Goal: Task Accomplishment & Management: Complete application form

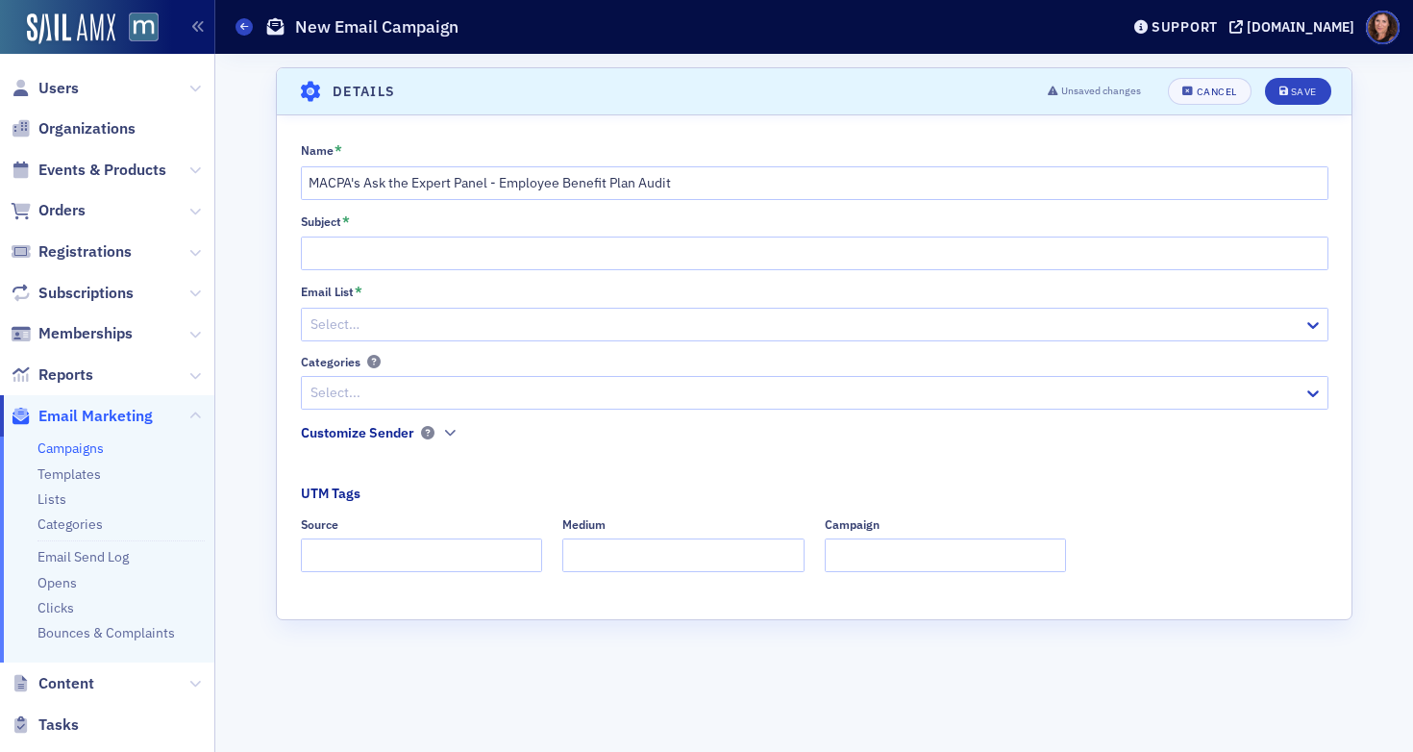
scroll to position [261, 0]
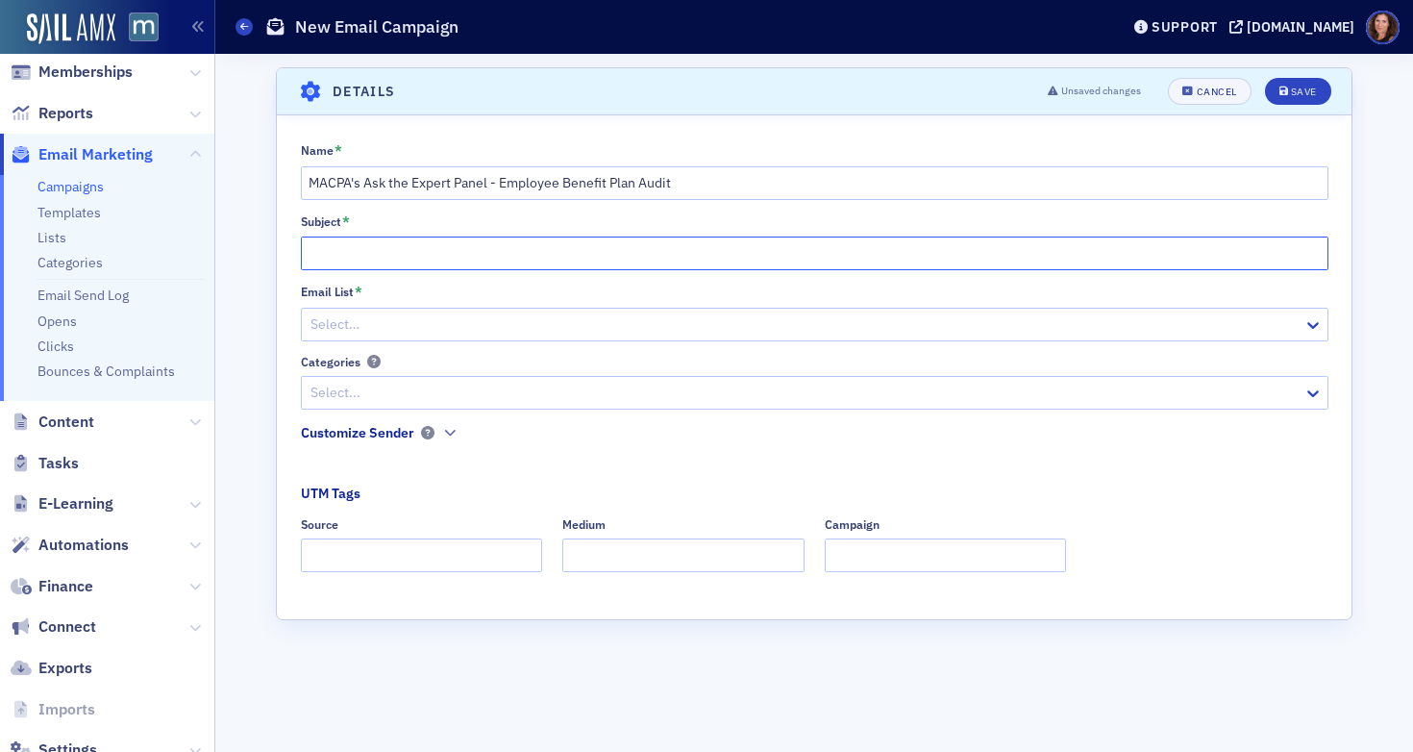
click at [648, 261] on input "Subject *" at bounding box center [815, 253] width 1028 height 34
type input "Ask the Expert"
click at [360, 249] on input "Ask the Expert" at bounding box center [815, 253] width 1028 height 34
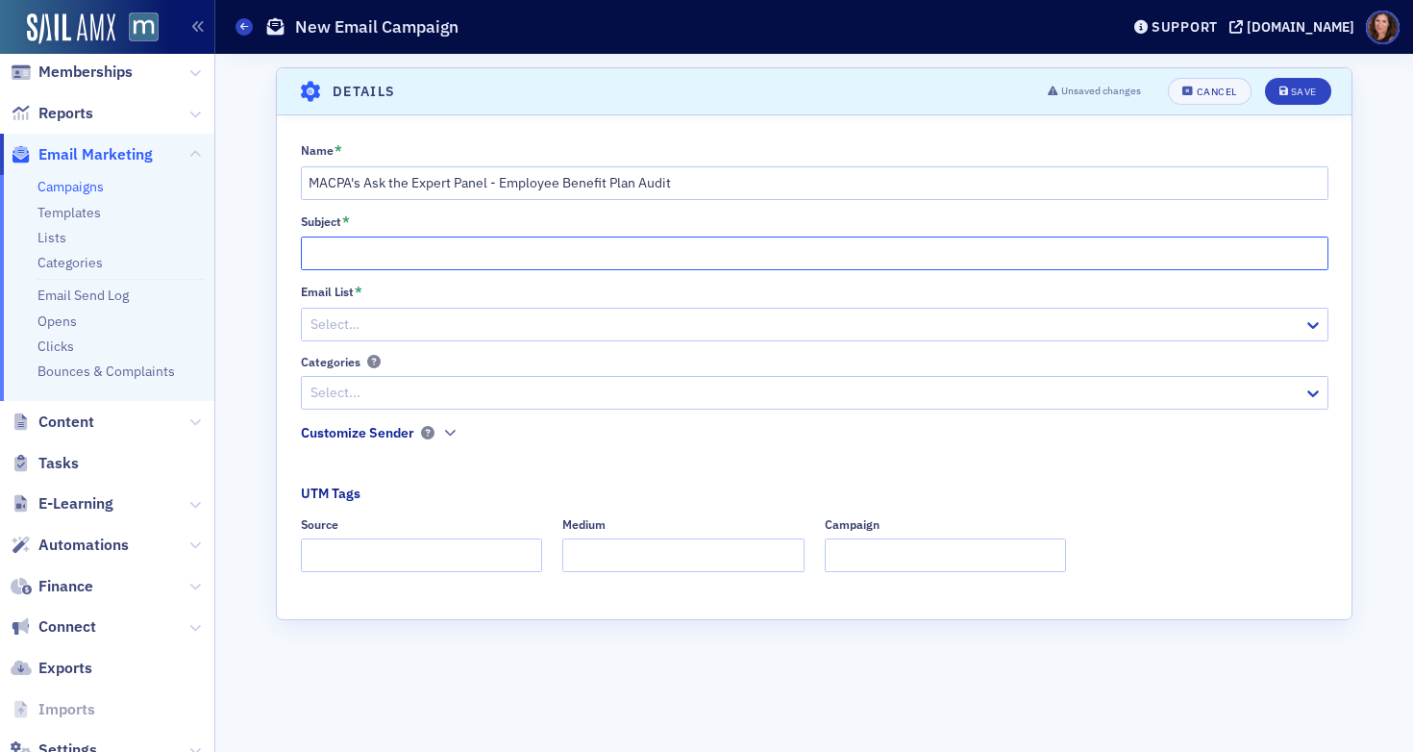
paste input "Employee Benefit Plan Audit Deep Dive: Live Q&A"
type input "Employee Benefit Plan Audit Deep Dive: Live Q&A"
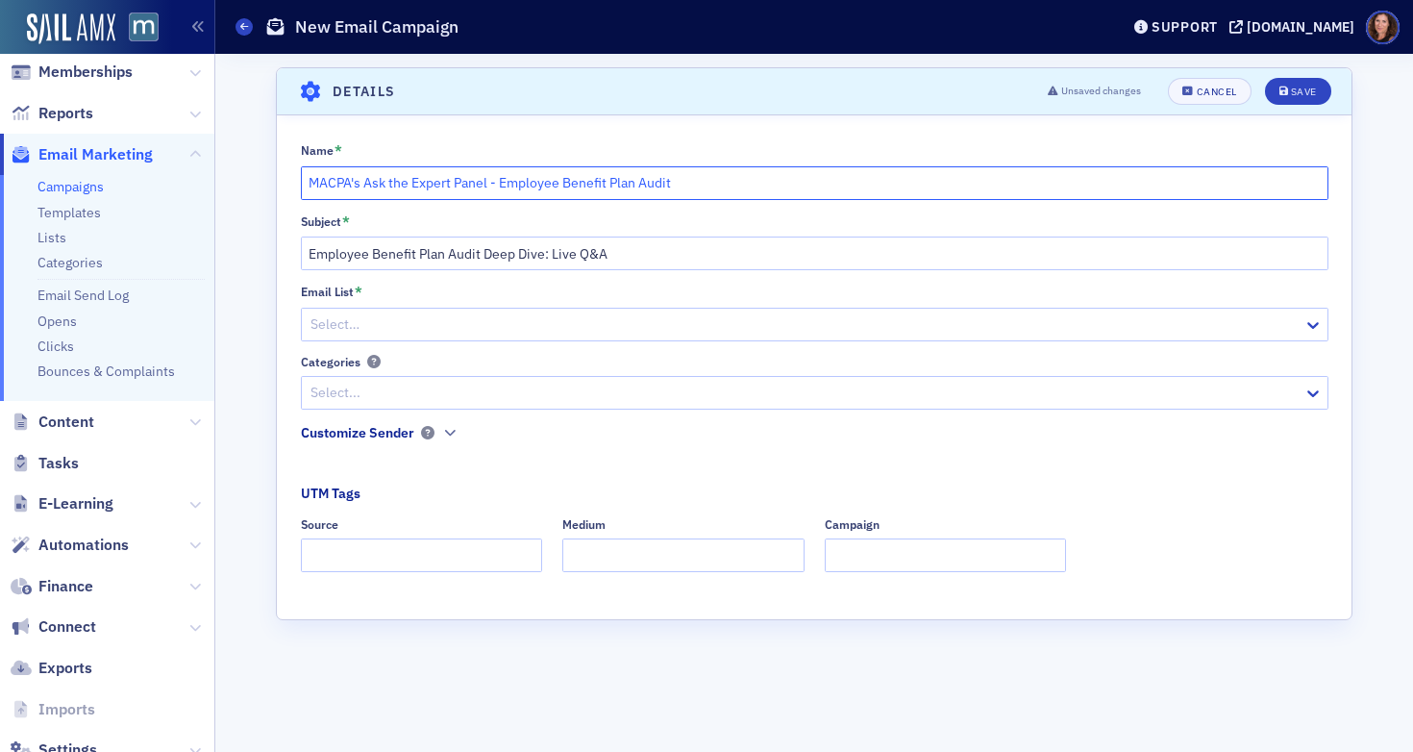
click at [364, 187] on input "MACPA's Ask the Expert Panel - Employee Benefit Plan Audit" at bounding box center [815, 183] width 1028 height 34
paste input "Employee Benefit Plan Audit Deep Dive: Live Q&A"
type input "Employee Benefit Plan Audit Deep Dive: Live Q&A"
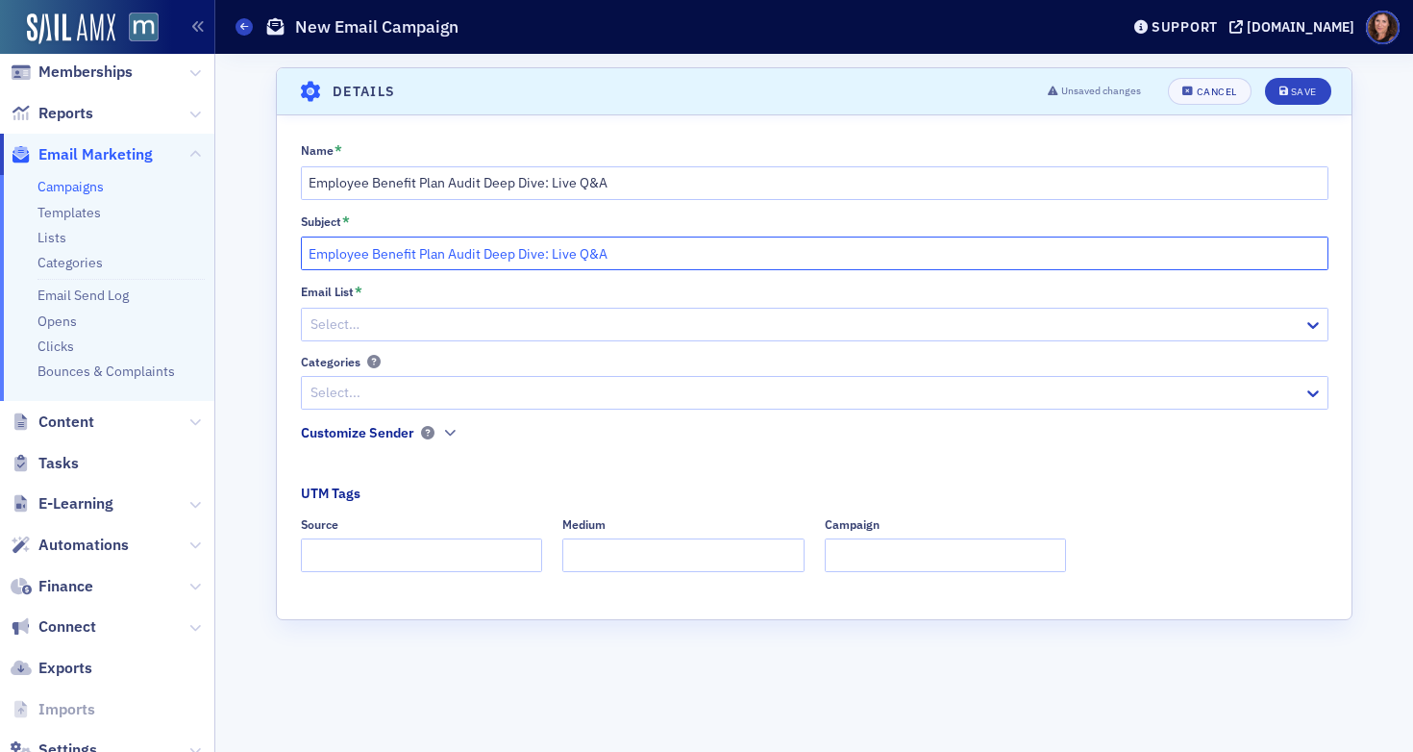
click at [695, 255] on input "Employee Benefit Plan Audit Deep Dive: Live Q&A" at bounding box center [815, 253] width 1028 height 34
type input "Employee Benefit Plan Audit Deep Dive: Live Q&A - KNOW BEFORE YOU LOG IN"
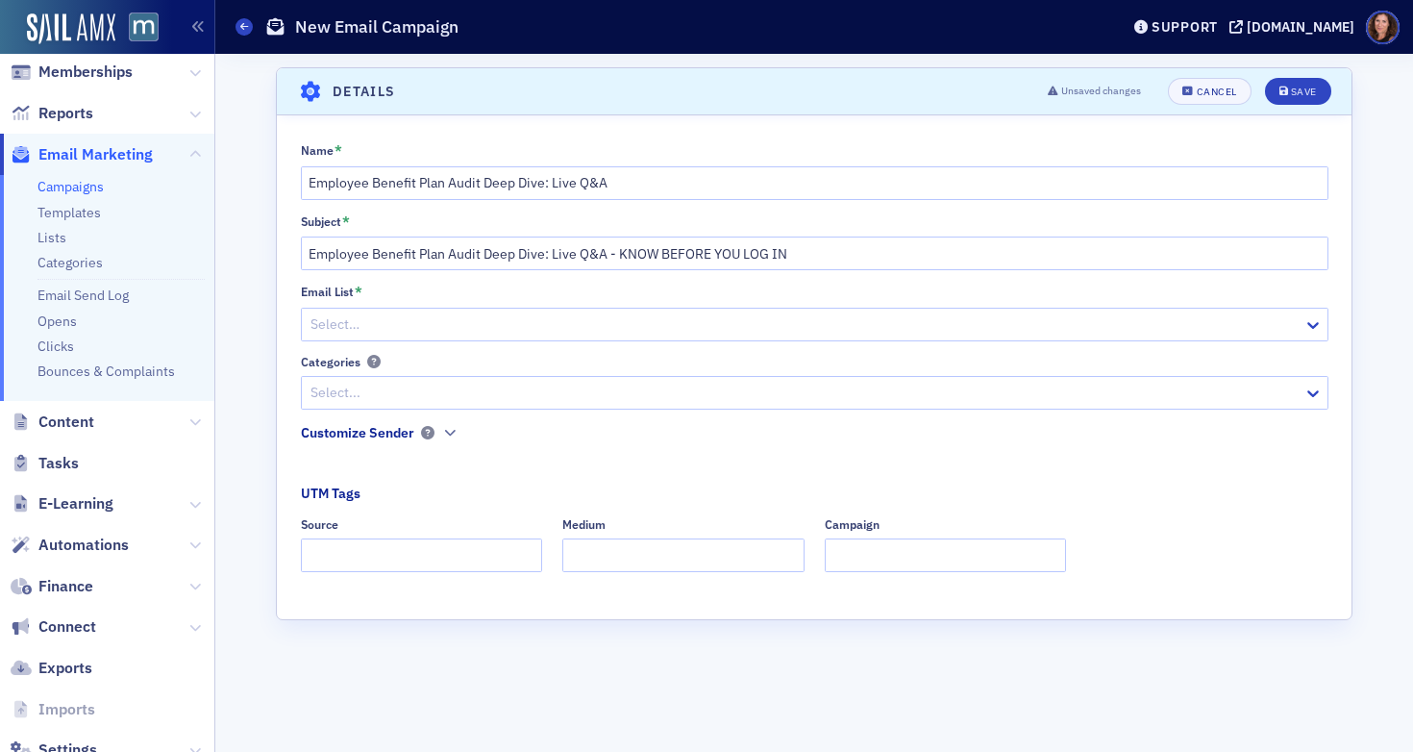
click at [647, 329] on div at bounding box center [805, 324] width 993 height 24
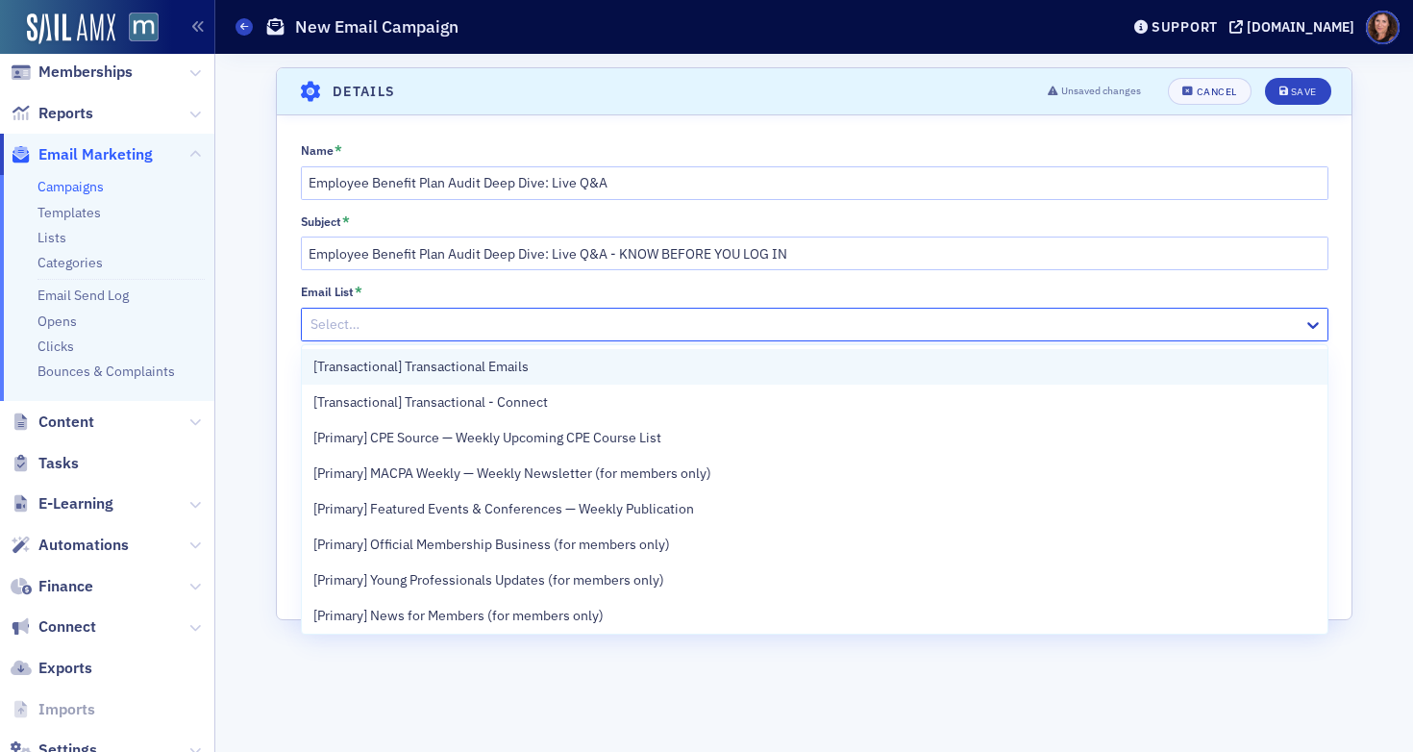
click at [574, 374] on div "[Transactional] Transactional Emails" at bounding box center [814, 367] width 1003 height 20
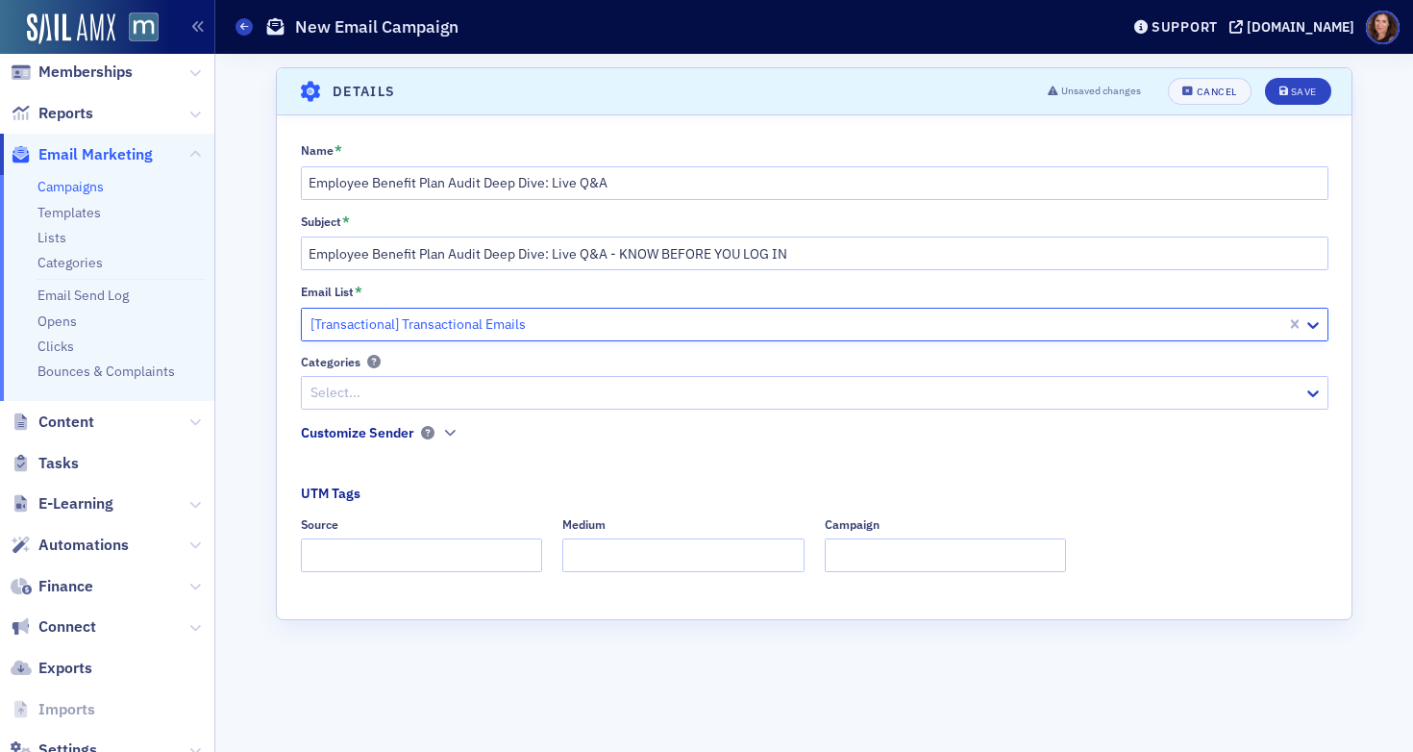
click at [536, 394] on div at bounding box center [805, 393] width 993 height 24
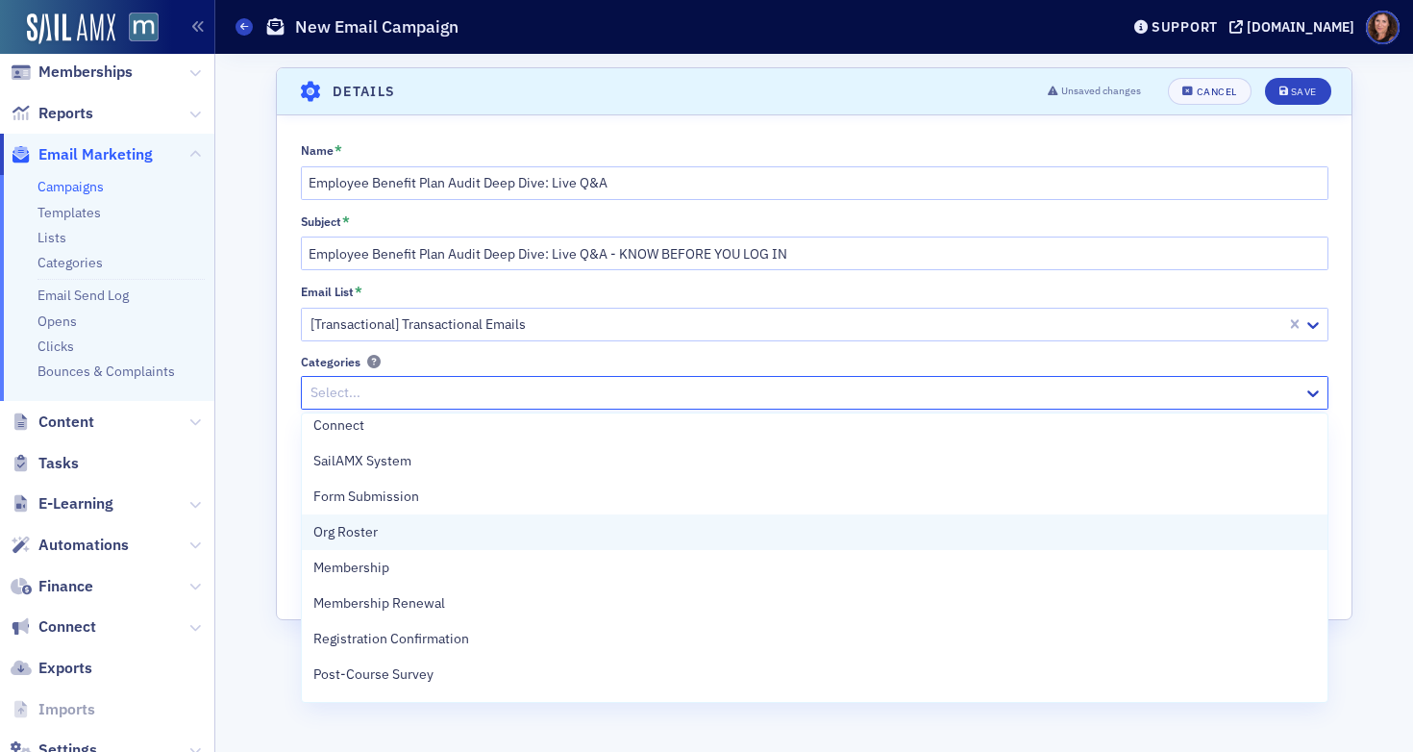
scroll to position [11, 0]
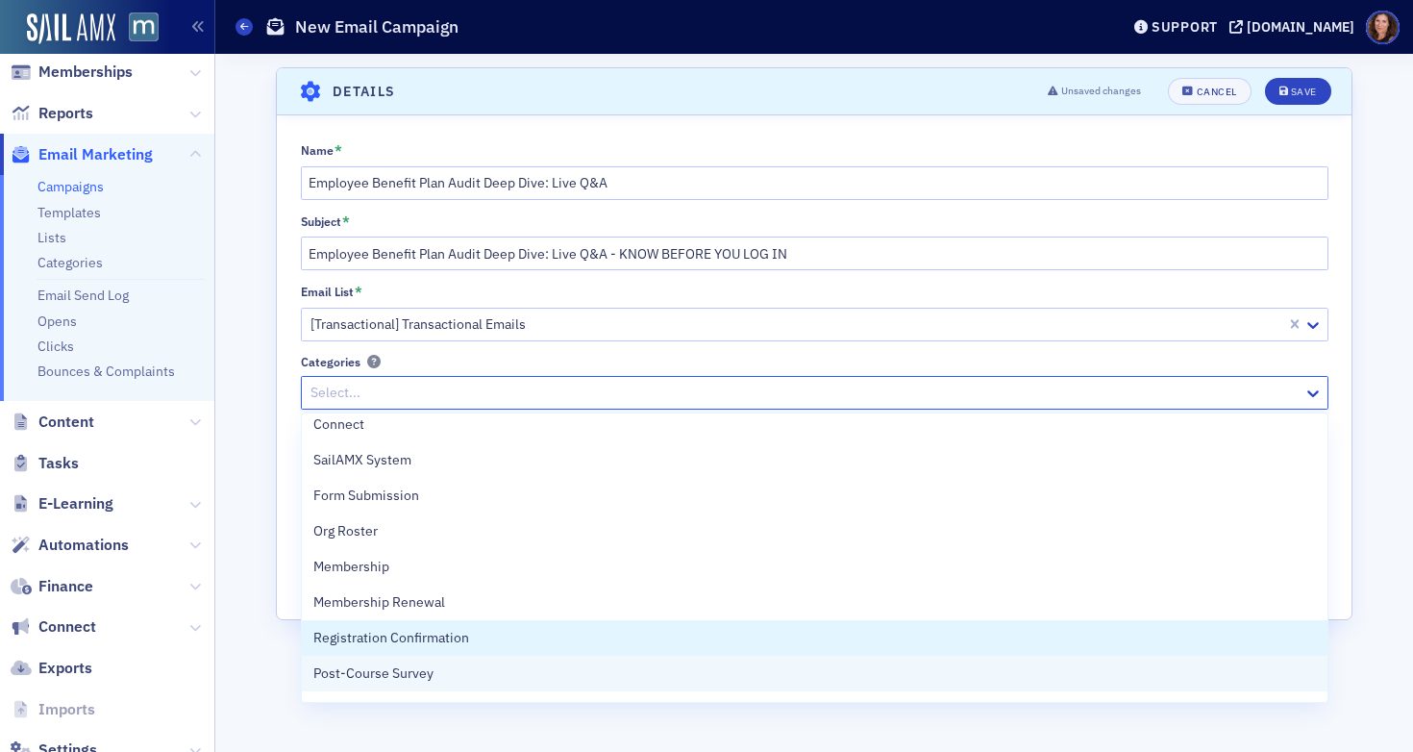
click at [534, 620] on div "Registration Confirmation" at bounding box center [815, 638] width 1026 height 36
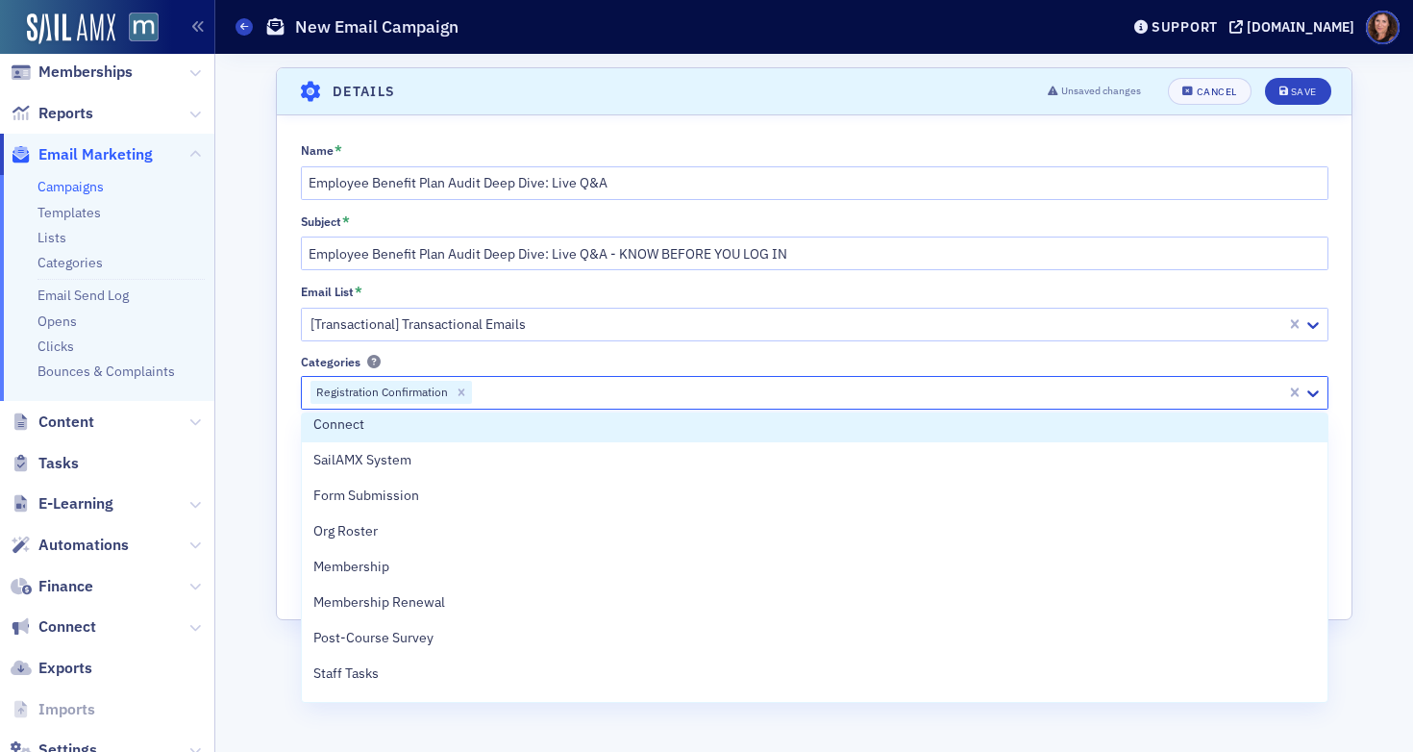
click at [602, 361] on div "Categories" at bounding box center [815, 362] width 1028 height 14
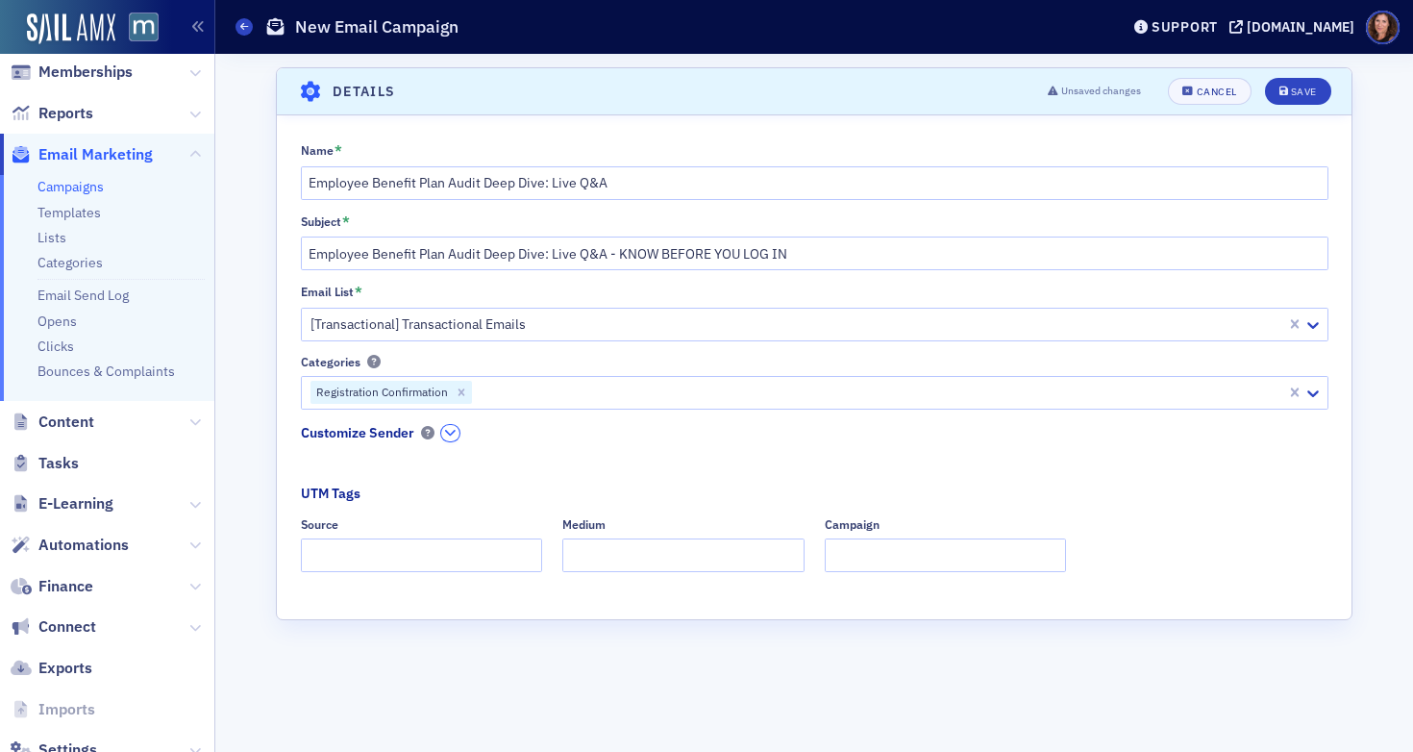
click at [450, 435] on icon "button" at bounding box center [450, 433] width 12 height 12
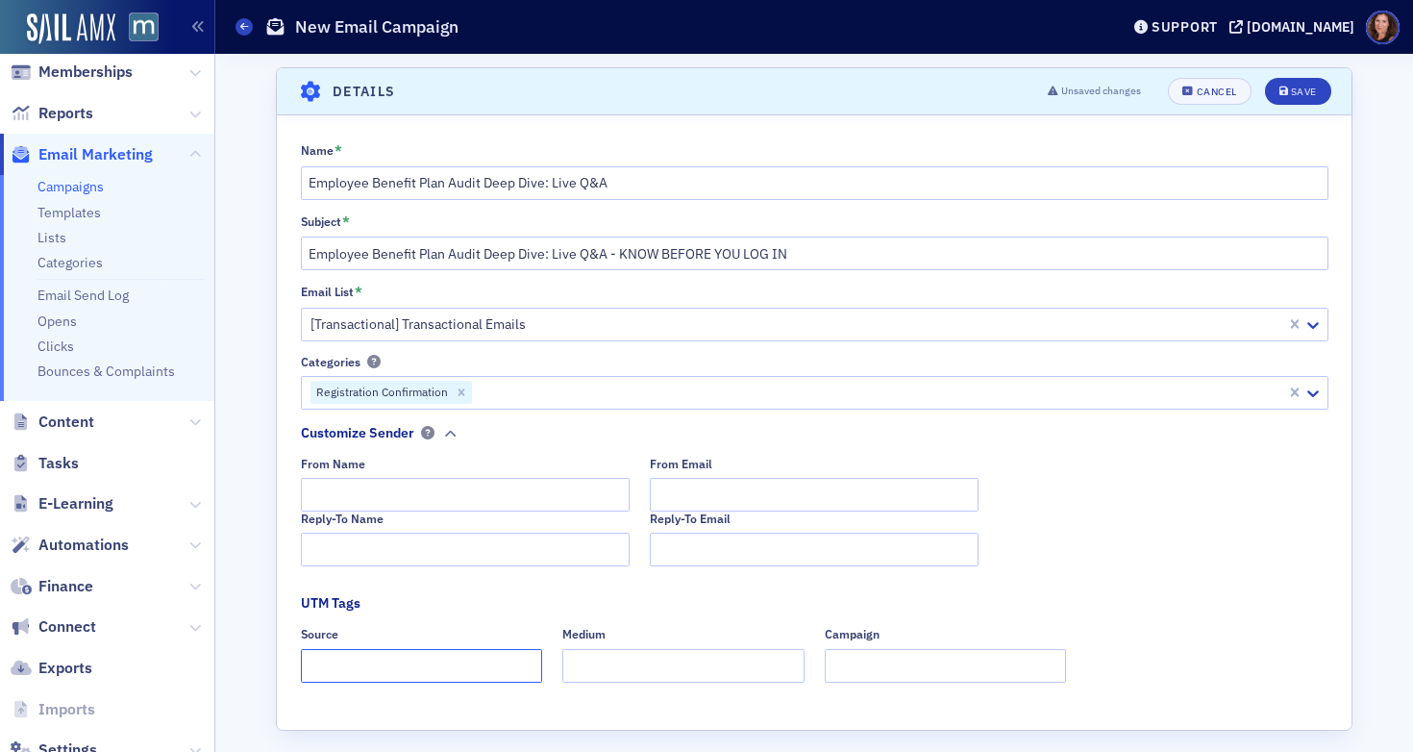
click at [428, 671] on input "Source" at bounding box center [422, 666] width 242 height 34
type input "dedicated"
type input "email"
paste input "Employee Benefit Plan Audit Deep Dive: Live Q&A"
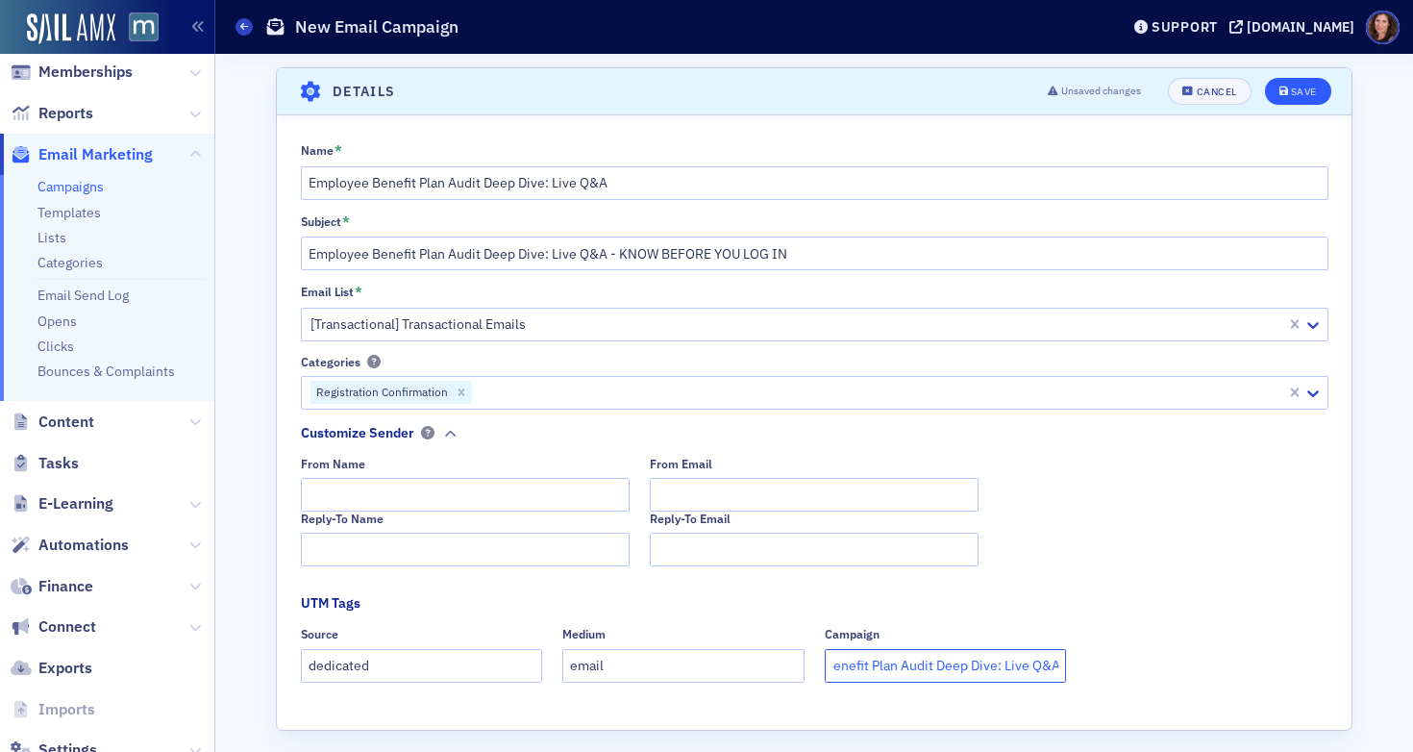
type input "Employee Benefit Plan Audit Deep Dive: Live Q&A"
click at [1291, 87] on div "Save" at bounding box center [1304, 92] width 26 height 11
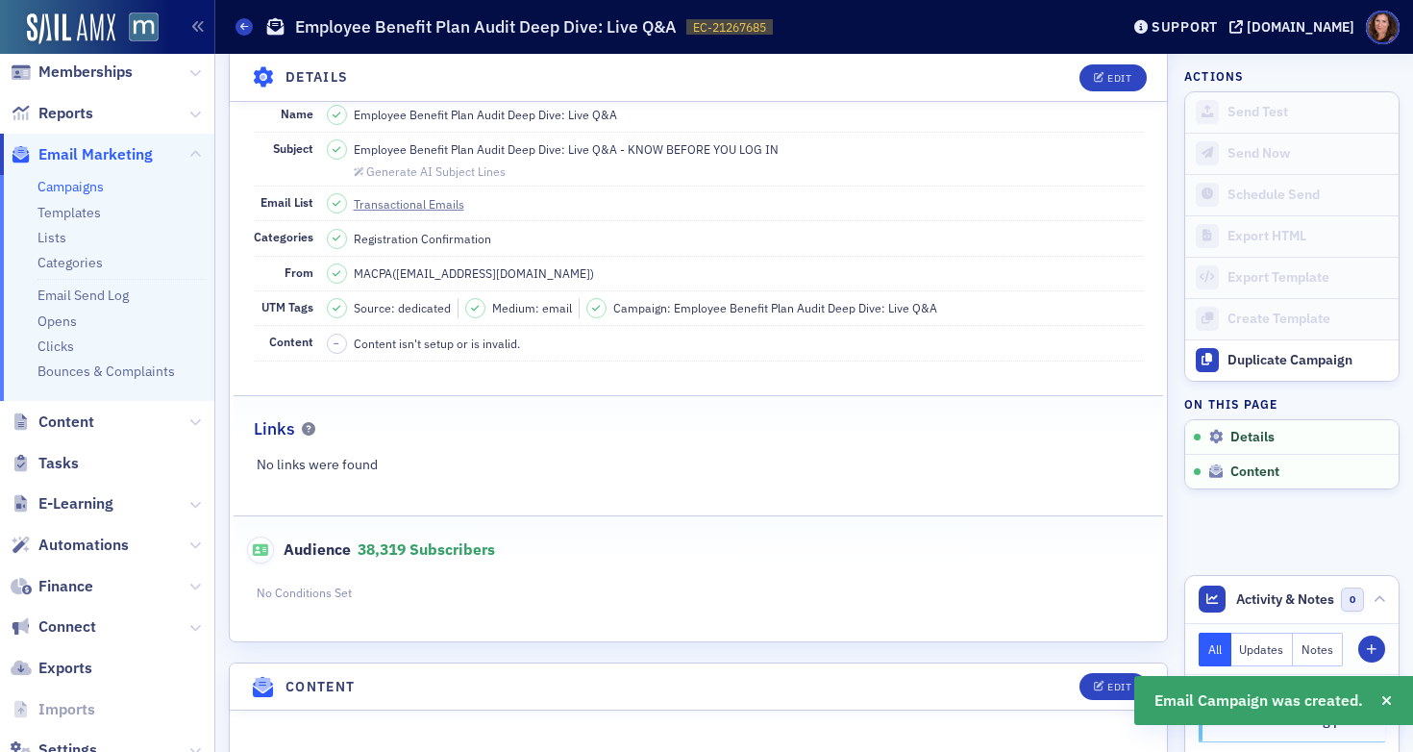
scroll to position [225, 0]
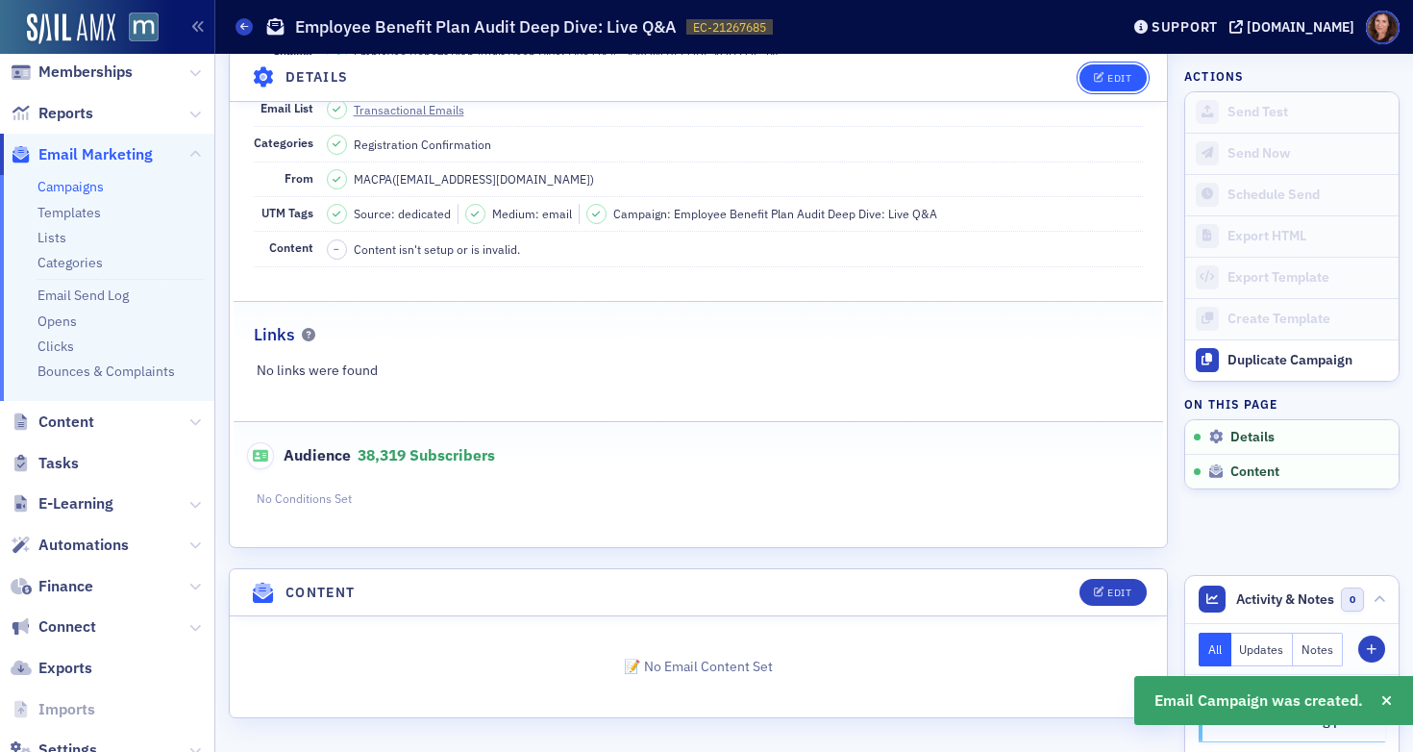
click at [1089, 84] on button "Edit" at bounding box center [1113, 76] width 66 height 27
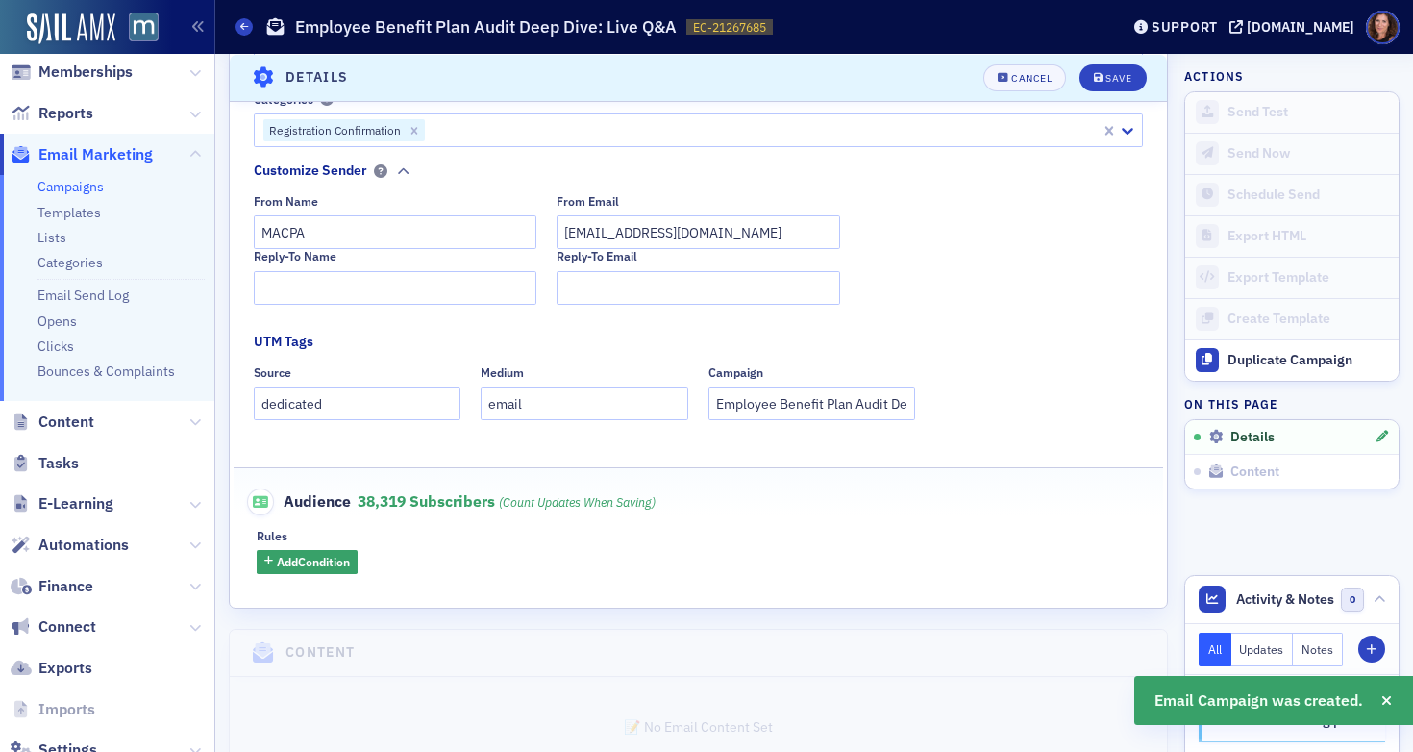
scroll to position [431, 0]
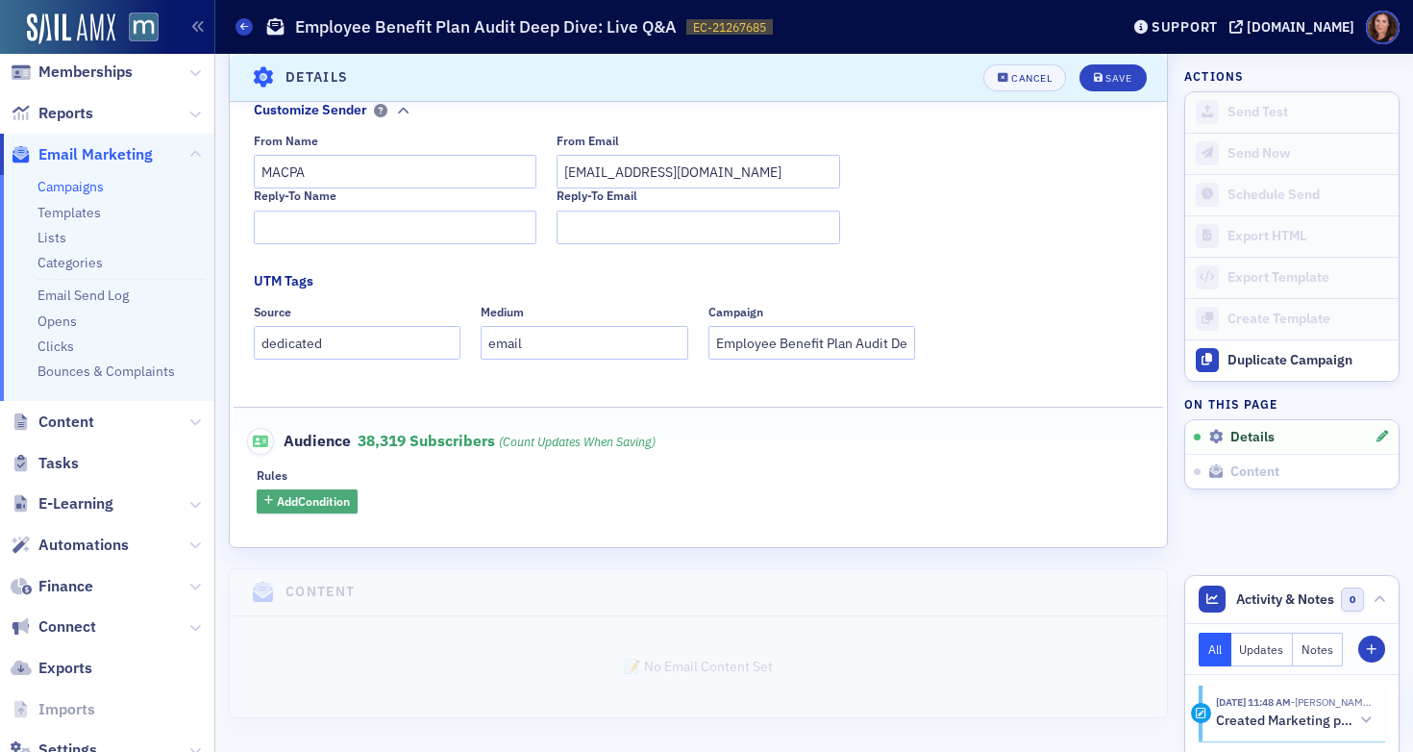
click at [339, 505] on span "Add Condition" at bounding box center [313, 500] width 73 height 17
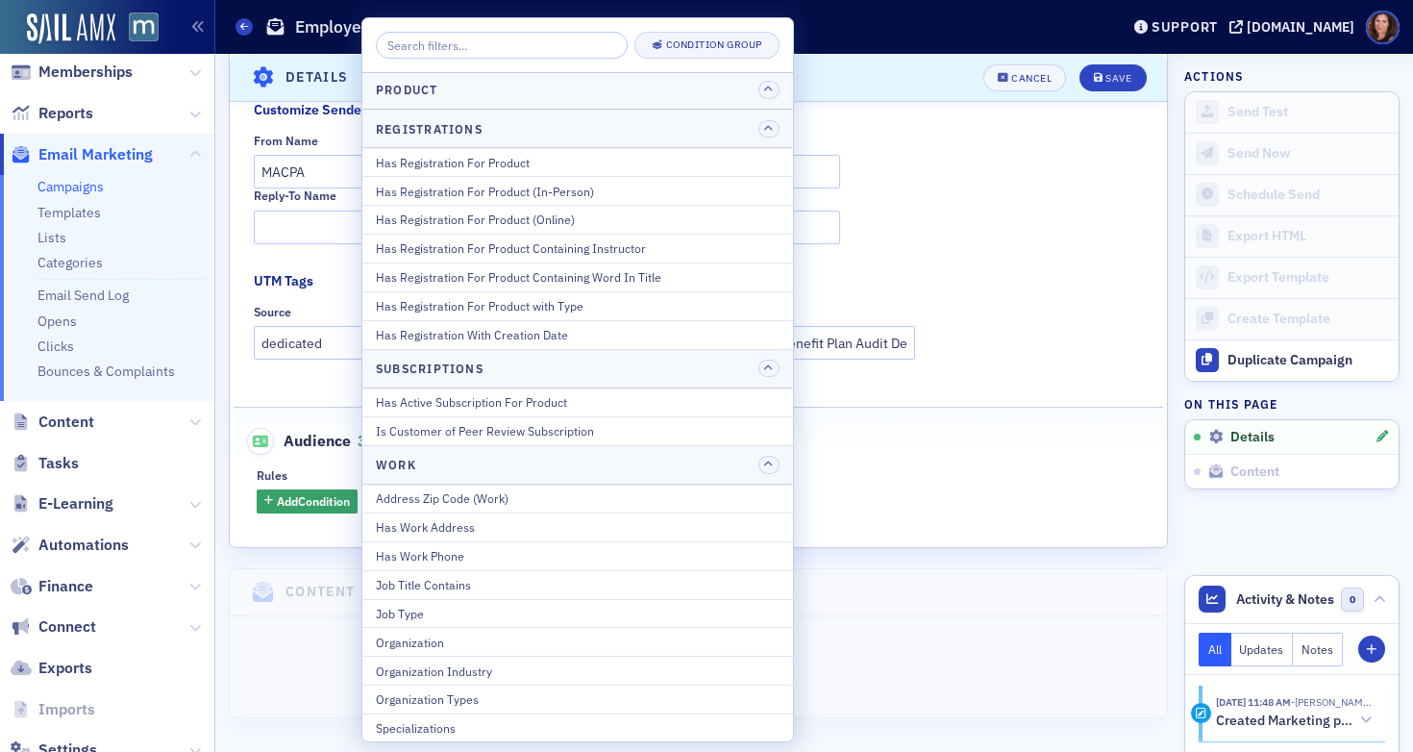
scroll to position [2388, 0]
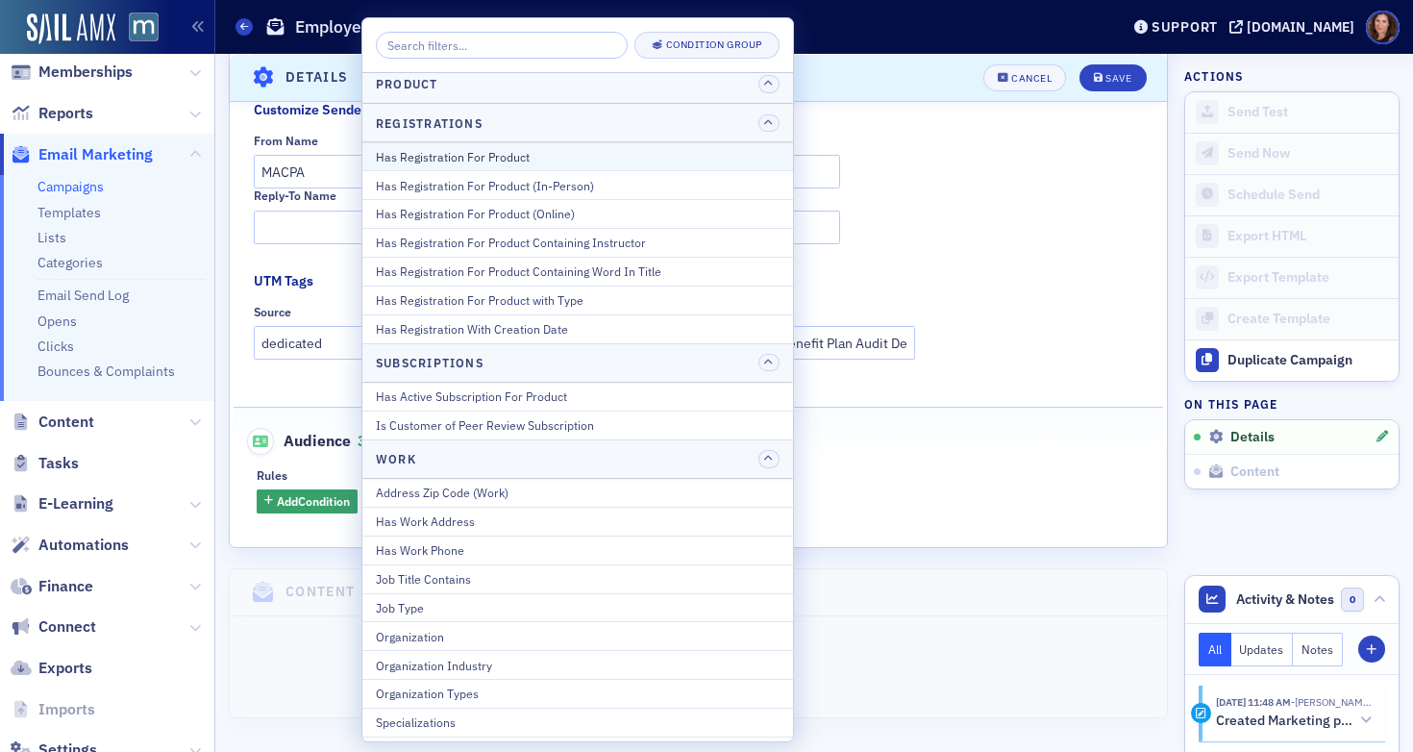
click at [515, 155] on div "Has Registration For Product" at bounding box center [578, 156] width 404 height 17
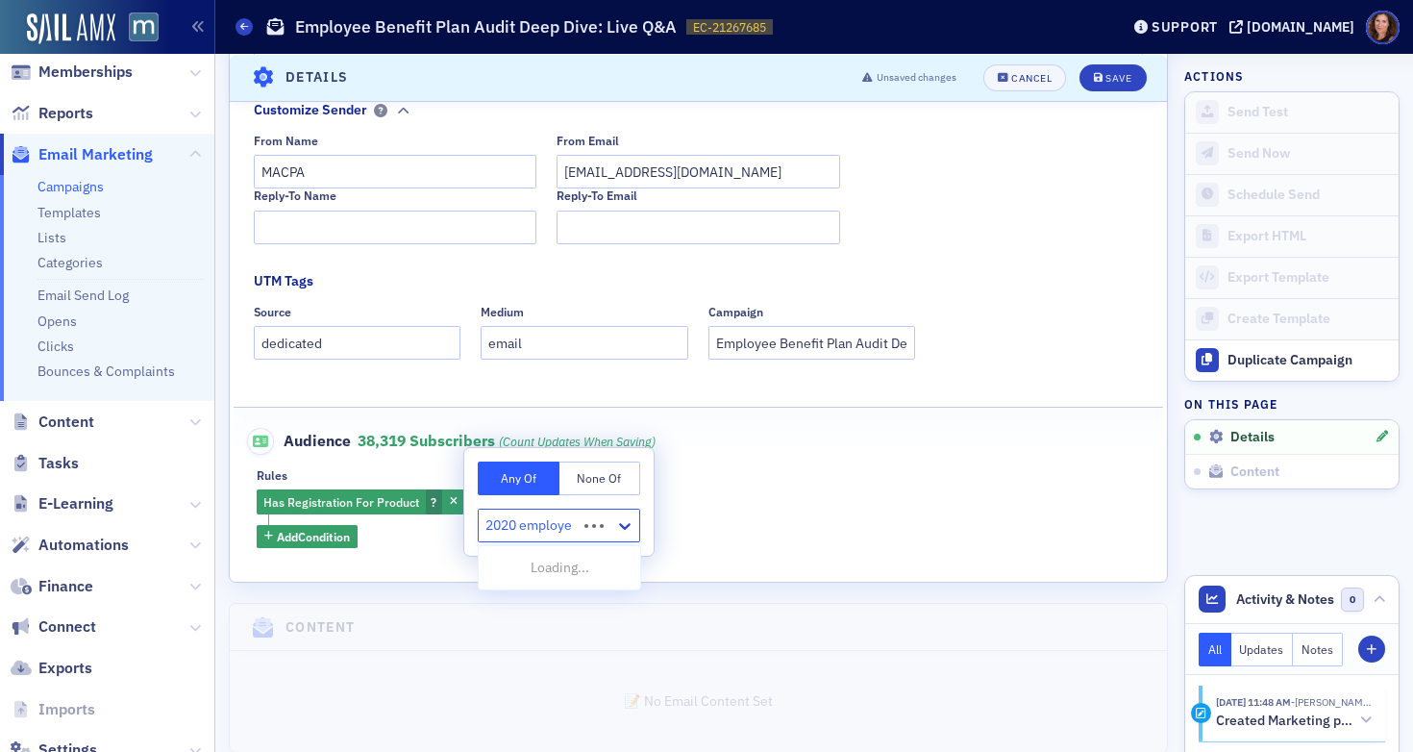
type input "2020 employee"
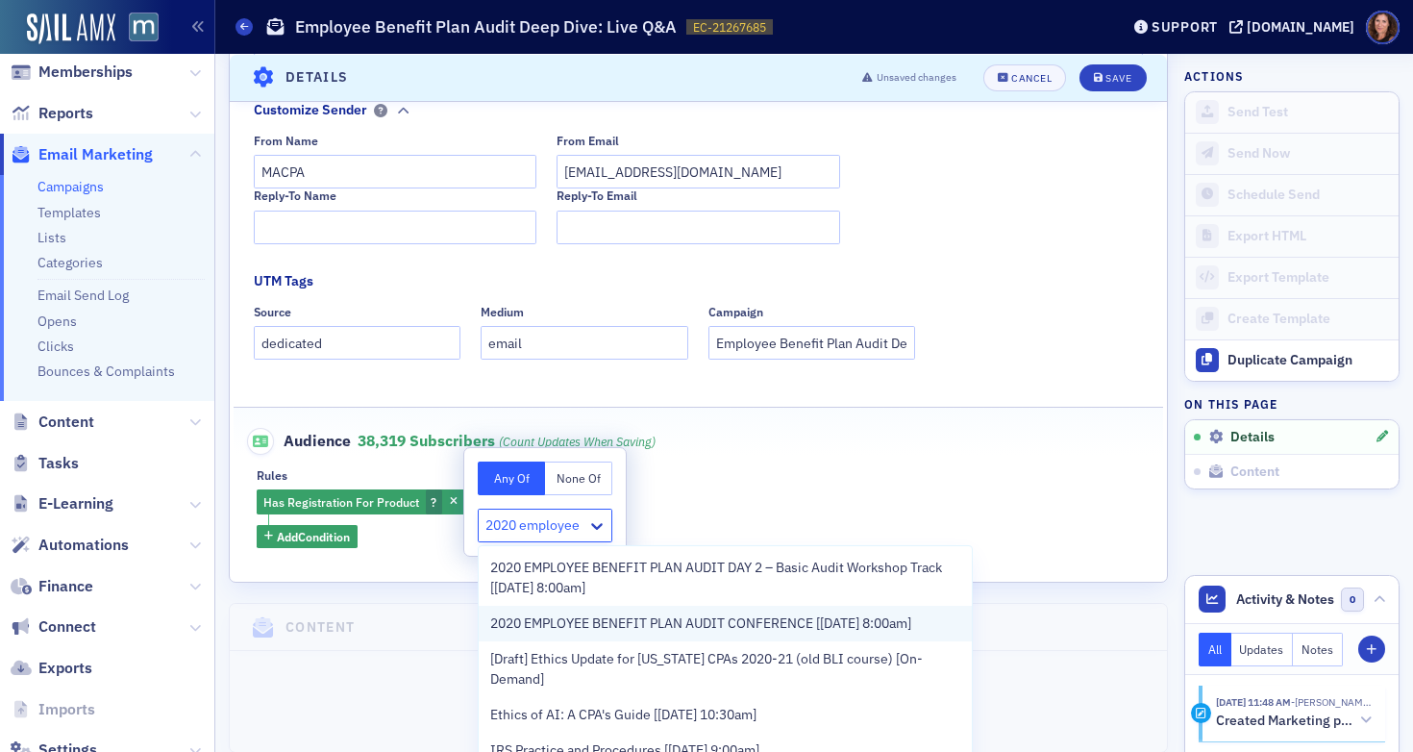
click at [572, 633] on span "2020 EMPLOYEE BENEFIT PLAN AUDIT CONFERENCE [[DATE] 8:00am]" at bounding box center [700, 623] width 421 height 20
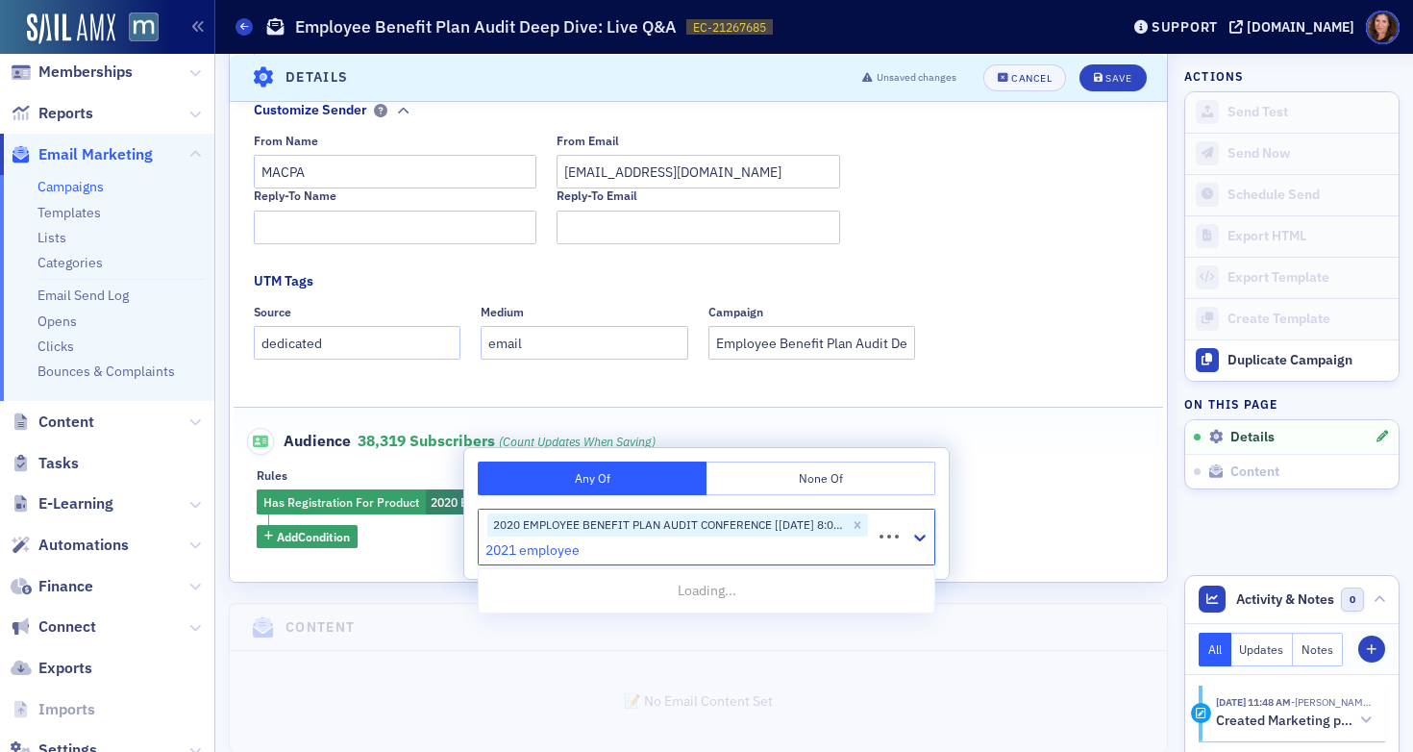
type input "2021 employee"
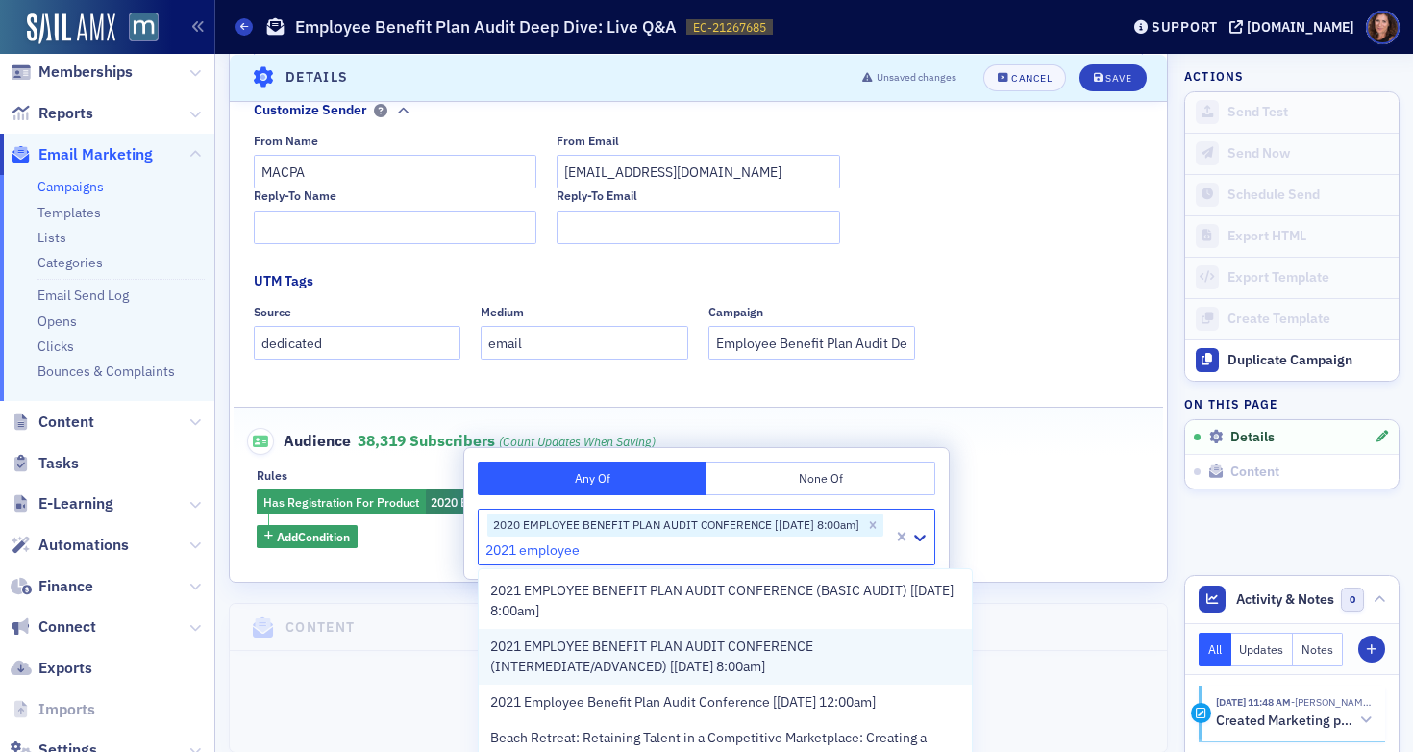
click at [624, 669] on span "2021 EMPLOYEE BENEFIT PLAN AUDIT CONFERENCE (INTERMEDIATE/ADVANCED) [[DATE] 8:0…" at bounding box center [725, 656] width 470 height 40
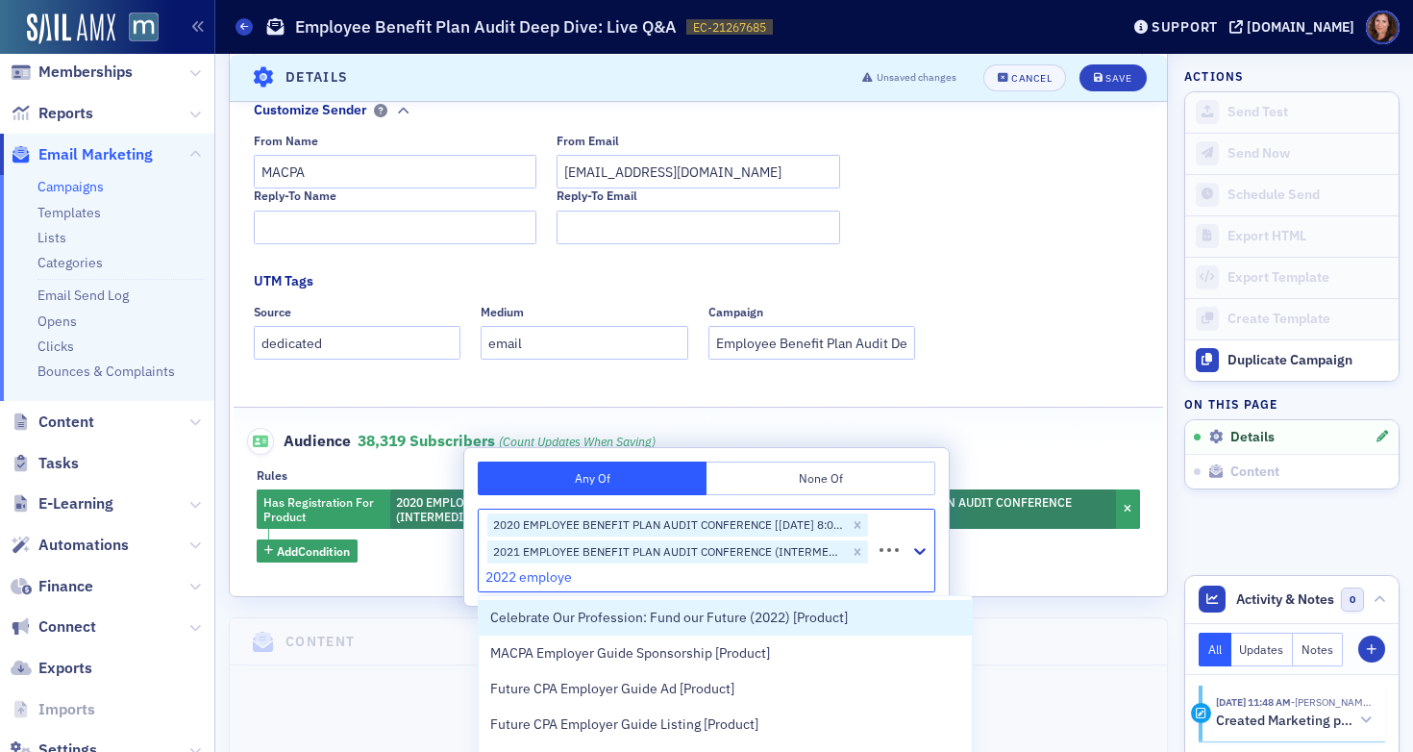
type input "2022 employee"
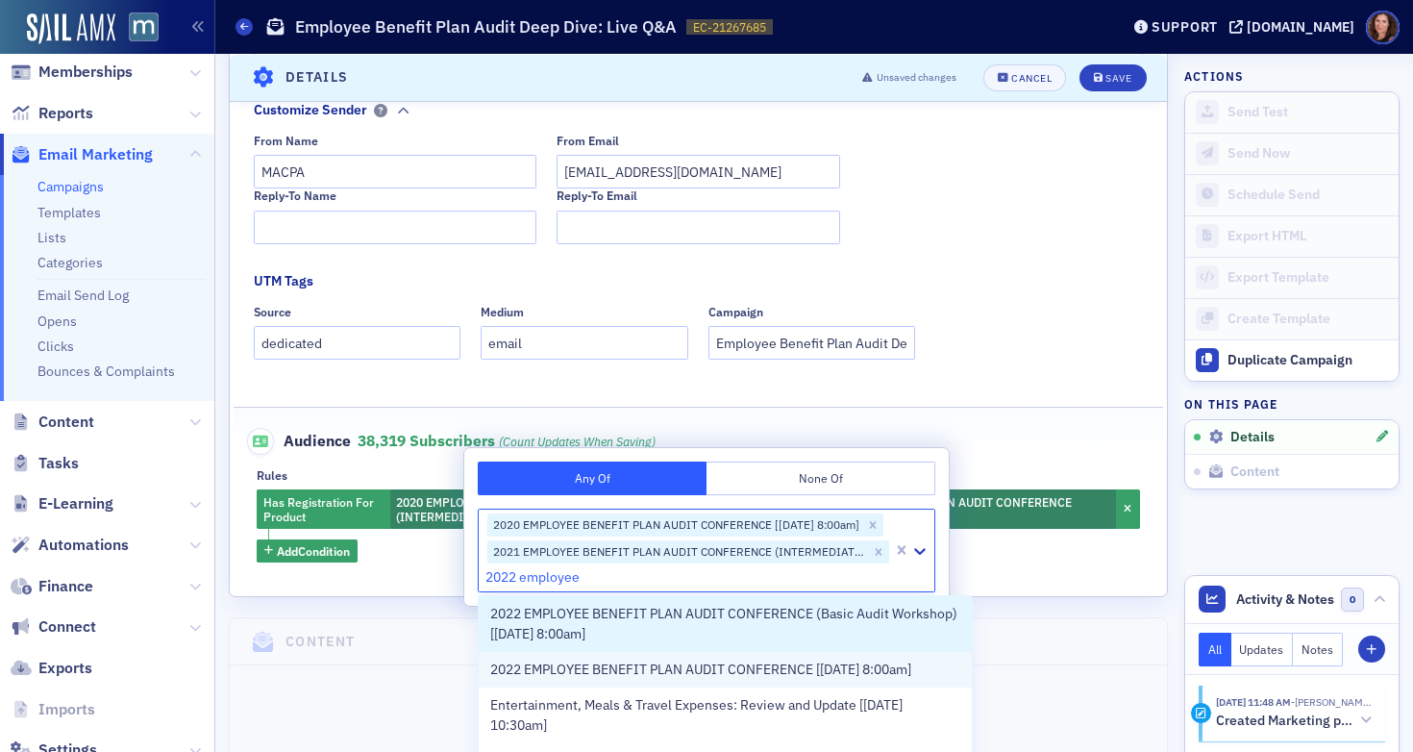
scroll to position [82, 0]
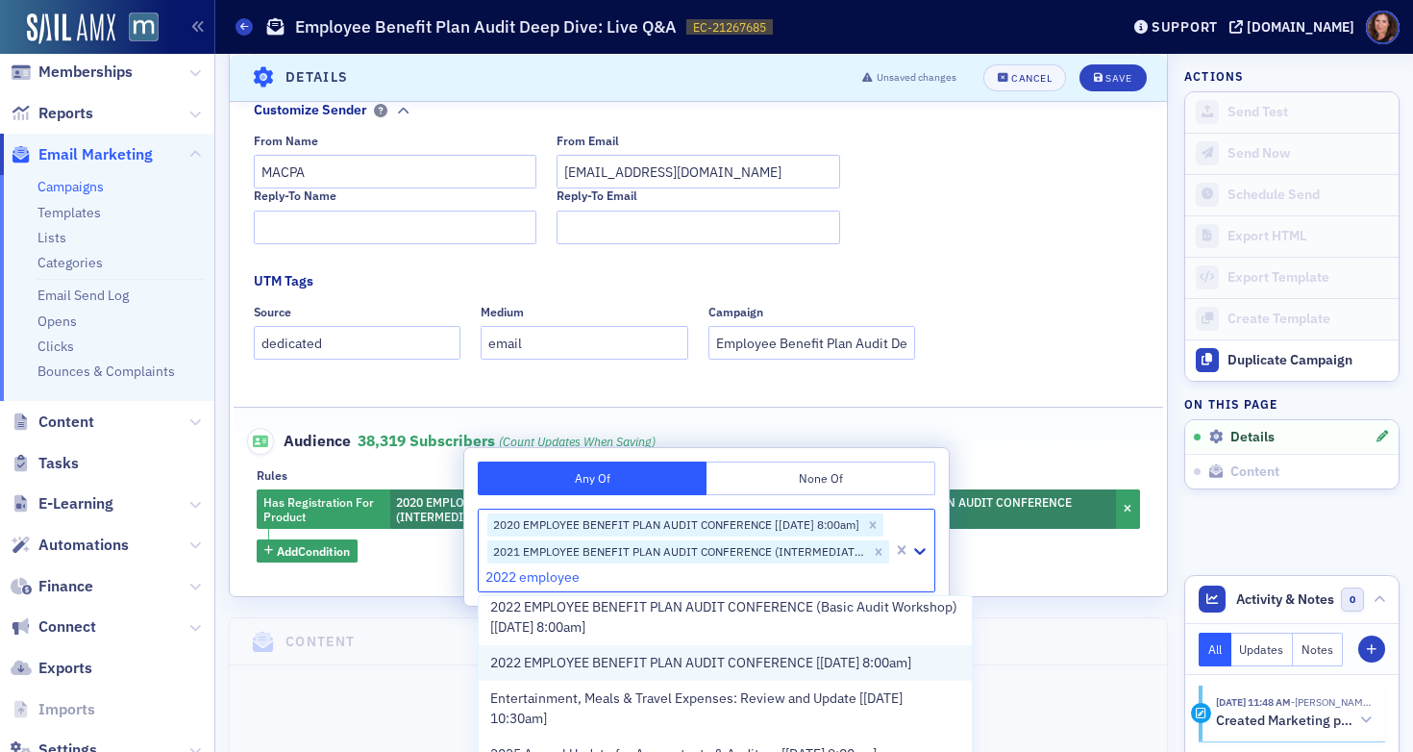
click at [695, 673] on span "2022 EMPLOYEE BENEFIT PLAN AUDIT CONFERENCE [5/18/2022 8:00am]" at bounding box center [700, 663] width 421 height 20
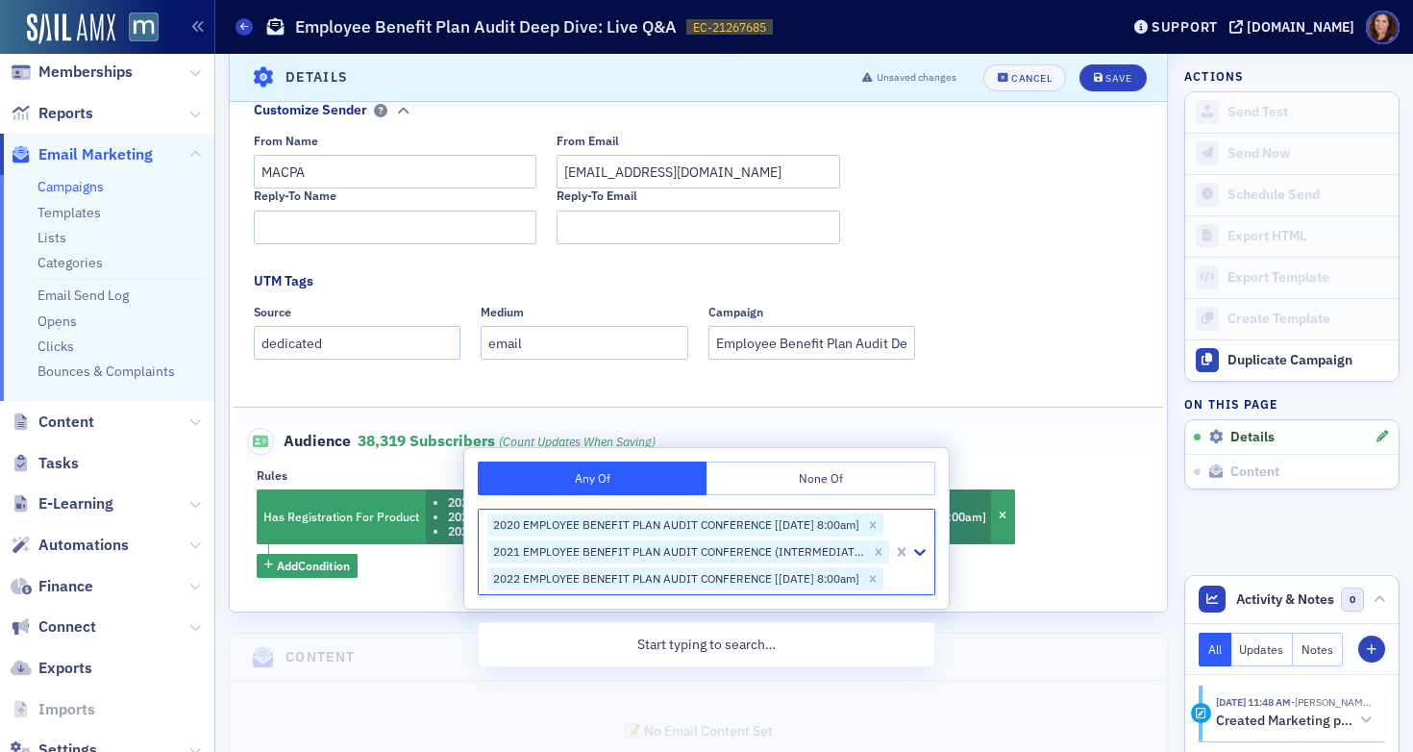
scroll to position [0, 0]
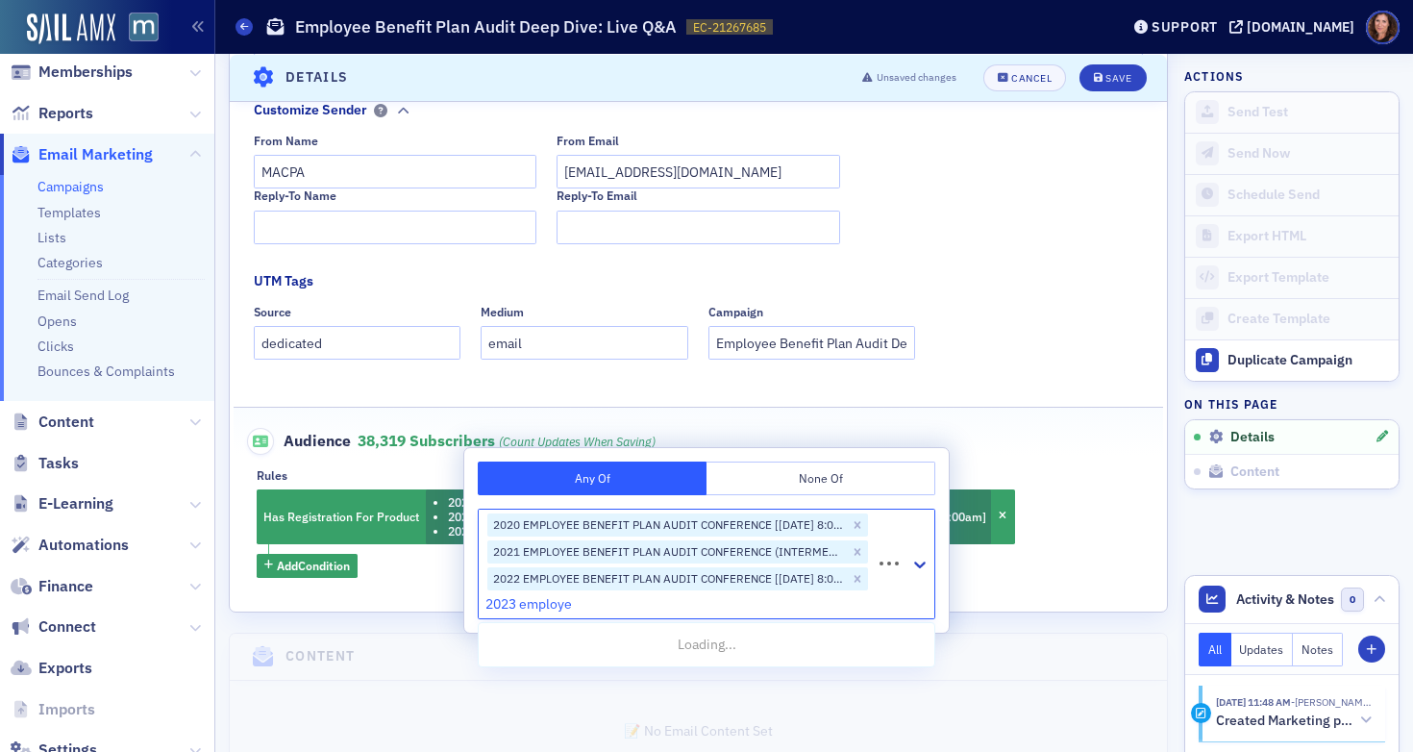
type input "2023 employee"
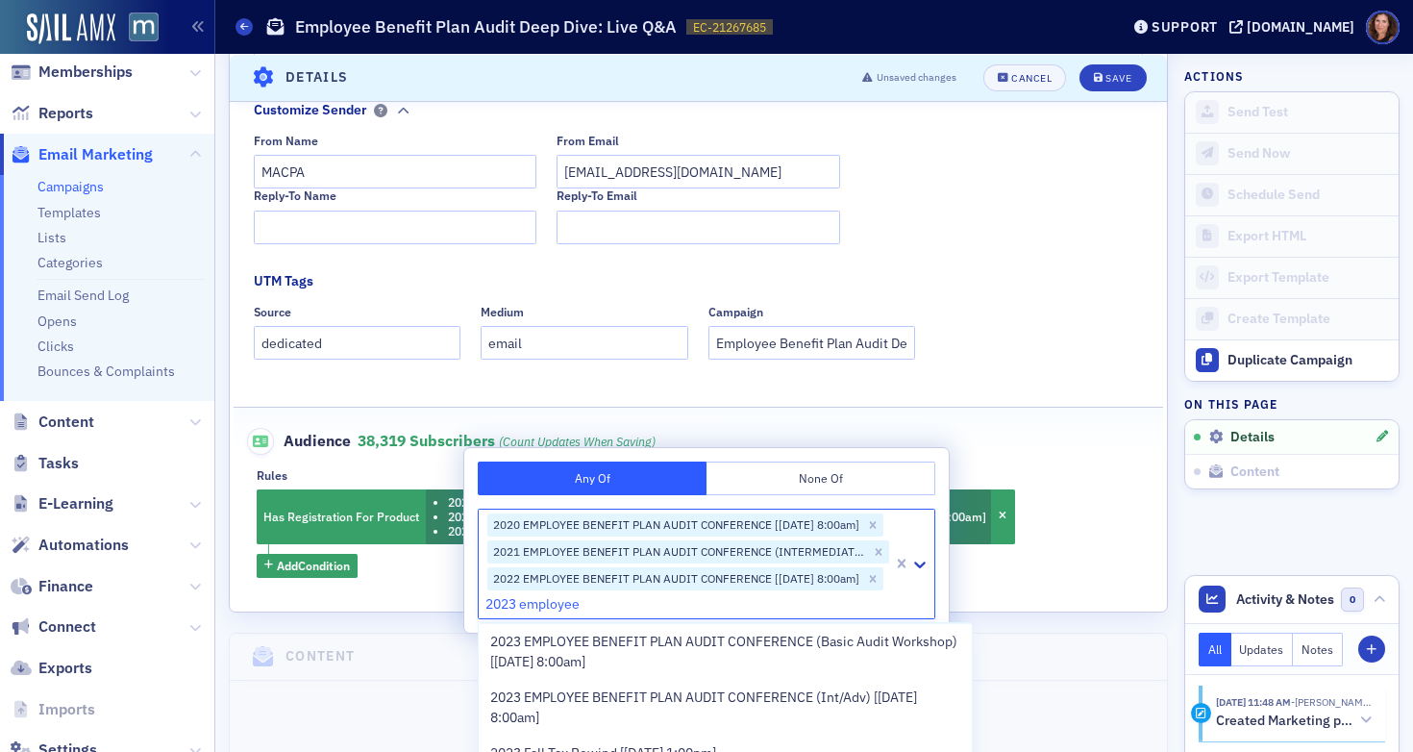
scroll to position [119, 0]
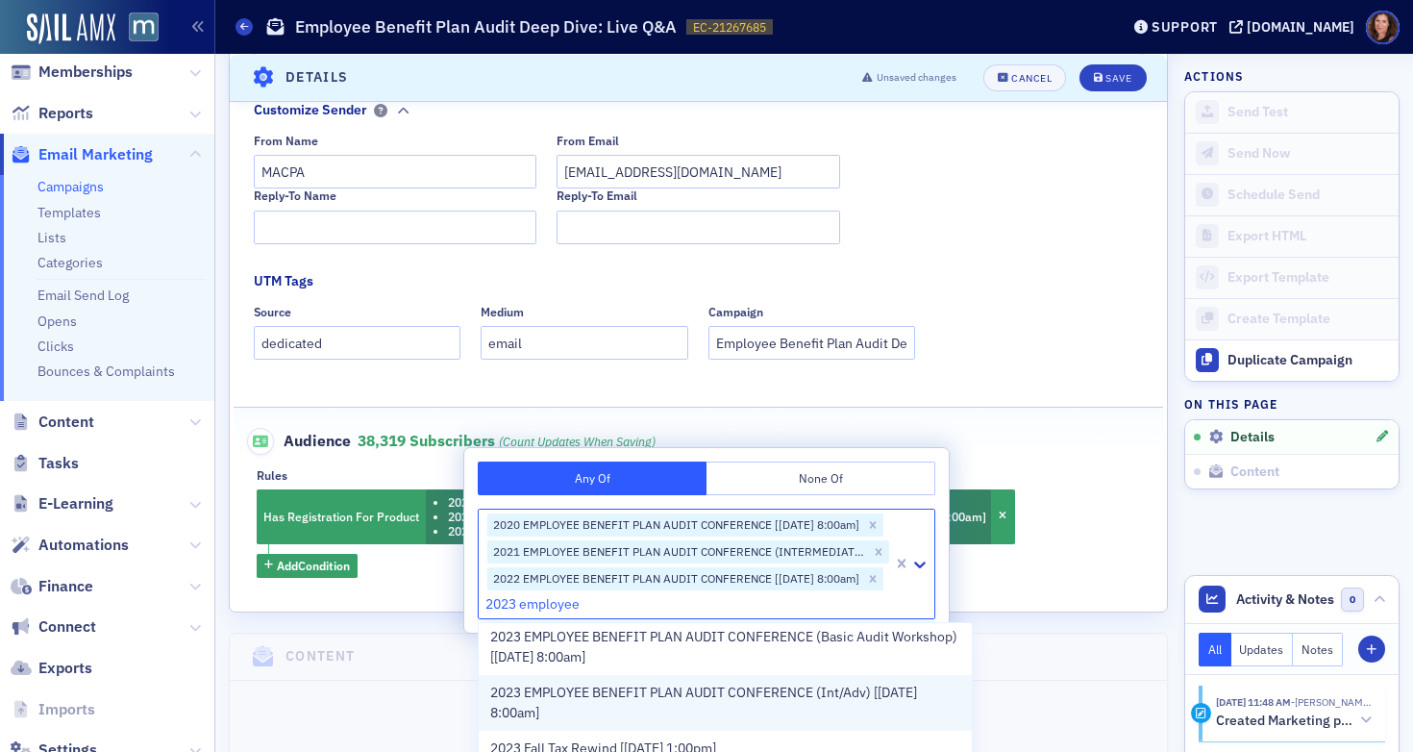
click at [683, 702] on span "2023 EMPLOYEE BENEFIT PLAN AUDIT CONFERENCE (Int/Adv) [[DATE] 8:00am]" at bounding box center [725, 703] width 470 height 40
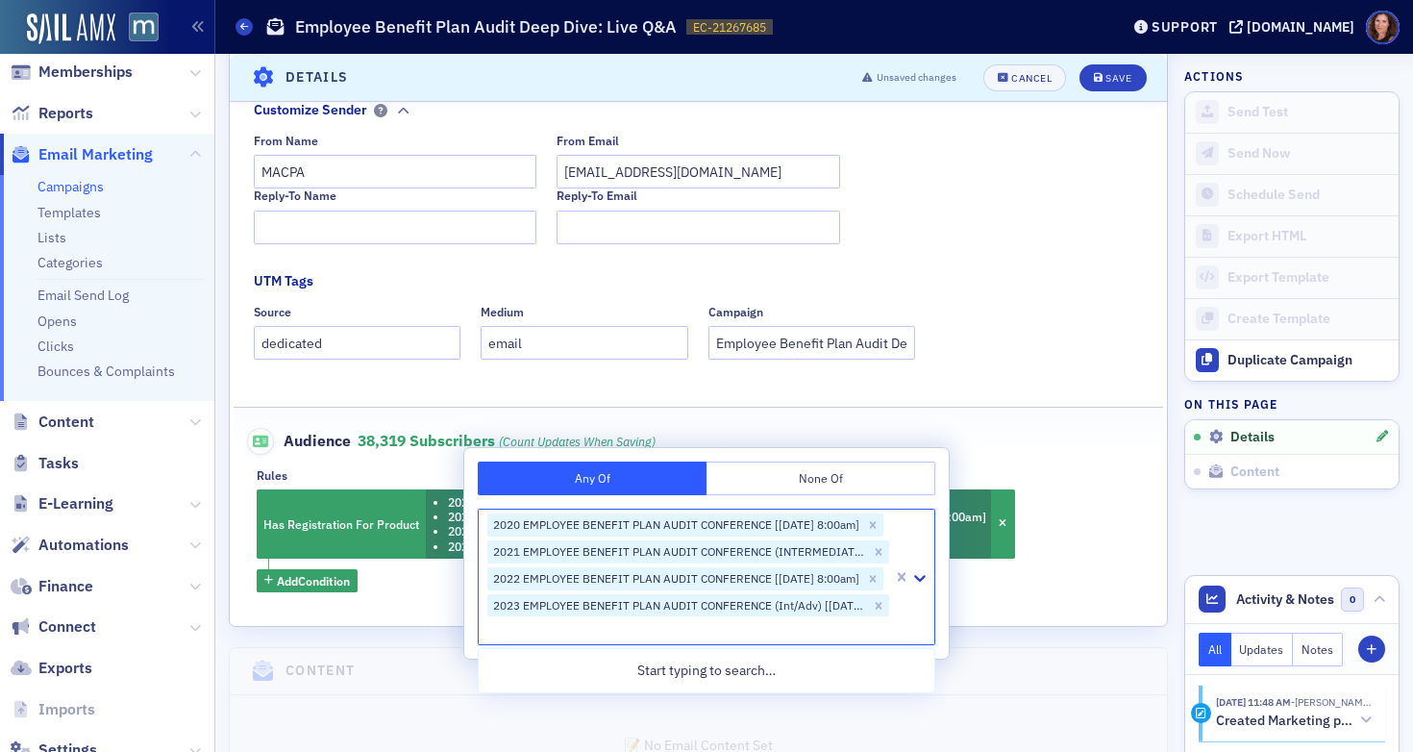
scroll to position [0, 0]
type input "2024 employee benefit"
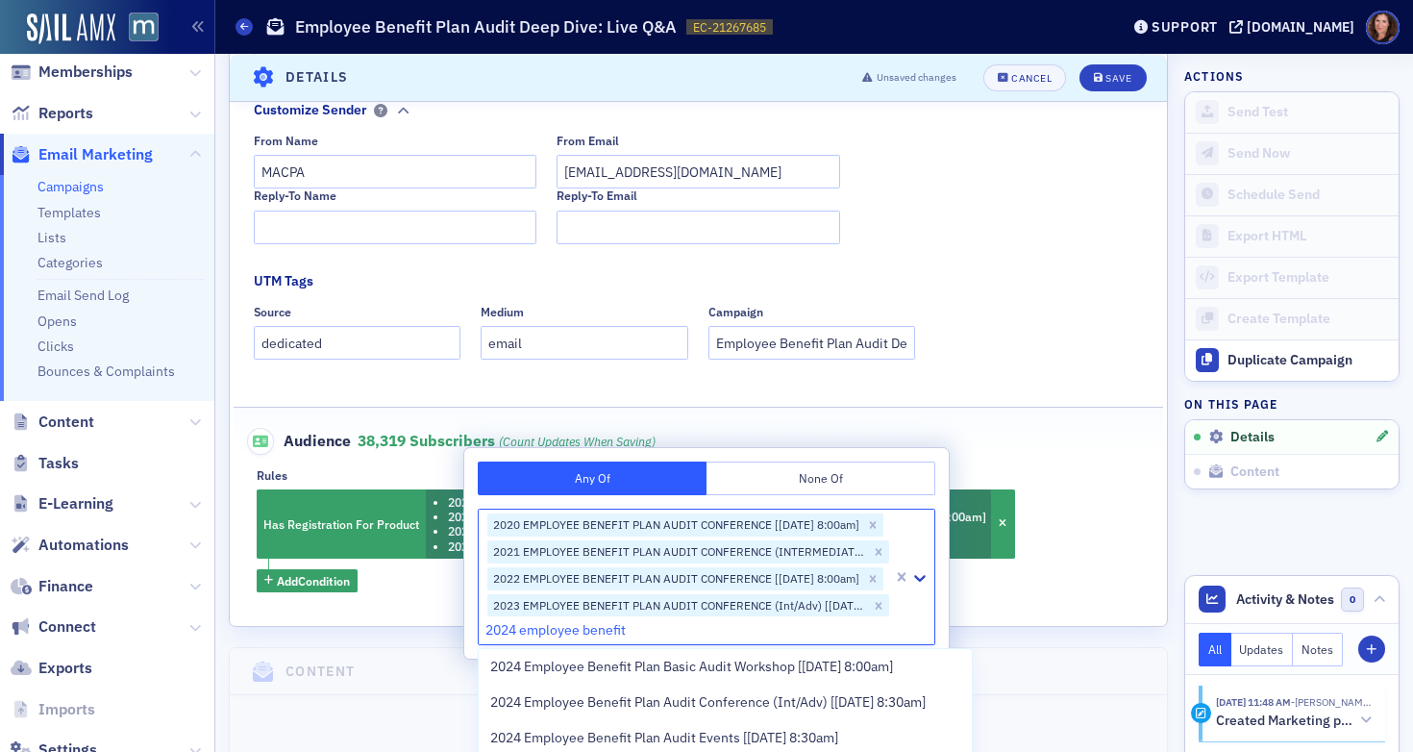
scroll to position [58, 0]
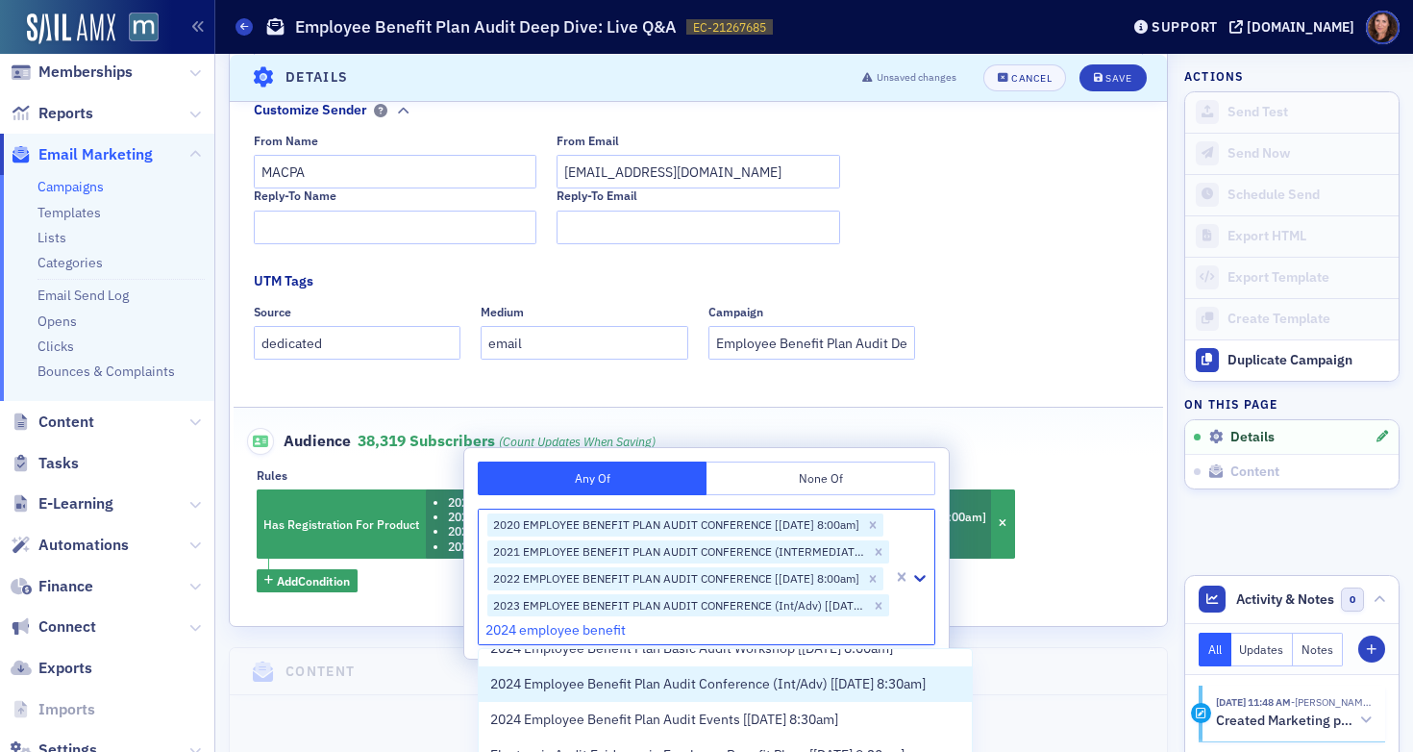
click at [692, 687] on span "2024 Employee Benefit Plan Audit Conference (Int/Adv) [5/13/2024 8:30am]" at bounding box center [707, 684] width 435 height 20
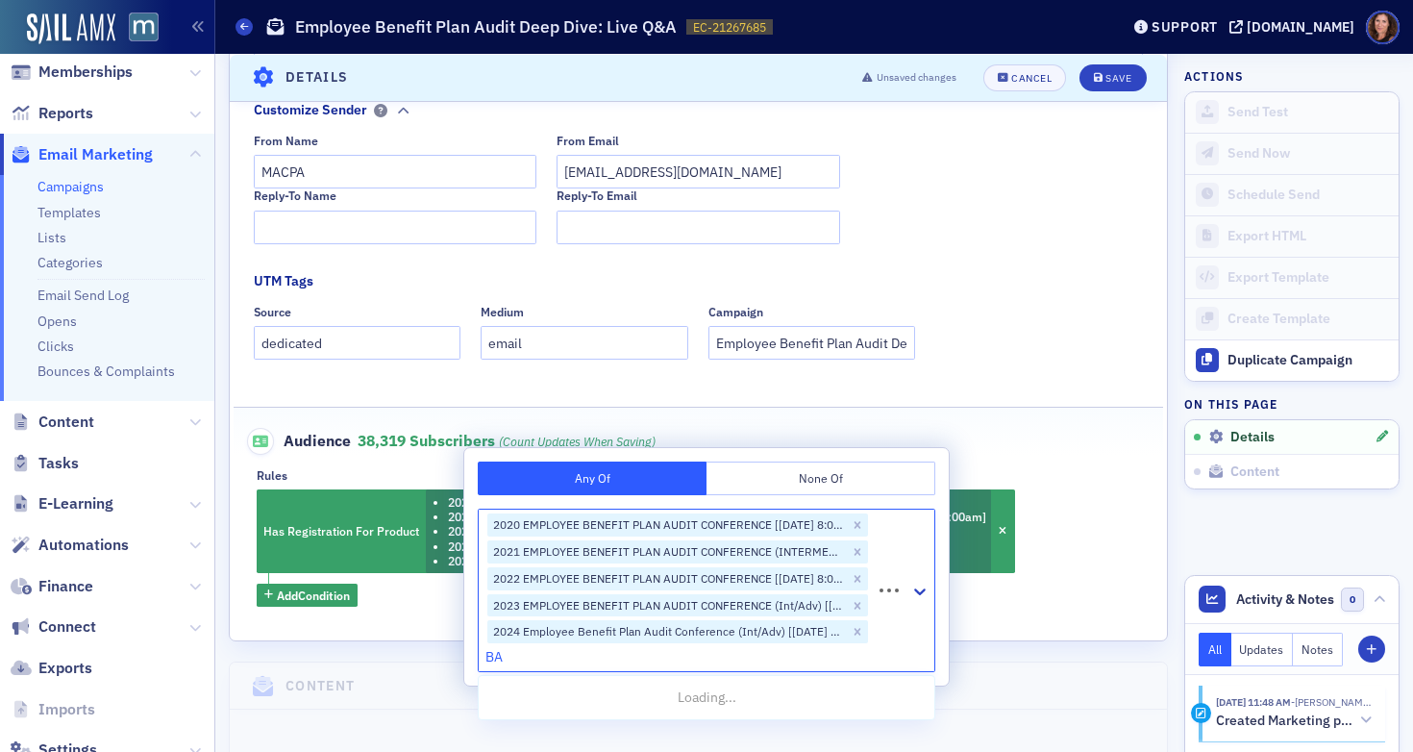
type input "BAW"
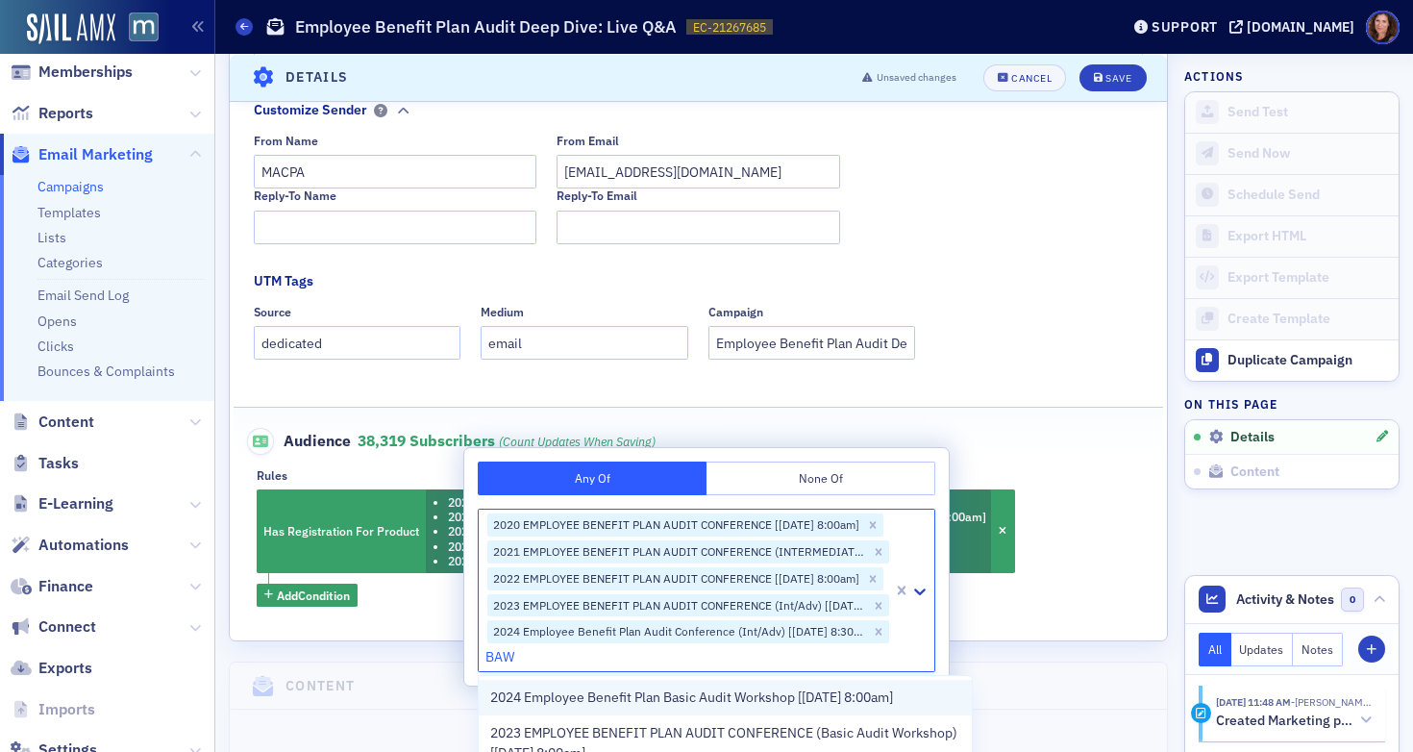
click at [841, 693] on span "2024 Employee Benefit Plan Basic Audit Workshop [5/20/2024 8:00am]" at bounding box center [691, 697] width 403 height 20
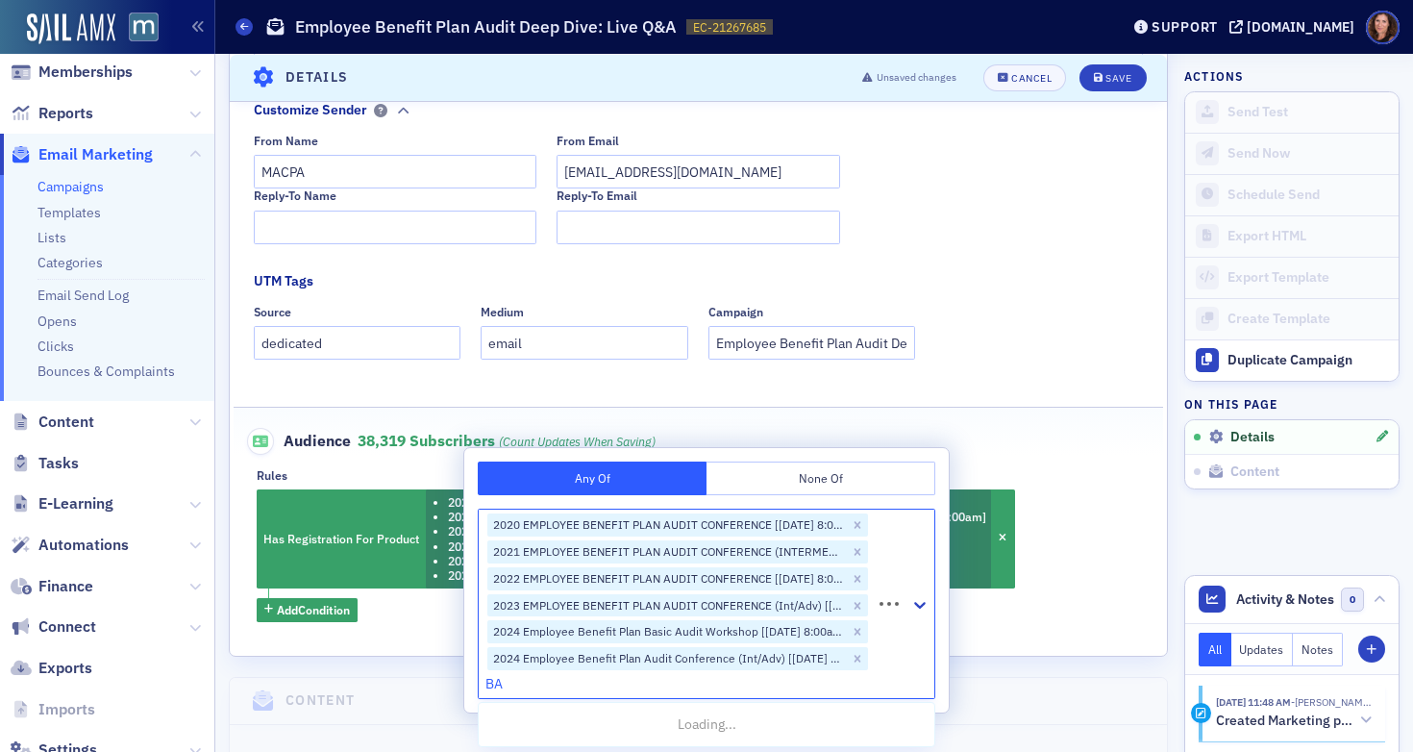
type input "BAW"
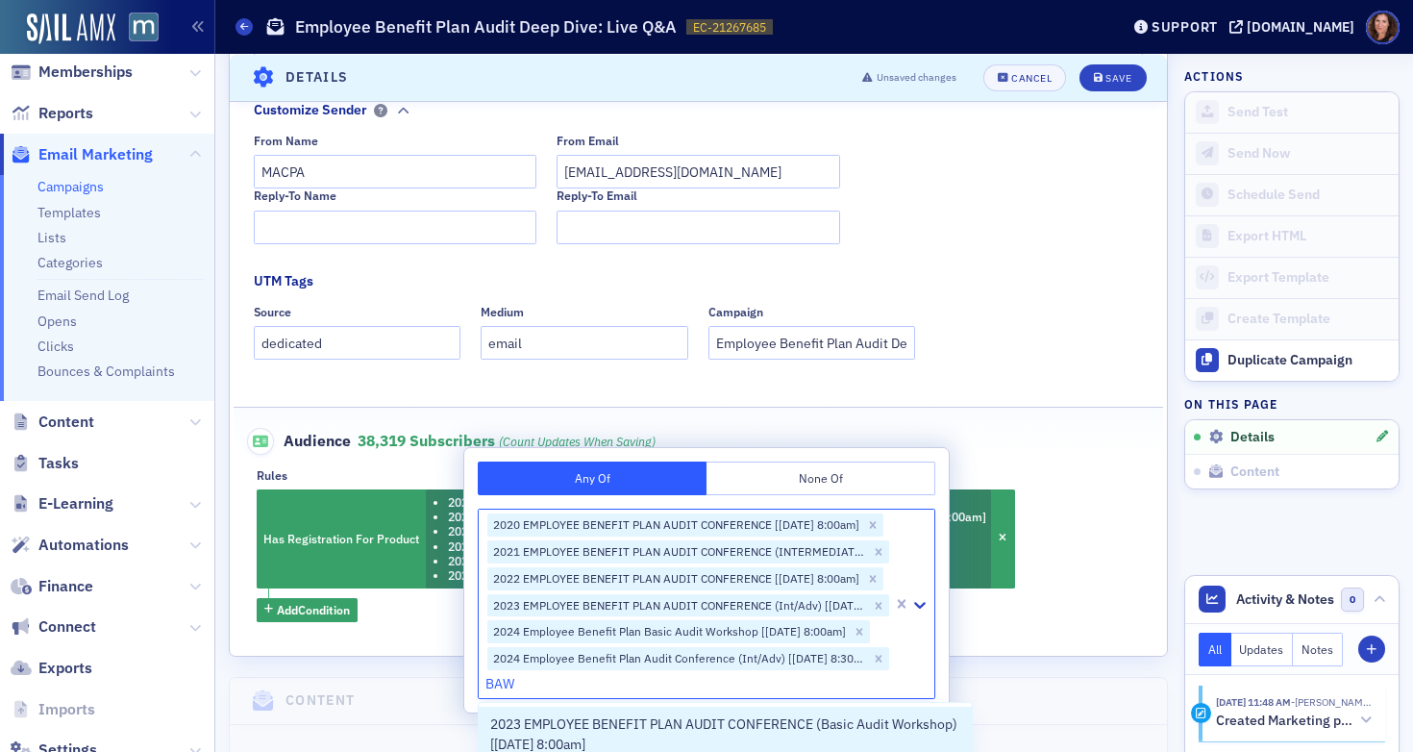
click at [714, 727] on span "2023 EMPLOYEE BENEFIT PLAN AUDIT CONFERENCE (Basic Audit Workshop) [5/22/2023 8…" at bounding box center [725, 734] width 470 height 40
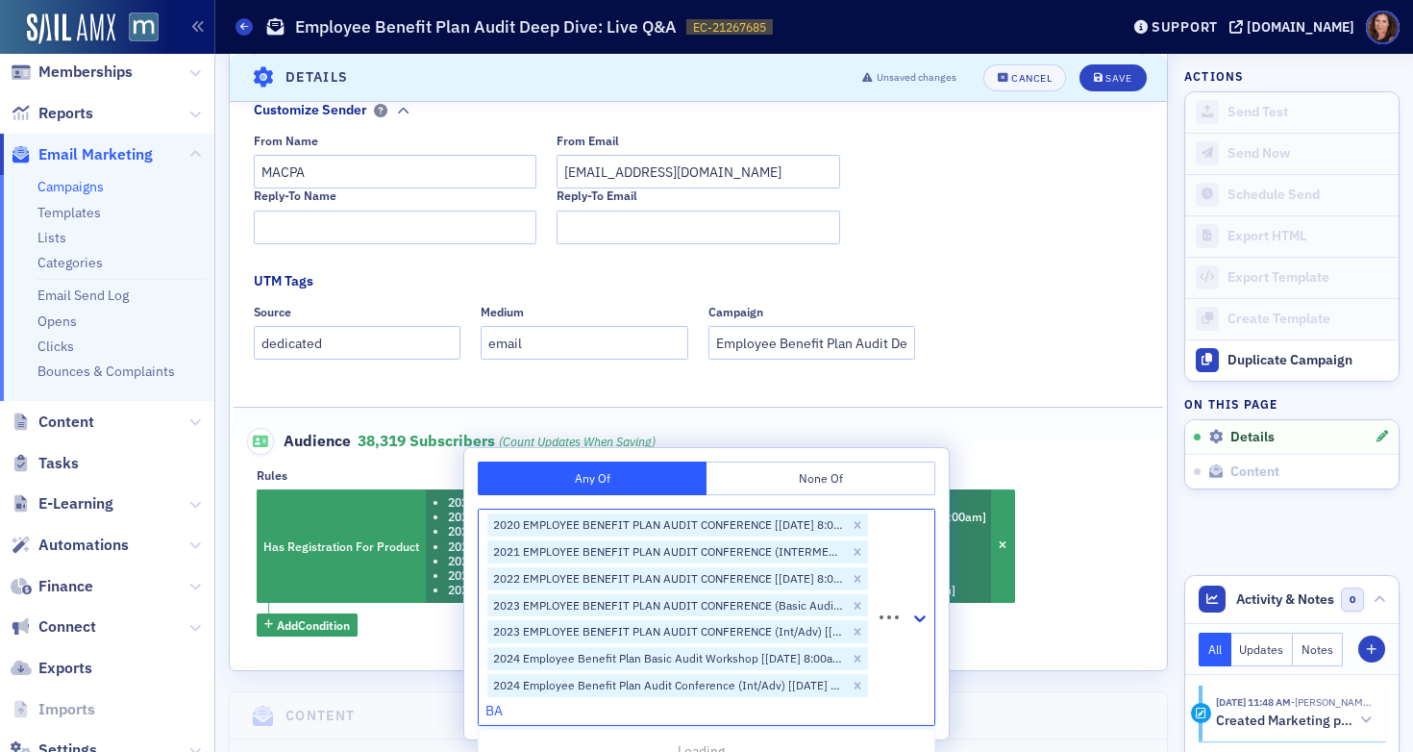
type input "BAW"
click at [741, 741] on span "2022 EMPLOYEE BENEFIT PLAN AUDIT CONFERENCE (Basic Audit Workshop) [5/25/2022 8…" at bounding box center [725, 761] width 470 height 40
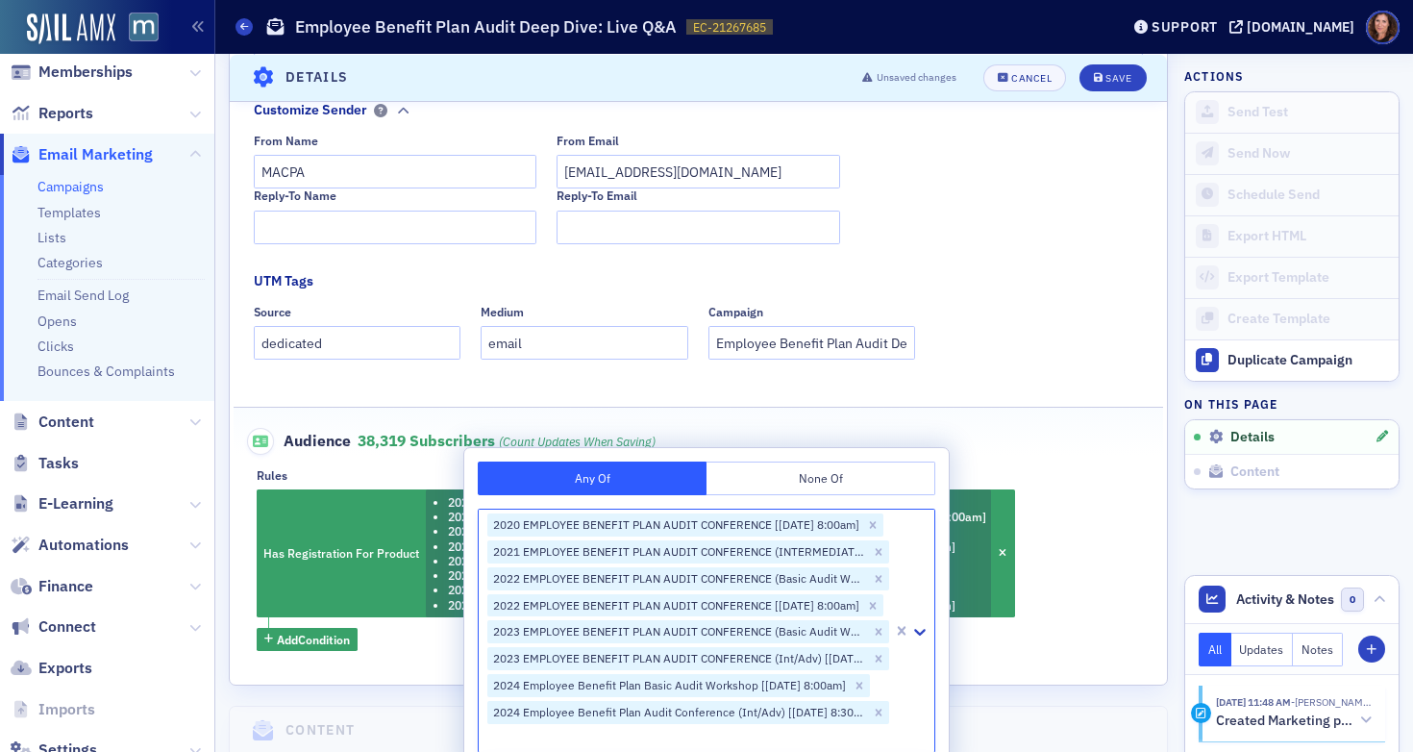
click at [1090, 431] on div "Audience 38,319 Subscribers (count updates when saving)" at bounding box center [699, 431] width 890 height 47
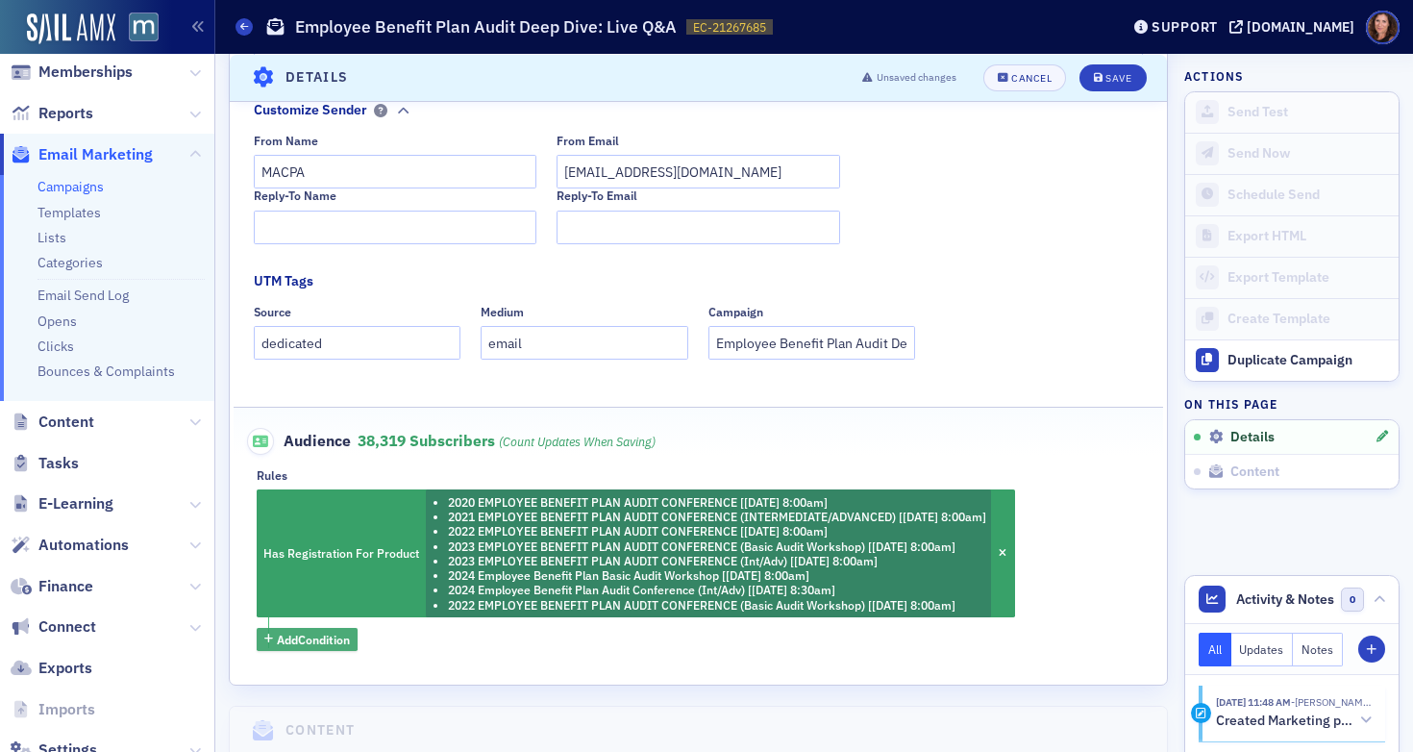
click at [306, 634] on span "Add Condition" at bounding box center [313, 639] width 73 height 17
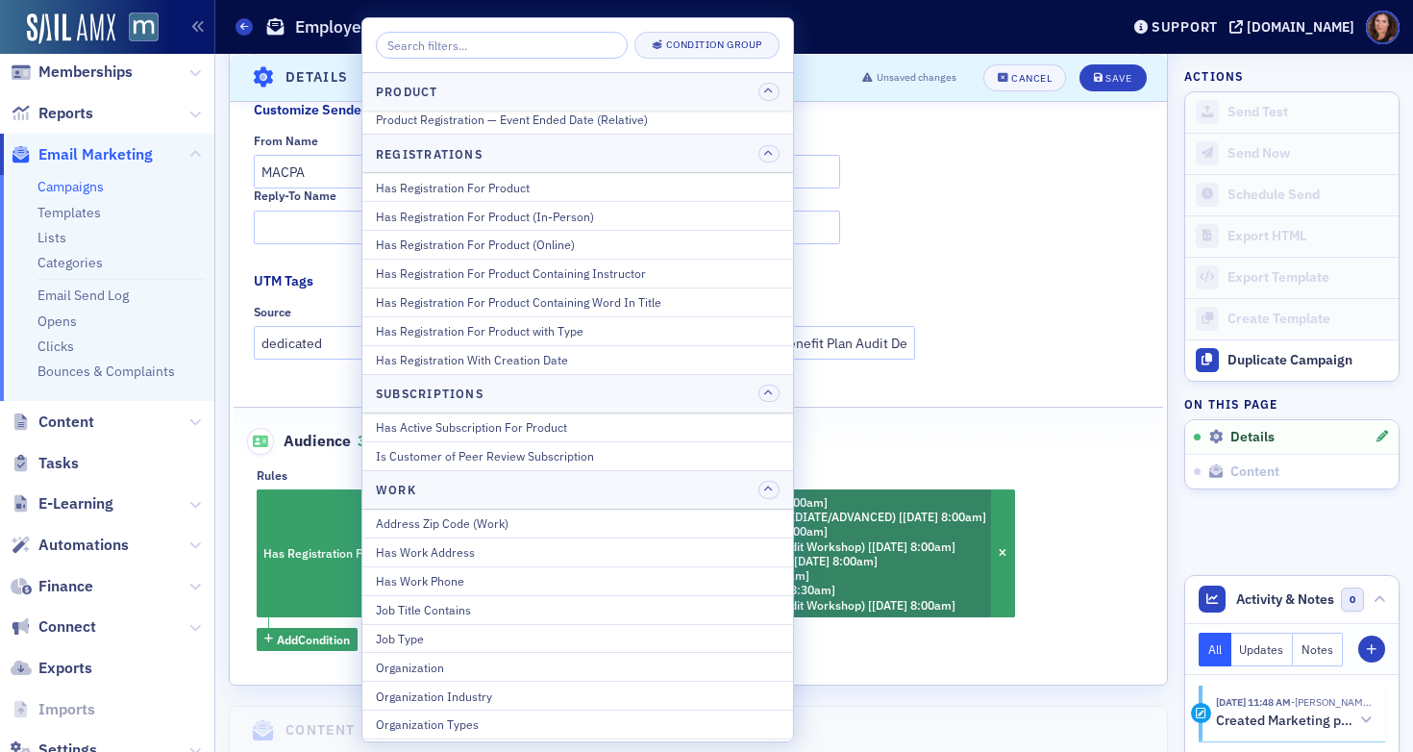
scroll to position [2367, 0]
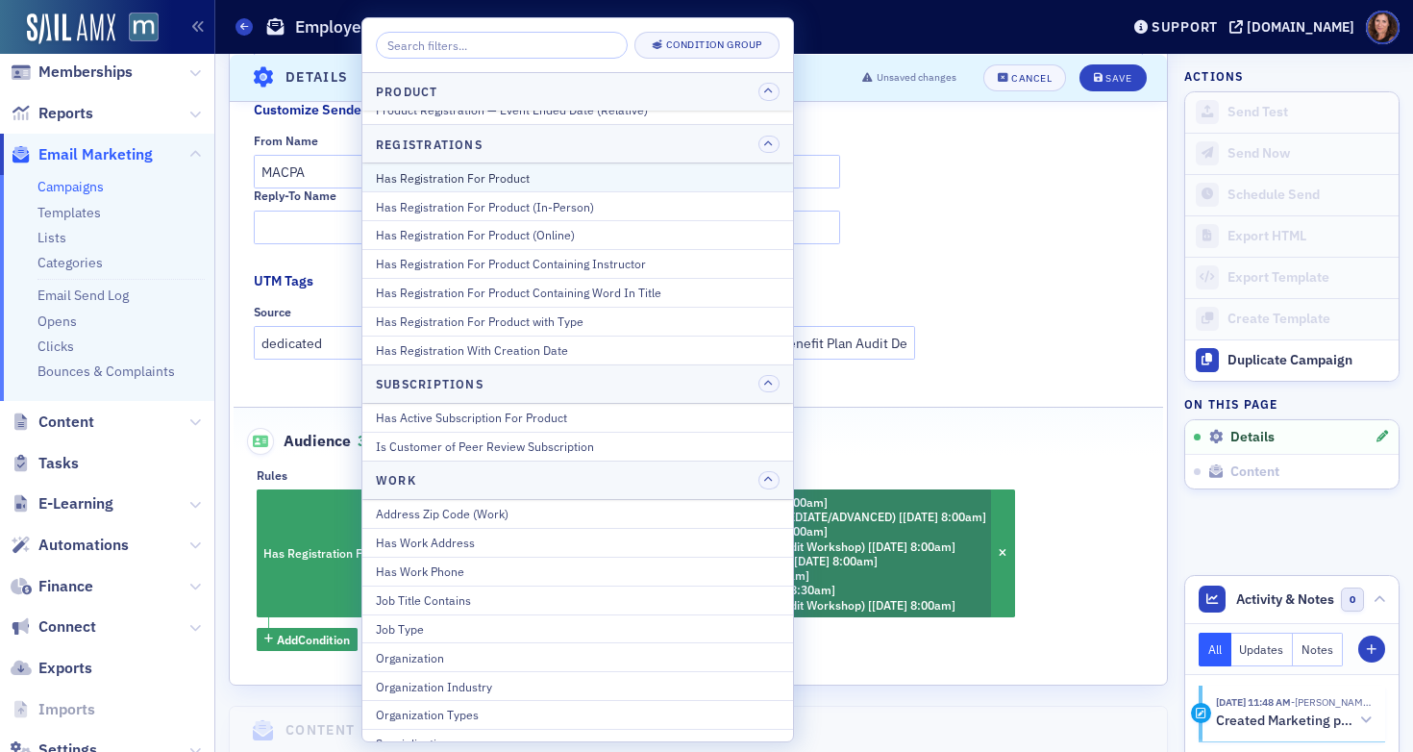
click at [531, 175] on div "Has Registration For Product" at bounding box center [578, 177] width 404 height 17
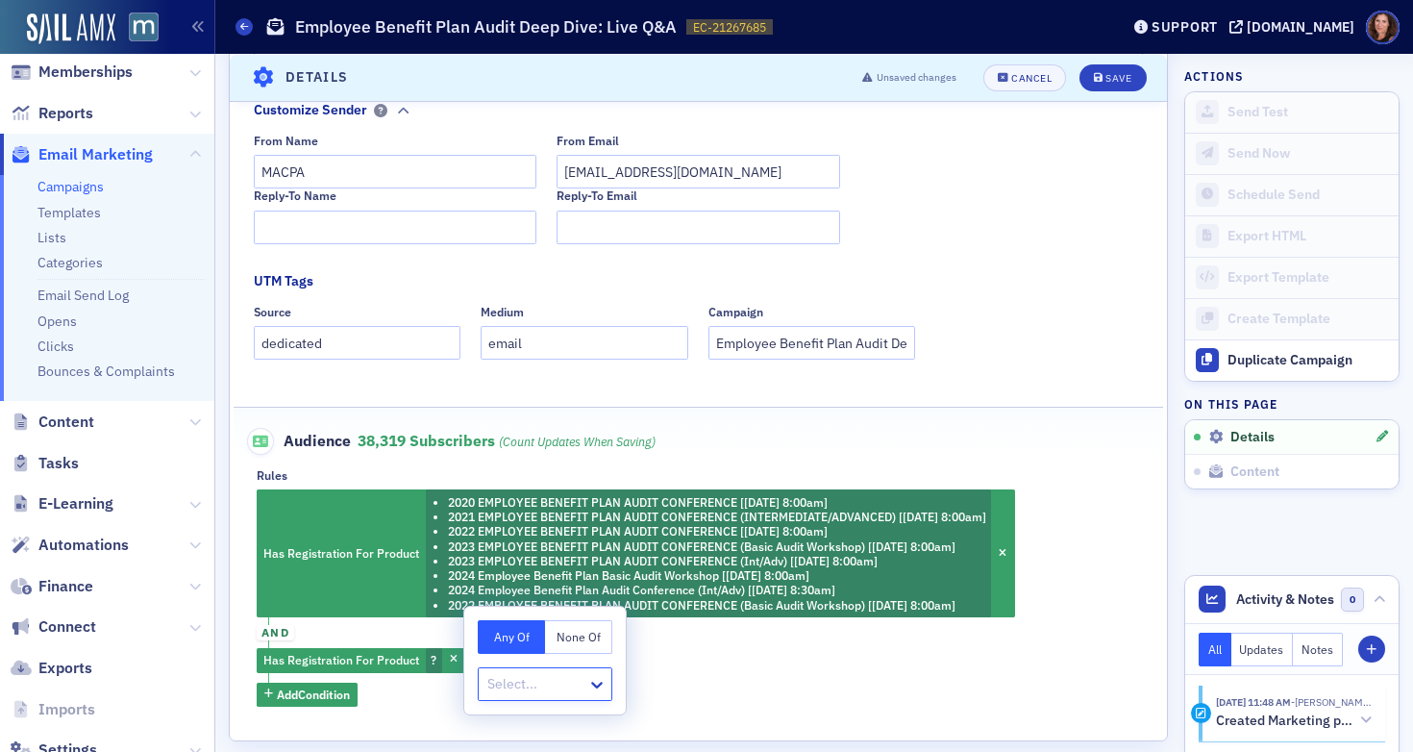
click at [567, 640] on button "None Of" at bounding box center [578, 637] width 67 height 34
click at [538, 684] on div at bounding box center [535, 684] width 100 height 24
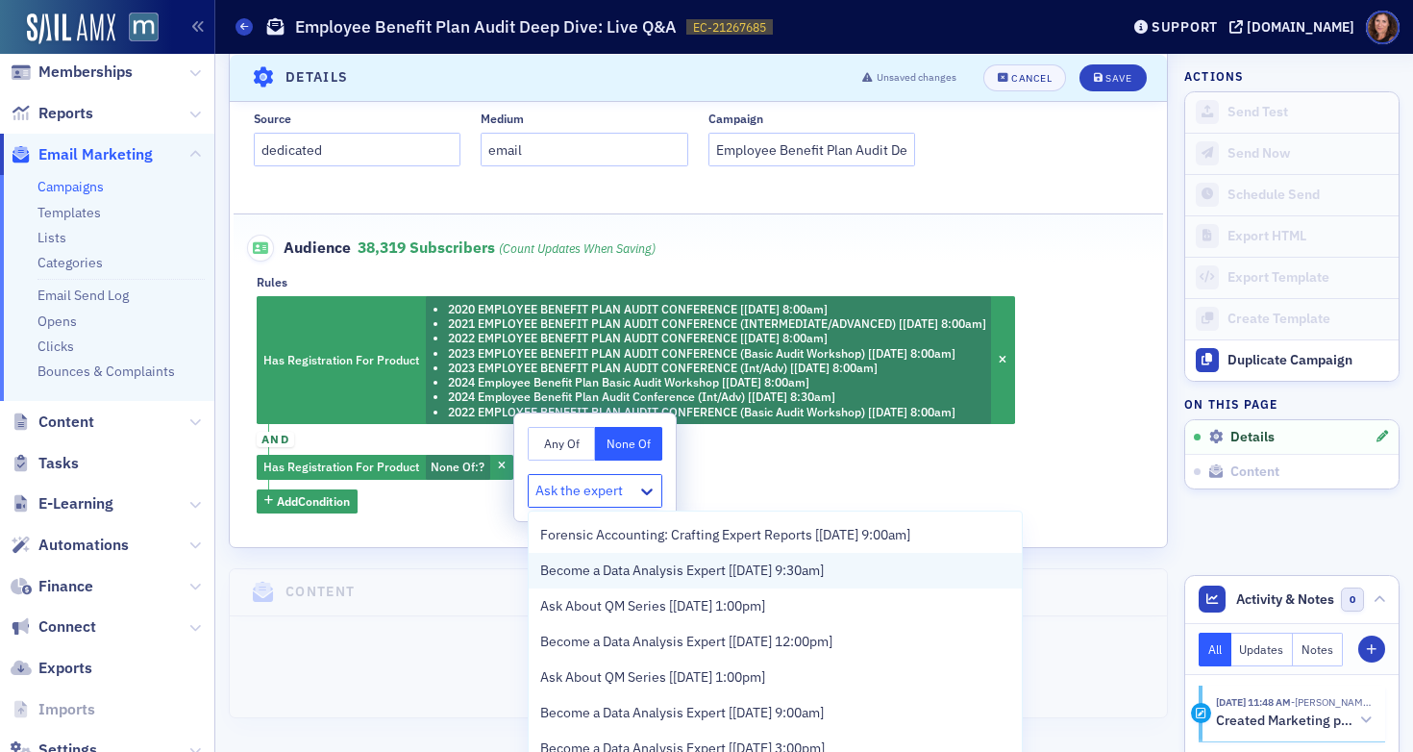
scroll to position [684, 0]
click at [562, 491] on input "Ask the expert" at bounding box center [580, 491] width 90 height 20
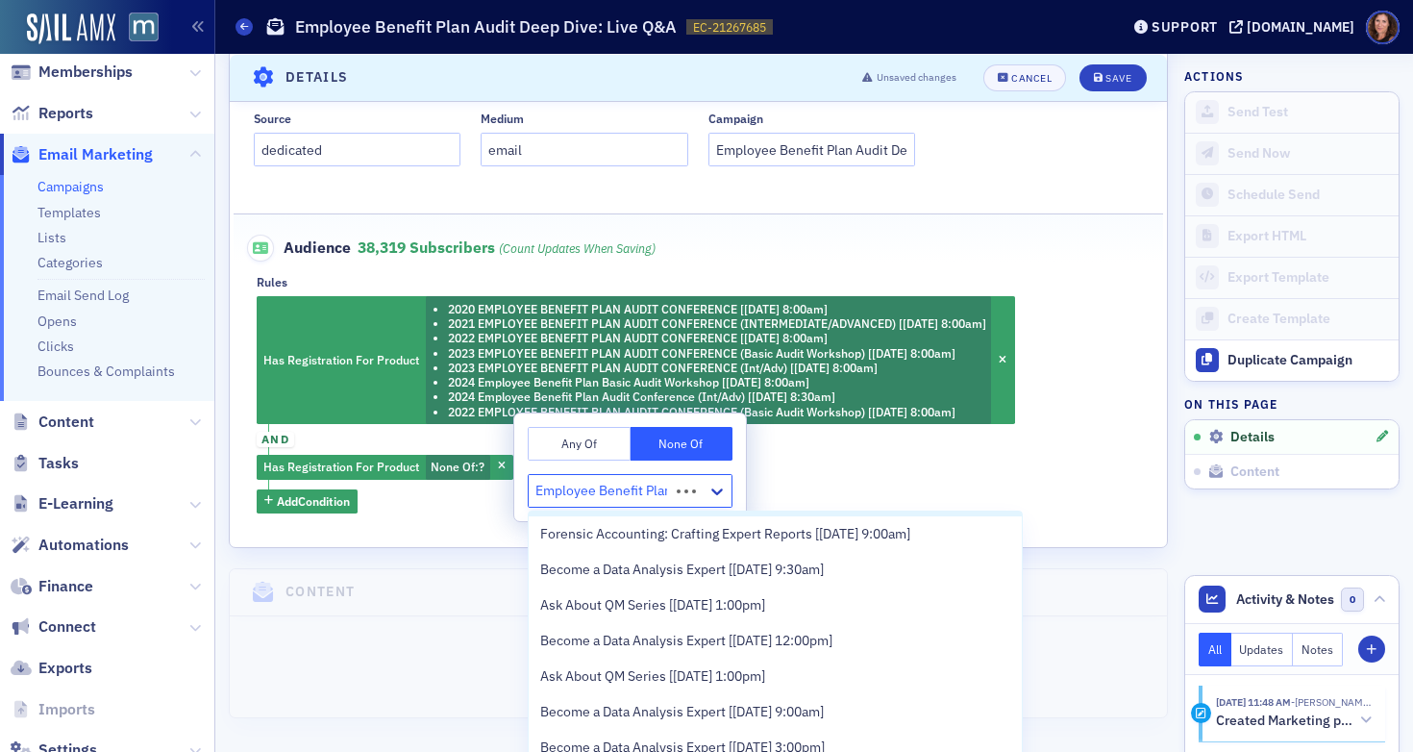
type input "Employee Benefit Plan"
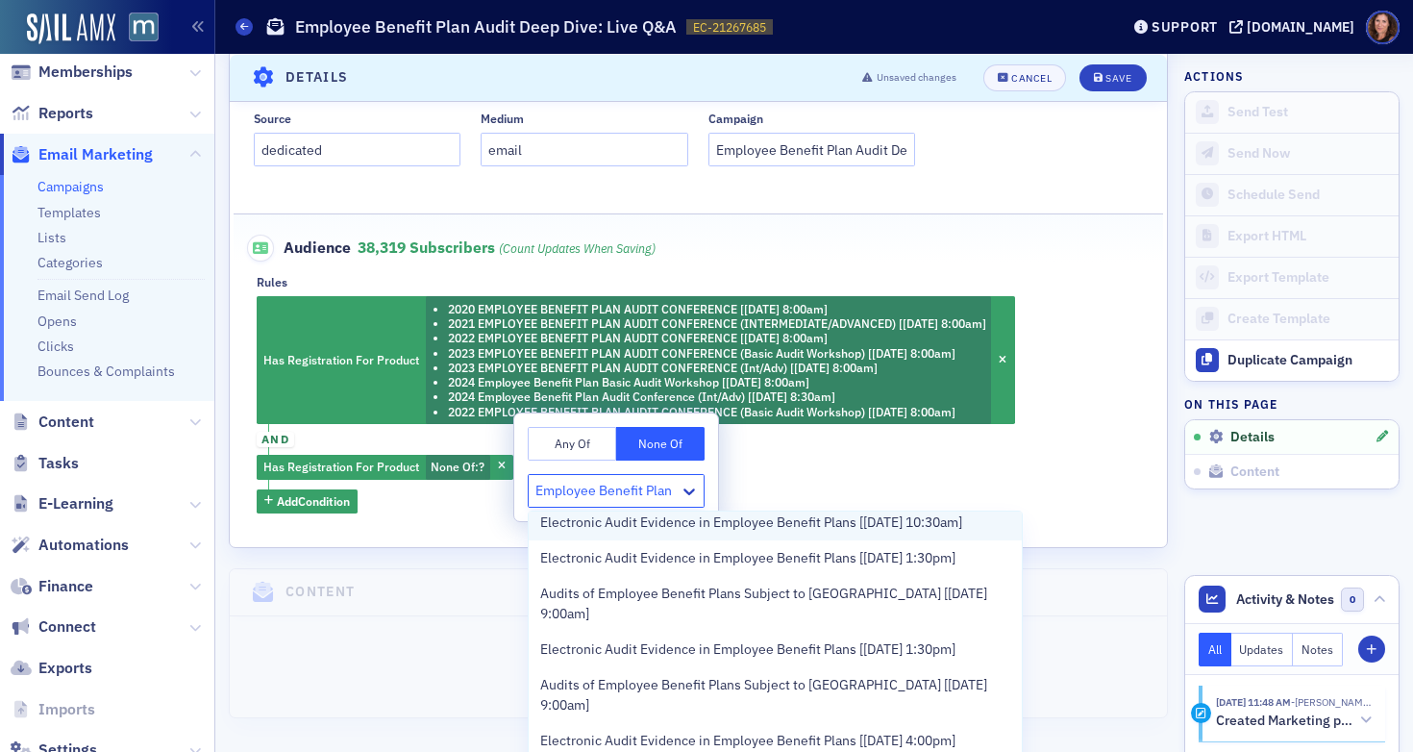
scroll to position [0, 0]
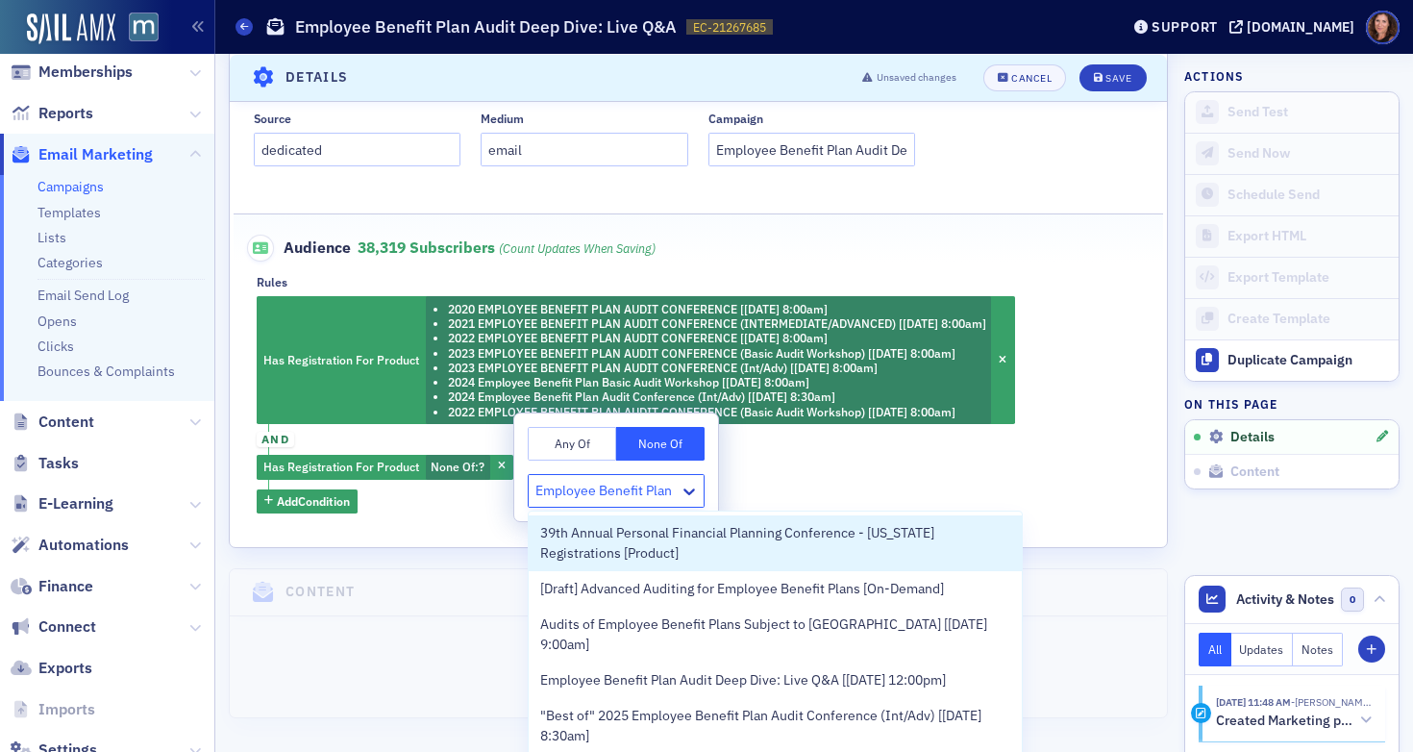
click at [612, 489] on input "Employee Benefit Plan" at bounding box center [606, 491] width 142 height 20
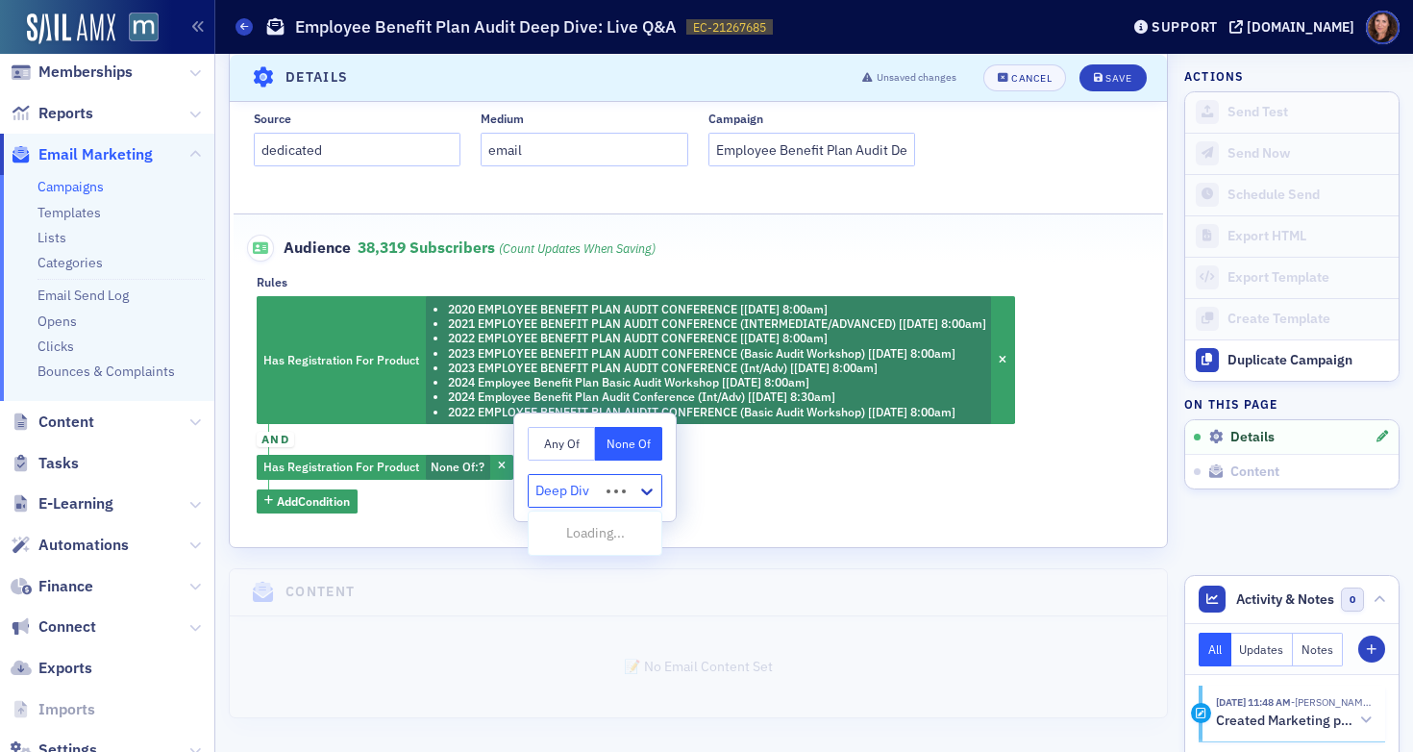
type input "Deep Dive"
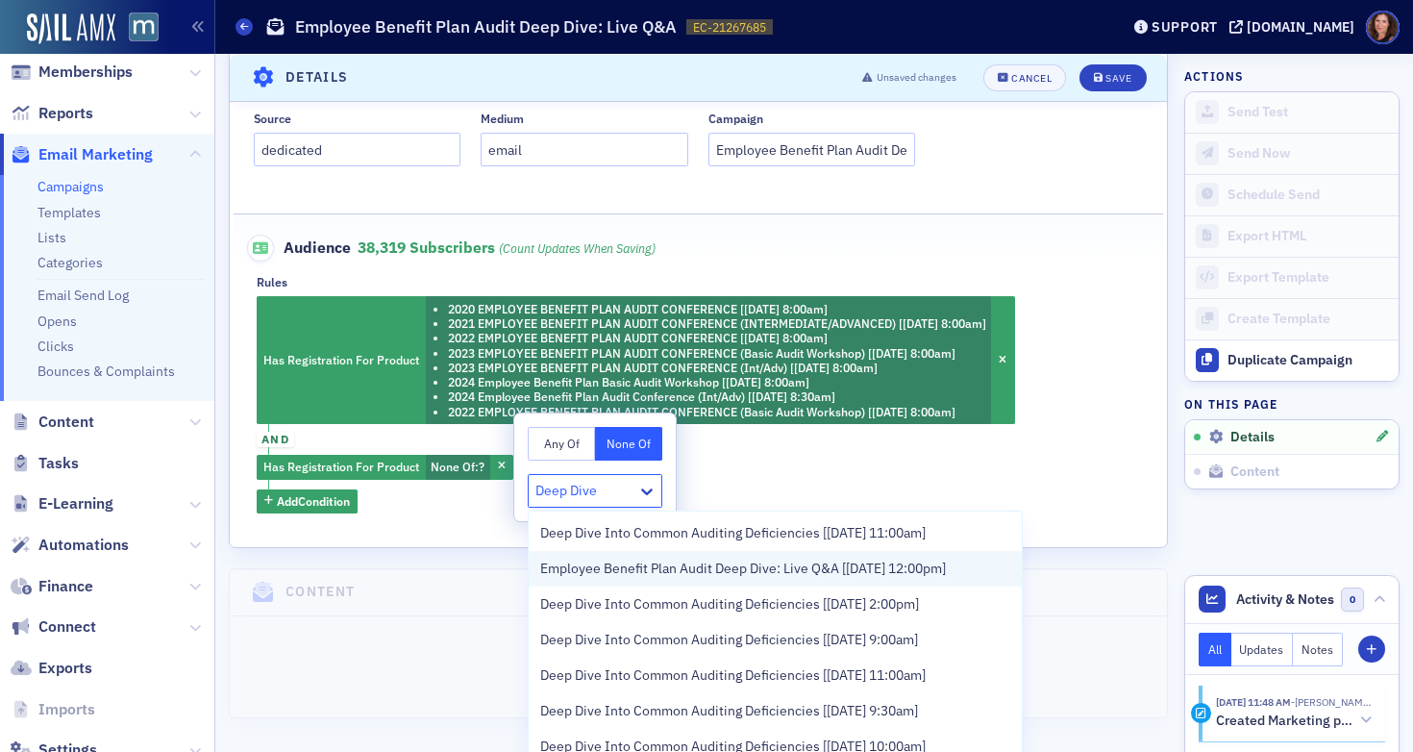
click at [687, 576] on span "Employee Benefit Plan Audit Deep Dive: Live Q&A [8/18/2025 12:00pm]" at bounding box center [743, 569] width 406 height 20
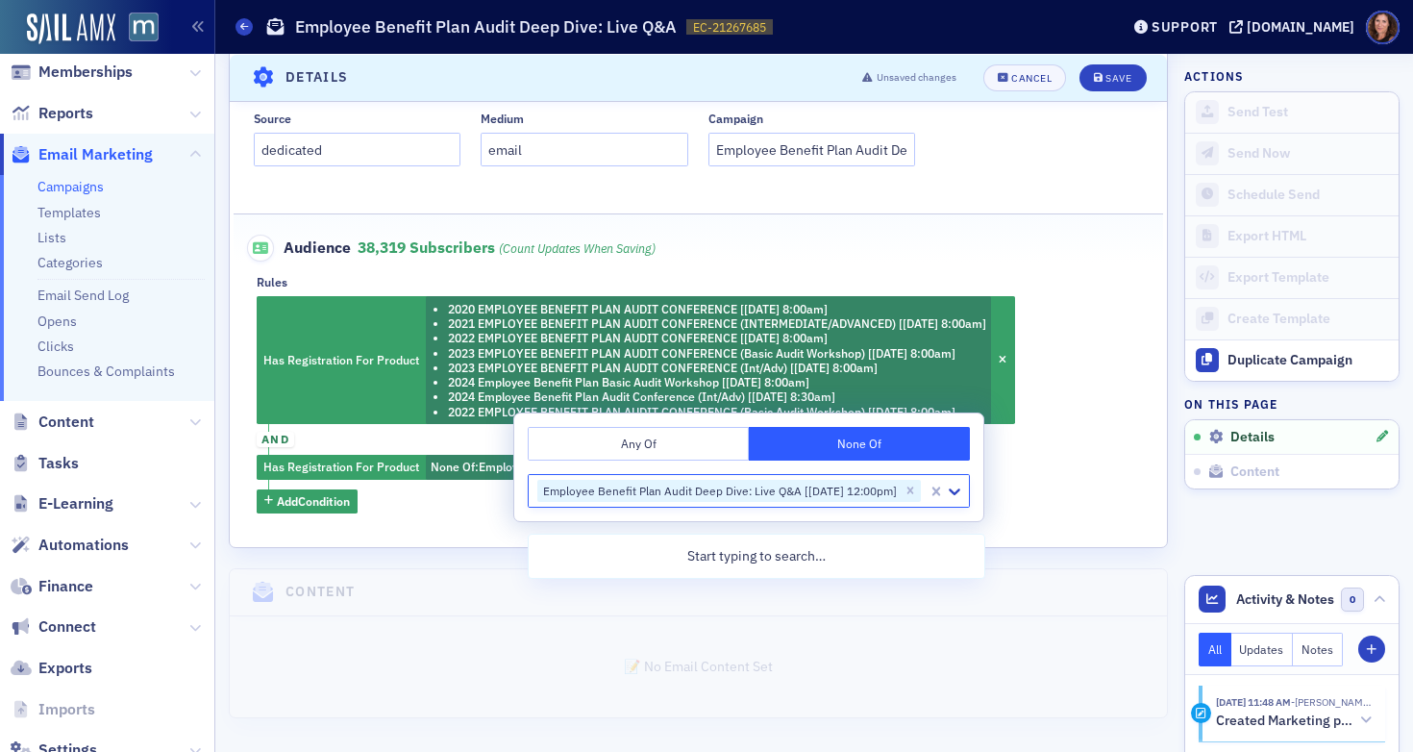
click at [1060, 526] on div "Name * Employee Benefit Plan Audit Deep Dive: Live Q&A Subject * Employee Benef…" at bounding box center [698, 62] width 937 height 969
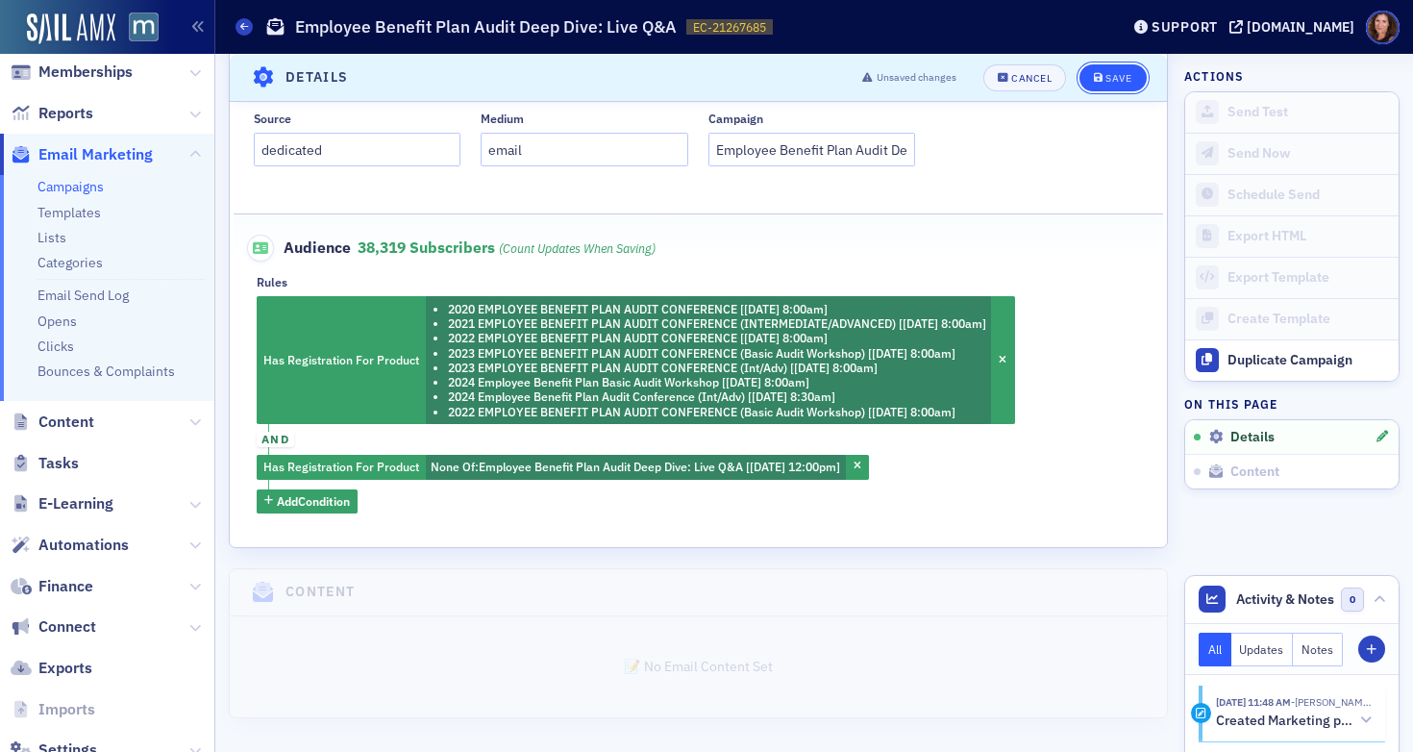
drag, startPoint x: 1105, startPoint y: 72, endPoint x: 1098, endPoint y: 84, distance: 13.9
click at [1105, 72] on div "Save" at bounding box center [1118, 77] width 26 height 11
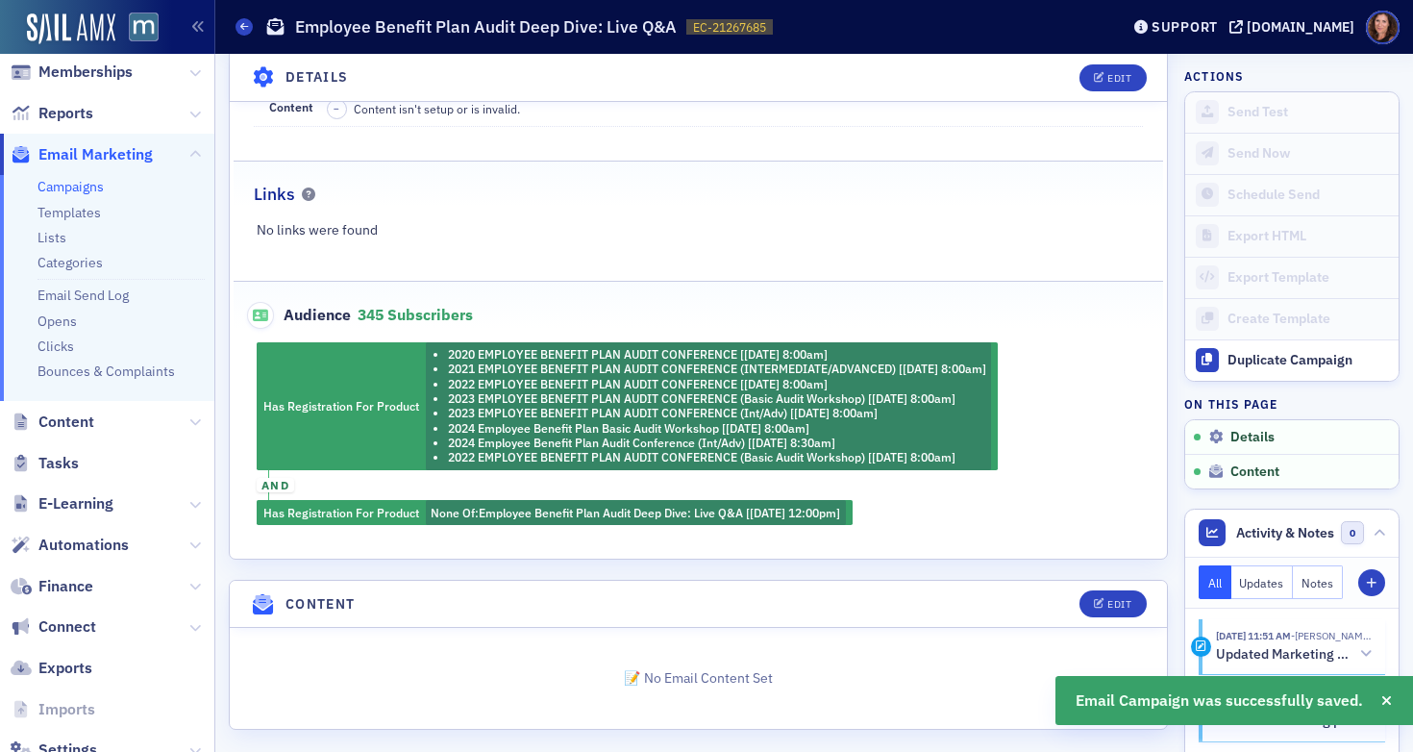
scroll to position [369, 0]
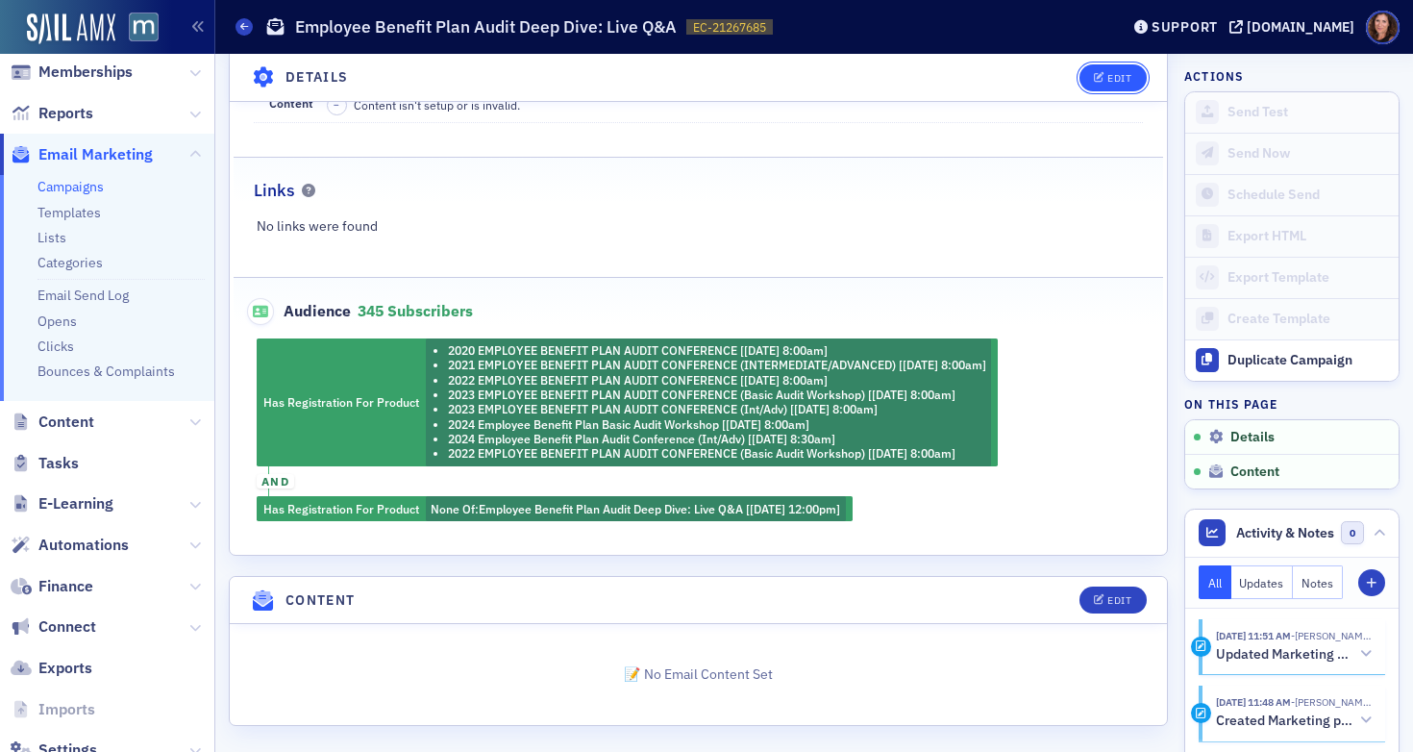
click at [1107, 77] on div "Edit" at bounding box center [1119, 77] width 24 height 11
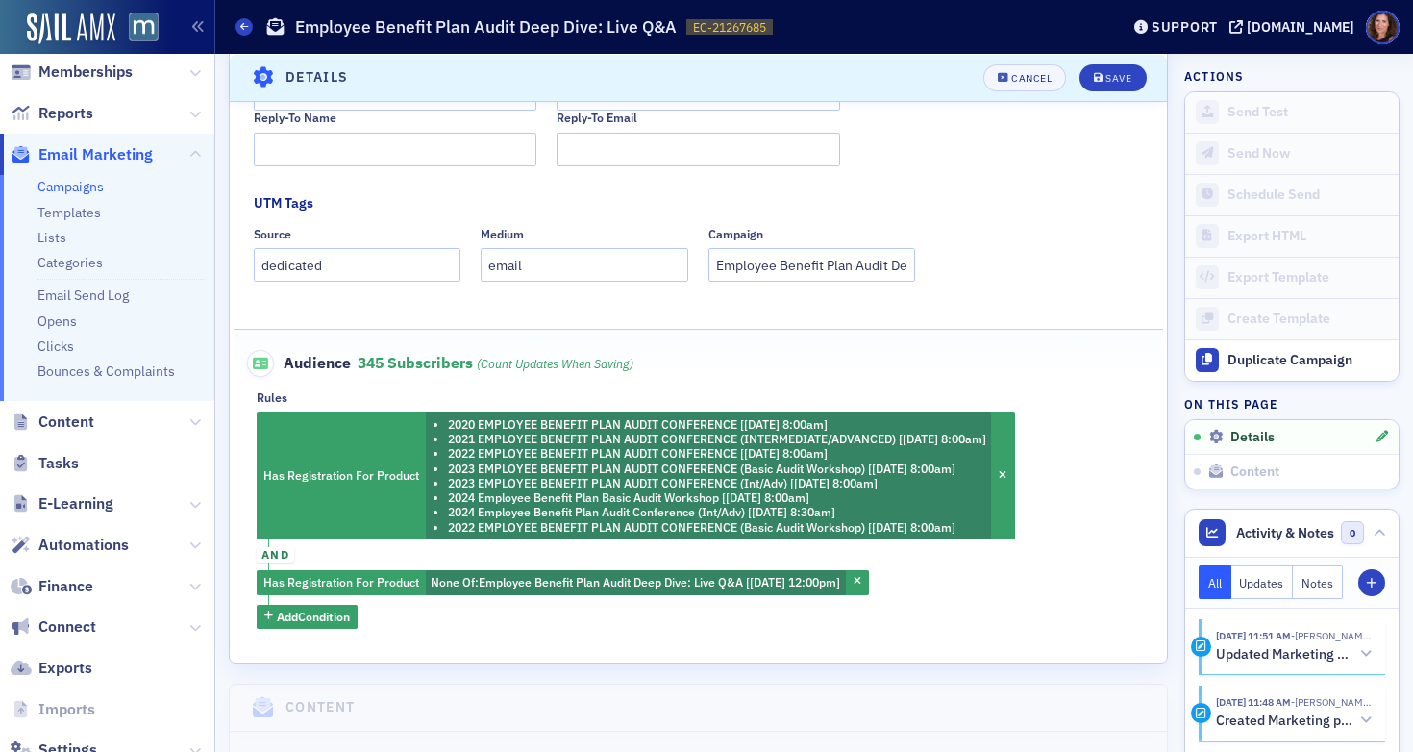
scroll to position [624, 0]
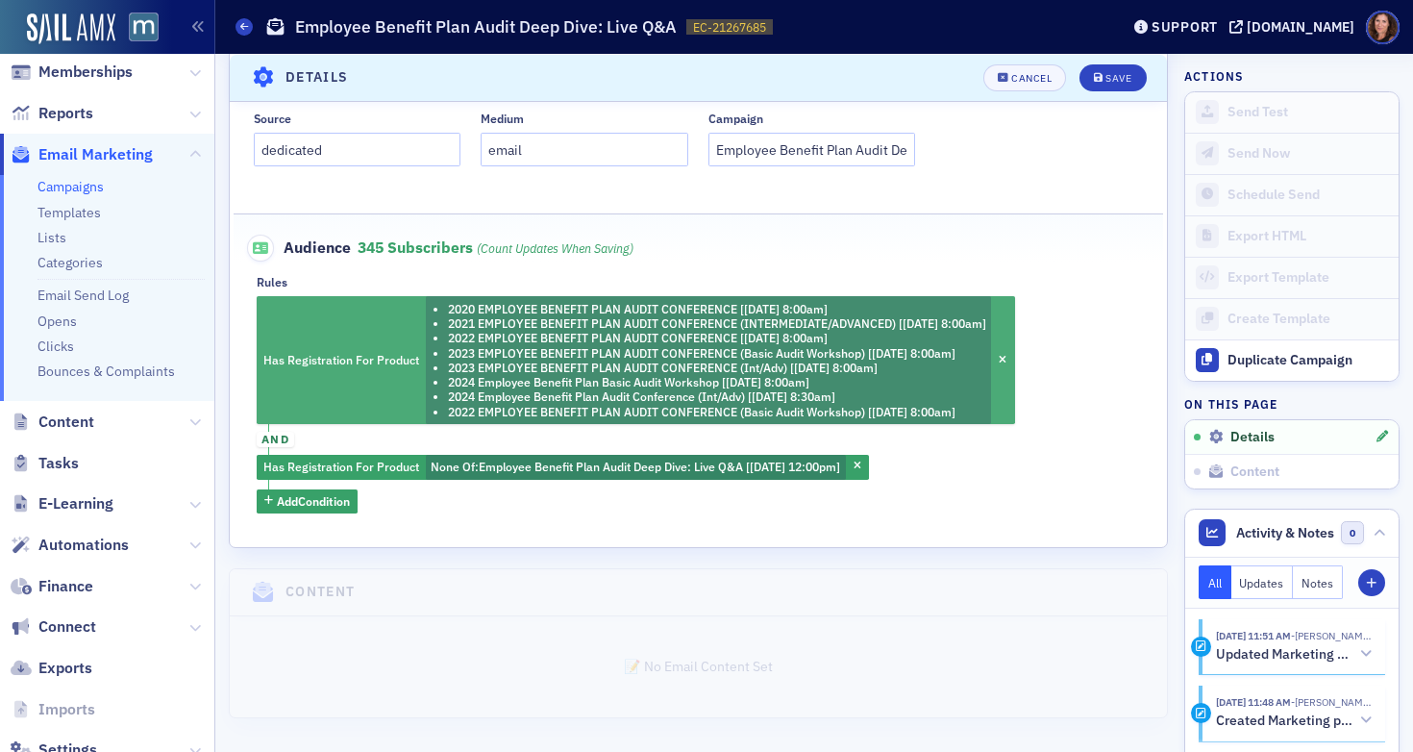
click at [486, 347] on li "2023 EMPLOYEE BENEFIT PLAN AUDIT CONFERENCE (Basic Audit Workshop) [5/22/2023 8…" at bounding box center [717, 353] width 538 height 14
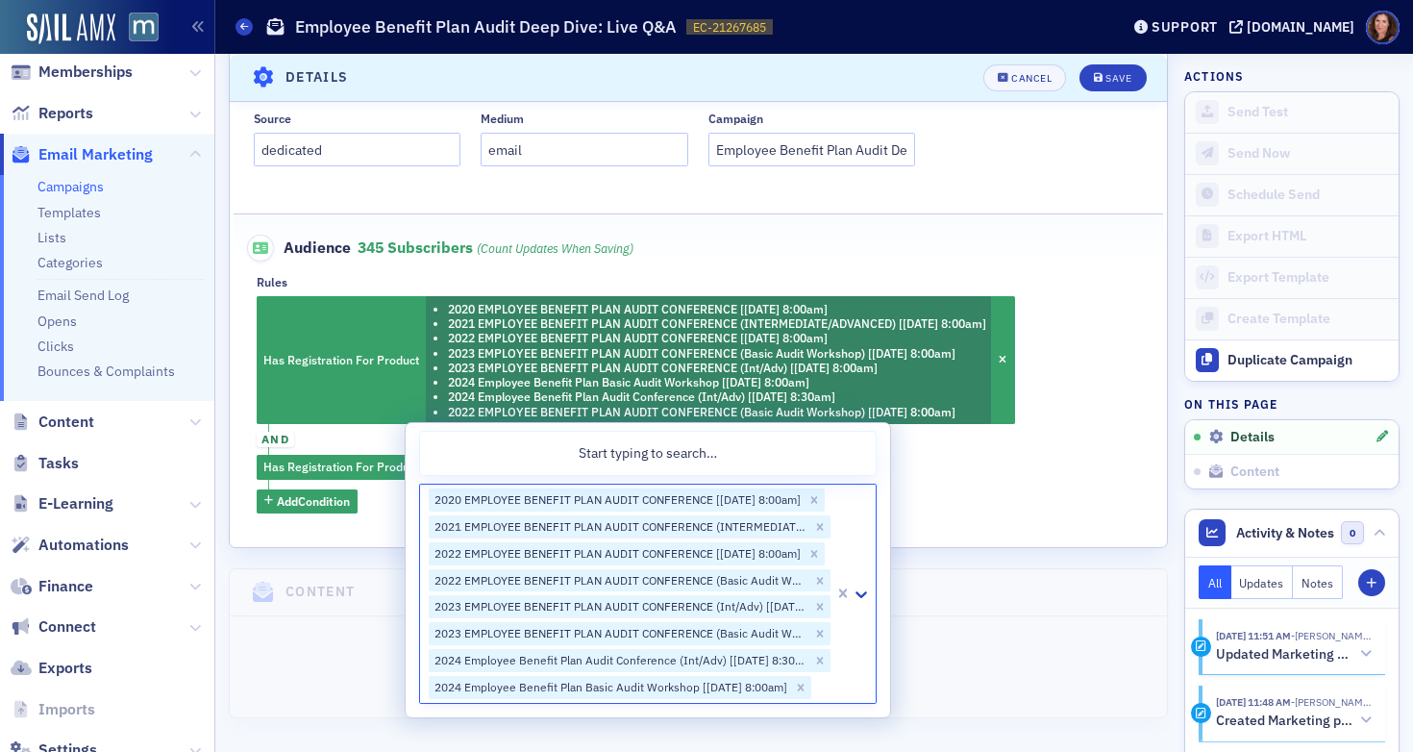
click at [813, 699] on div at bounding box center [822, 687] width 19 height 24
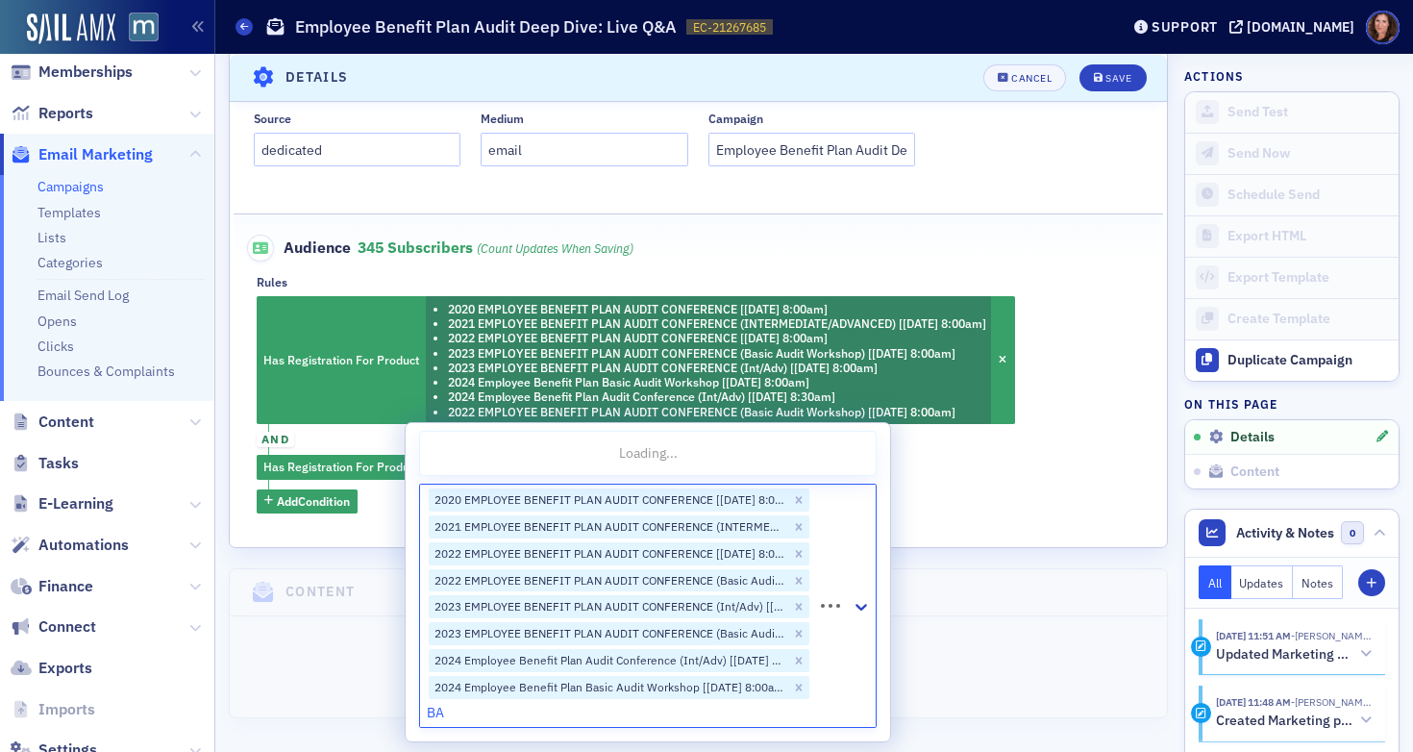
type input "BAW"
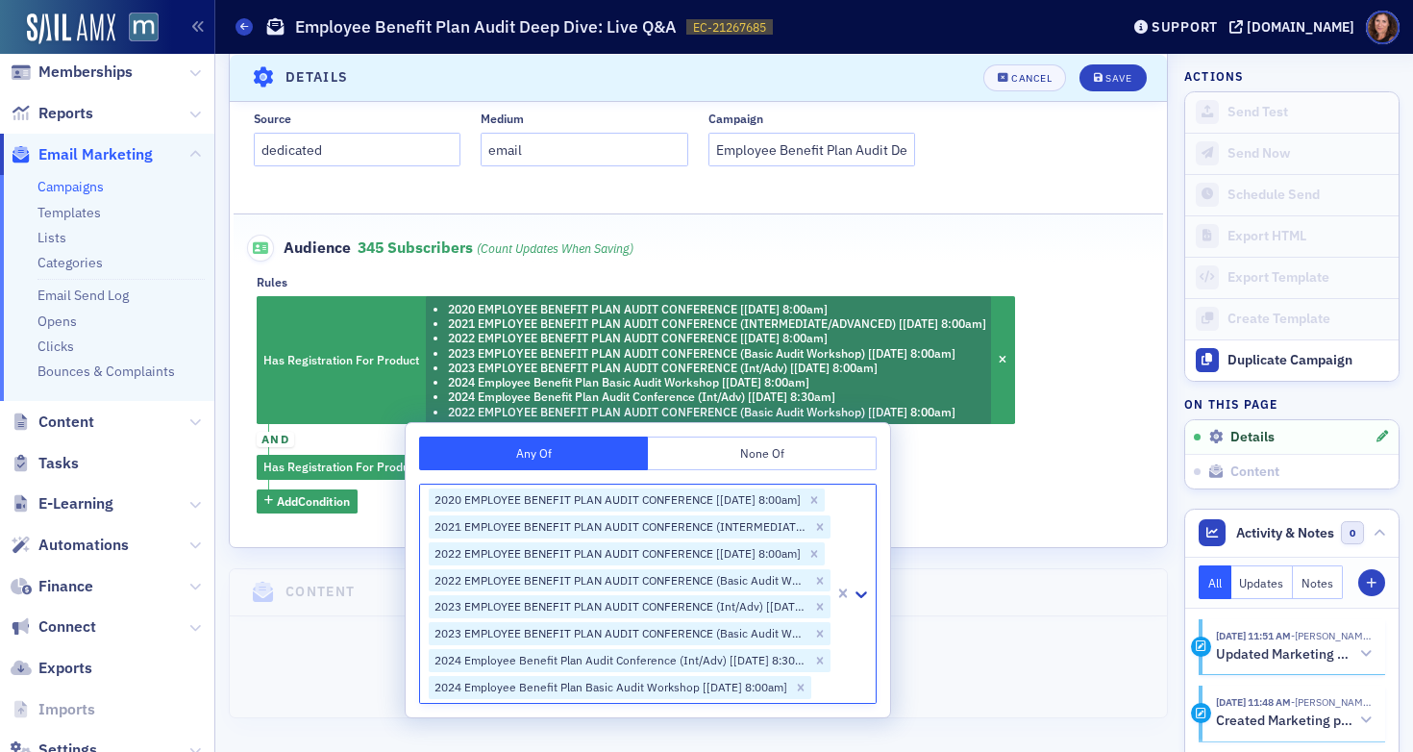
drag, startPoint x: 470, startPoint y: 712, endPoint x: 420, endPoint y: 712, distance: 50.0
click at [413, 713] on div "Any Of None Of 2020 EMPLOYEE BENEFIT PLAN AUDIT CONFERENCE [5/11/2020 8:00am] 2…" at bounding box center [648, 570] width 484 height 294
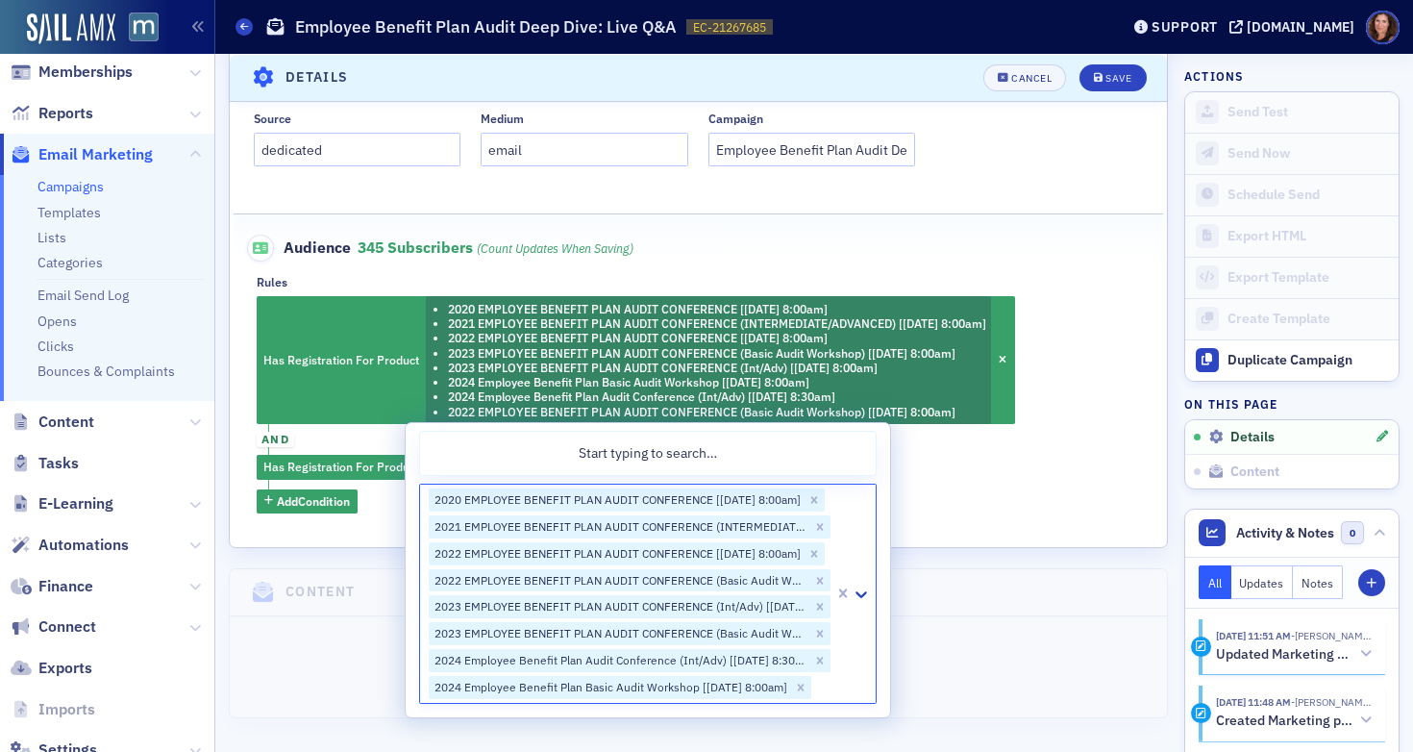
click at [813, 699] on div at bounding box center [822, 687] width 19 height 24
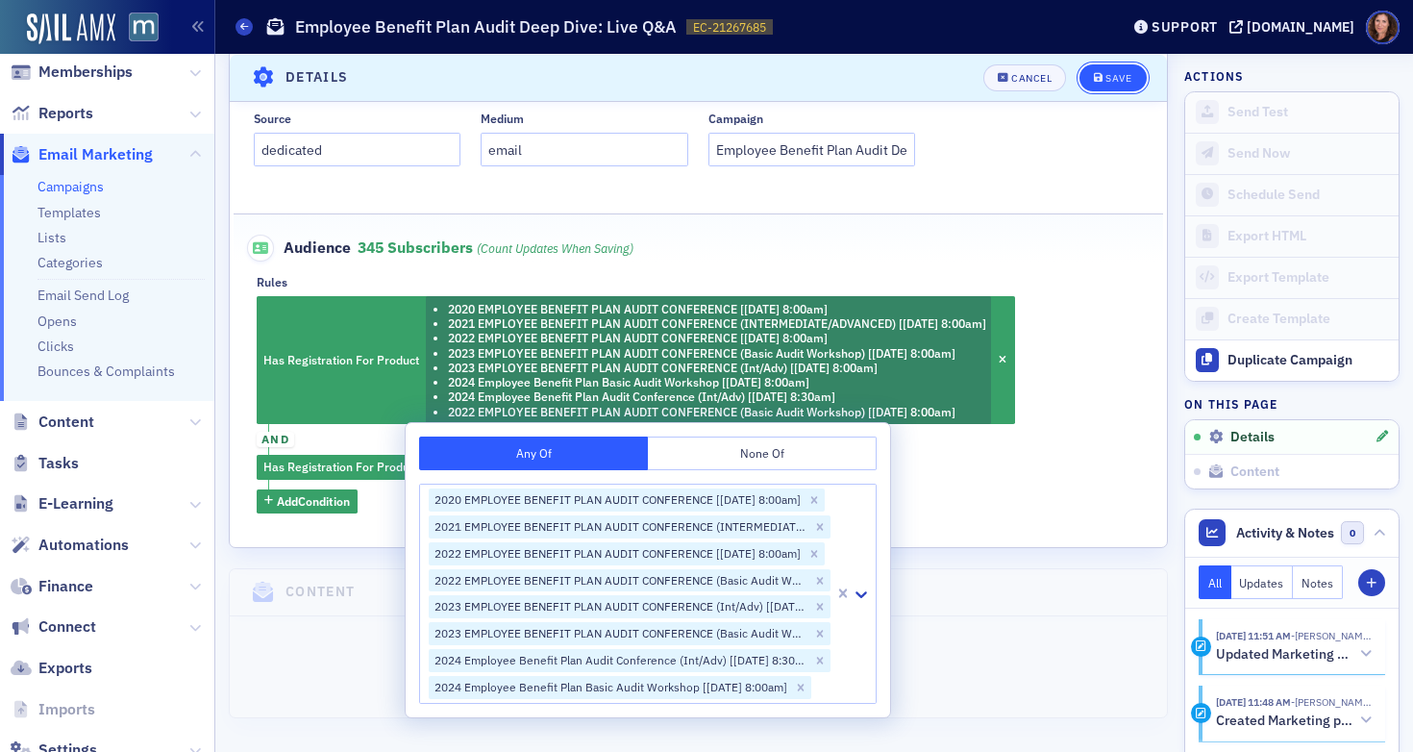
drag, startPoint x: 1106, startPoint y: 66, endPoint x: 1106, endPoint y: 81, distance: 14.4
click at [1106, 66] on button "Save" at bounding box center [1113, 76] width 66 height 27
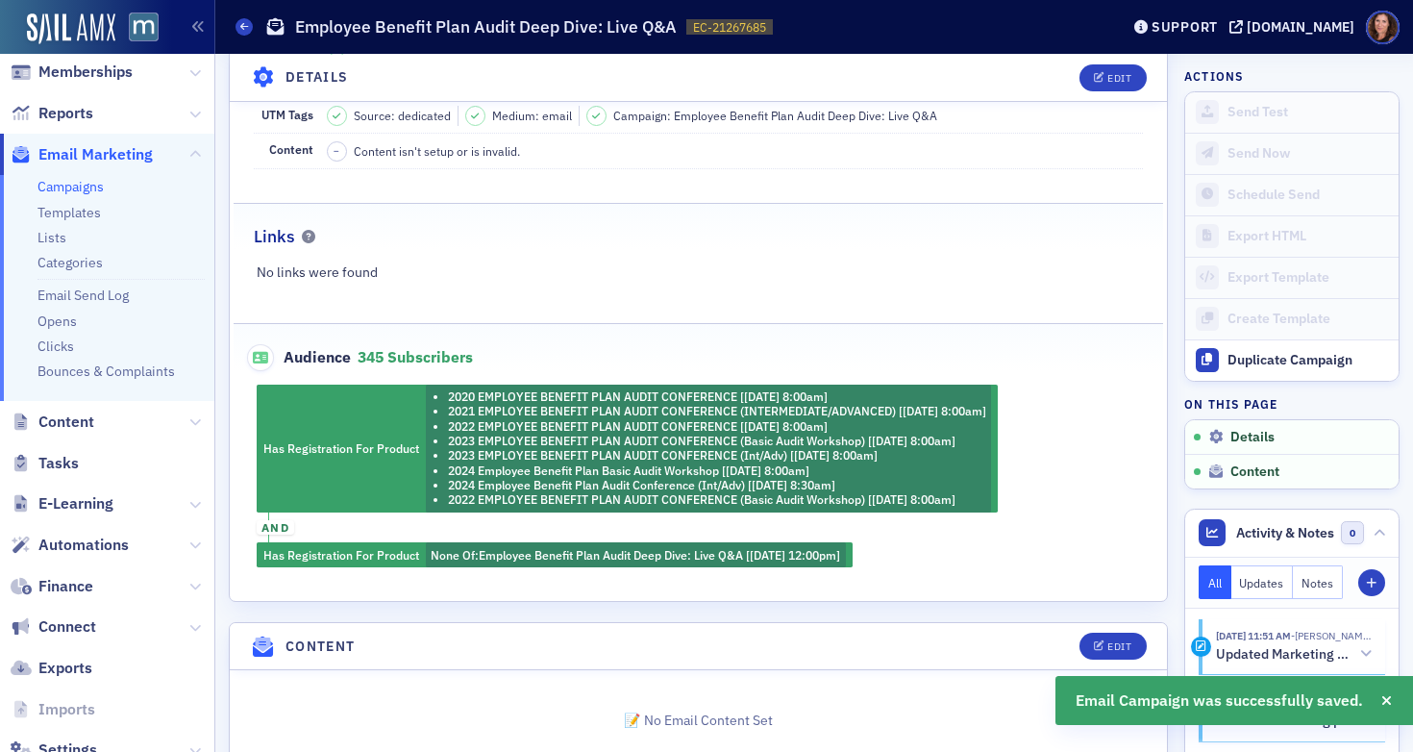
scroll to position [377, 0]
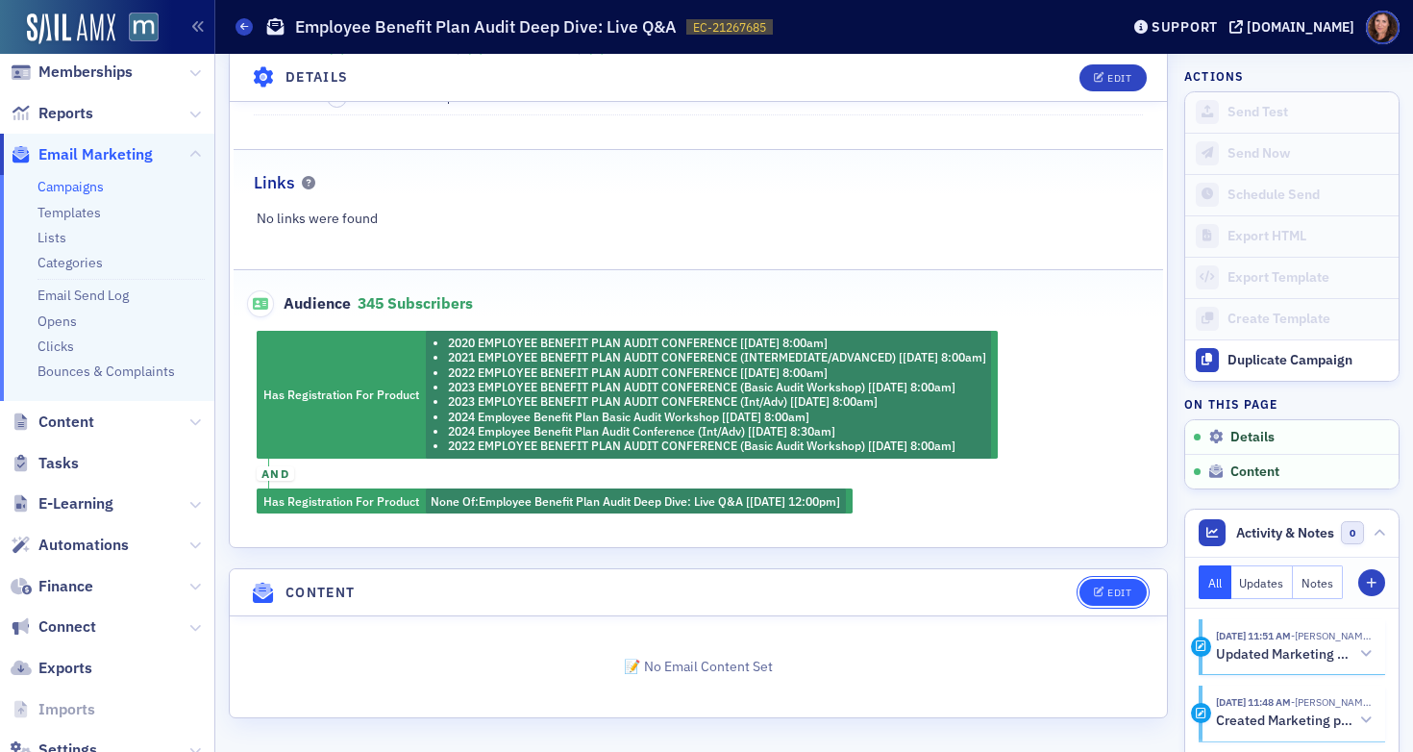
click at [1107, 590] on div "Edit" at bounding box center [1119, 592] width 24 height 11
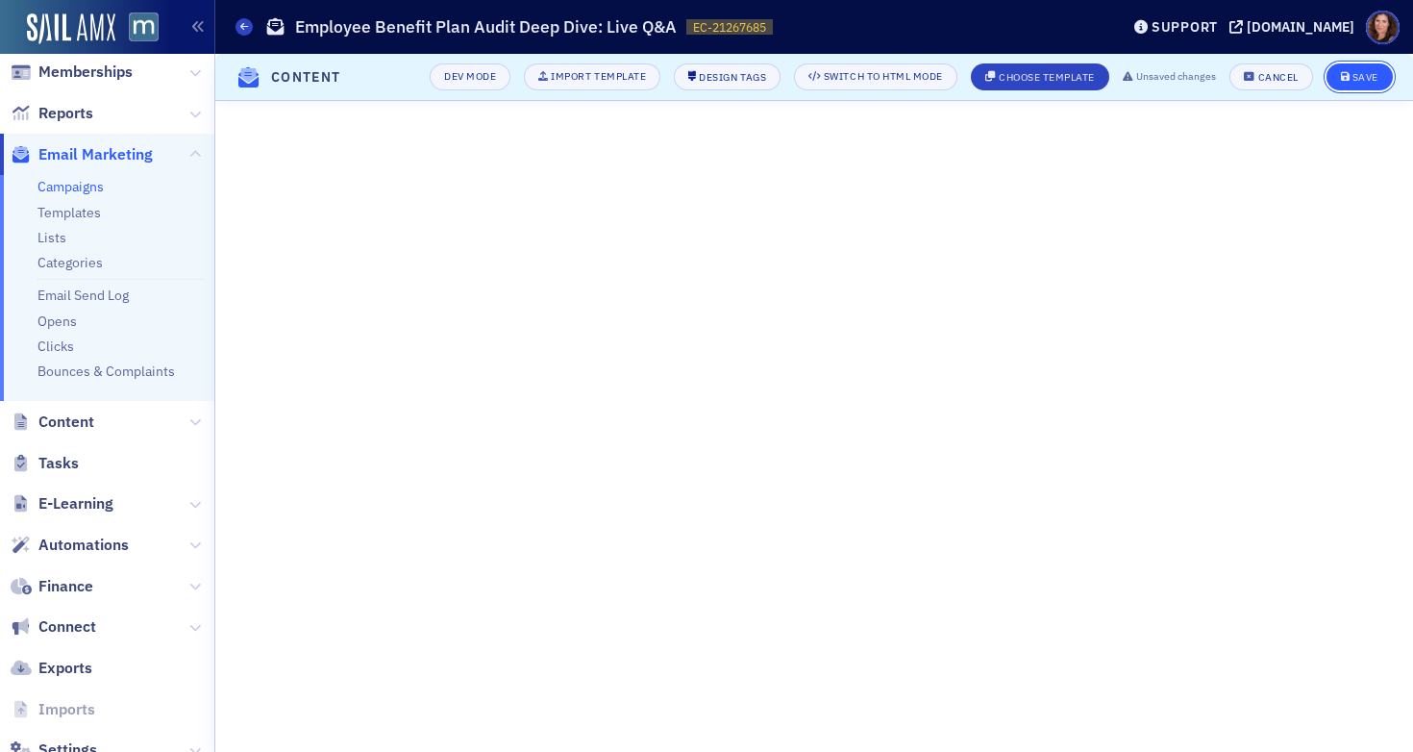
click at [1362, 74] on div "Save" at bounding box center [1366, 77] width 26 height 11
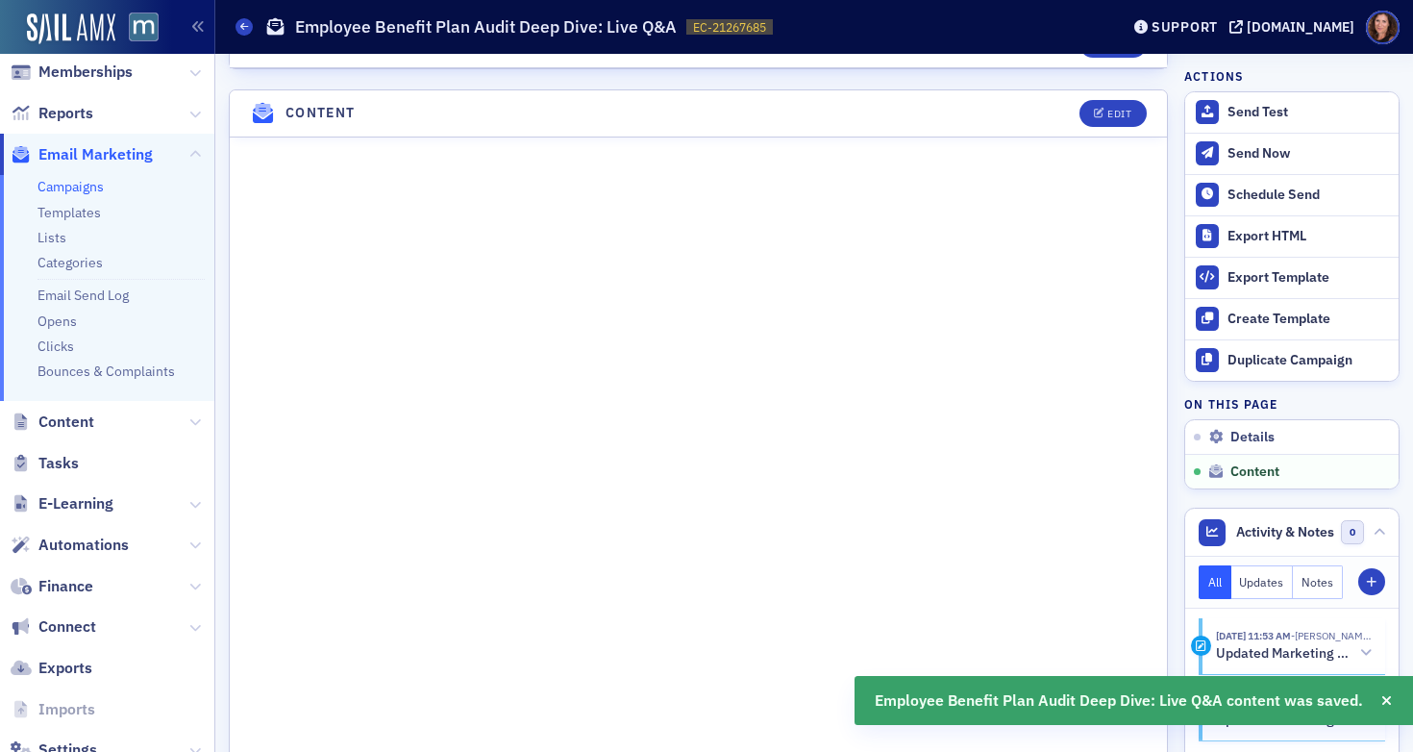
scroll to position [916, 0]
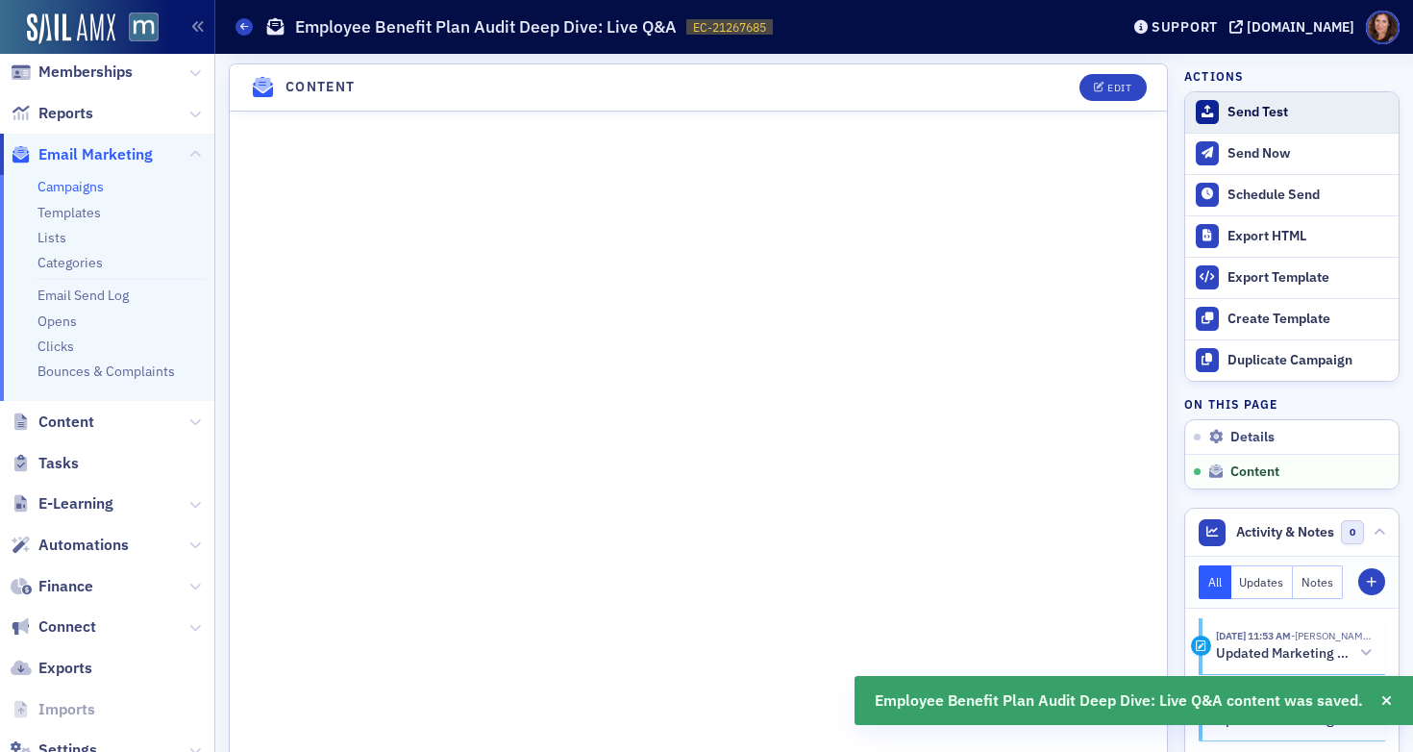
click at [1267, 105] on div "Send Test" at bounding box center [1308, 112] width 161 height 17
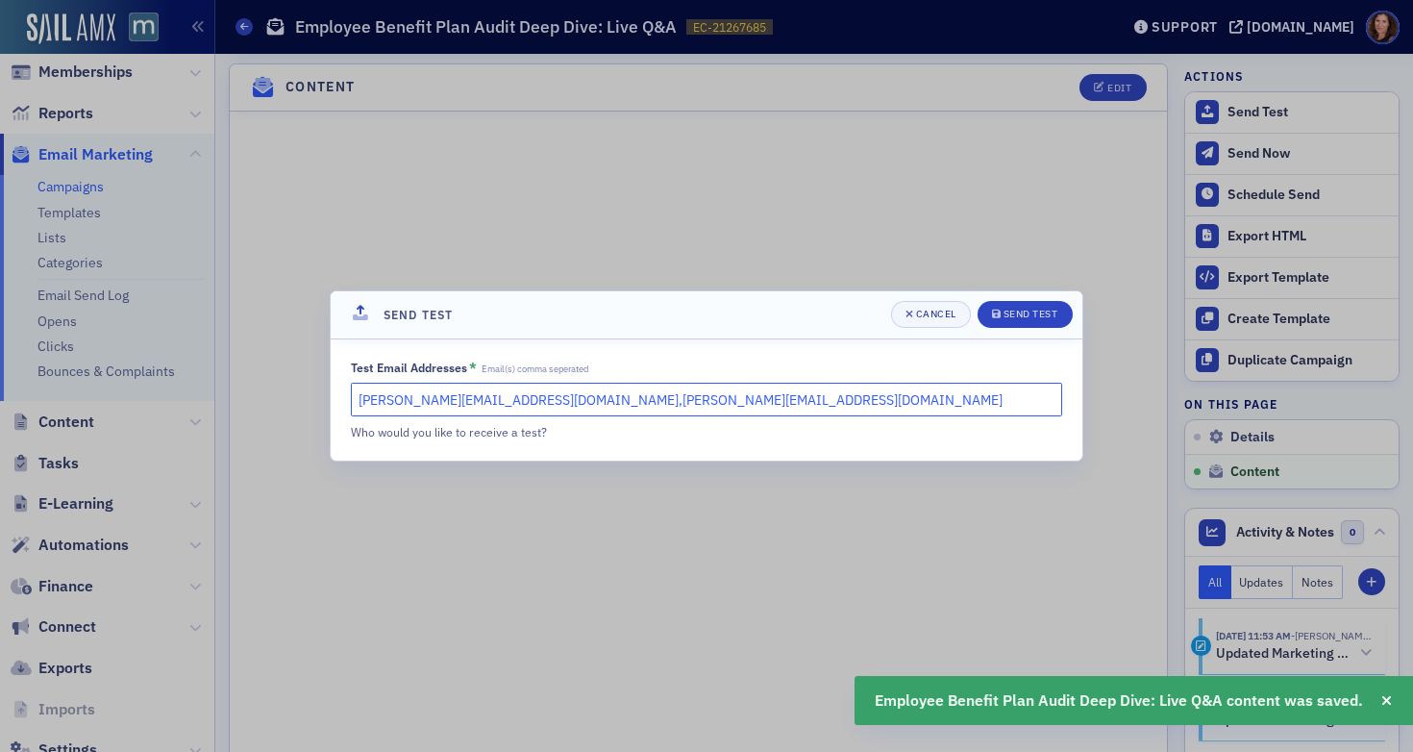
drag, startPoint x: 657, startPoint y: 404, endPoint x: 484, endPoint y: 405, distance: 173.0
click at [484, 405] on input "natalie@macpa.org,michelle@macpa.org" at bounding box center [706, 400] width 711 height 34
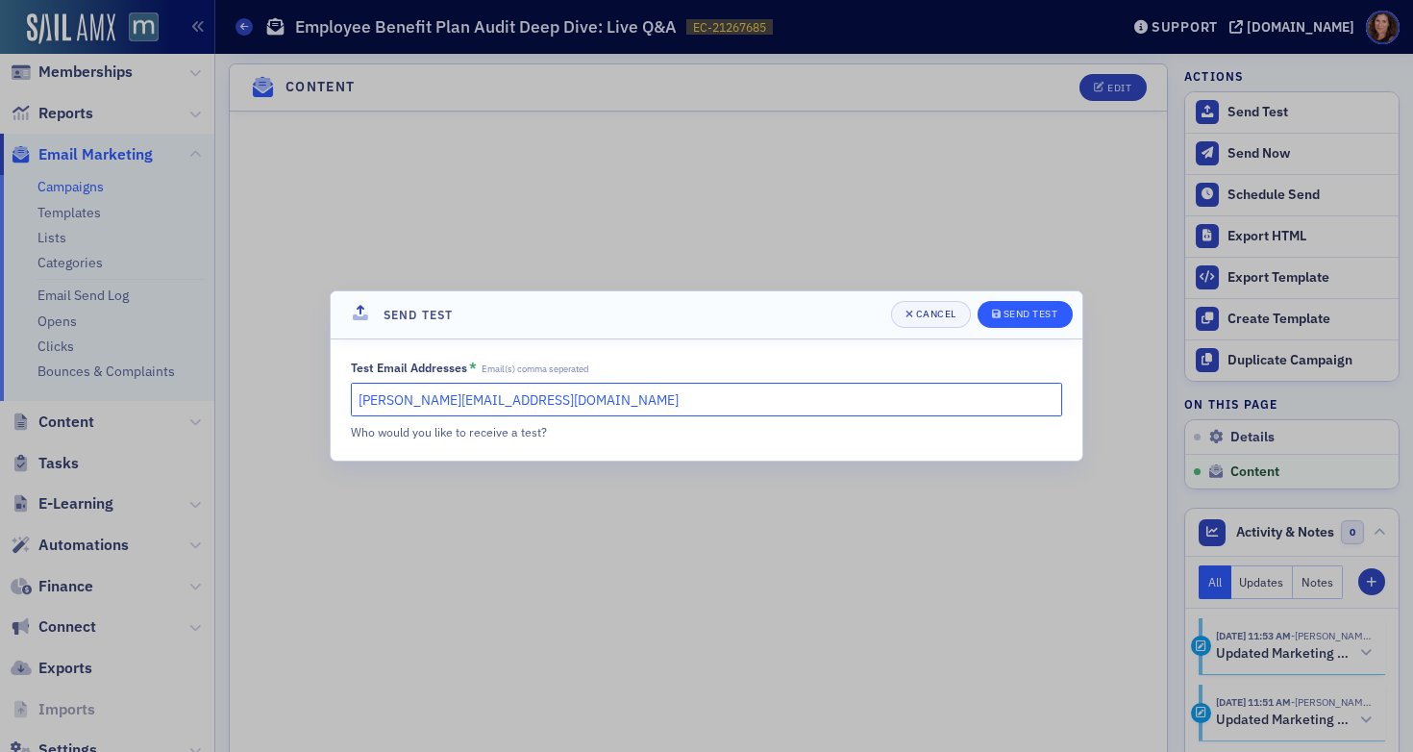
type input "natalie@macpa.org"
click at [1034, 319] on div "Send Test" at bounding box center [1031, 314] width 55 height 11
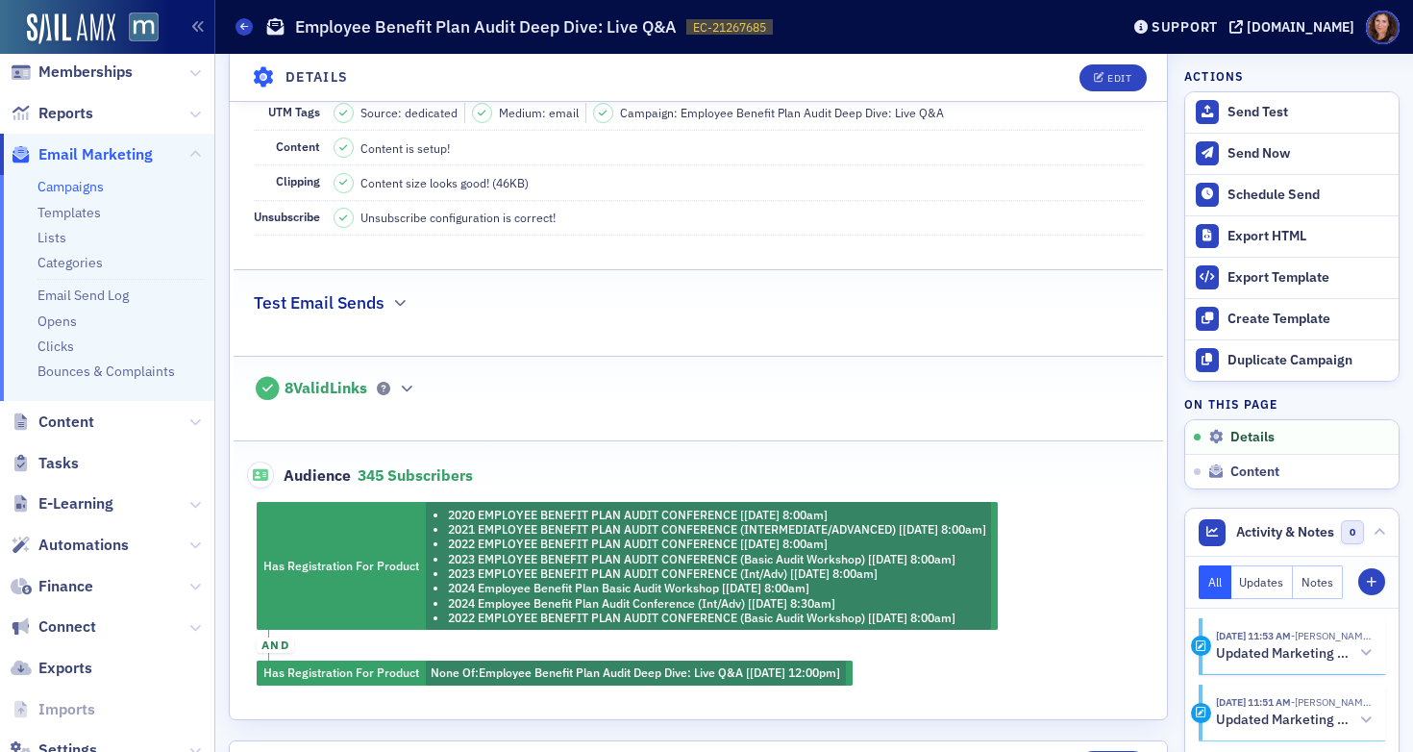
scroll to position [273, 0]
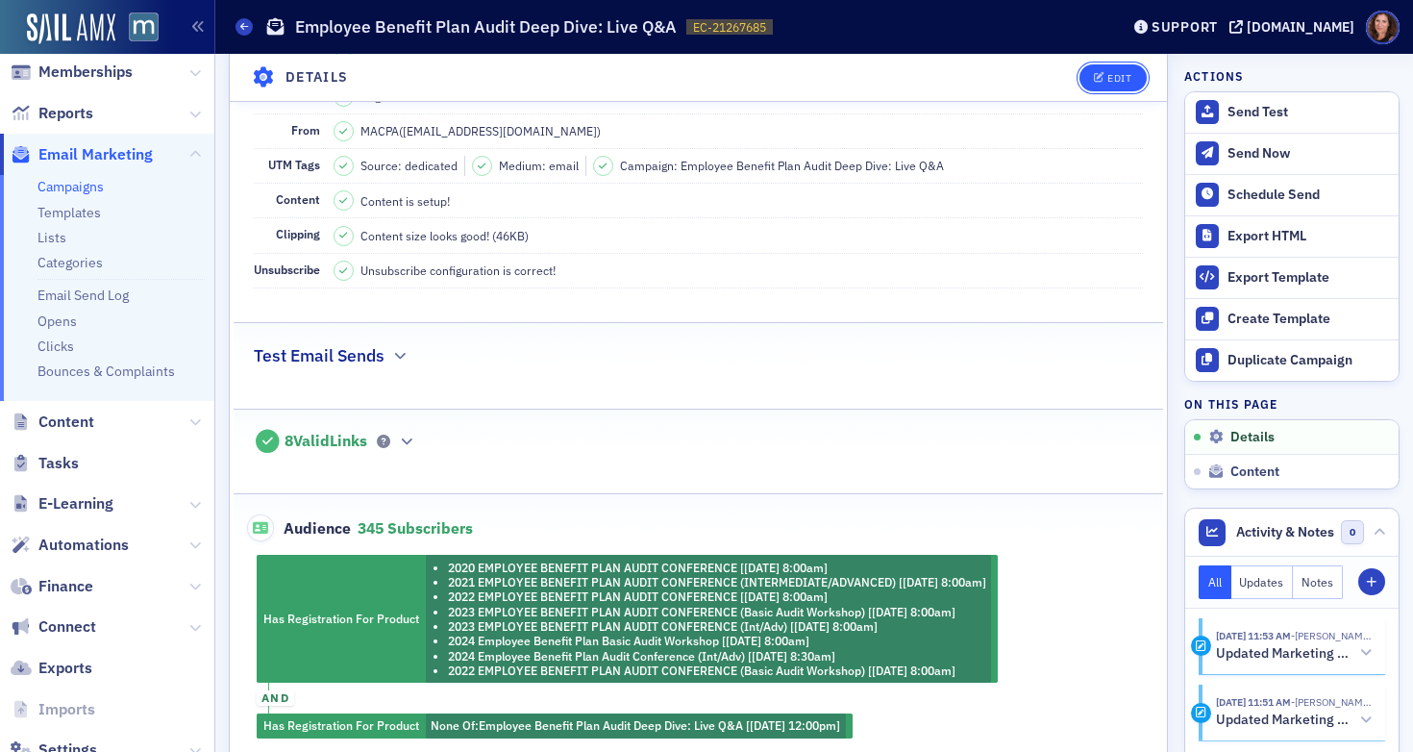
click at [1107, 82] on div "Edit" at bounding box center [1119, 77] width 24 height 11
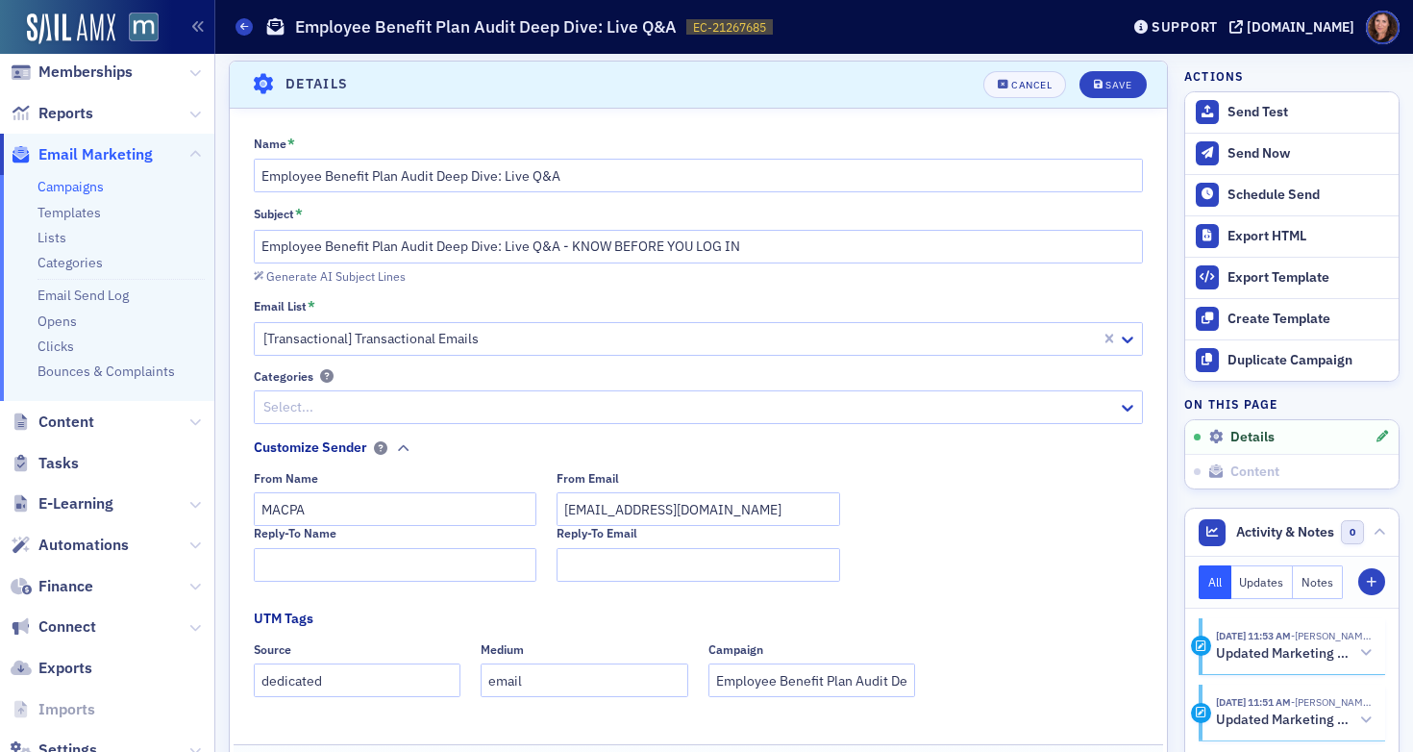
scroll to position [90, 0]
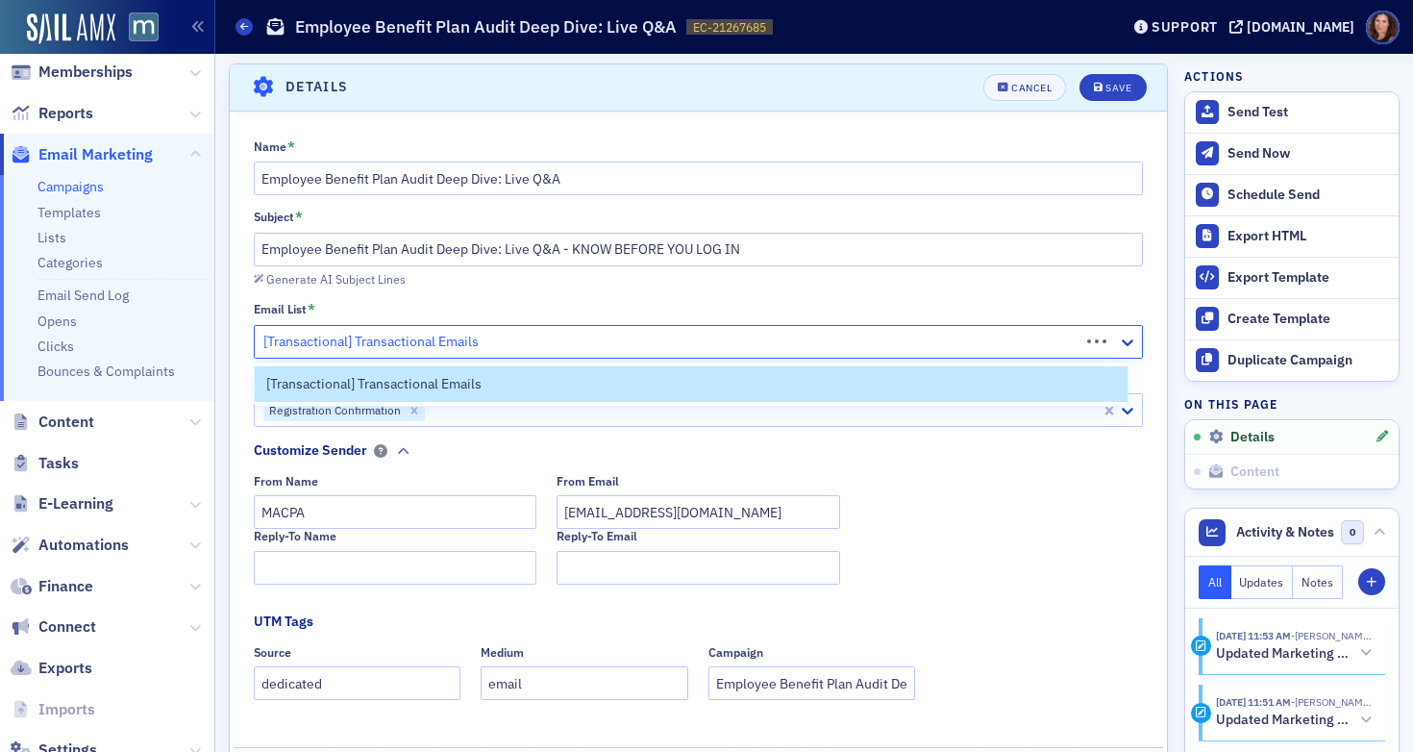
click at [788, 343] on div at bounding box center [669, 342] width 817 height 24
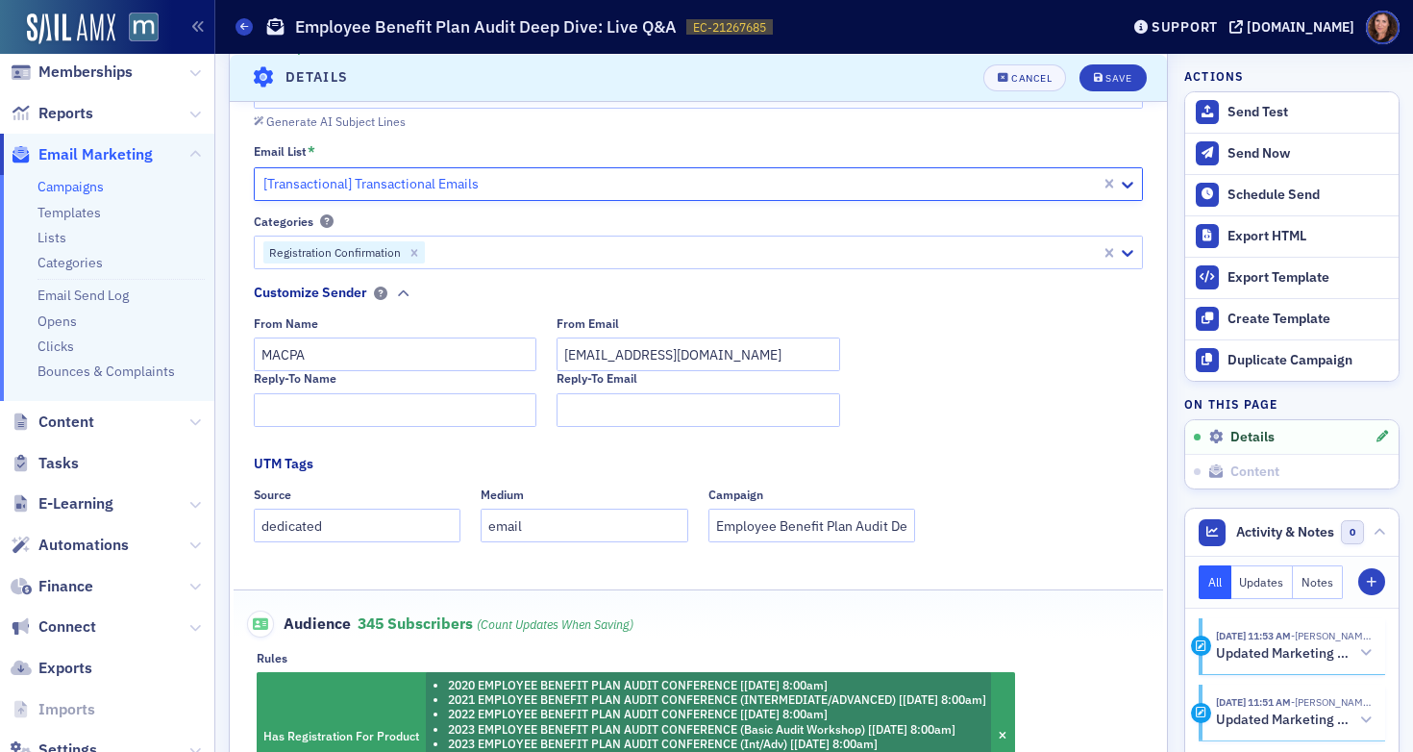
scroll to position [244, 0]
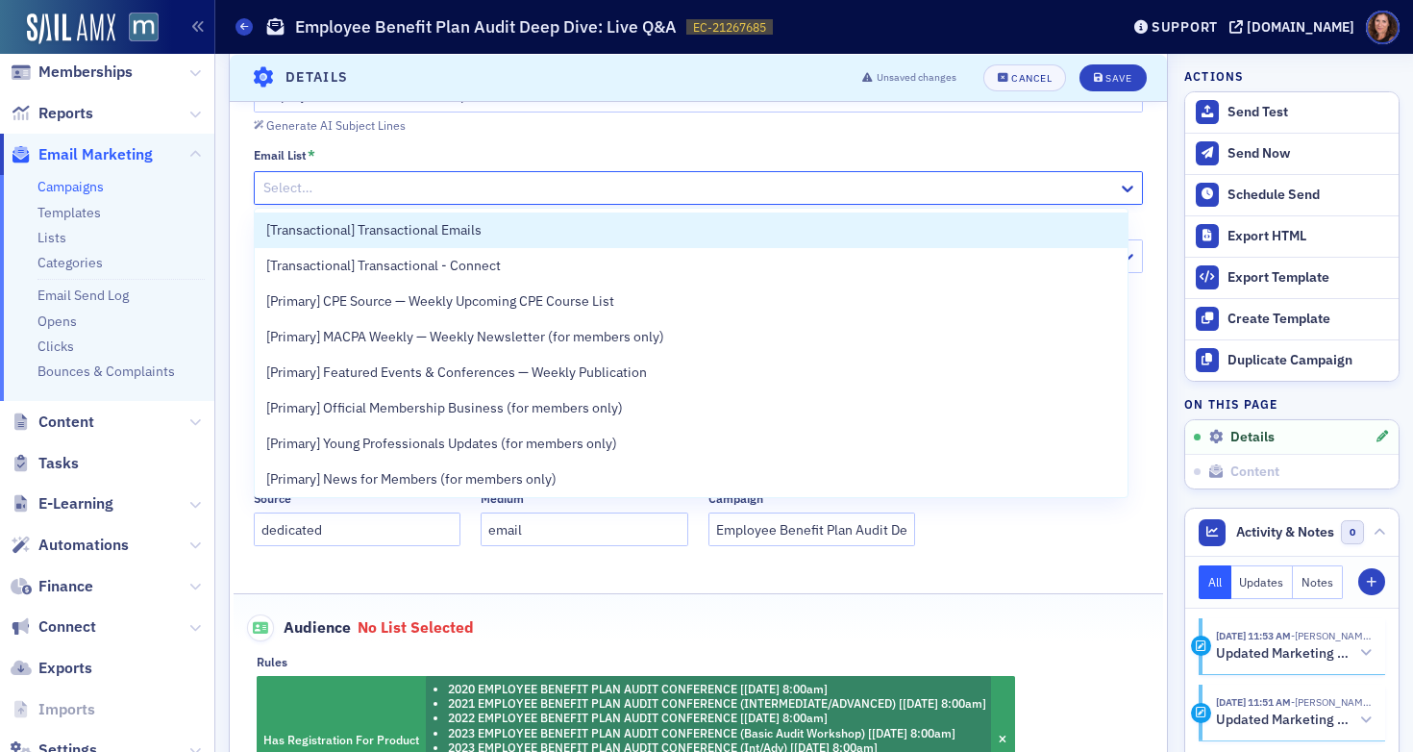
click at [826, 190] on div at bounding box center [689, 188] width 856 height 24
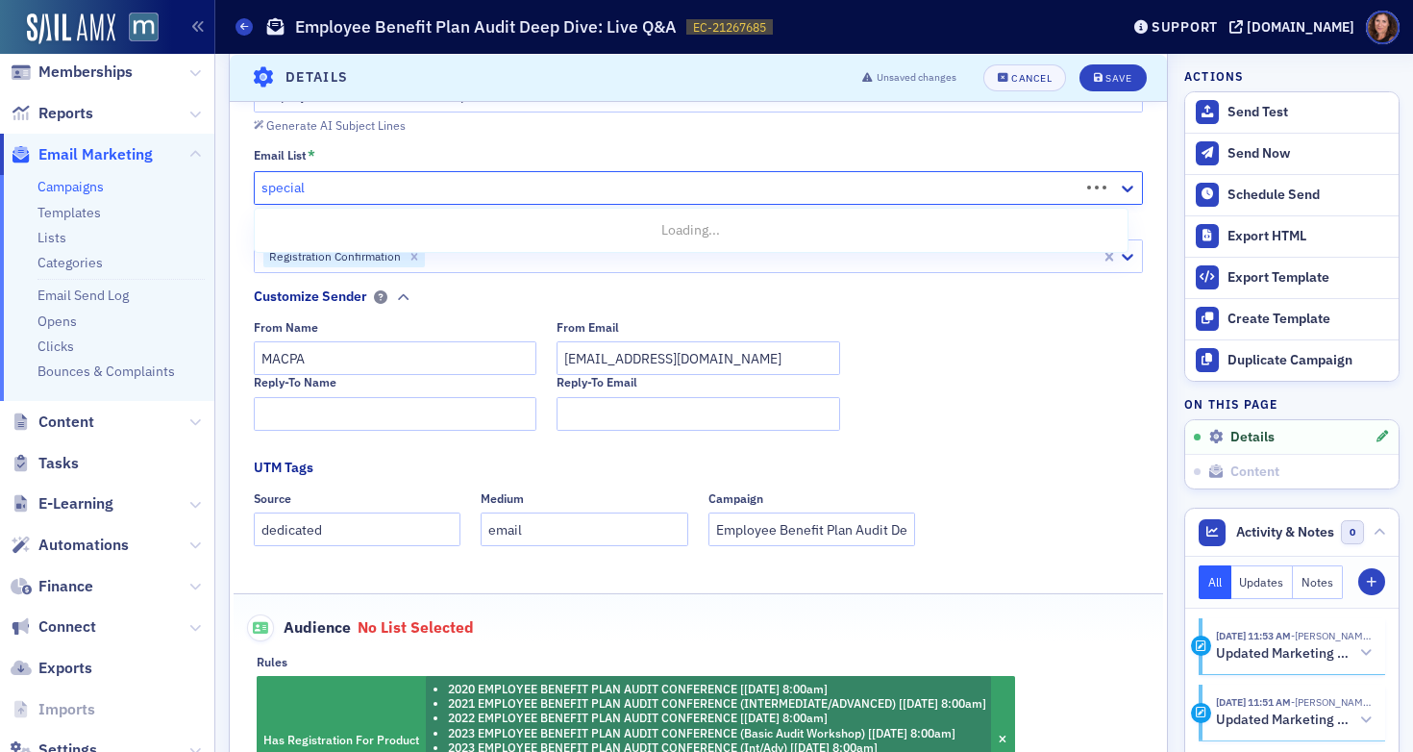
type input "special"
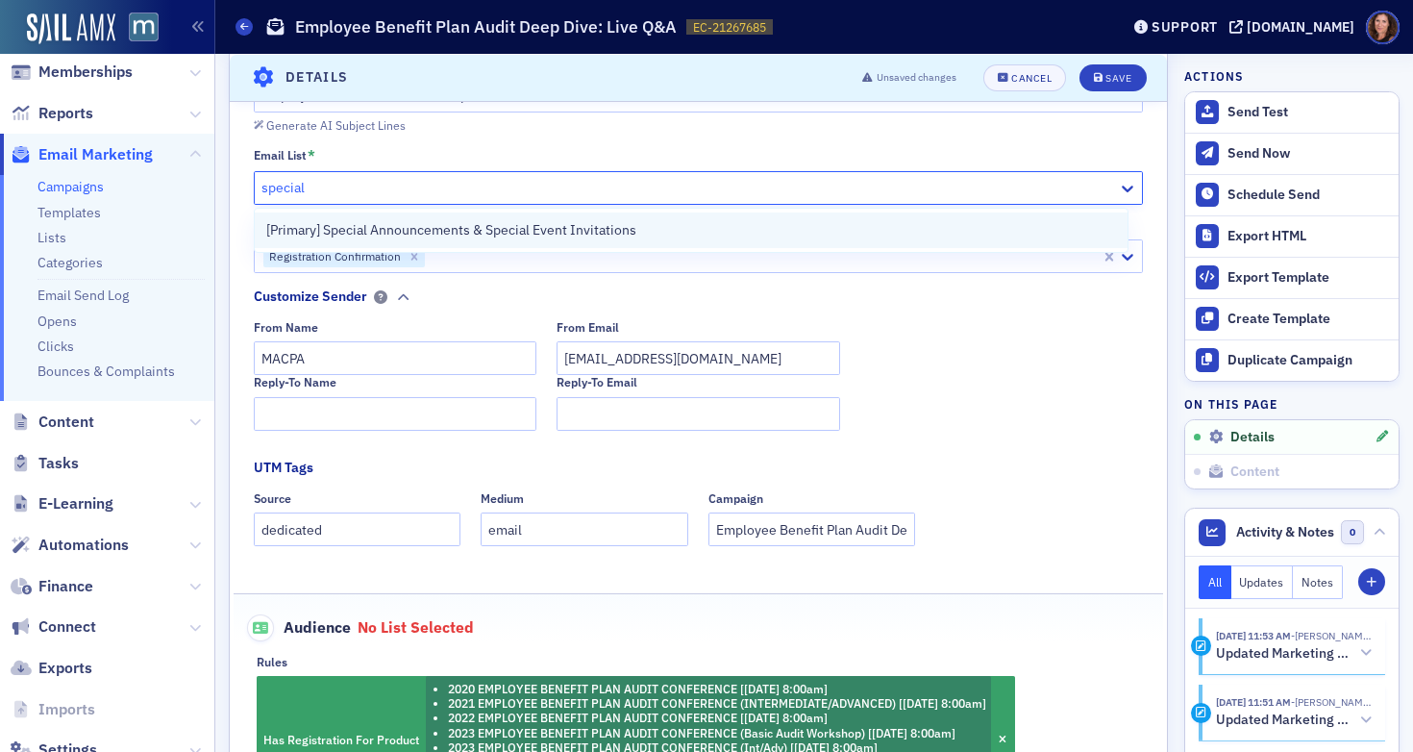
click at [827, 233] on div "[Primary] Special Announcements & Special Event Invitations" at bounding box center [691, 230] width 851 height 20
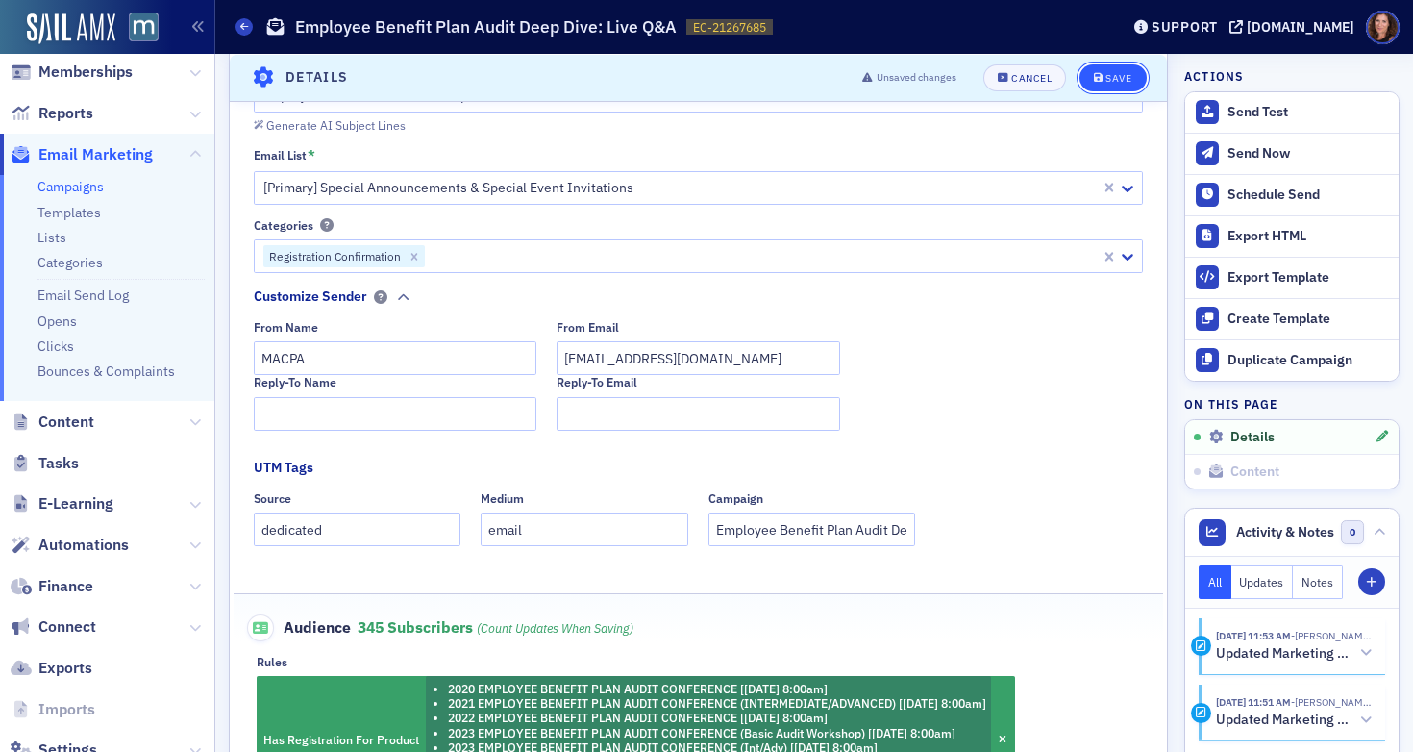
click at [1109, 79] on div "Save" at bounding box center [1118, 77] width 26 height 11
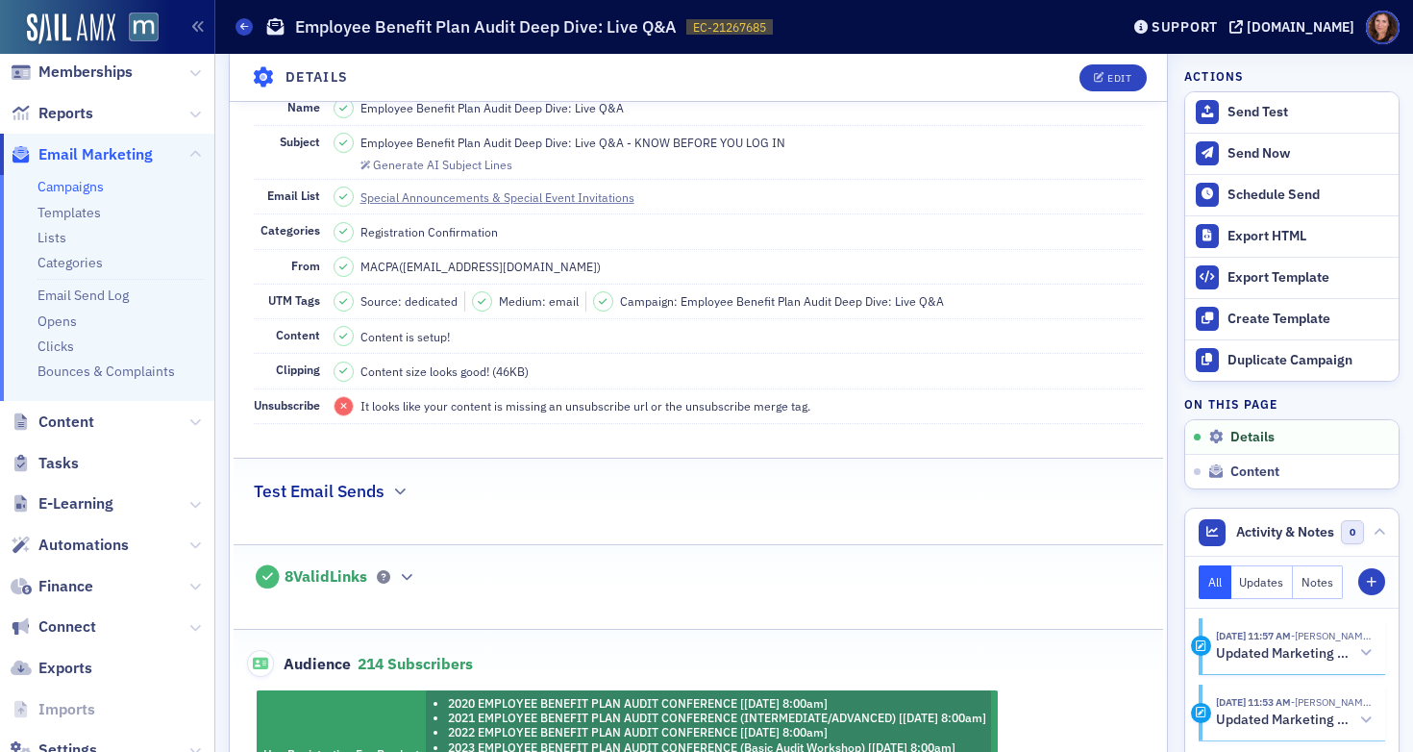
scroll to position [133, 0]
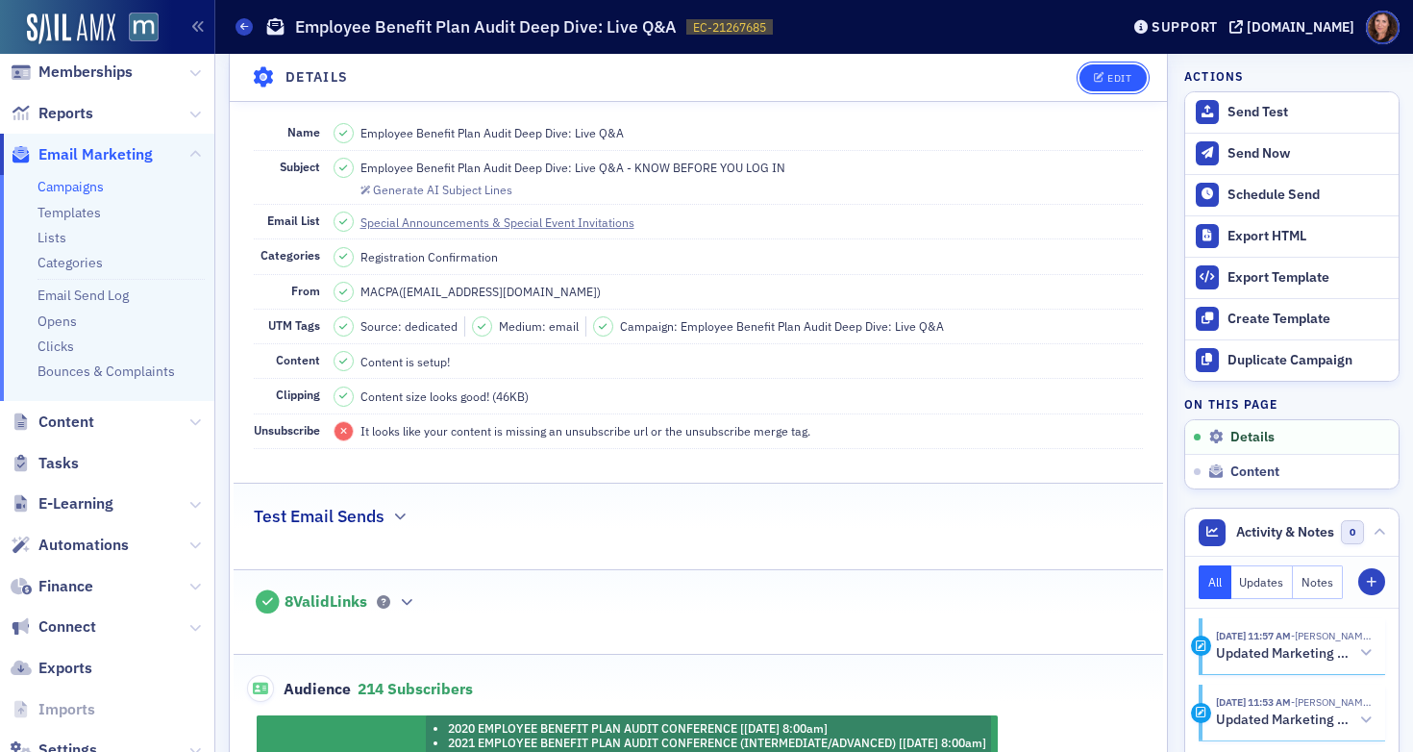
click at [1107, 74] on div "Edit" at bounding box center [1119, 77] width 24 height 11
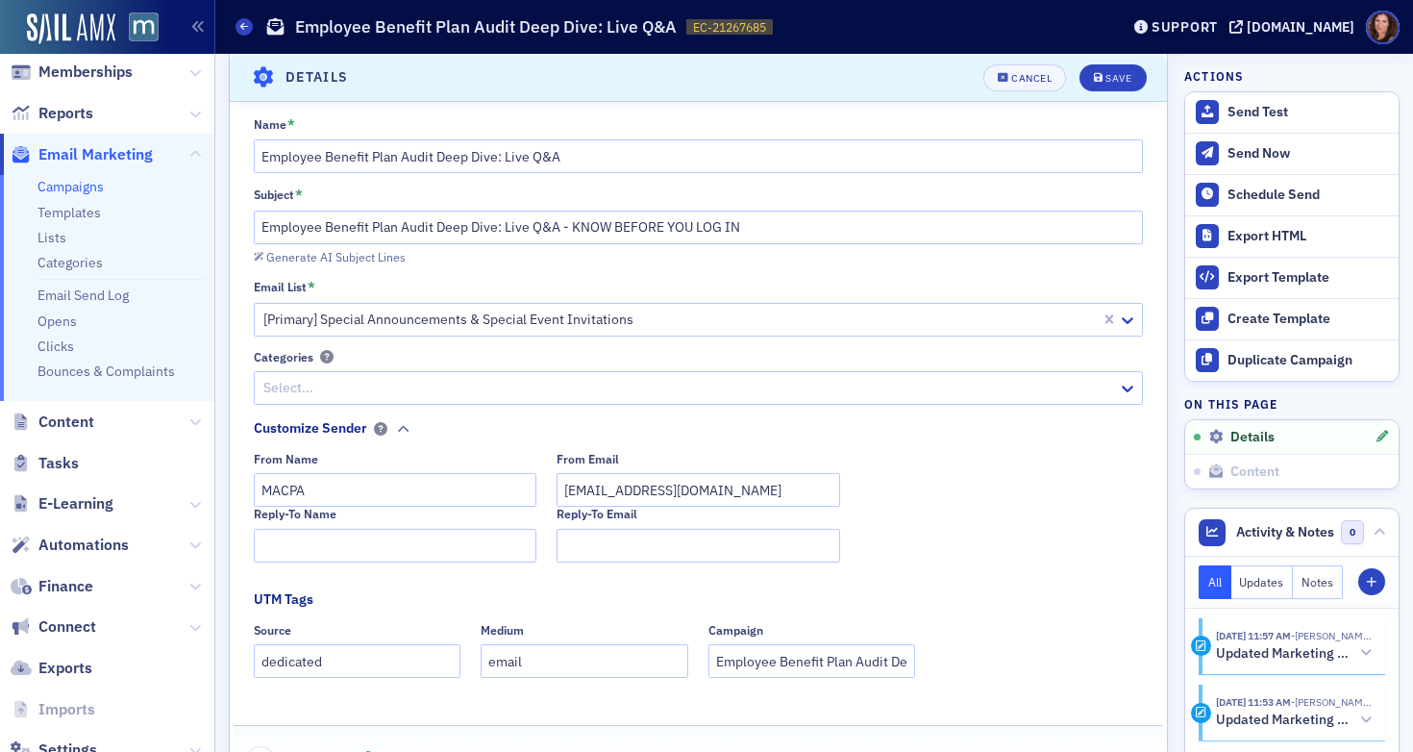
scroll to position [111, 0]
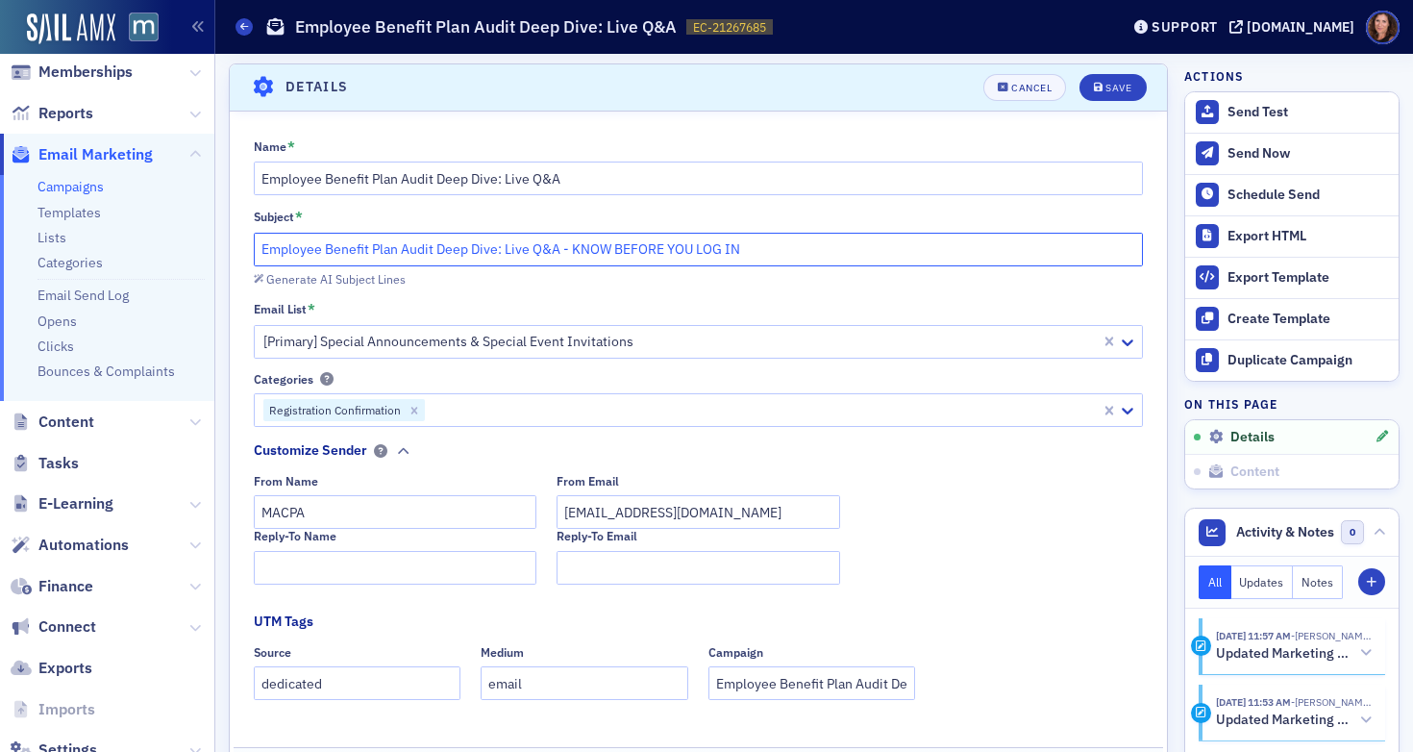
drag, startPoint x: 765, startPoint y: 250, endPoint x: 561, endPoint y: 253, distance: 203.8
click at [561, 253] on input "Employee Benefit Plan Audit Deep Dive: Live Q&A - KNOW BEFORE YOU LOG IN" at bounding box center [699, 250] width 890 height 34
type input "Employee Benefit Plan Audit Deep Dive: Live Q&A"
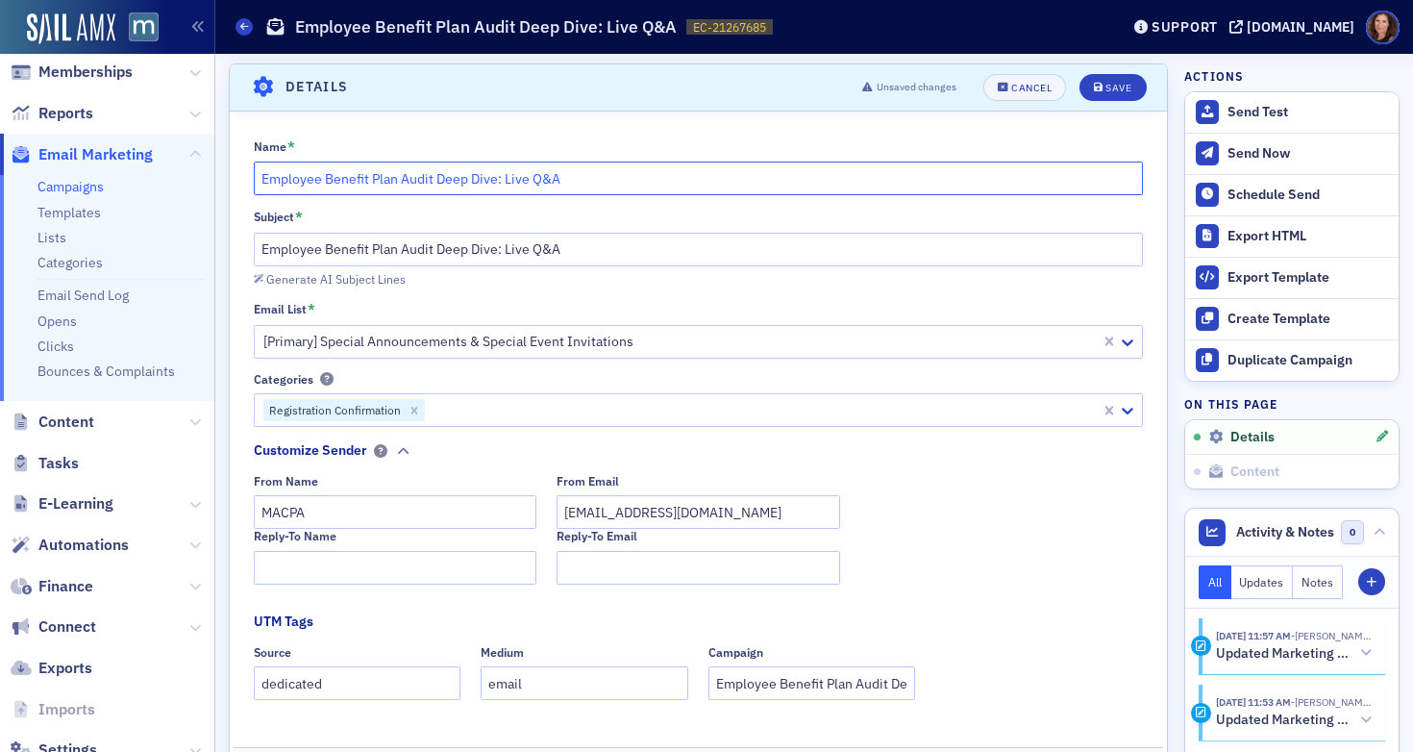
click at [585, 179] on input "Employee Benefit Plan Audit Deep Dive: Live Q&A" at bounding box center [699, 178] width 890 height 34
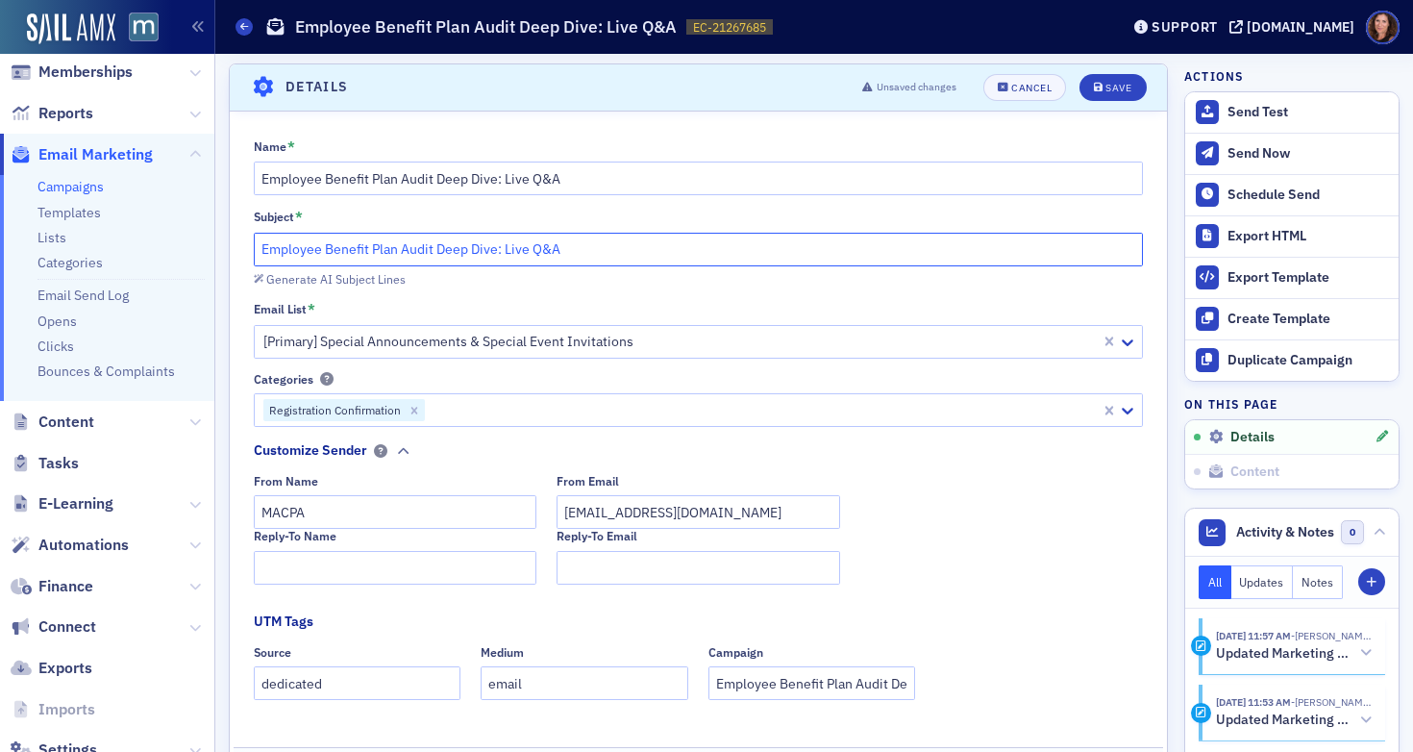
click at [595, 242] on input "Employee Benefit Plan Audit Deep Dive: Live Q&A" at bounding box center [699, 250] width 890 height 34
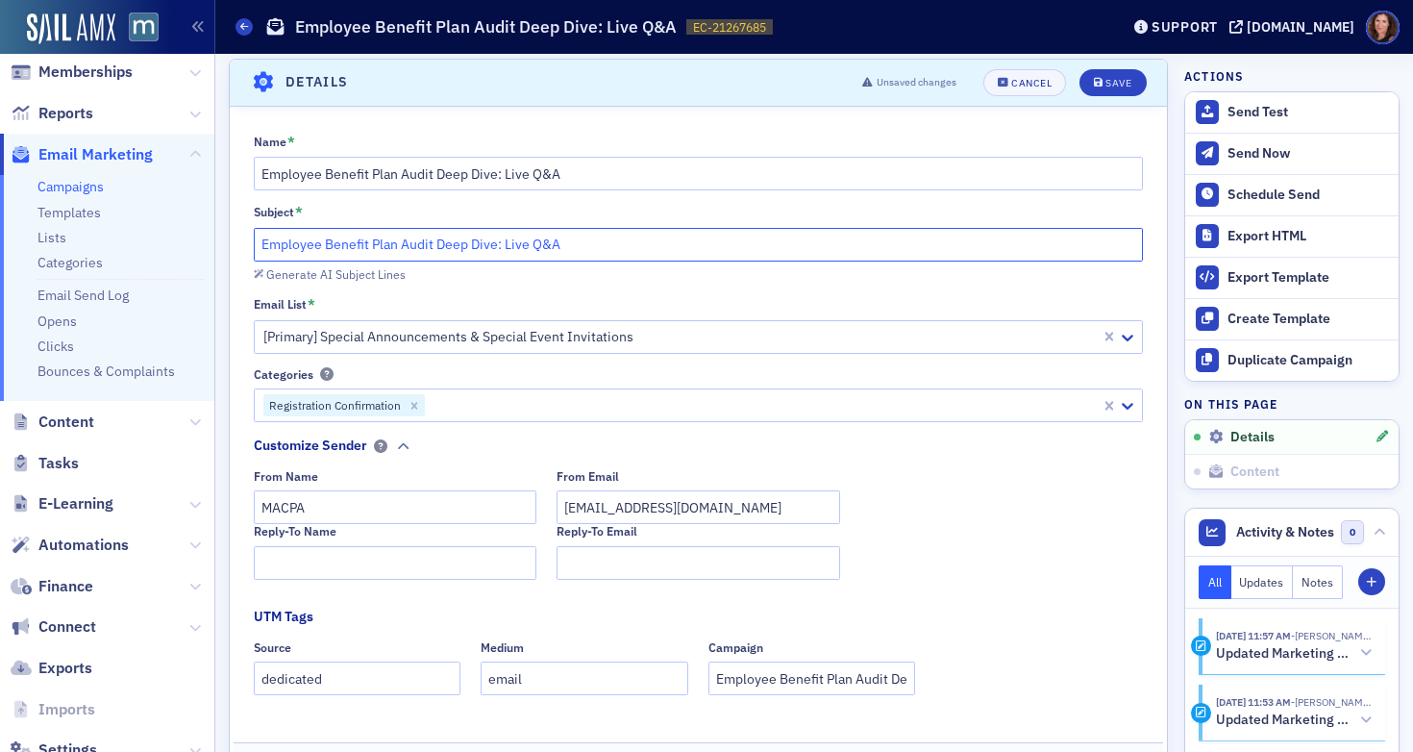
click at [261, 243] on input "Employee Benefit Plan Audit Deep Dive: Live Q&A" at bounding box center [699, 245] width 890 height 34
click at [447, 252] on input "Employee Benefit Plan Audit Deep Dive: Live Q&A" at bounding box center [699, 245] width 890 height 34
click at [447, 251] on input "Employee Benefit Plan Audit Deep Dive: Live Q&A" at bounding box center [699, 245] width 890 height 34
paste input "Don’t Miss This Free EBP Audit Q&A – August 18"
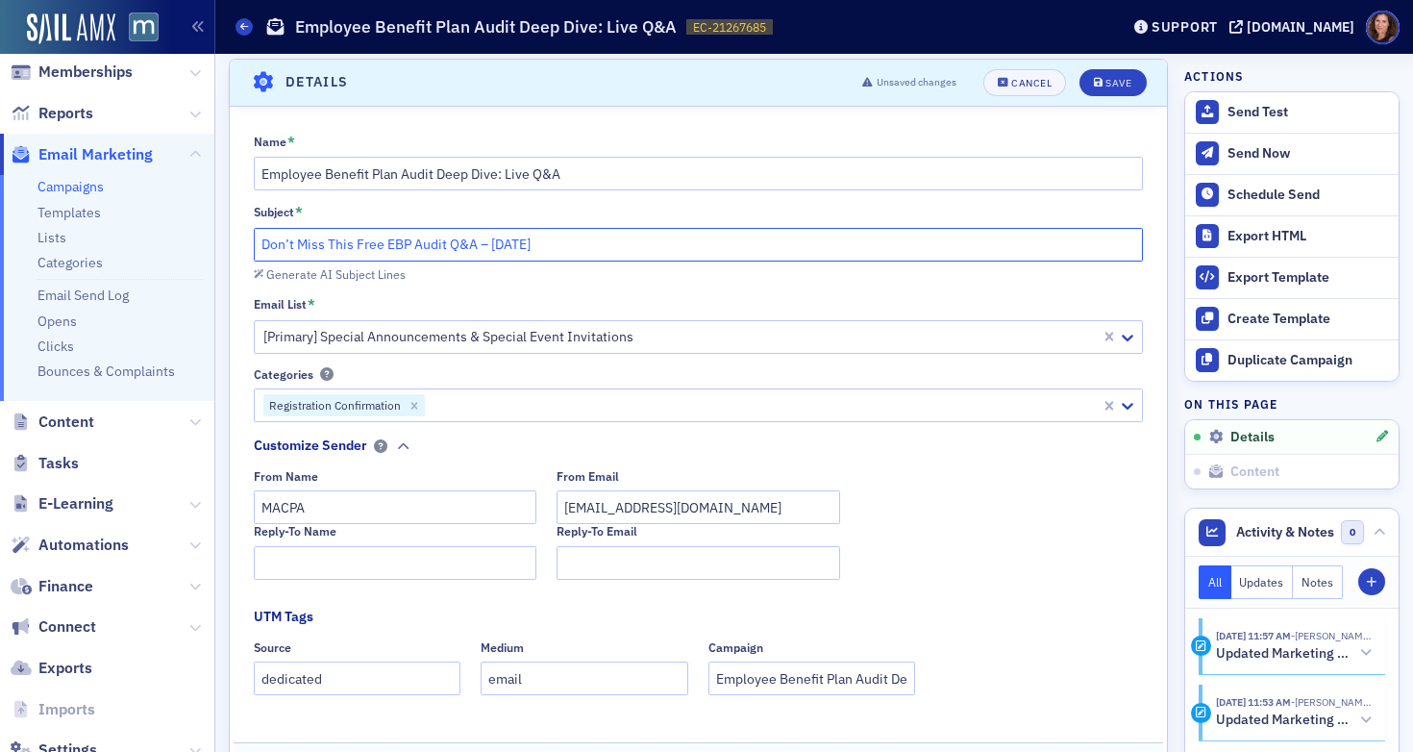
type input "Don’t Miss This Free EBP Audit Q&A – August 18"
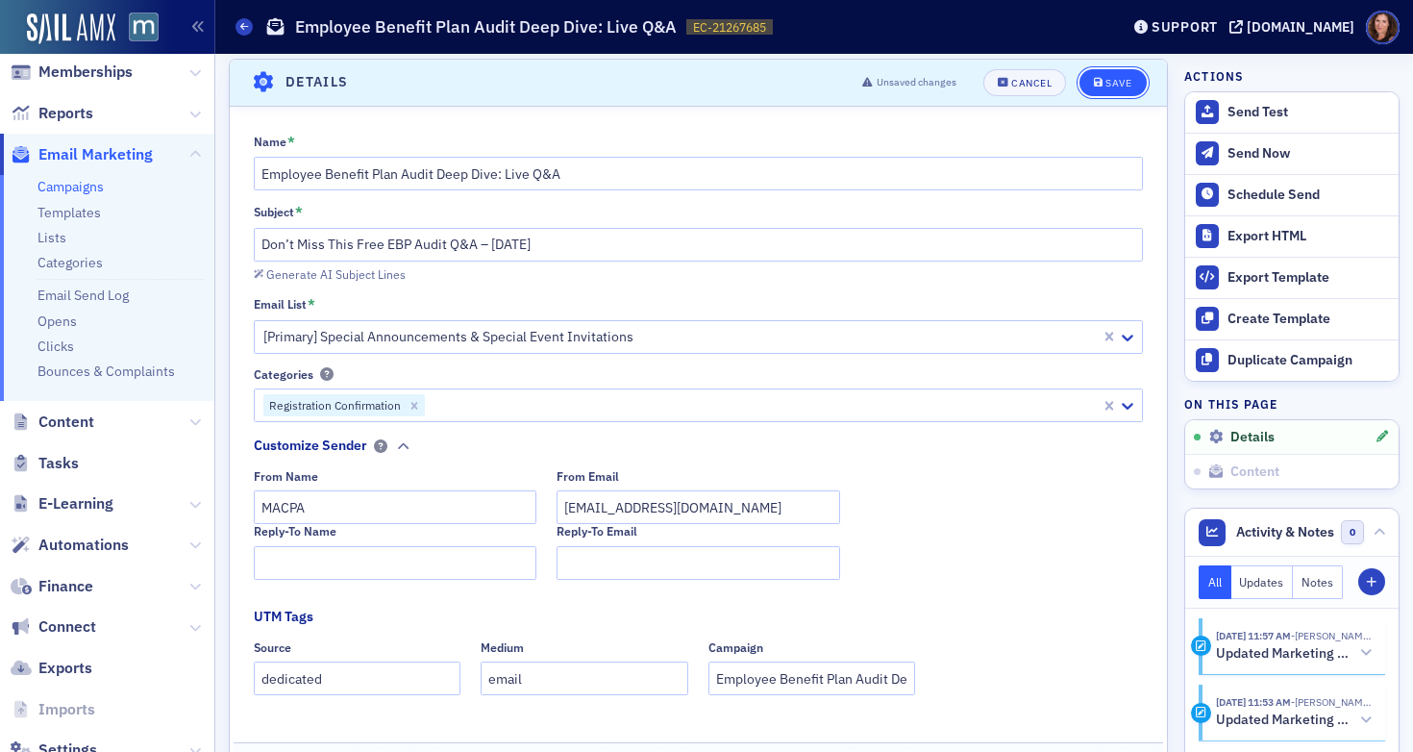
click at [1105, 82] on div "Save" at bounding box center [1118, 83] width 26 height 11
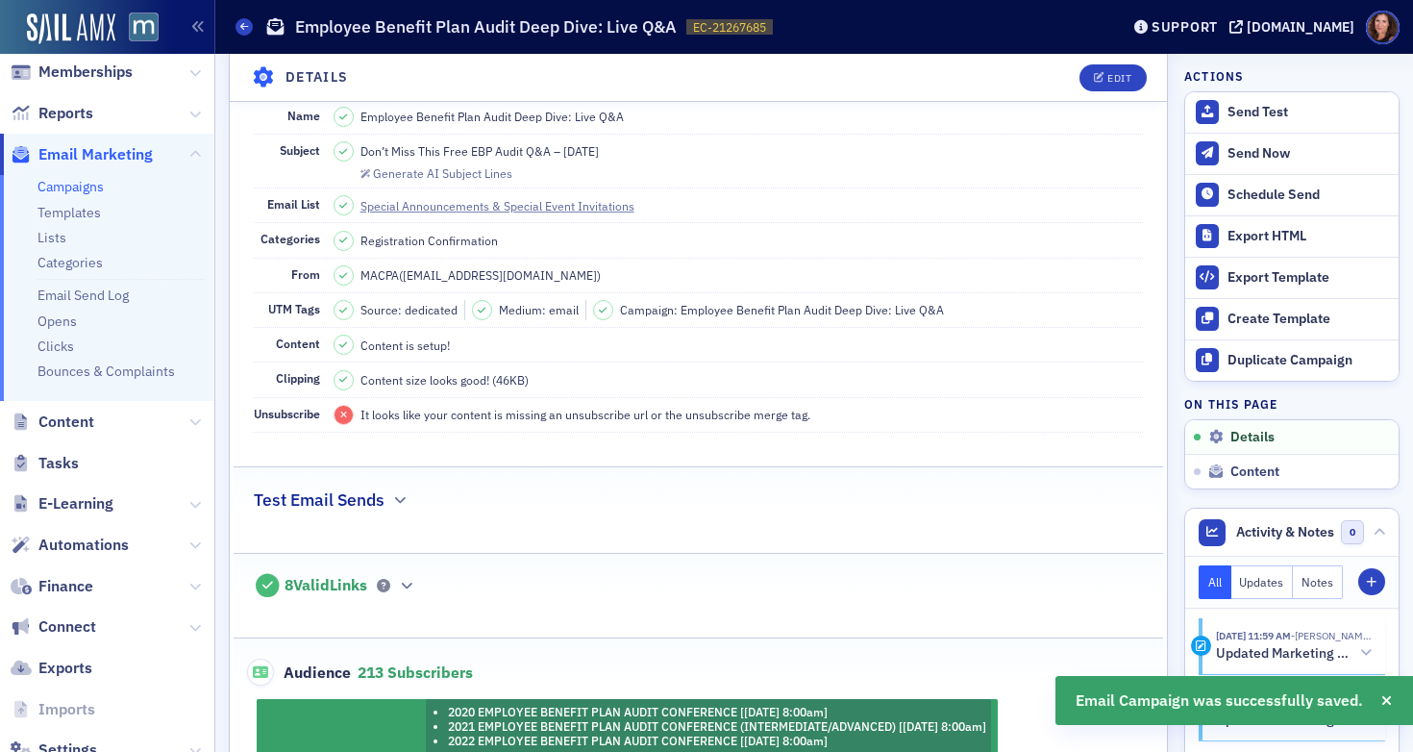
scroll to position [157, 0]
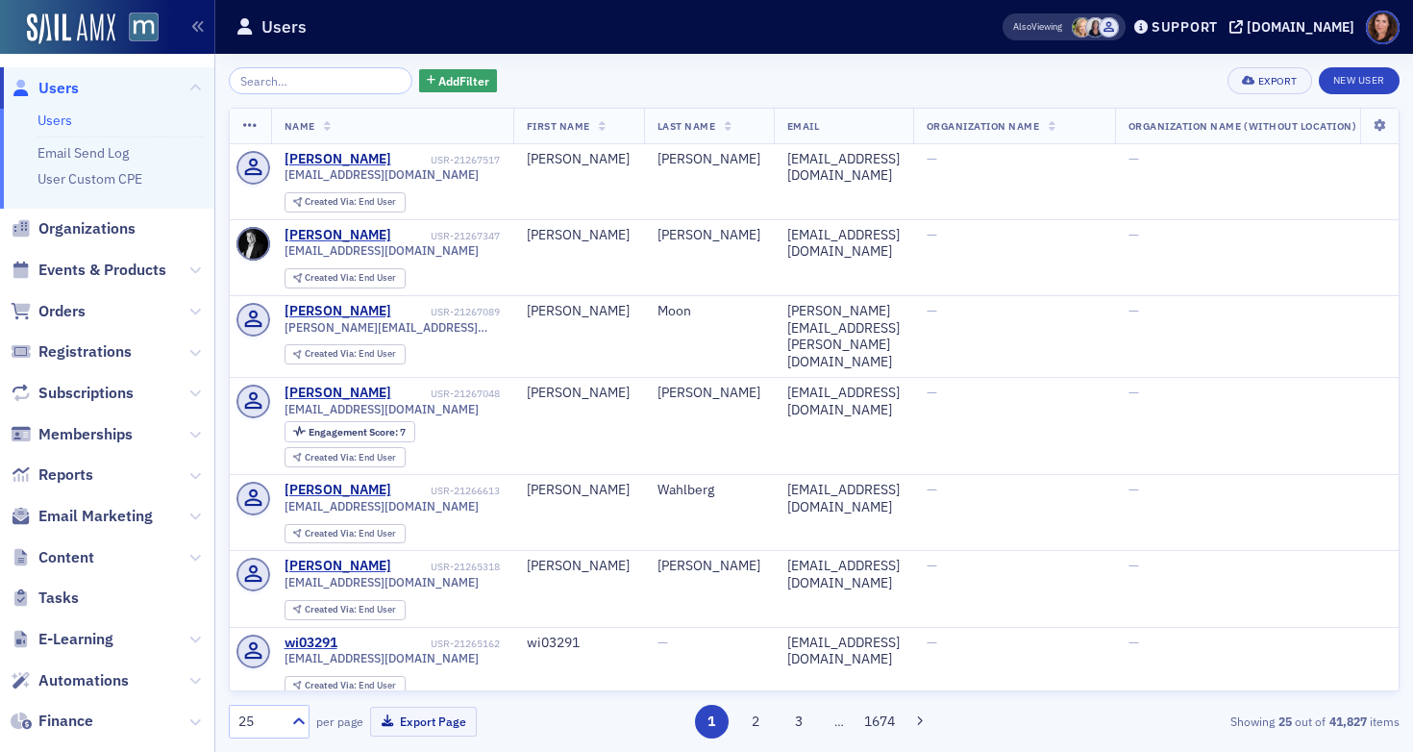
click at [112, 278] on span "Events & Products" at bounding box center [102, 270] width 128 height 21
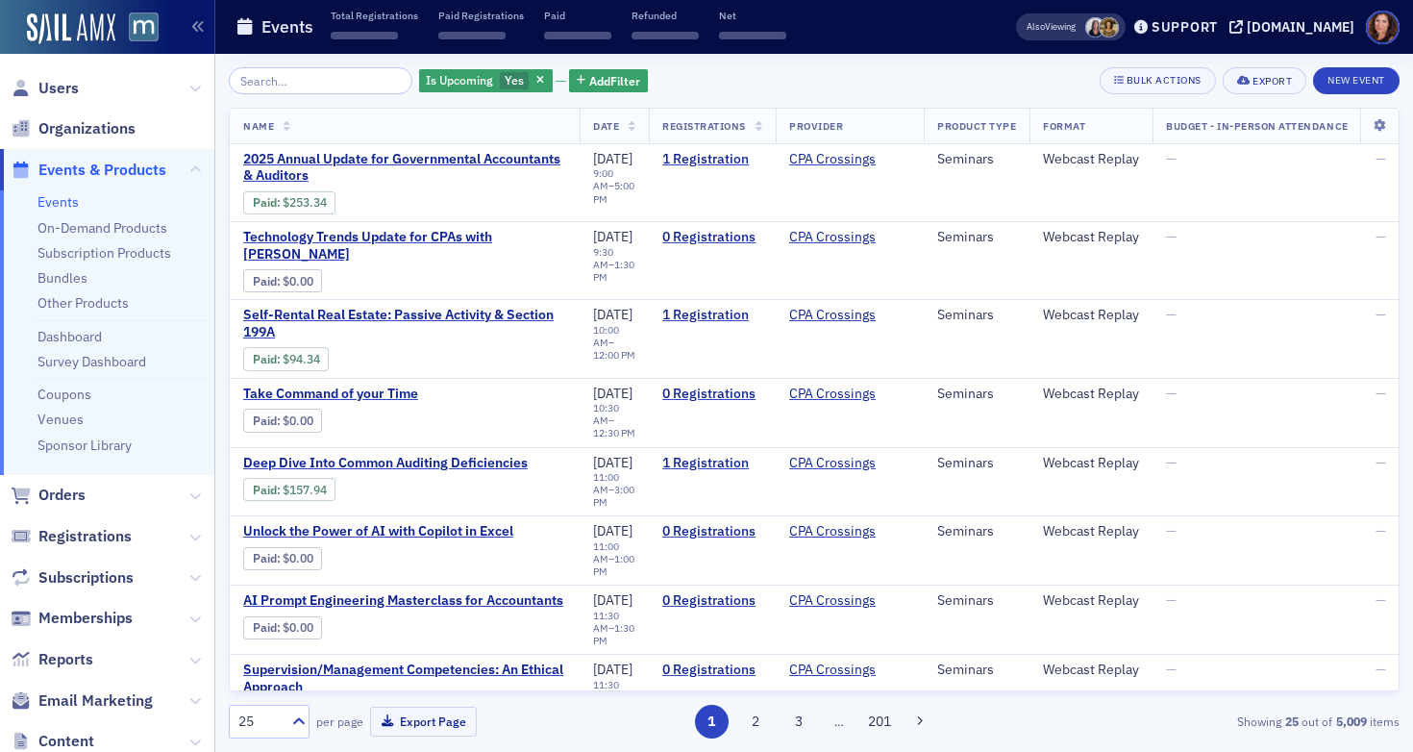
click at [299, 87] on input "search" at bounding box center [321, 80] width 184 height 27
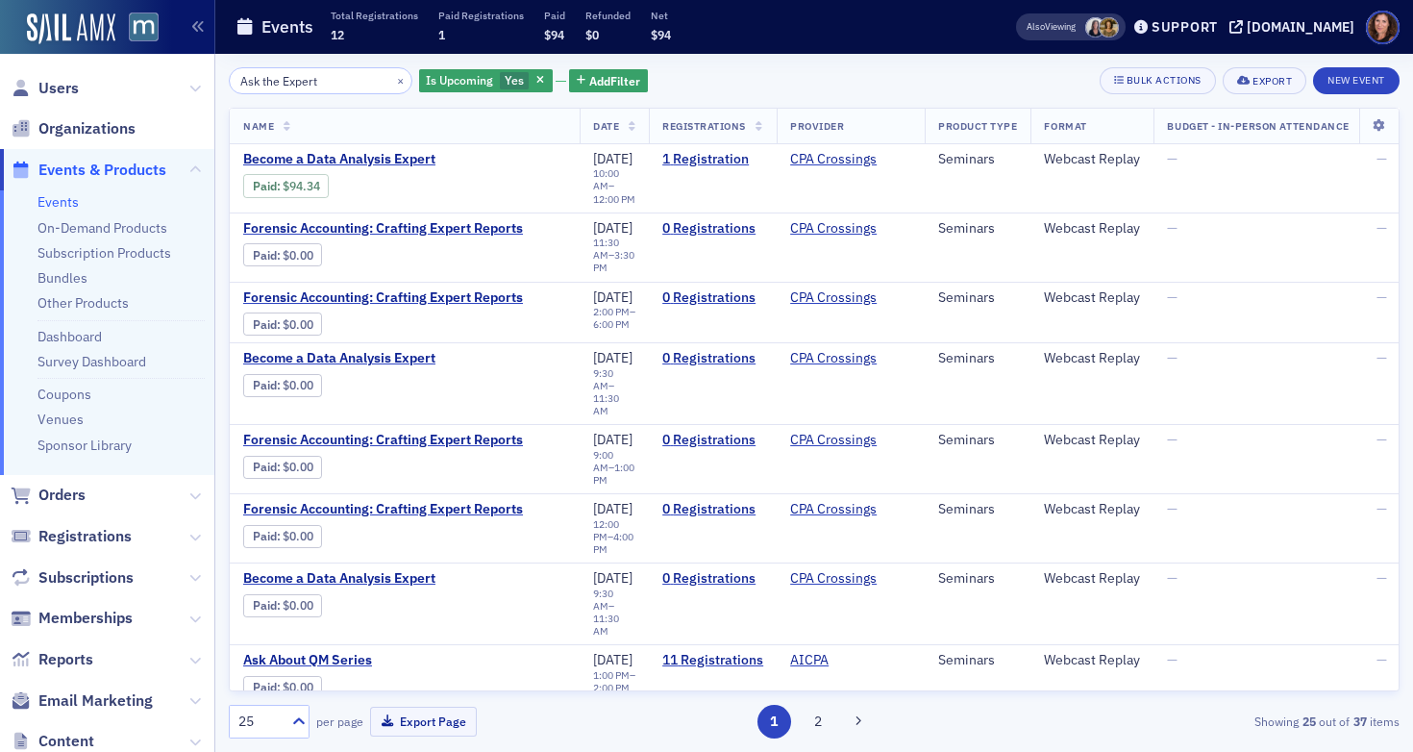
click at [292, 68] on input "Ask the Expert" at bounding box center [321, 80] width 184 height 27
click at [287, 77] on input "Ask the Expert" at bounding box center [321, 80] width 184 height 27
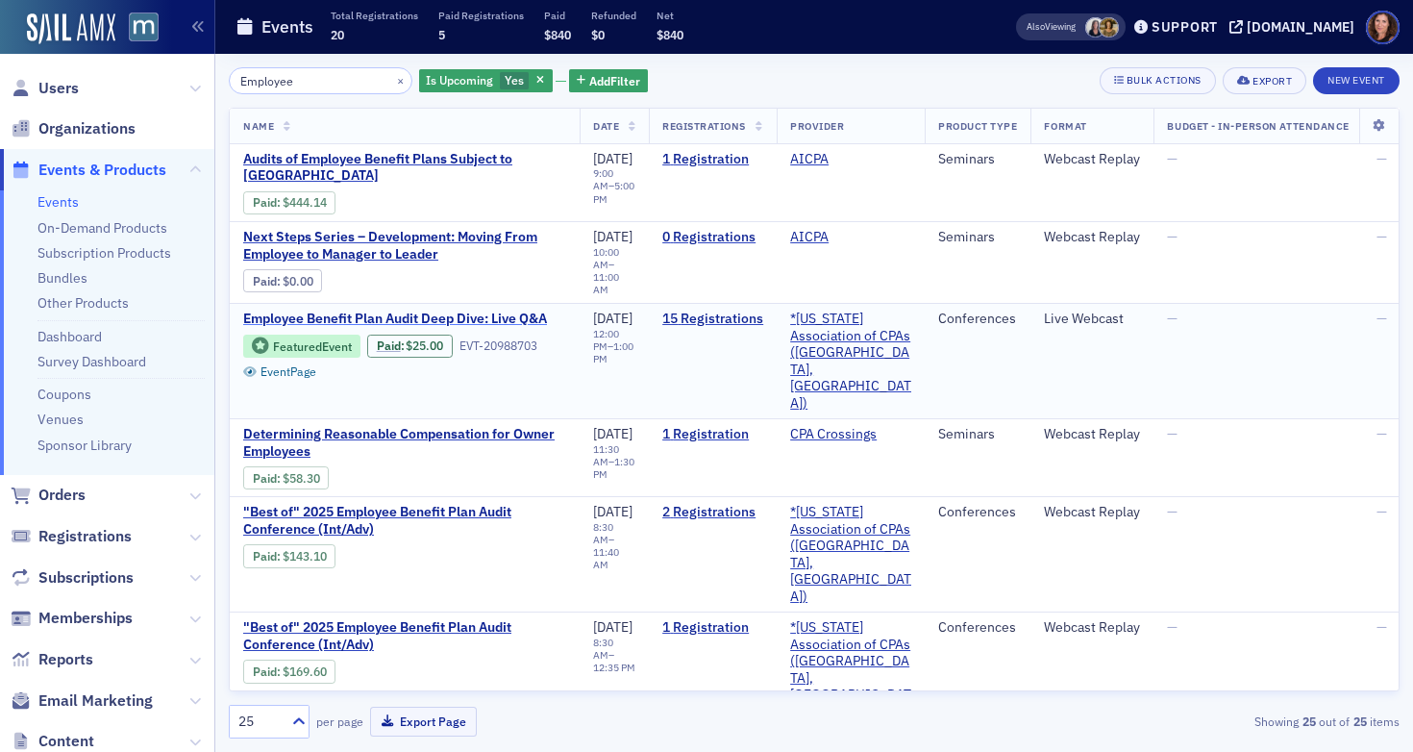
type input "Employee"
click at [490, 310] on span "Employee Benefit Plan Audit Deep Dive: Live Q&A" at bounding box center [404, 318] width 323 height 17
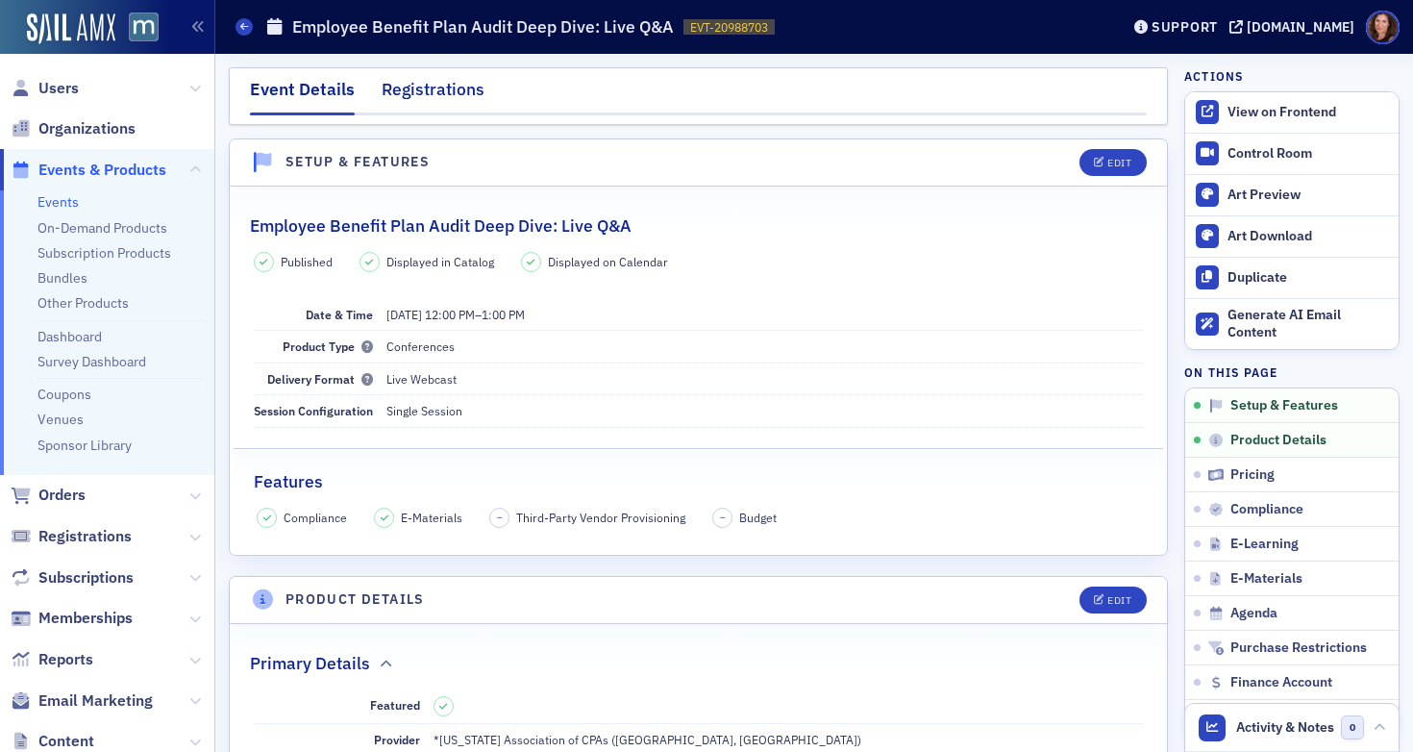
click at [443, 99] on div "Registrations" at bounding box center [433, 95] width 103 height 36
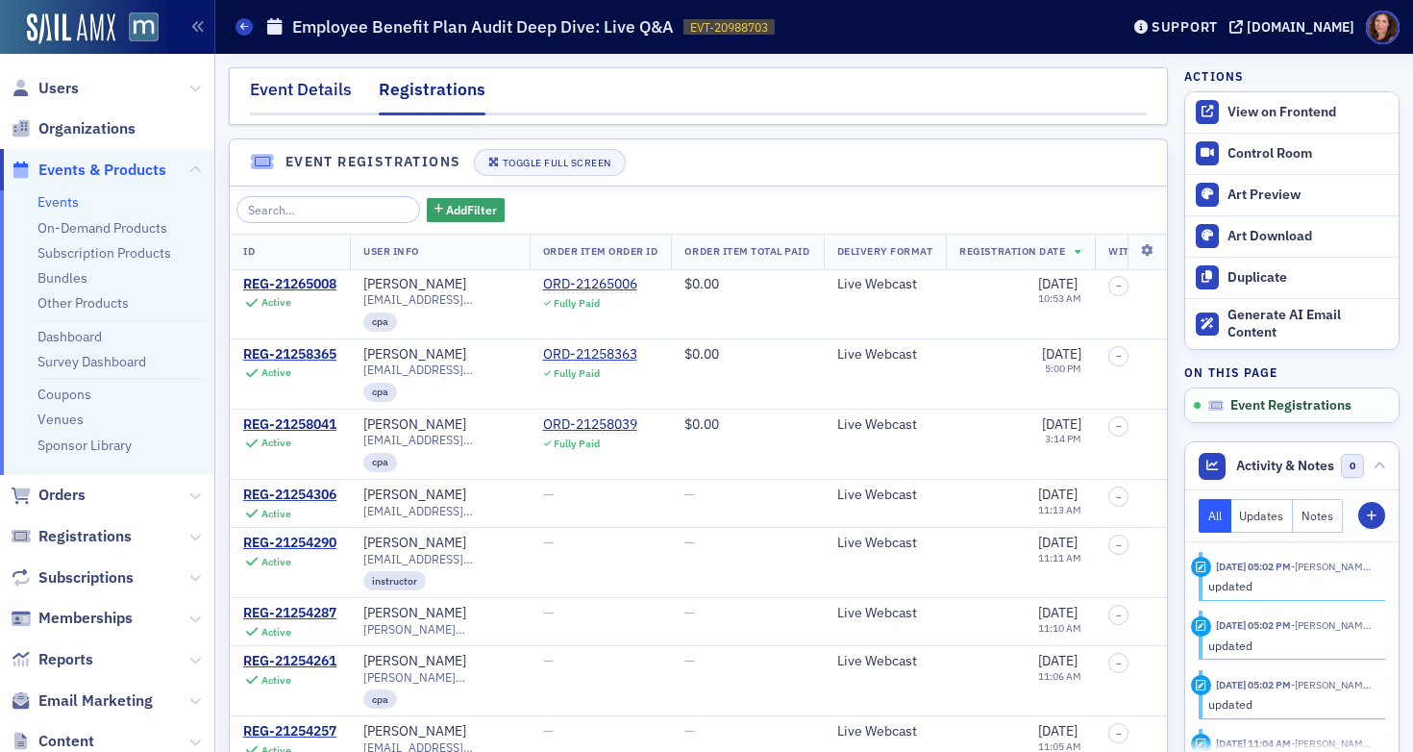
click at [324, 86] on div "Event Details" at bounding box center [301, 95] width 102 height 36
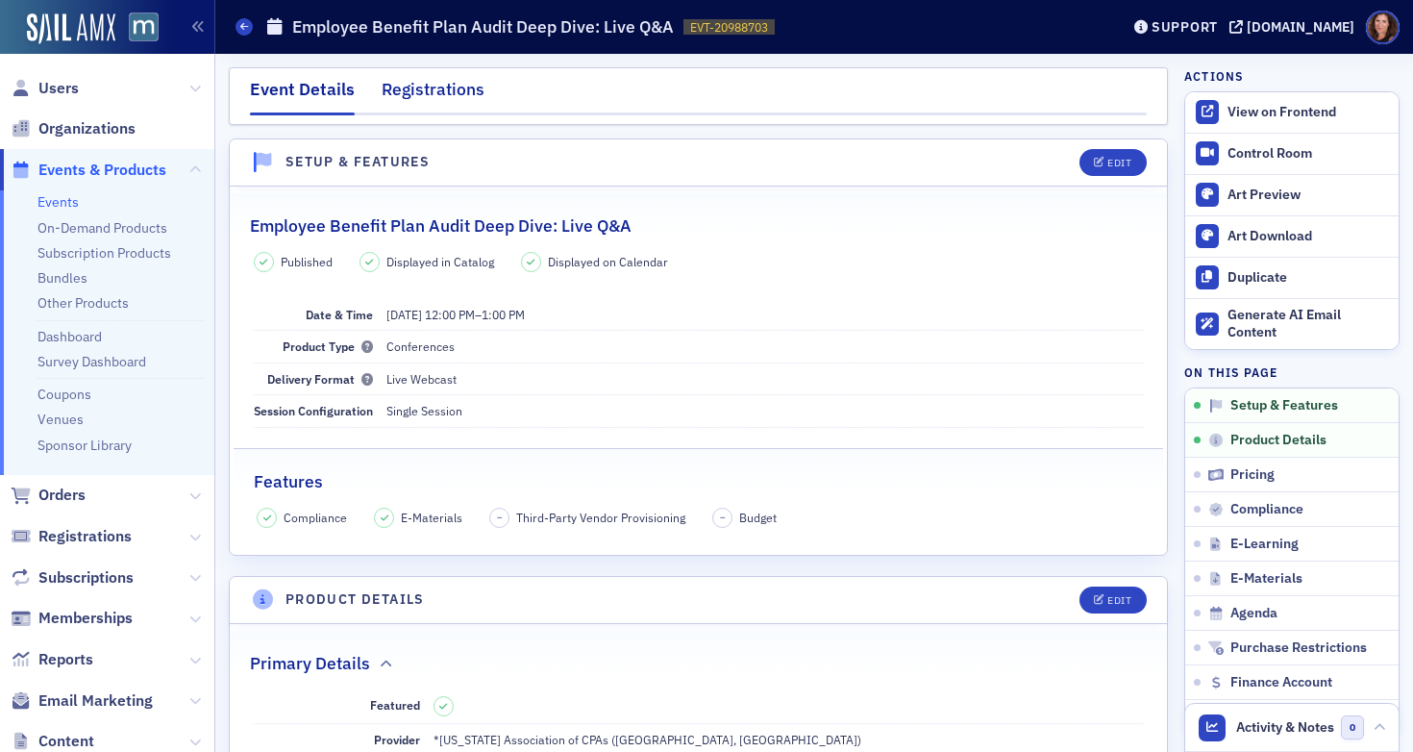
click at [444, 100] on div "Registrations" at bounding box center [433, 95] width 103 height 36
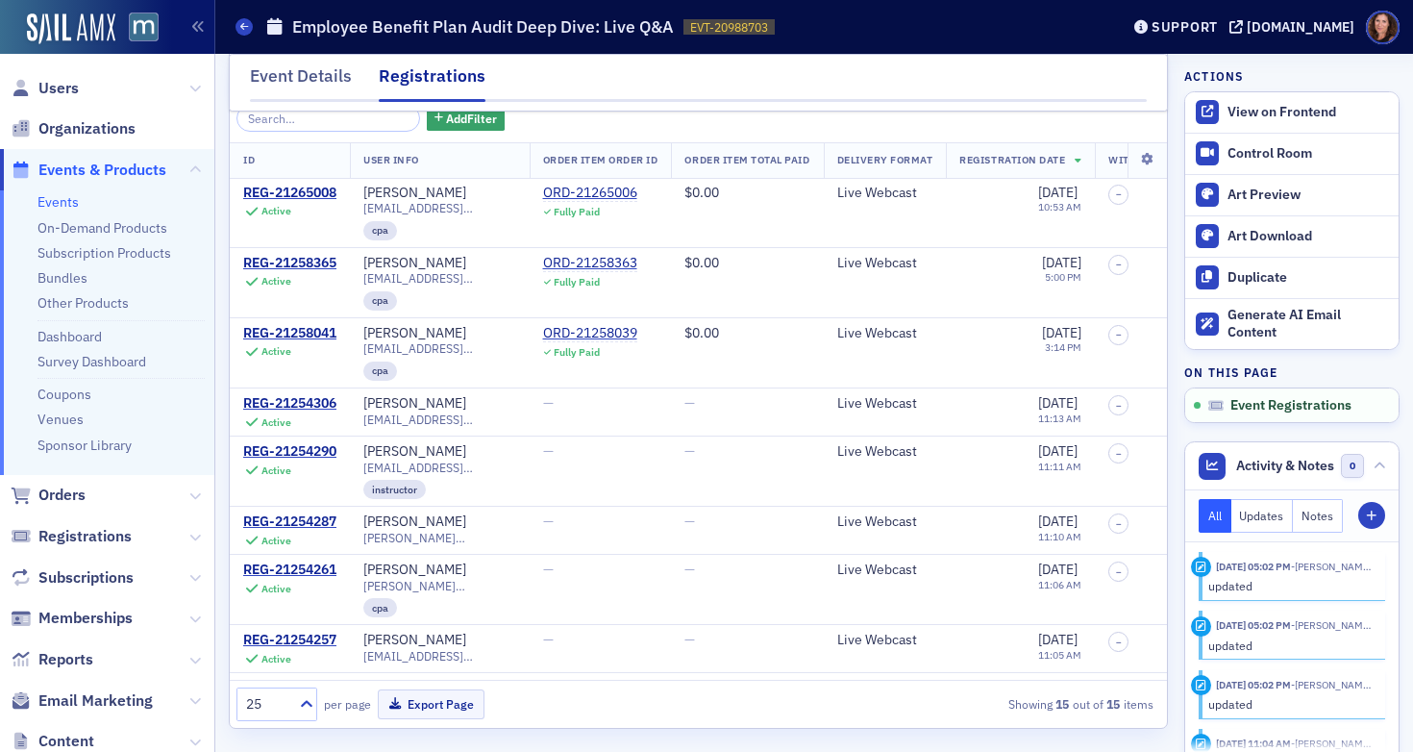
click at [393, 30] on h1 "Employee Benefit Plan Audit Deep Dive: Live Q&A" at bounding box center [483, 26] width 382 height 23
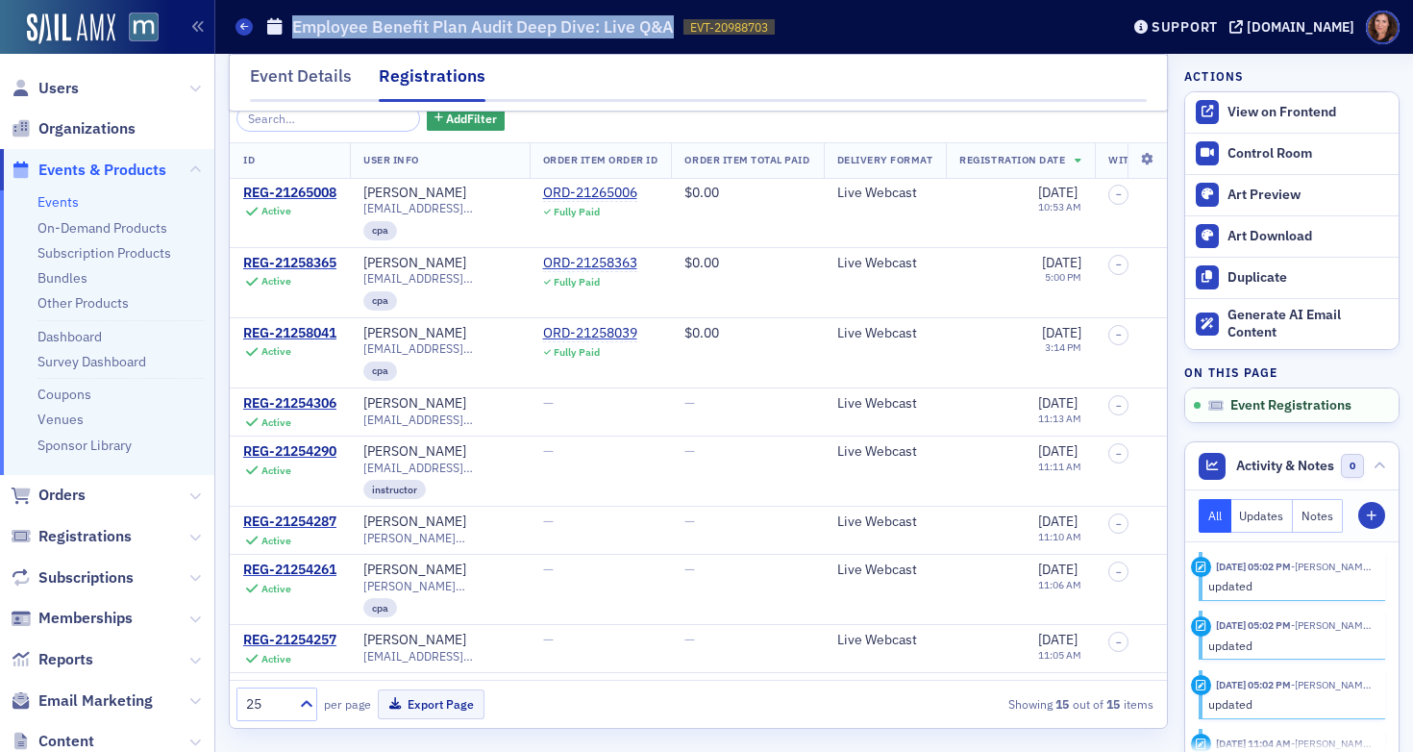
click at [393, 30] on h1 "Employee Benefit Plan Audit Deep Dive: Live Q&A" at bounding box center [483, 26] width 382 height 23
copy h1 "Employee Benefit Plan Audit Deep Dive: Live Q&A"
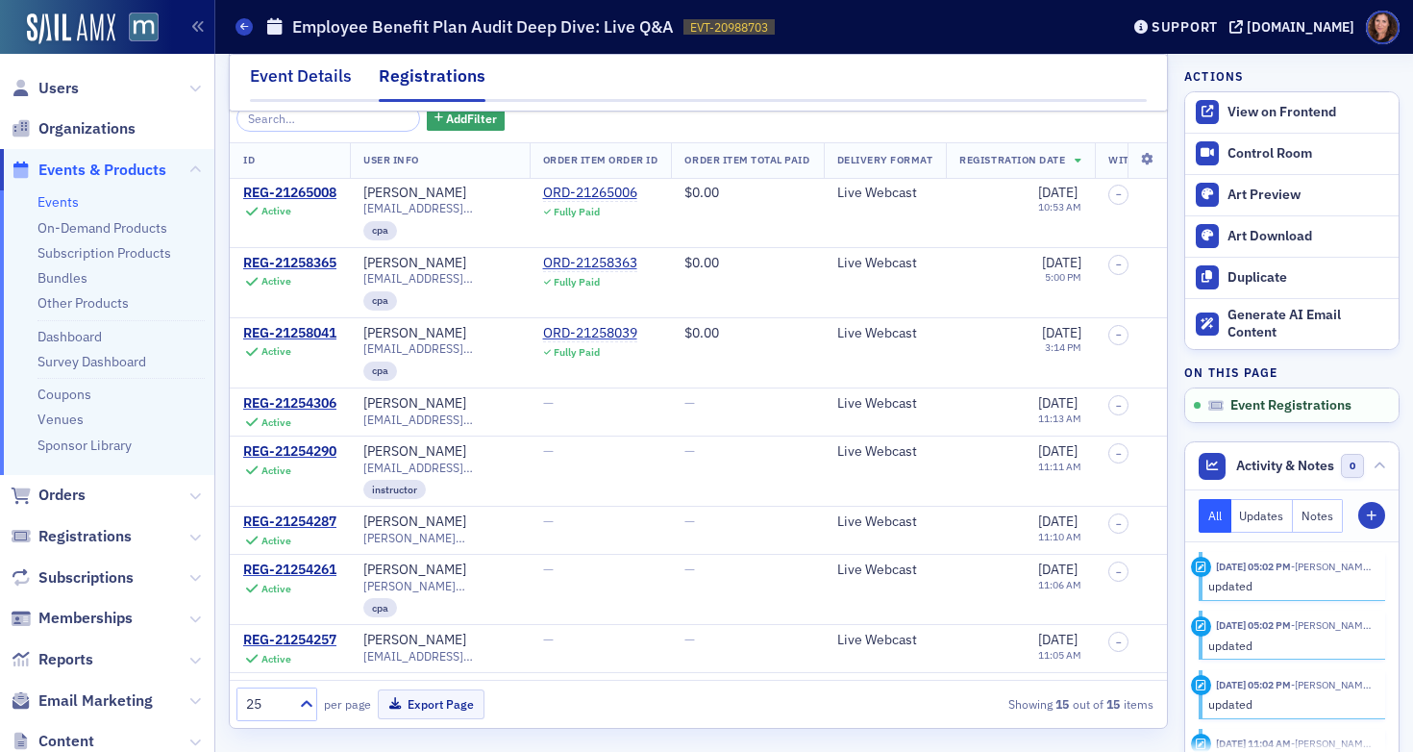
click at [319, 87] on div "Event Details" at bounding box center [301, 81] width 102 height 36
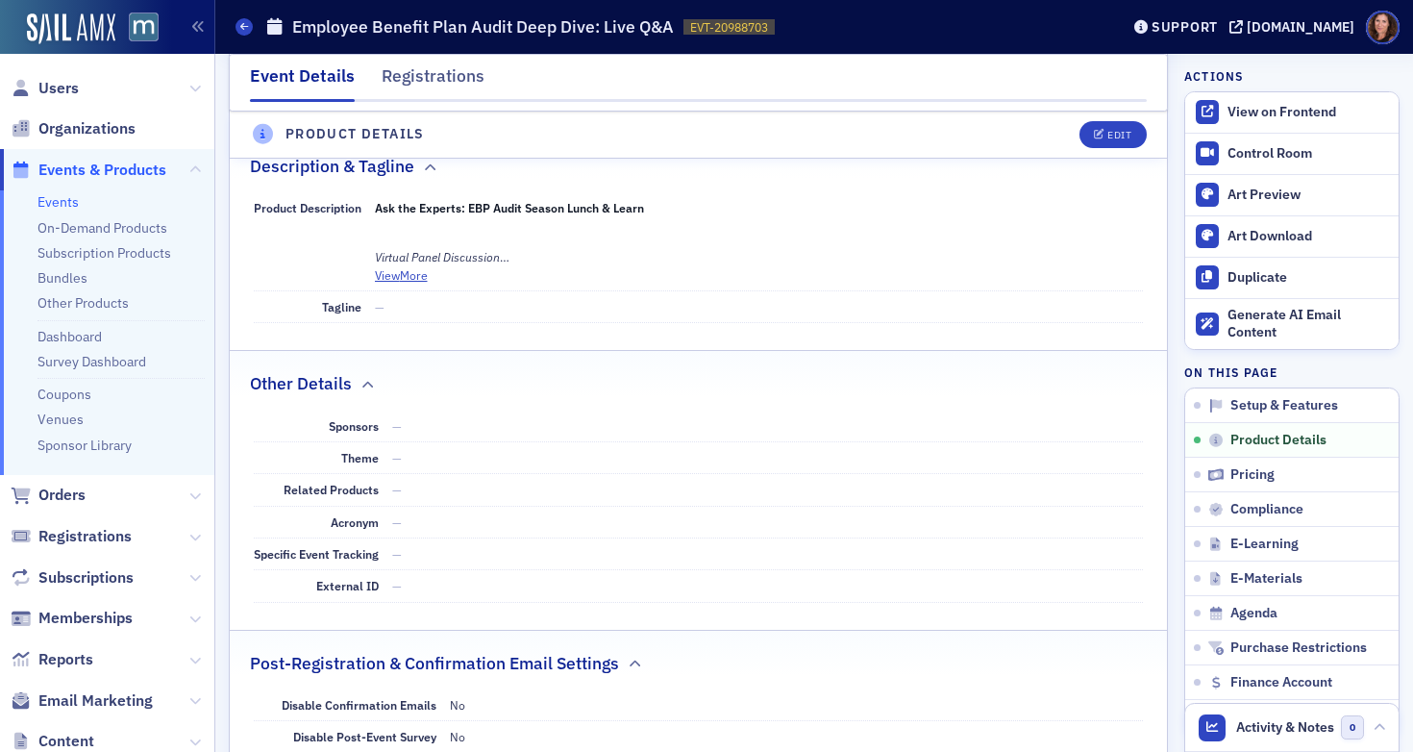
scroll to position [847, 0]
click at [1086, 148] on header "Product Details Edit" at bounding box center [698, 135] width 937 height 47
click at [1094, 138] on span "Edit" at bounding box center [1112, 135] width 37 height 11
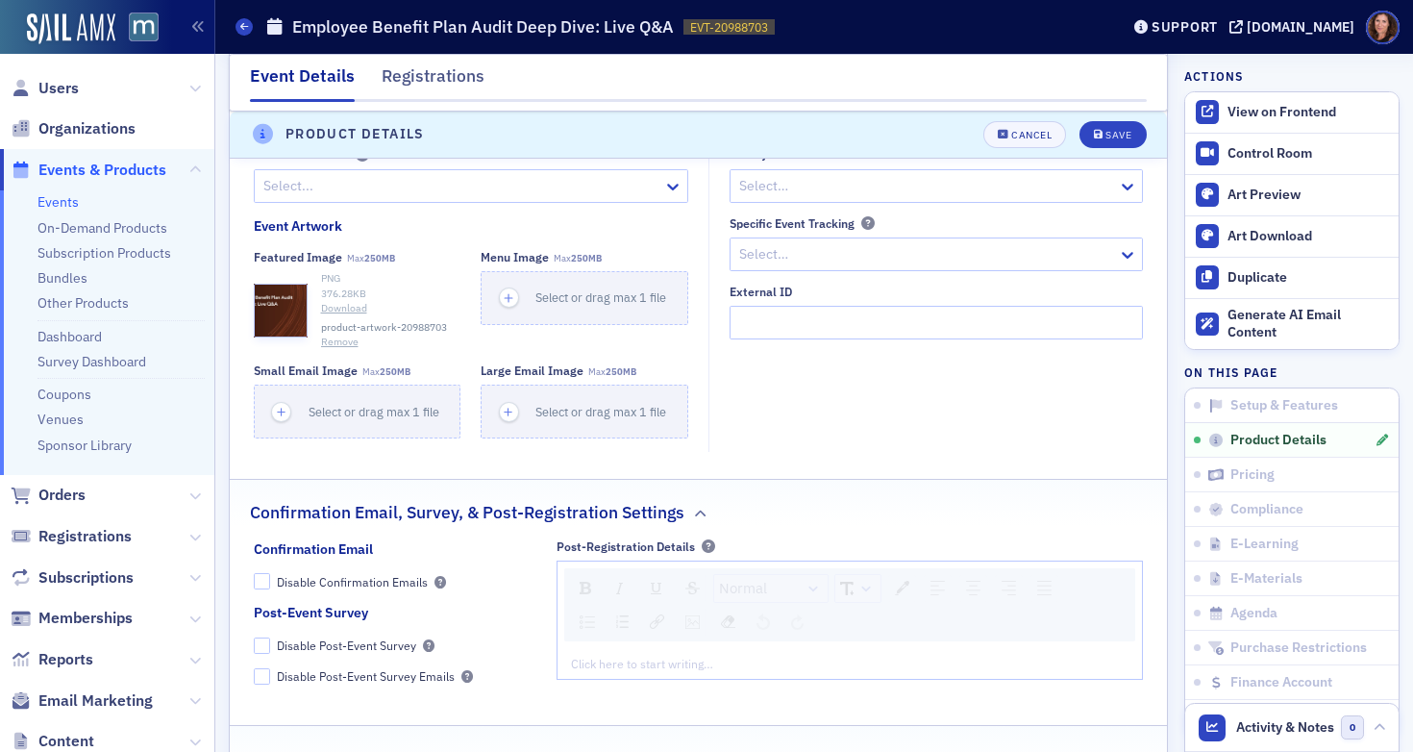
scroll to position [1910, 0]
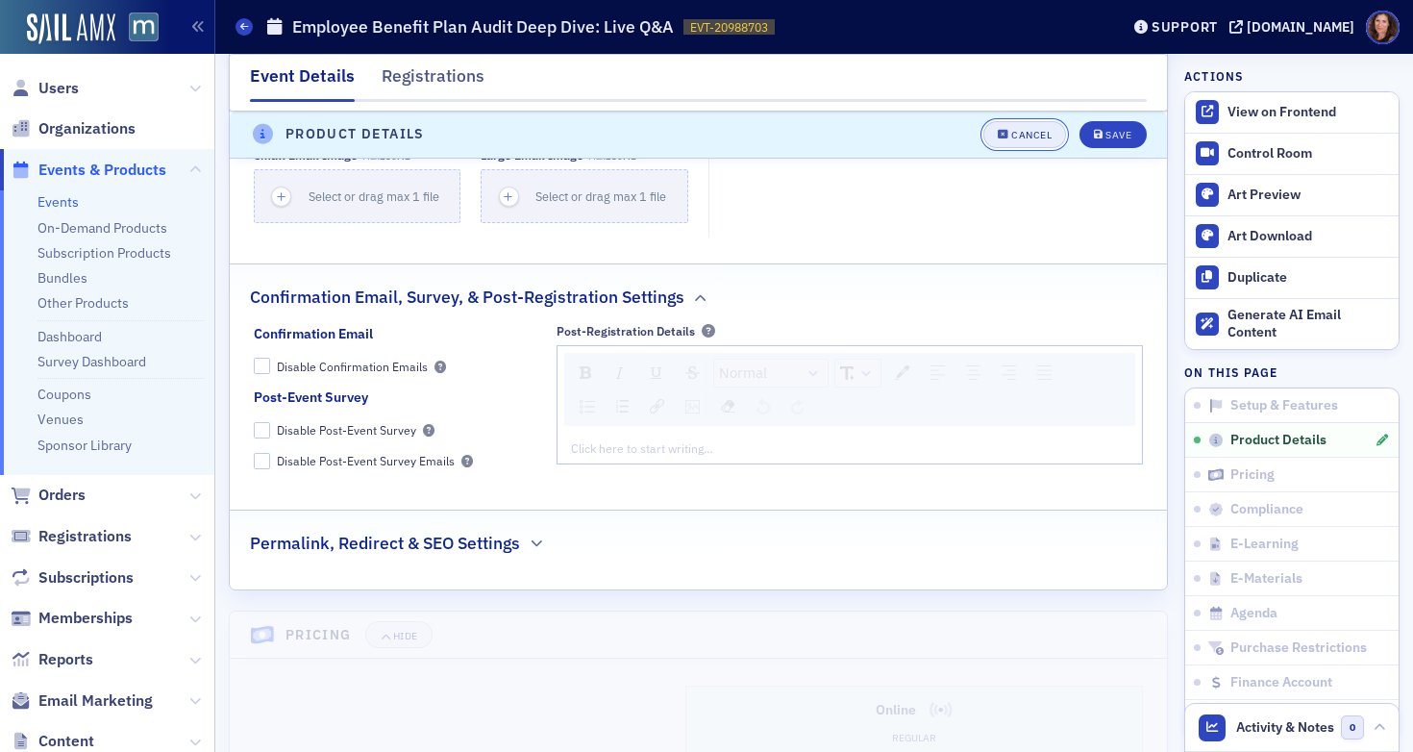
click at [1001, 124] on button "Cancel" at bounding box center [1024, 134] width 83 height 27
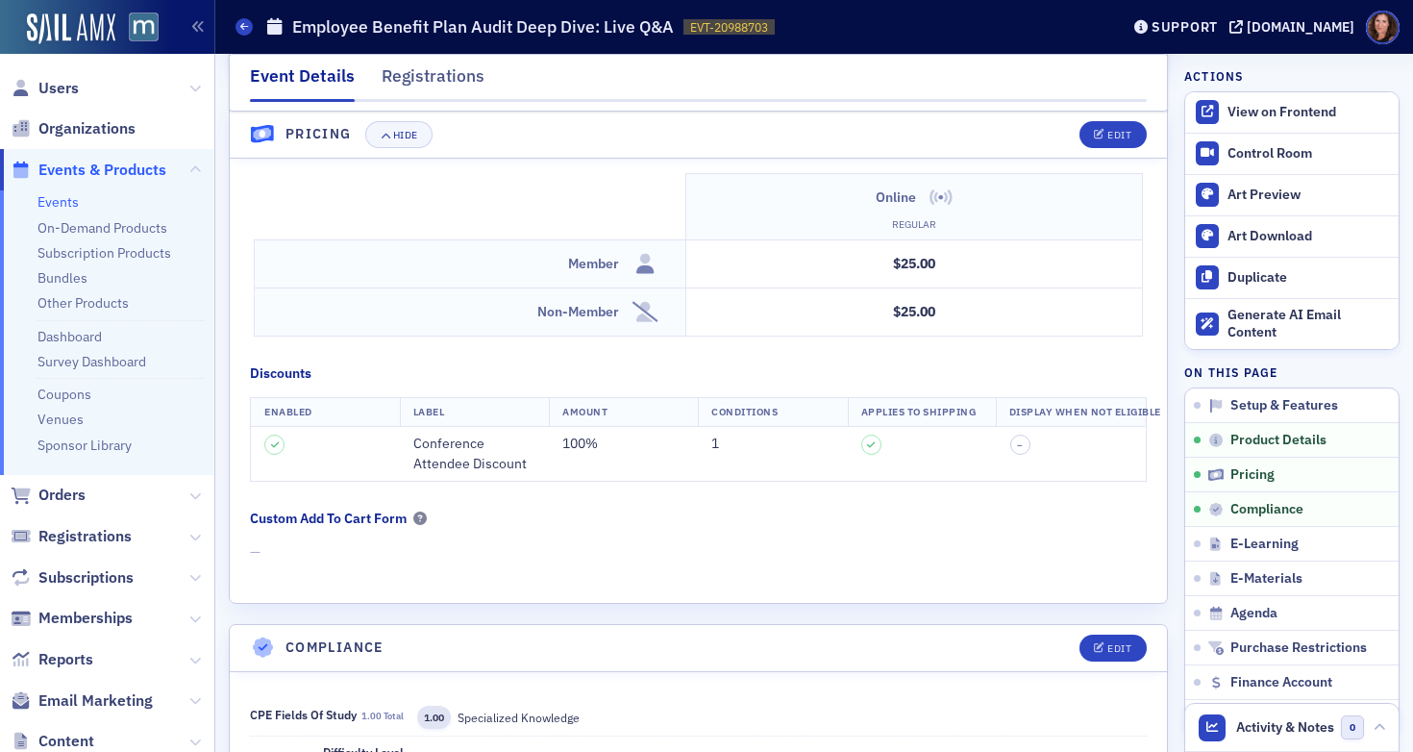
scroll to position [1725, 0]
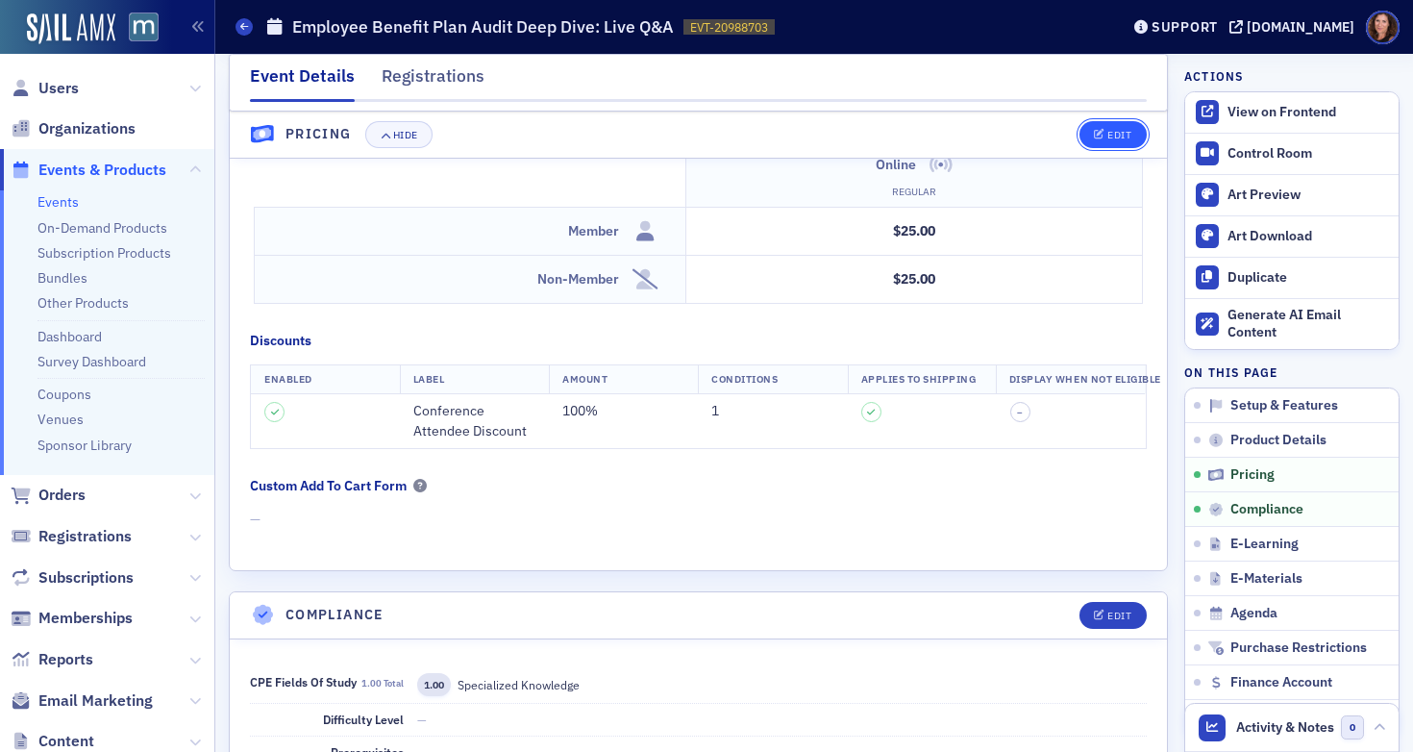
click at [1094, 130] on span "Edit" at bounding box center [1112, 135] width 37 height 11
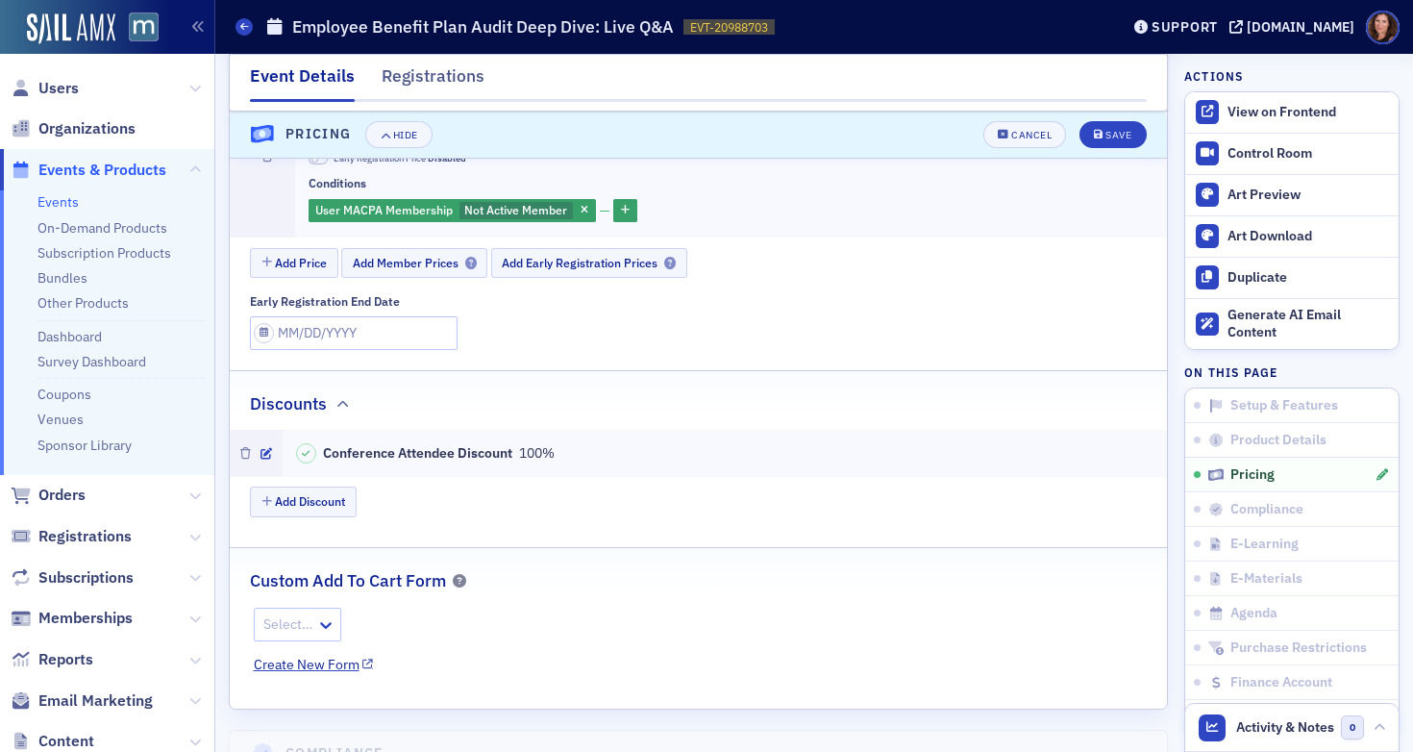
scroll to position [2135, 0]
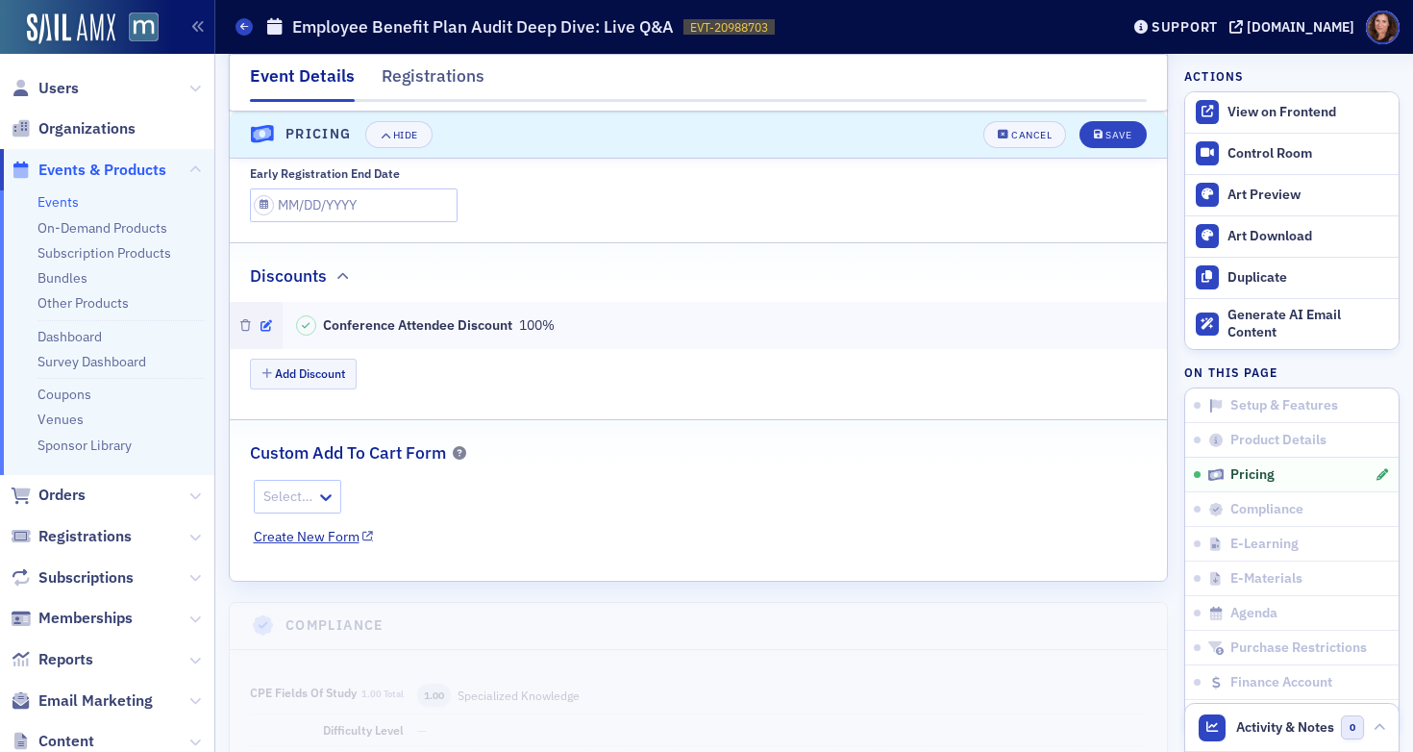
click at [261, 320] on icon "button" at bounding box center [267, 326] width 12 height 12
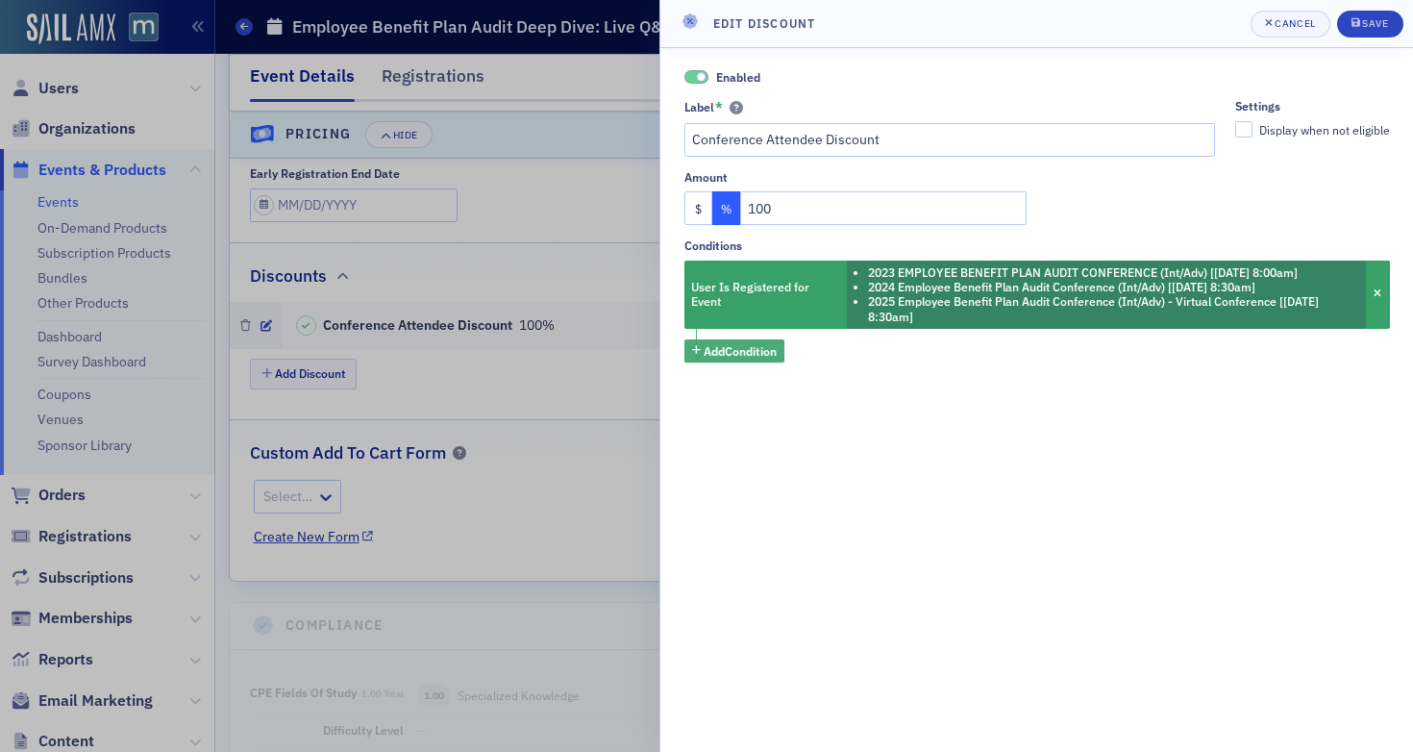
click at [746, 356] on span "Add Condition" at bounding box center [740, 350] width 73 height 17
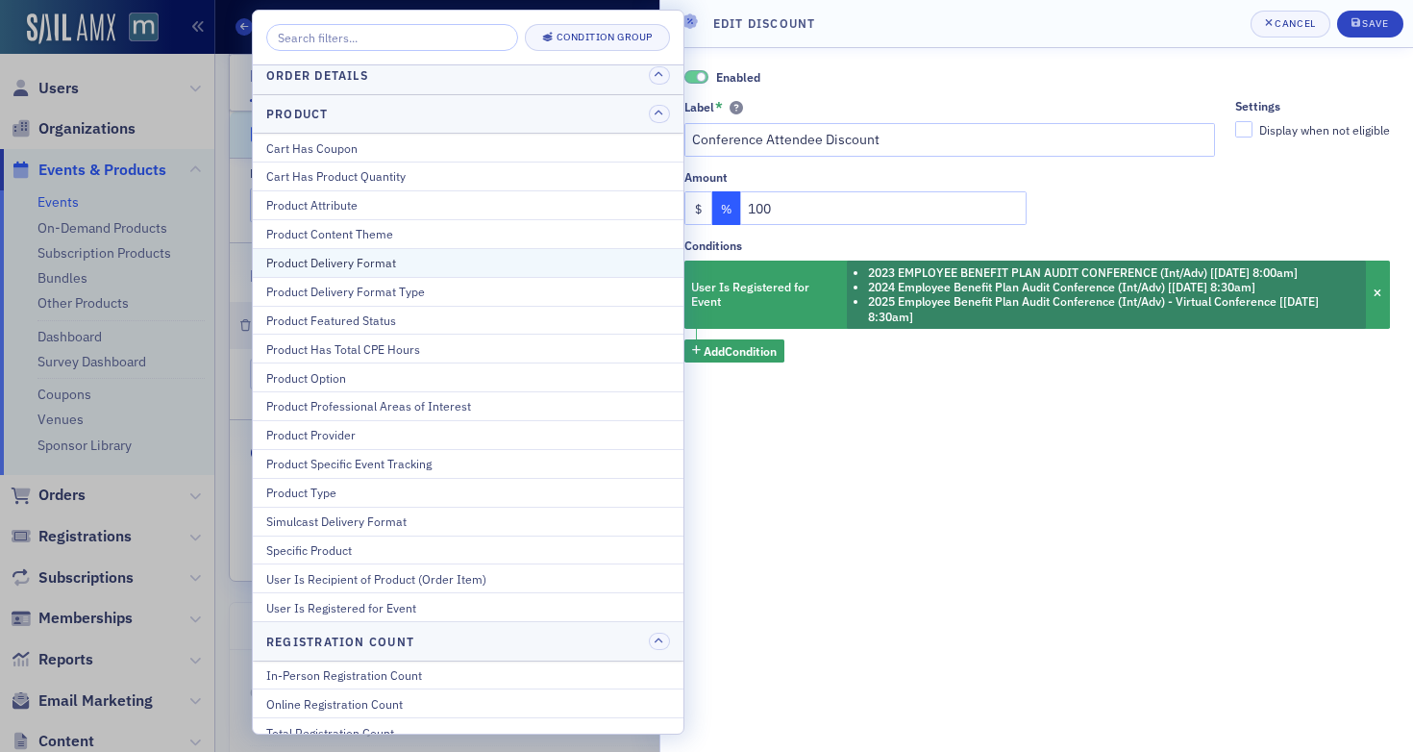
scroll to position [0, 0]
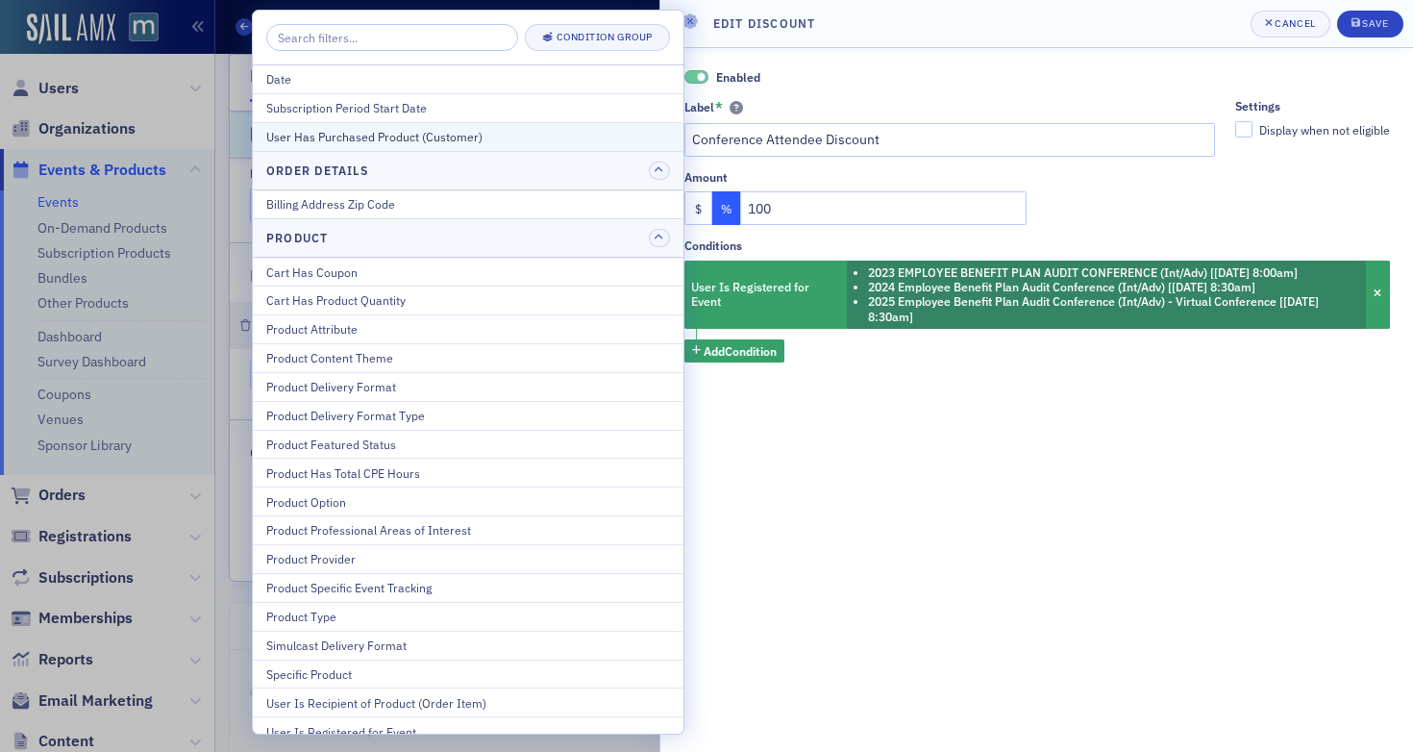
click at [420, 137] on div "User Has Purchased Product (Customer)" at bounding box center [468, 136] width 404 height 17
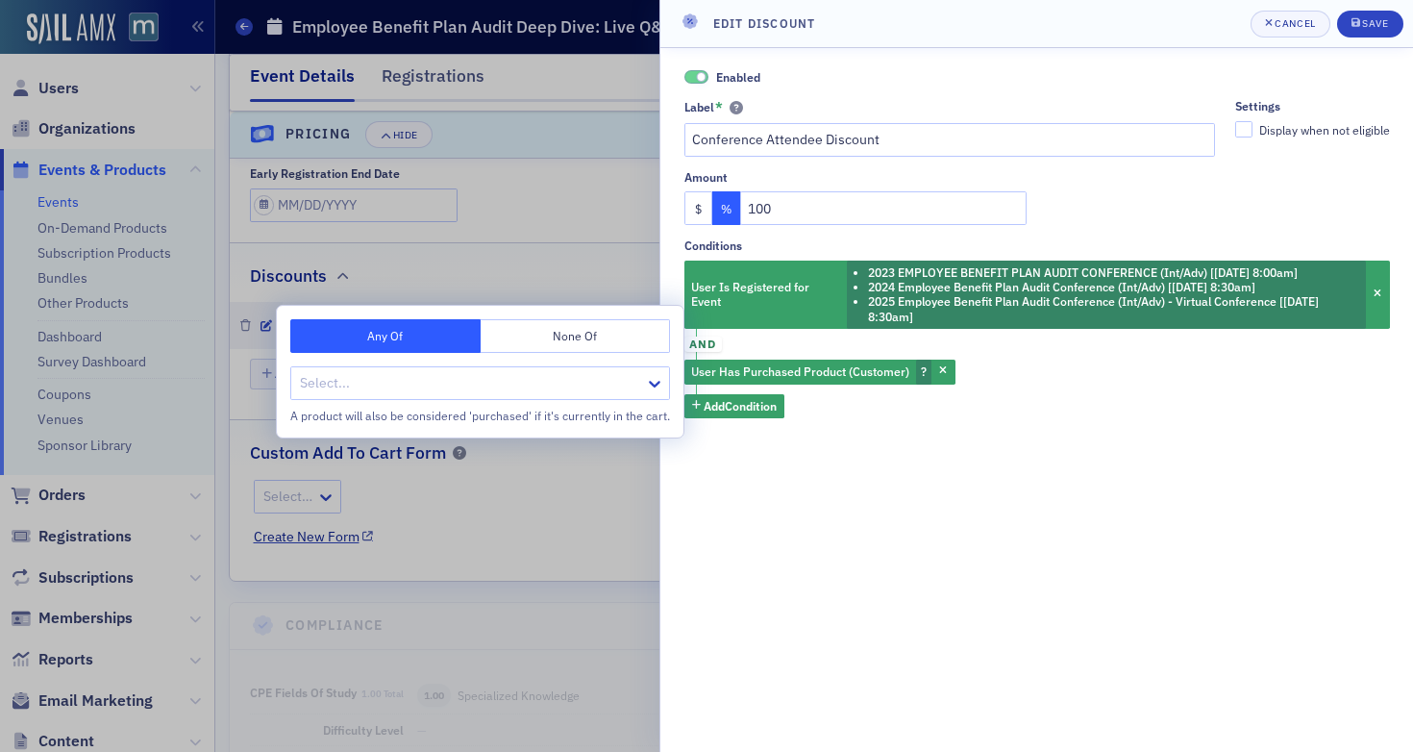
click at [1000, 383] on div "User Is Registered for Event 2023 EMPLOYEE BENEFIT PLAN AUDIT CONFERENCE (Int/A…" at bounding box center [1037, 340] width 706 height 158
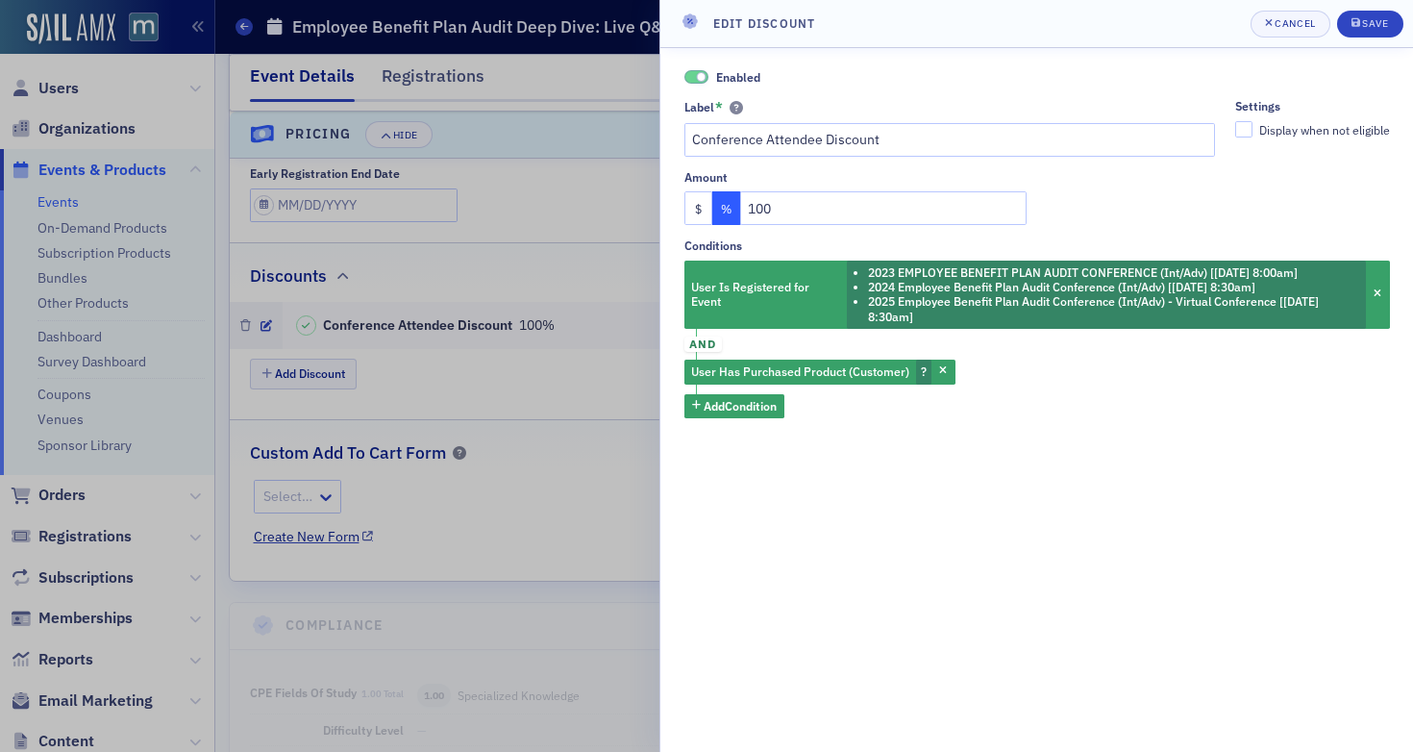
click at [939, 370] on icon "button" at bounding box center [943, 371] width 8 height 11
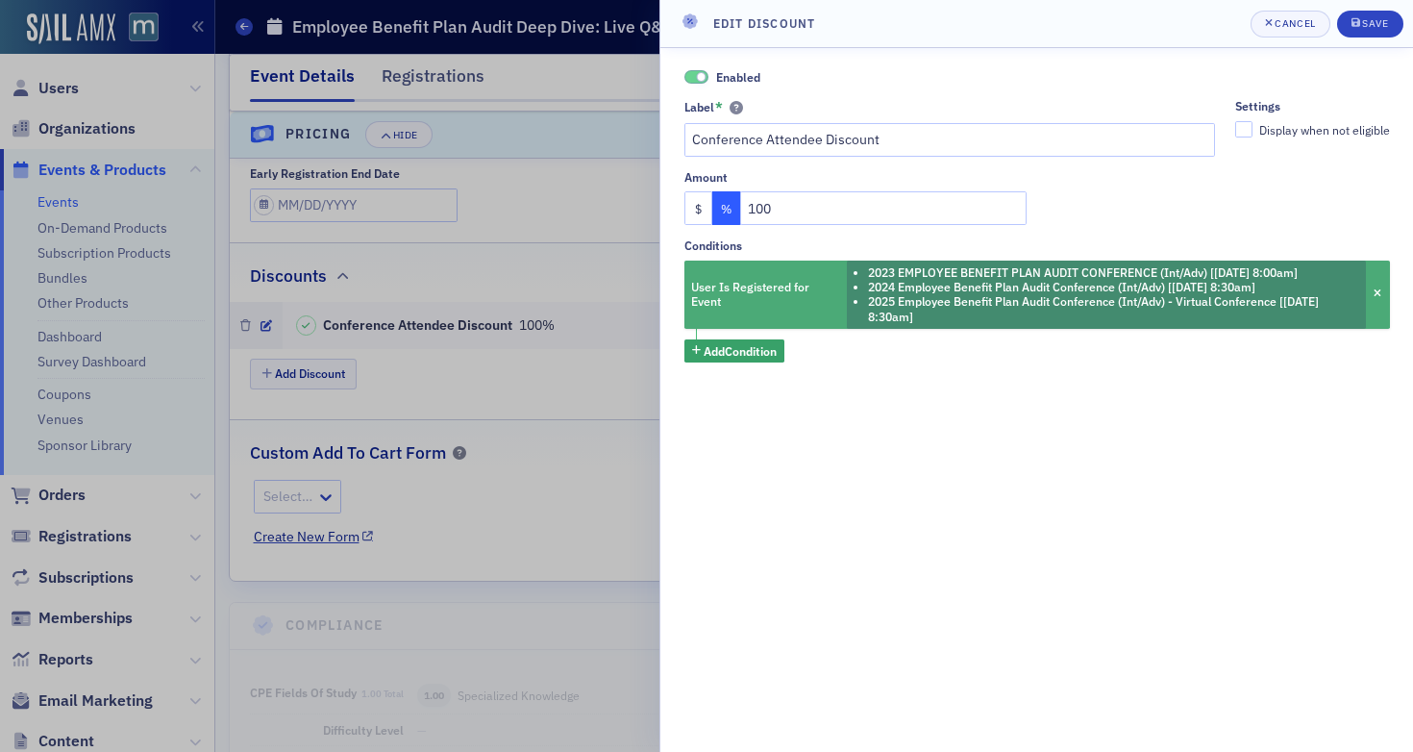
click at [937, 292] on li "2024 Employee Benefit Plan Audit Conference (Int/Adv) [5/13/2024 8:30am]" at bounding box center [1114, 287] width 492 height 14
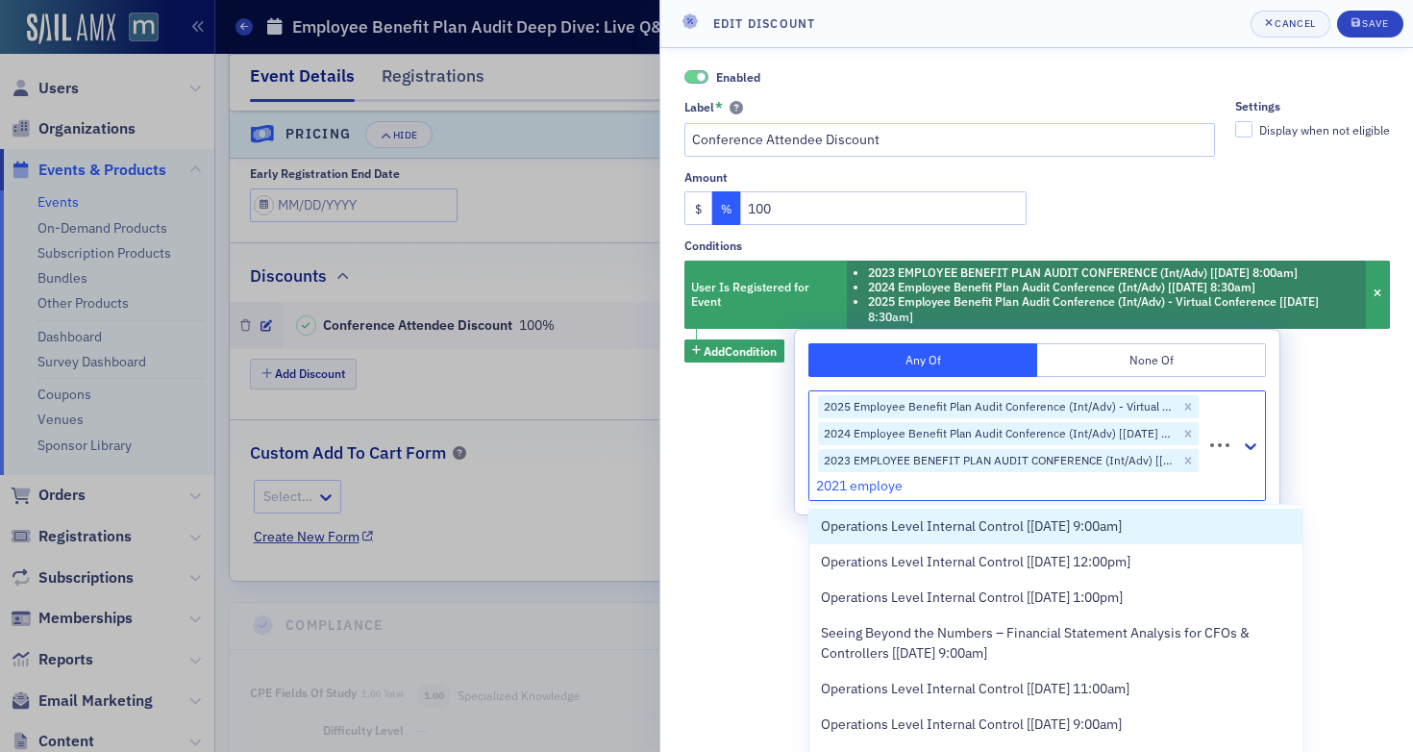
type input "2021 employee"
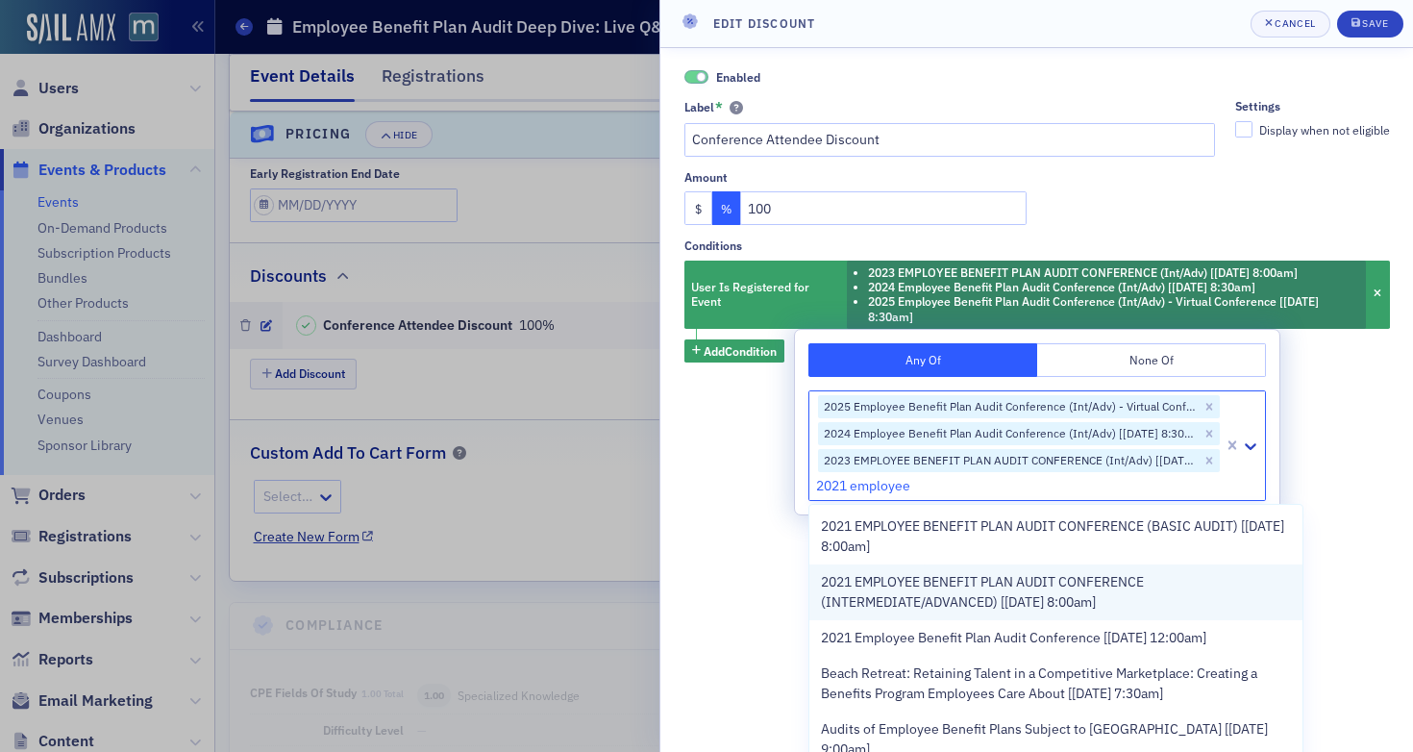
click at [1022, 586] on span "2021 EMPLOYEE BENEFIT PLAN AUDIT CONFERENCE (INTERMEDIATE/ADVANCED) [5/12/2021 …" at bounding box center [1056, 592] width 470 height 40
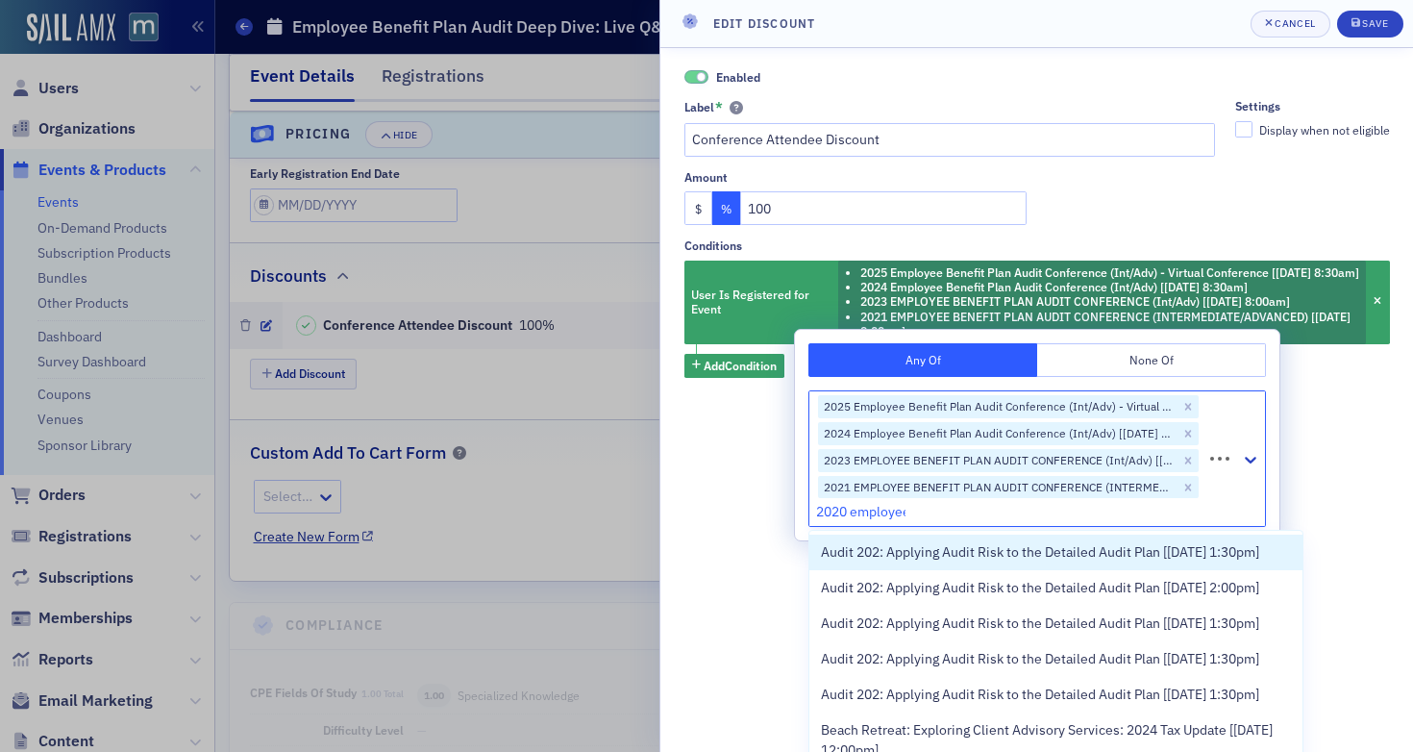
type input "2020 employee"
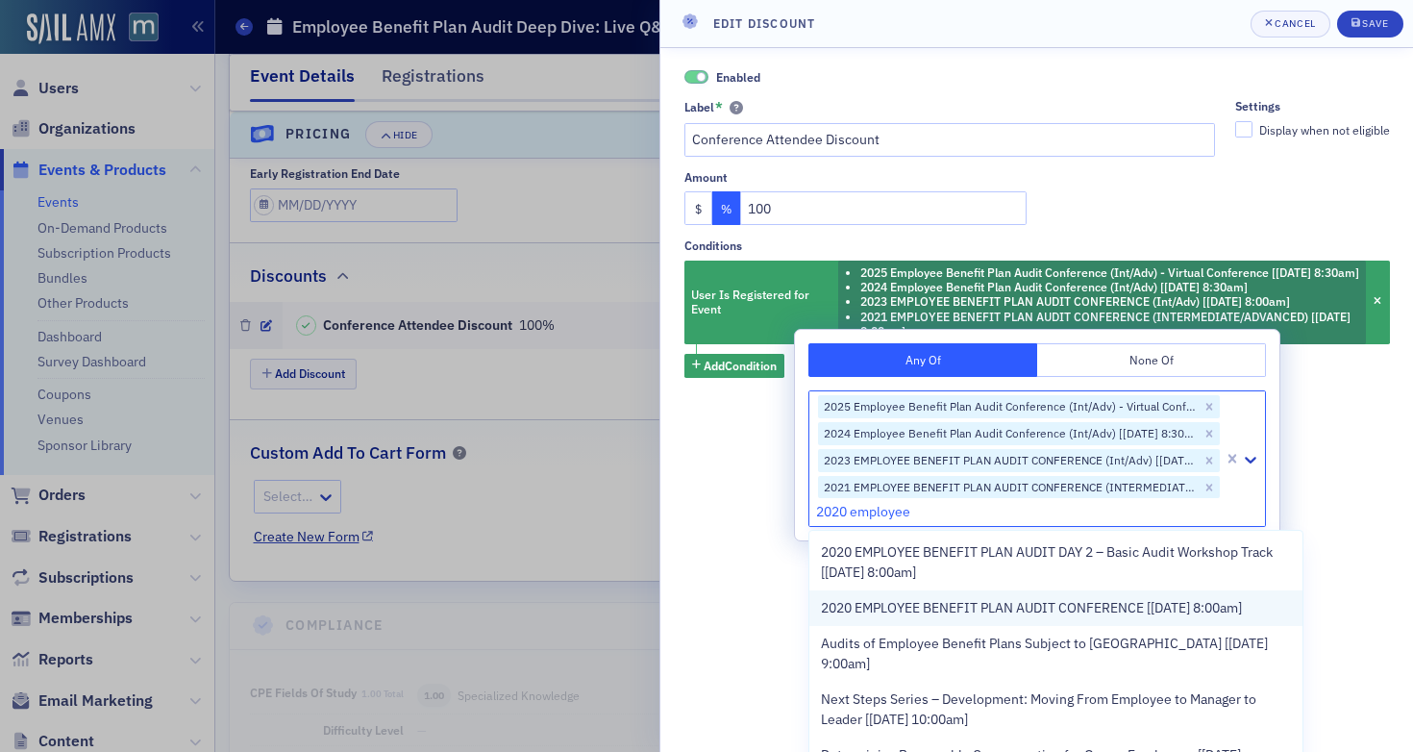
click at [1040, 612] on span "2020 EMPLOYEE BENEFIT PLAN AUDIT CONFERENCE [5/11/2020 8:00am]" at bounding box center [1031, 608] width 421 height 20
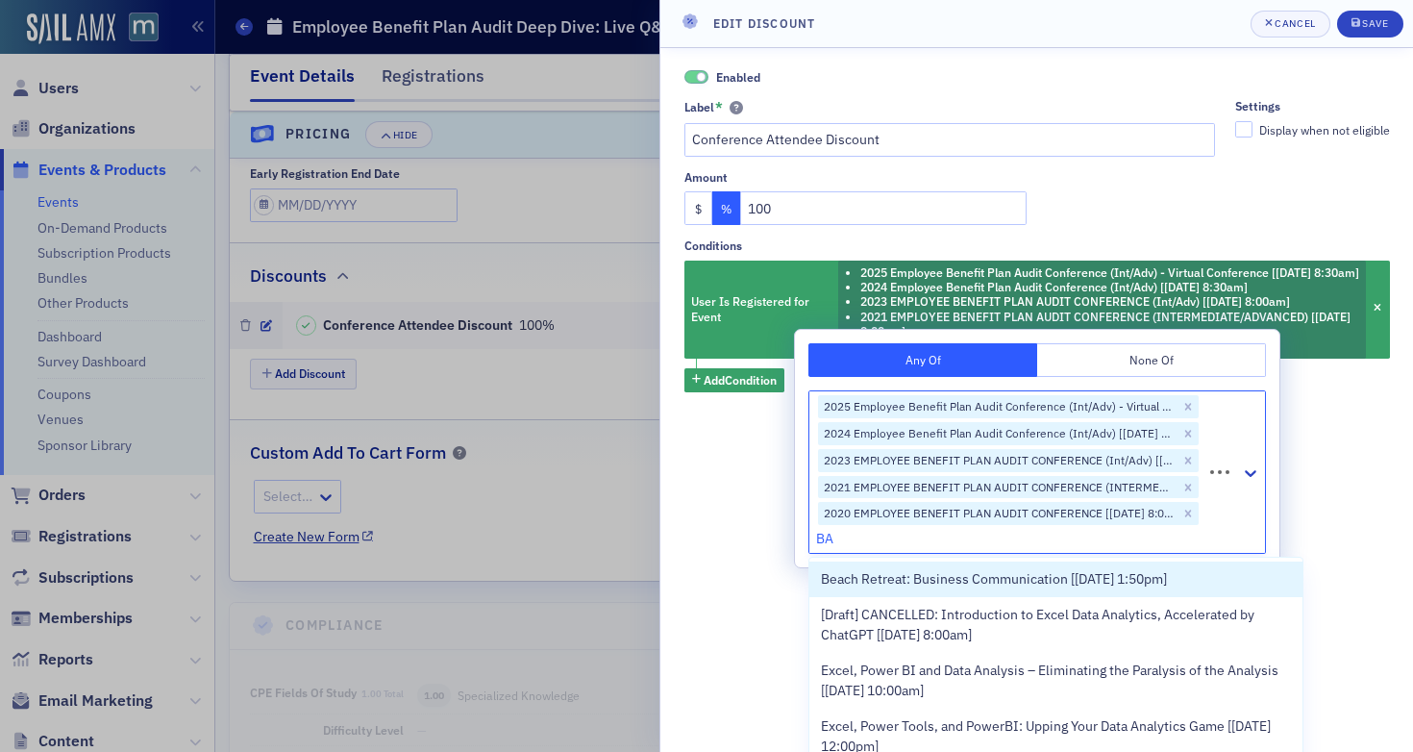
type input "BAW"
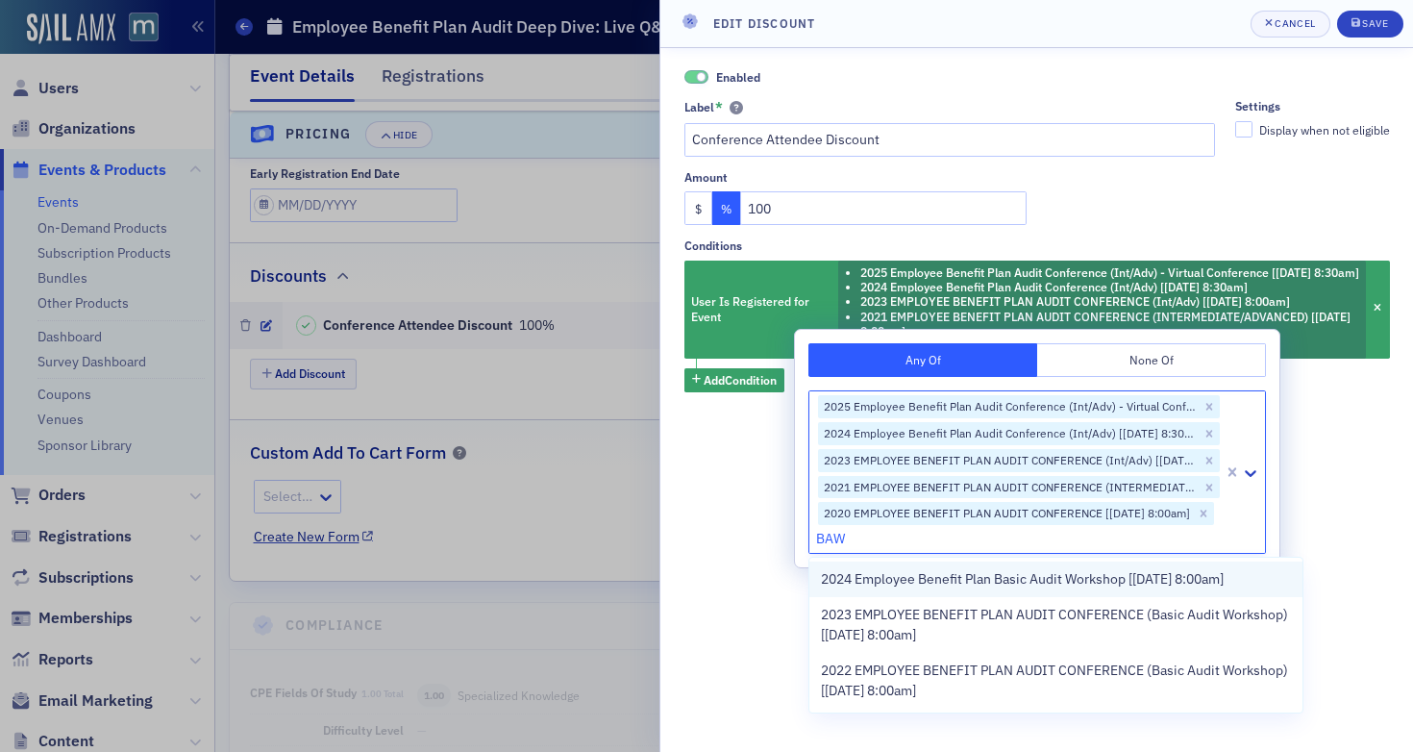
click at [1091, 584] on span "2024 Employee Benefit Plan Basic Audit Workshop [5/20/2024 8:00am]" at bounding box center [1022, 579] width 403 height 20
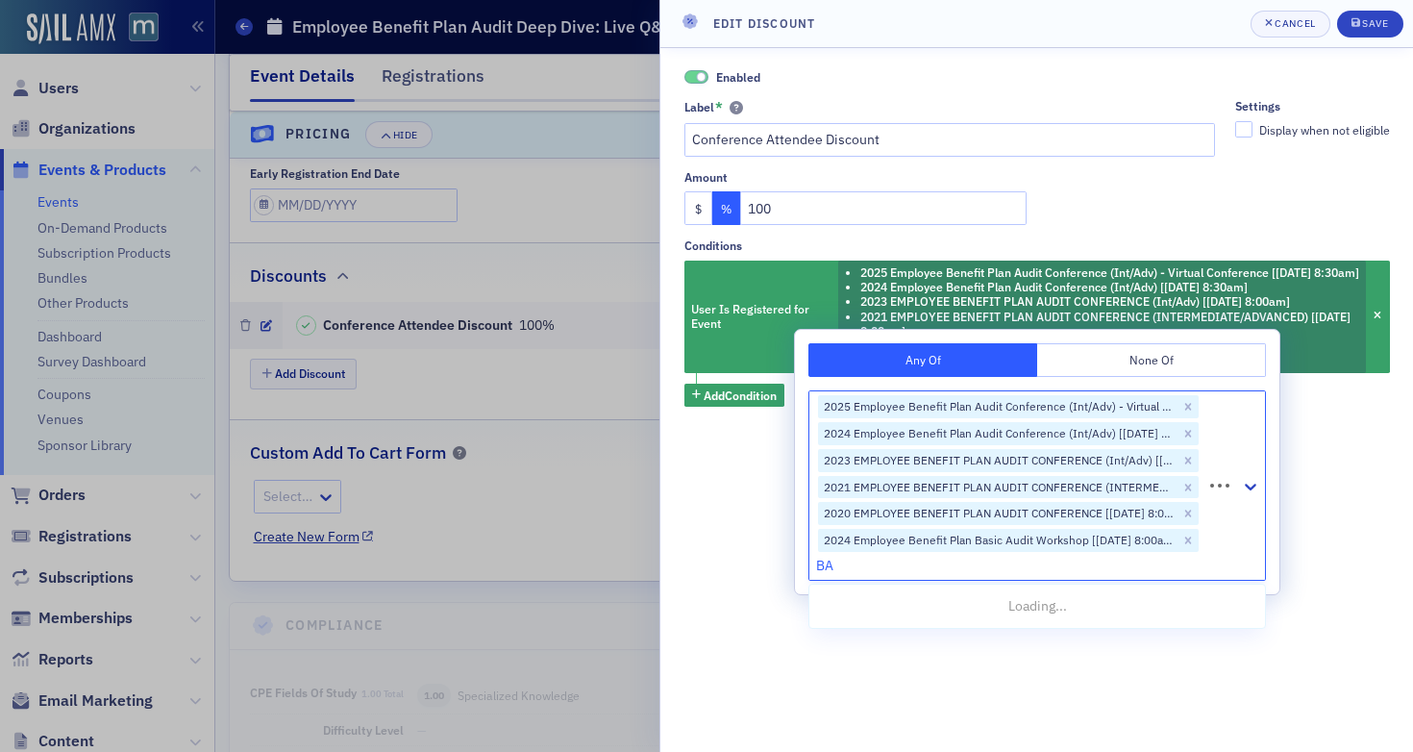
type input "BAW"
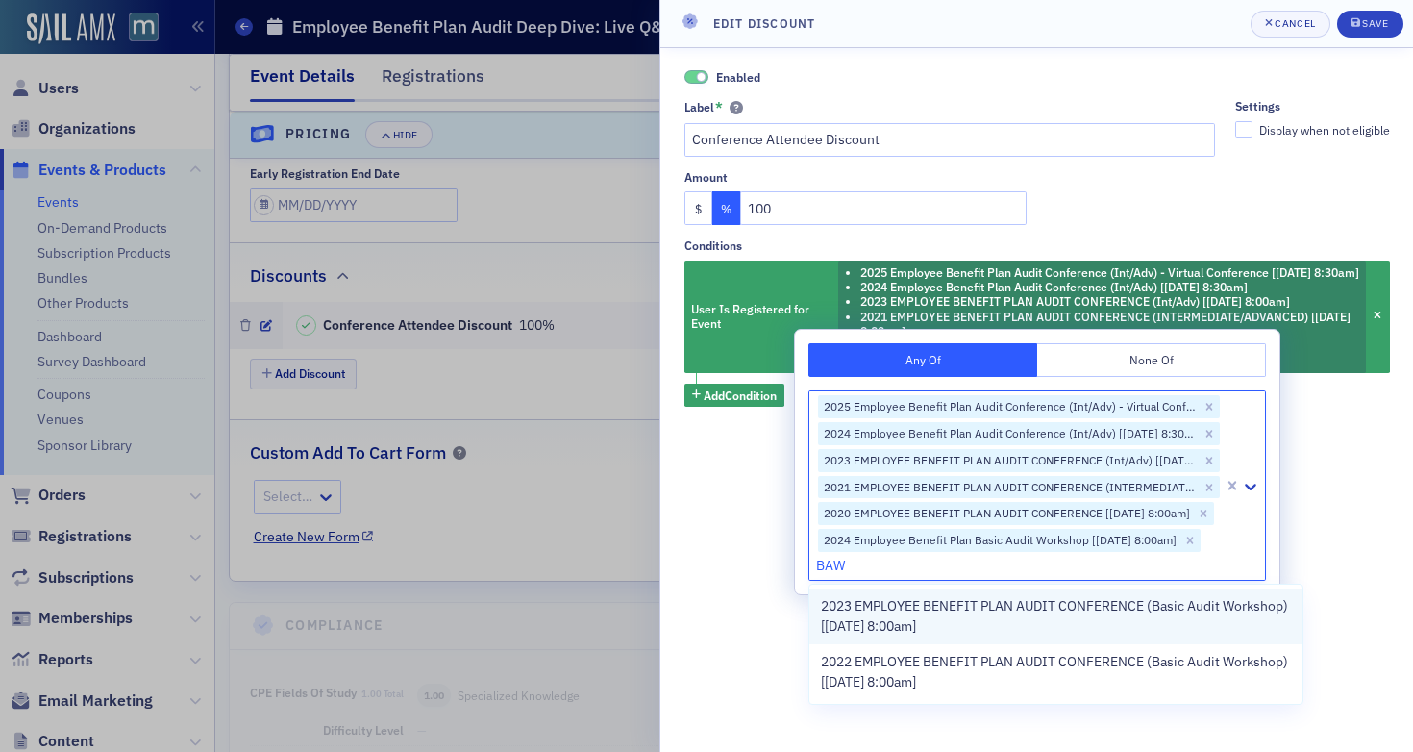
click at [1088, 613] on span "2023 EMPLOYEE BENEFIT PLAN AUDIT CONFERENCE (Basic Audit Workshop) [5/22/2023 8…" at bounding box center [1056, 616] width 470 height 40
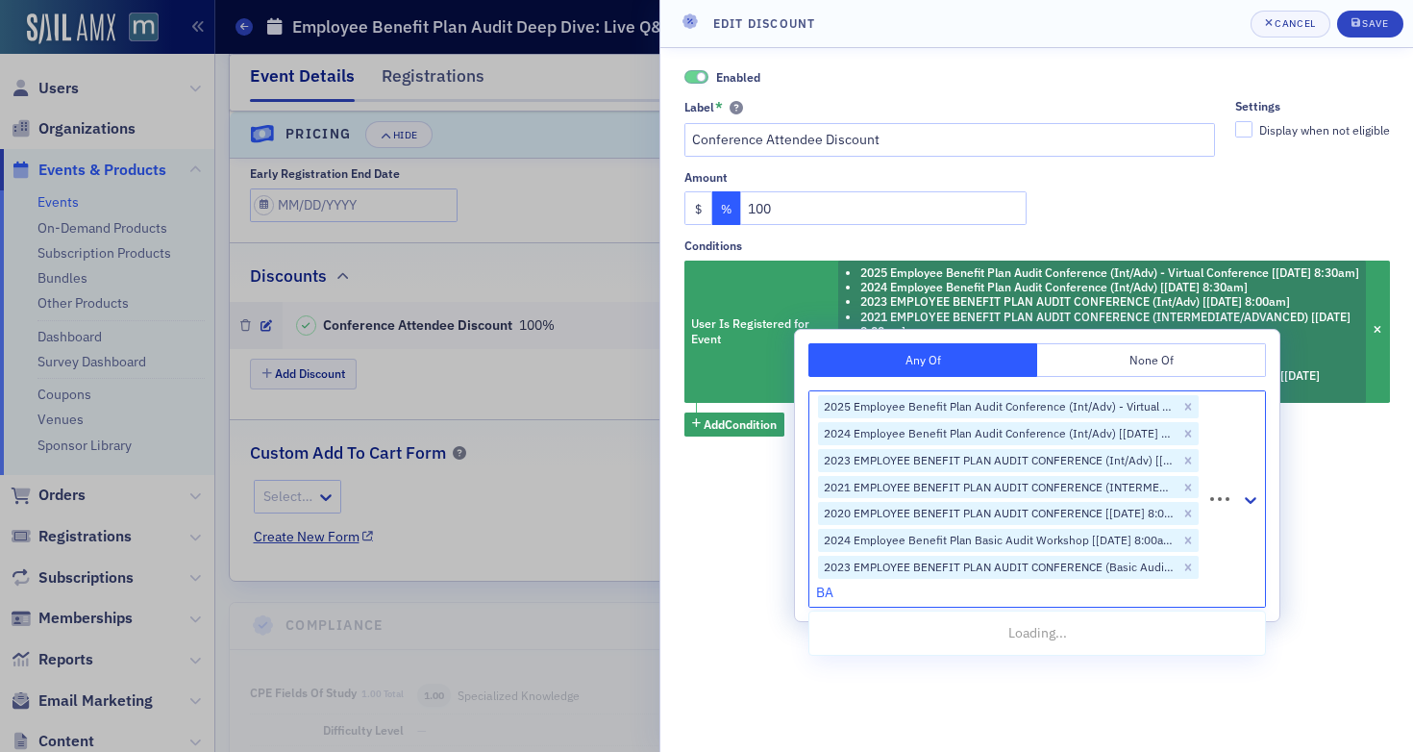
type input "BAW"
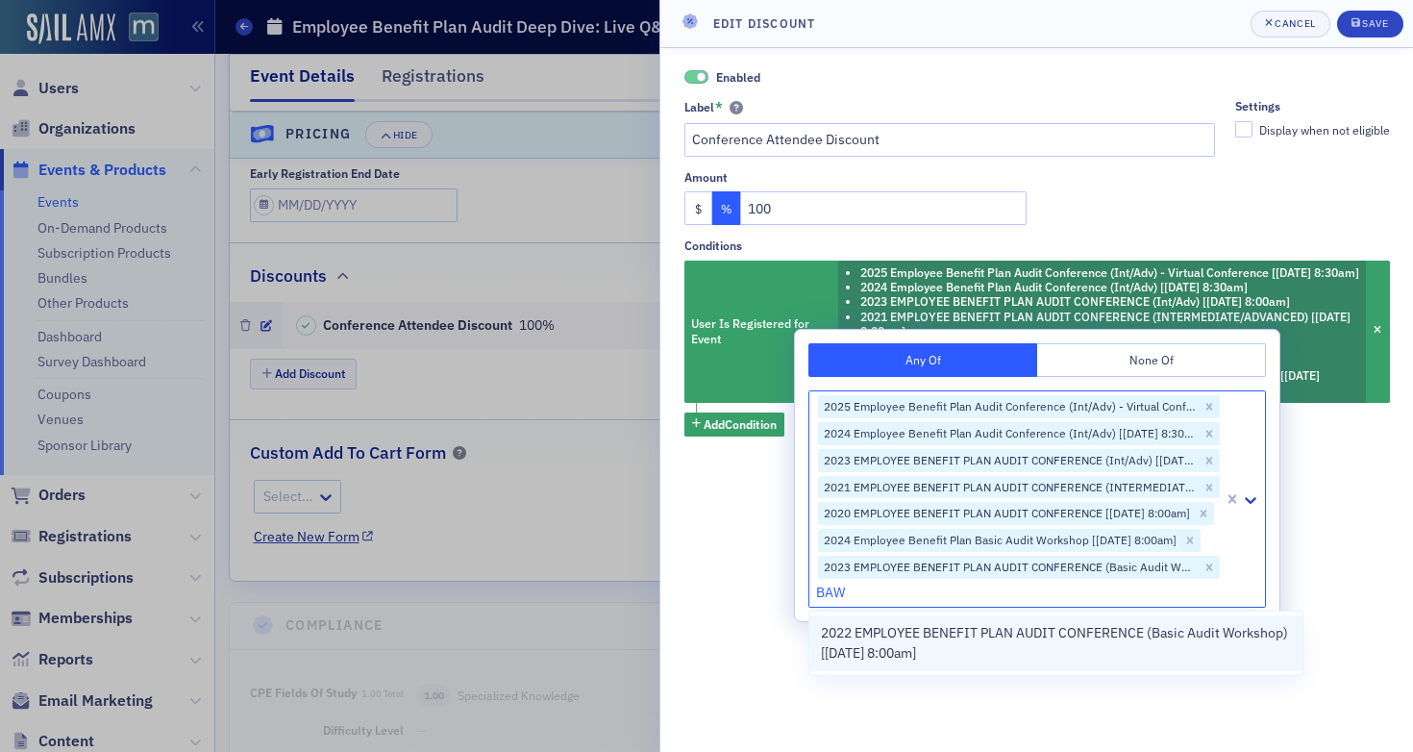
click at [1092, 636] on span "2022 EMPLOYEE BENEFIT PLAN AUDIT CONFERENCE (Basic Audit Workshop) [5/25/2022 8…" at bounding box center [1056, 643] width 470 height 40
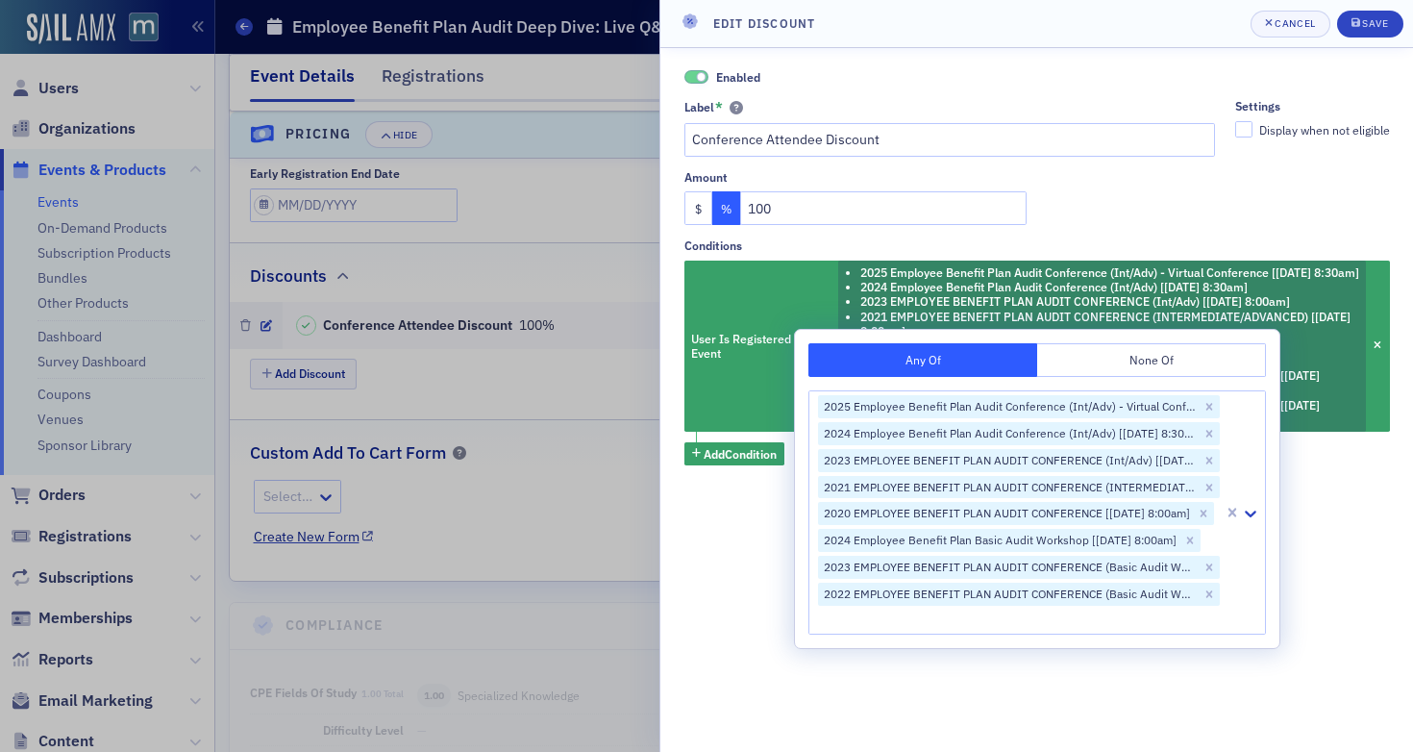
click at [1320, 558] on div "Enabled Label * Conference Attendee Discount Settings Display when not eligible…" at bounding box center [1036, 400] width 753 height 704
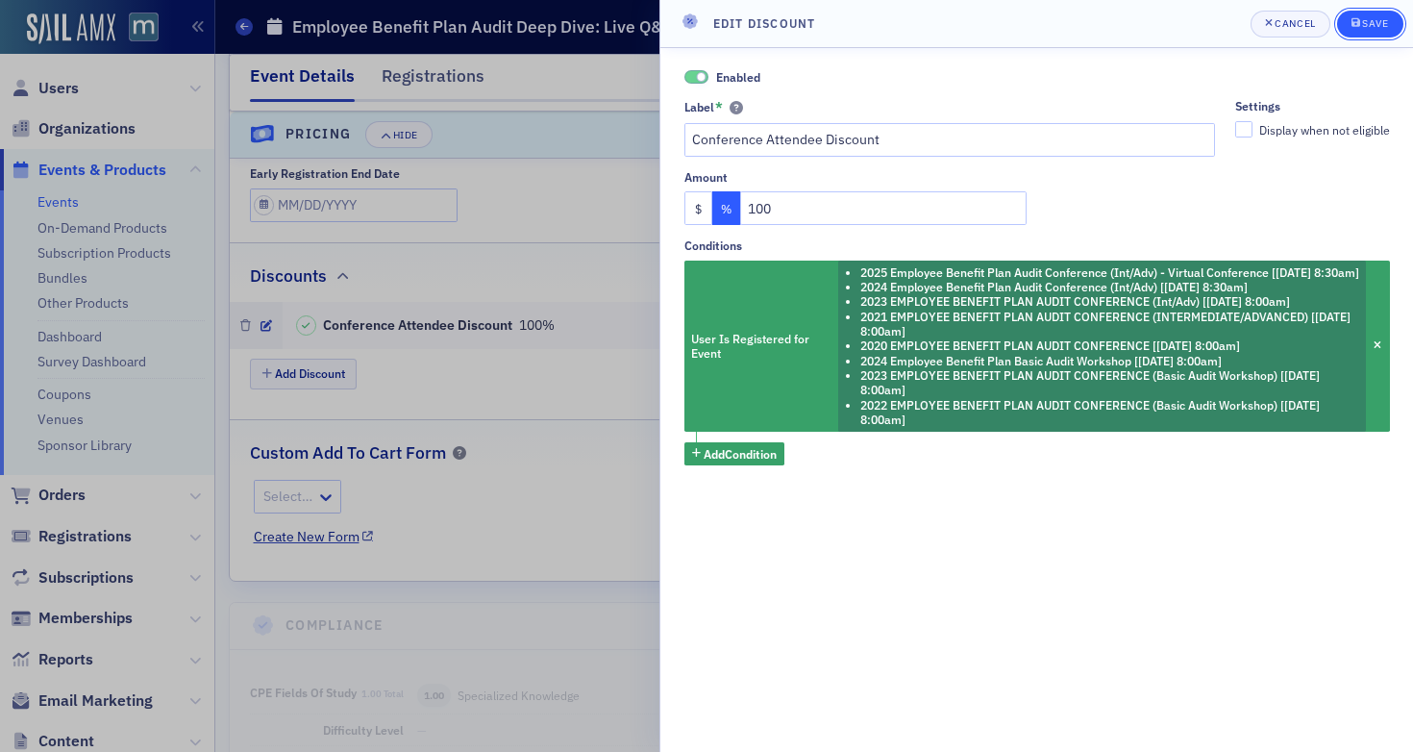
click at [1368, 18] on div "Save" at bounding box center [1375, 23] width 26 height 11
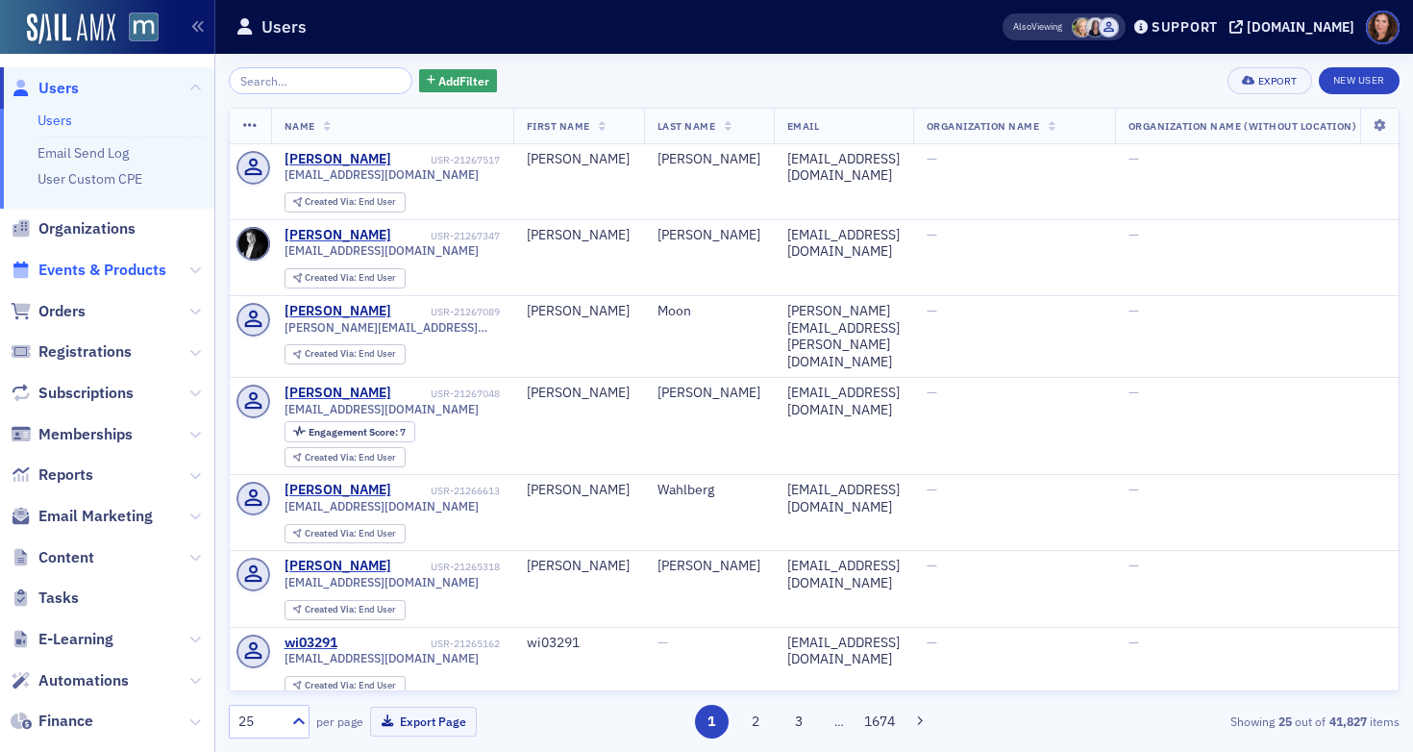
click at [107, 266] on span "Events & Products" at bounding box center [102, 270] width 128 height 21
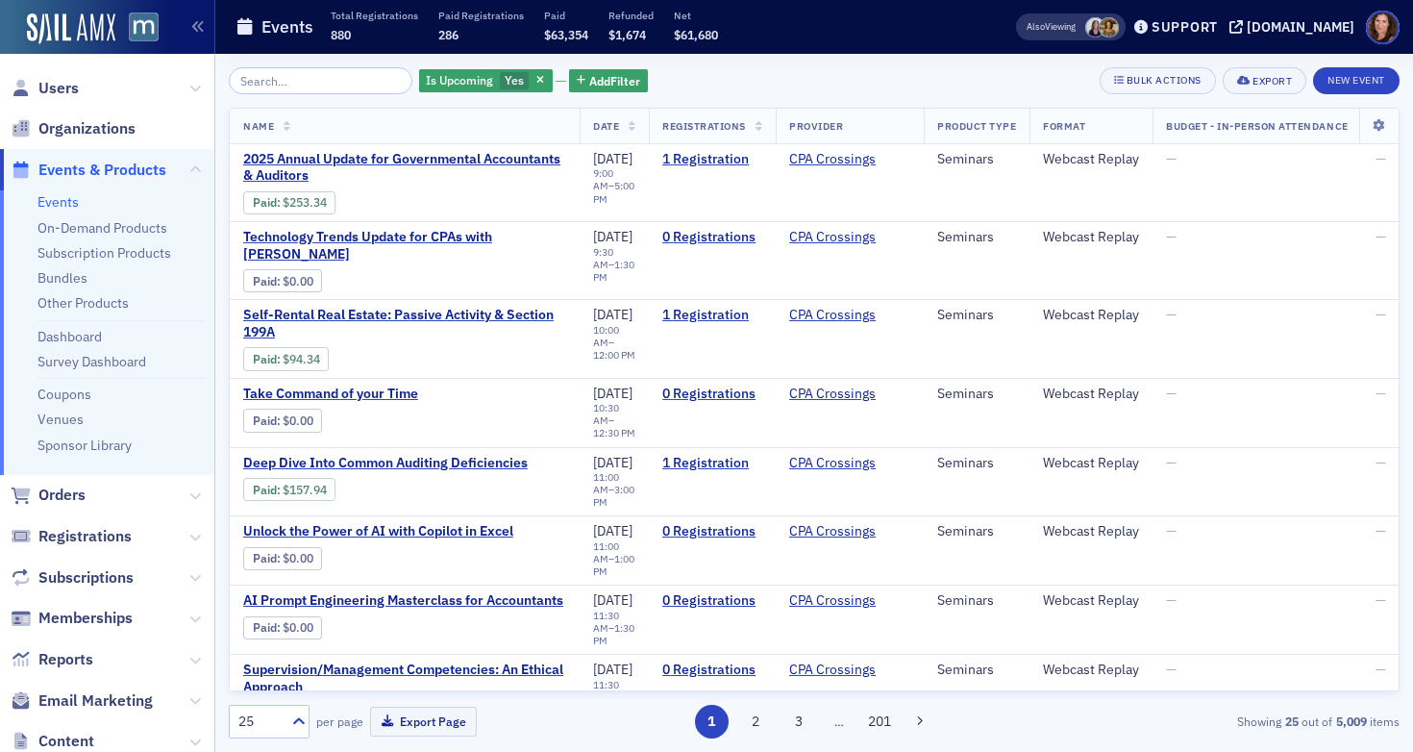
click at [58, 199] on link "Events" at bounding box center [57, 201] width 41 height 17
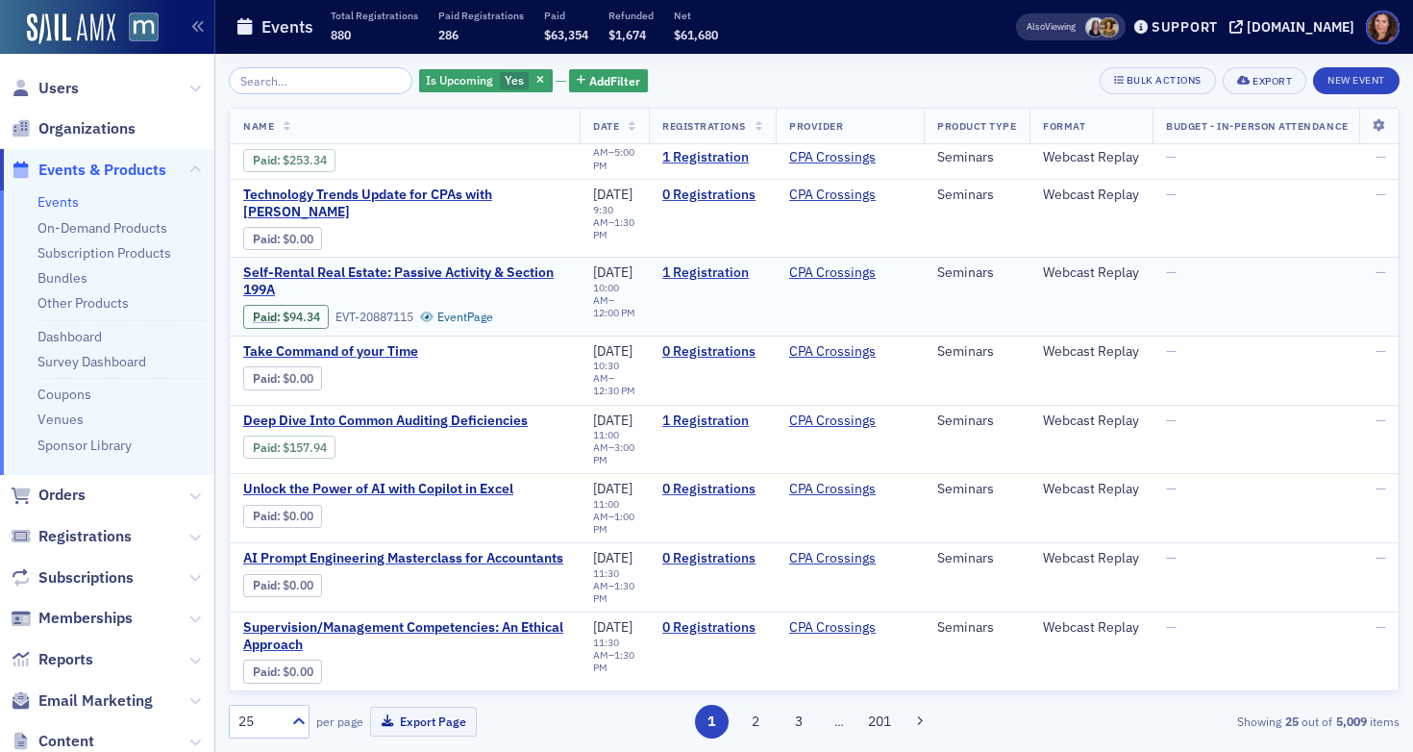
scroll to position [109, 0]
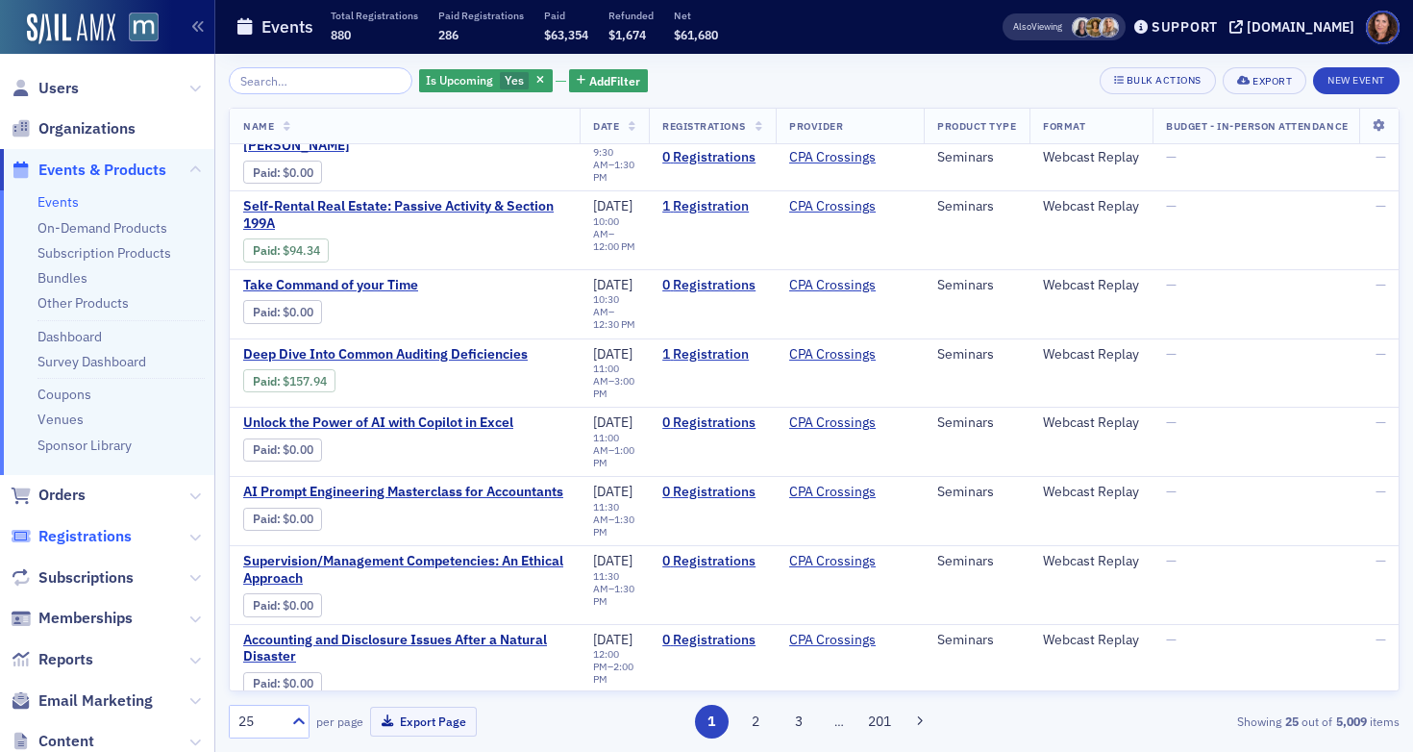
click at [77, 530] on span "Registrations" at bounding box center [84, 536] width 93 height 21
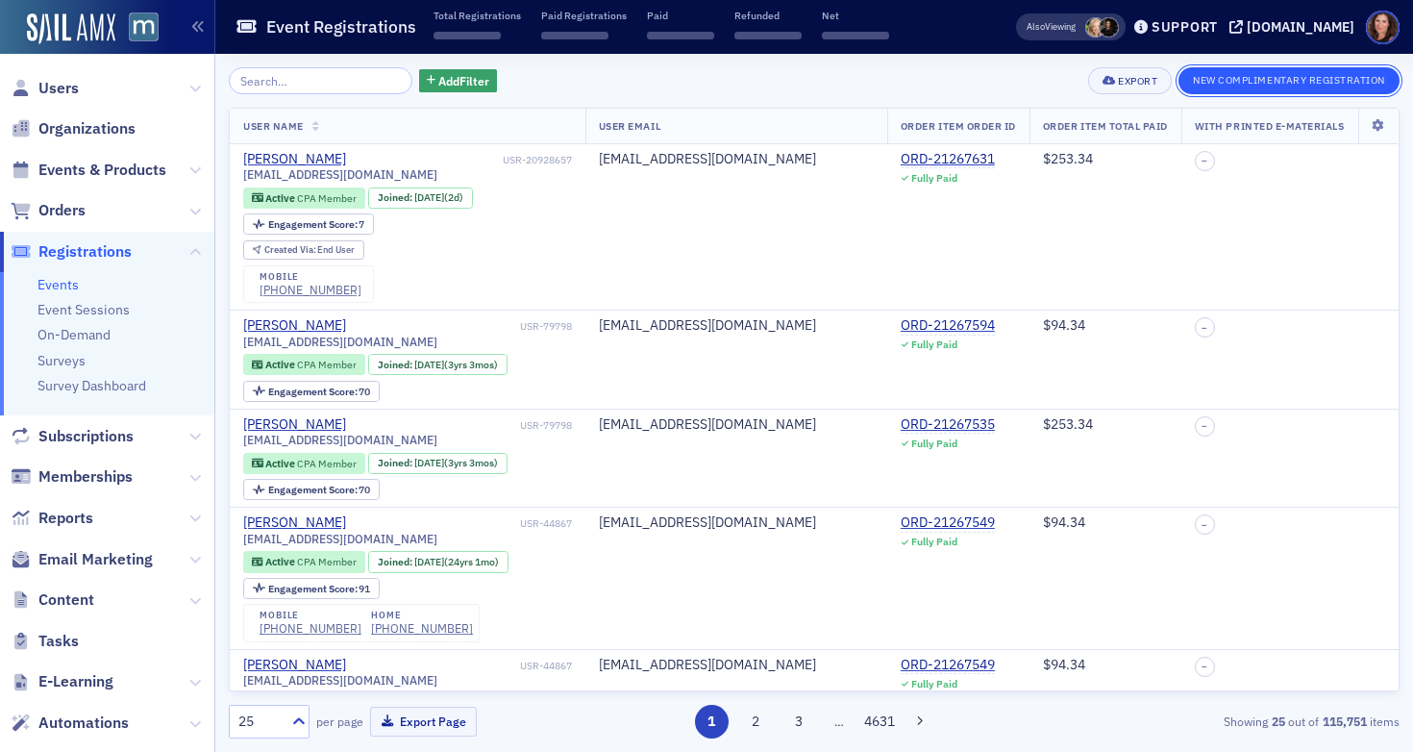
click at [1276, 86] on button "New Complimentary Registration" at bounding box center [1289, 80] width 221 height 27
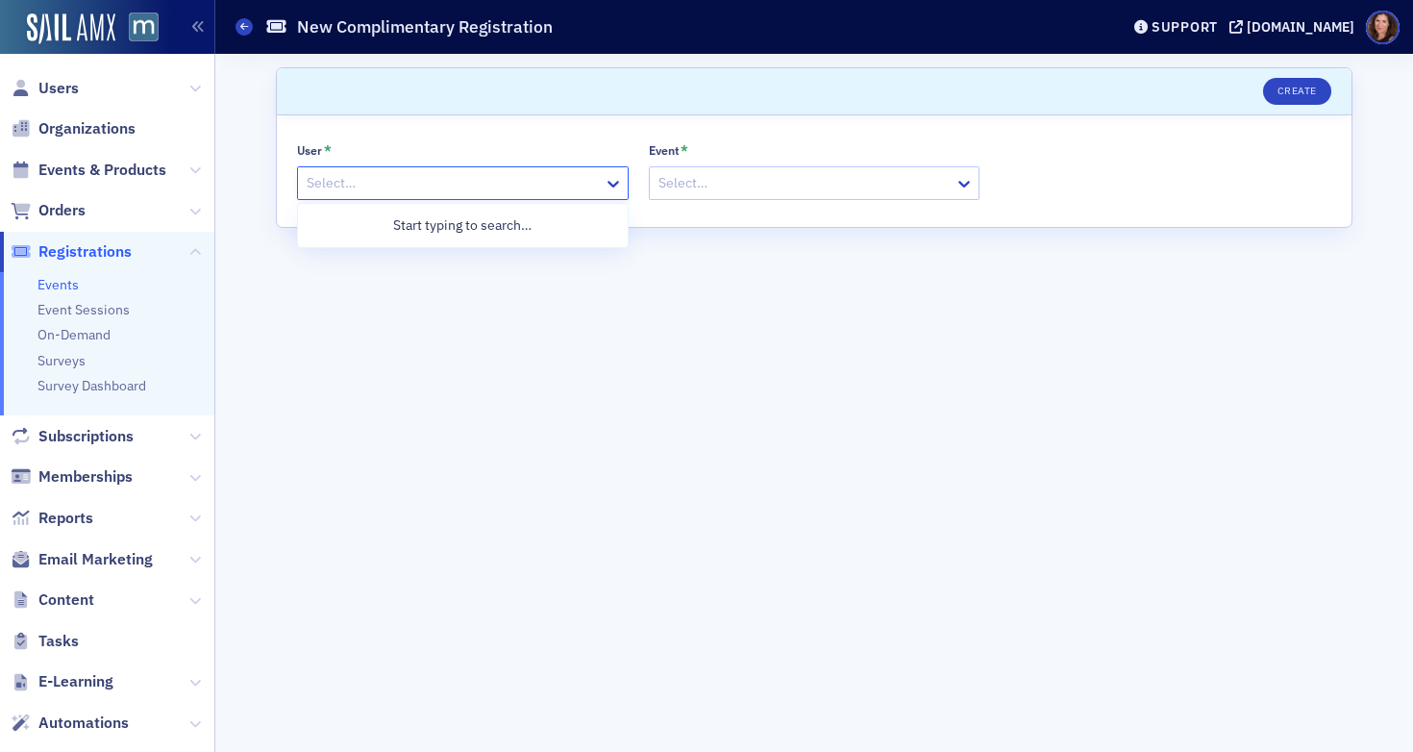
click at [503, 186] on div at bounding box center [453, 183] width 297 height 24
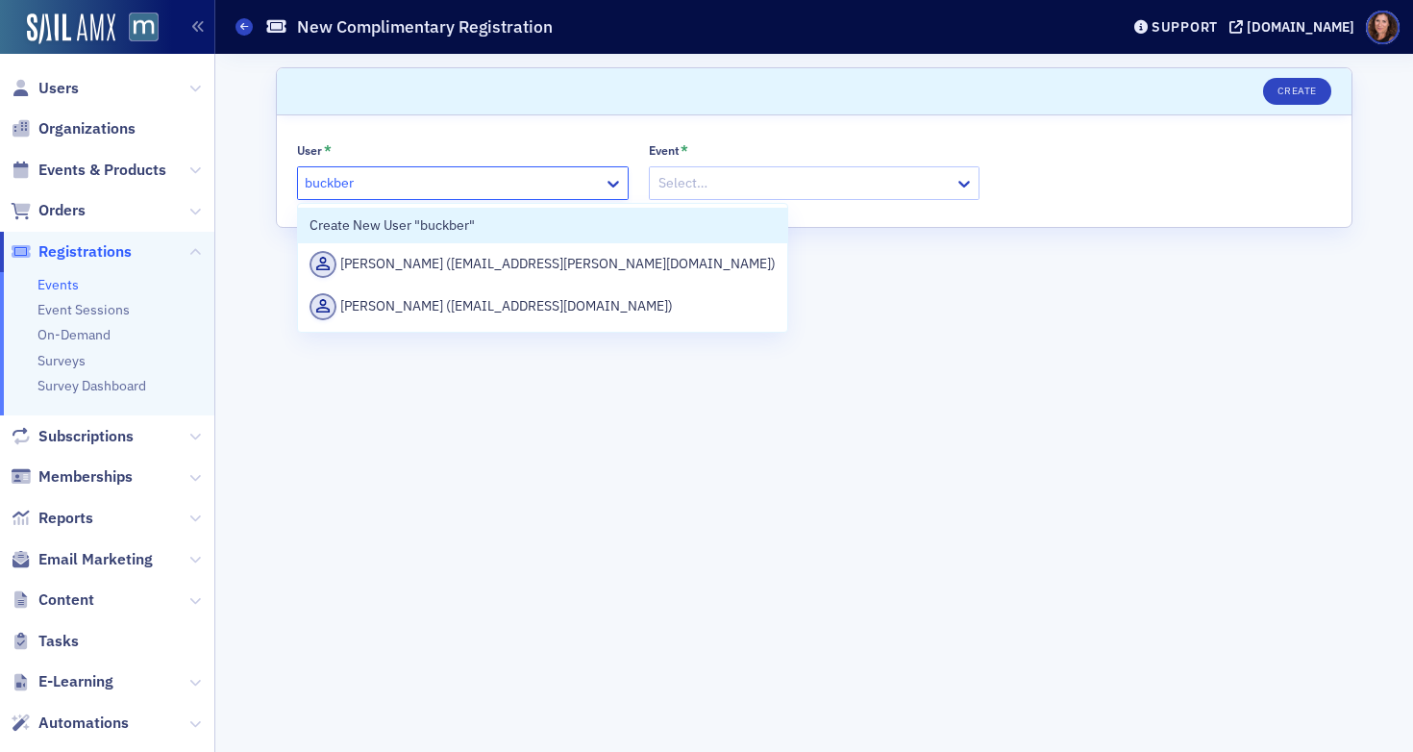
type input "buckberg"
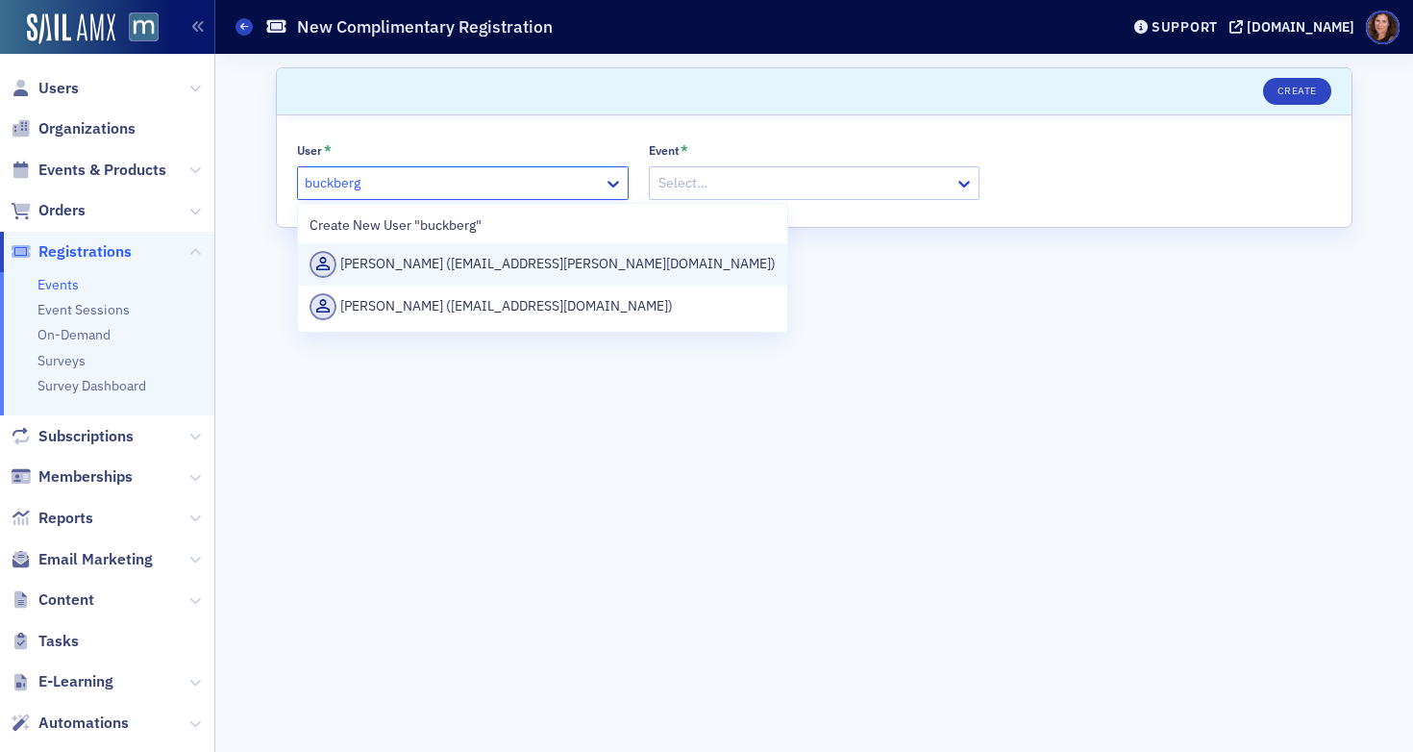
click at [562, 264] on div "Mark Buckberg (mbuckberg@withum.com)" at bounding box center [543, 264] width 466 height 27
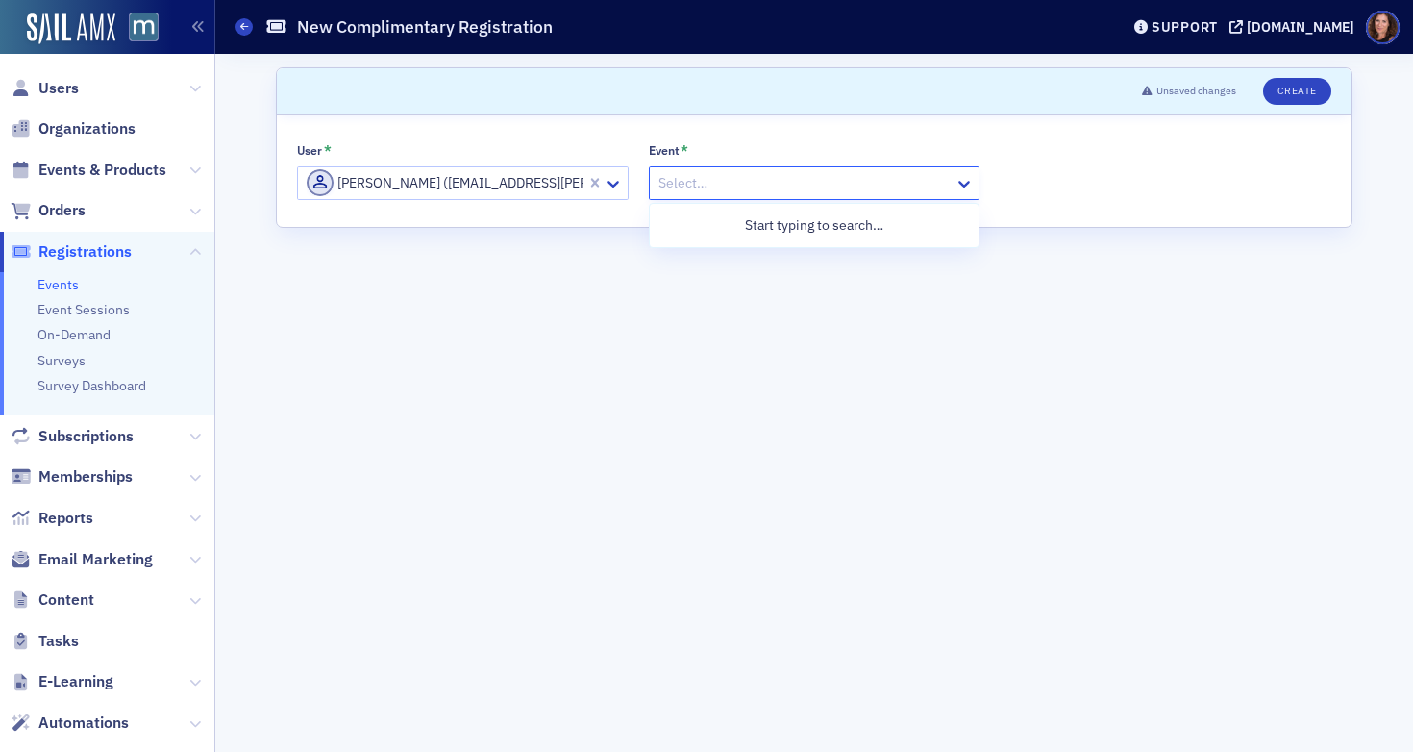
click at [741, 187] on div at bounding box center [805, 183] width 297 height 24
type input "employee benefit"
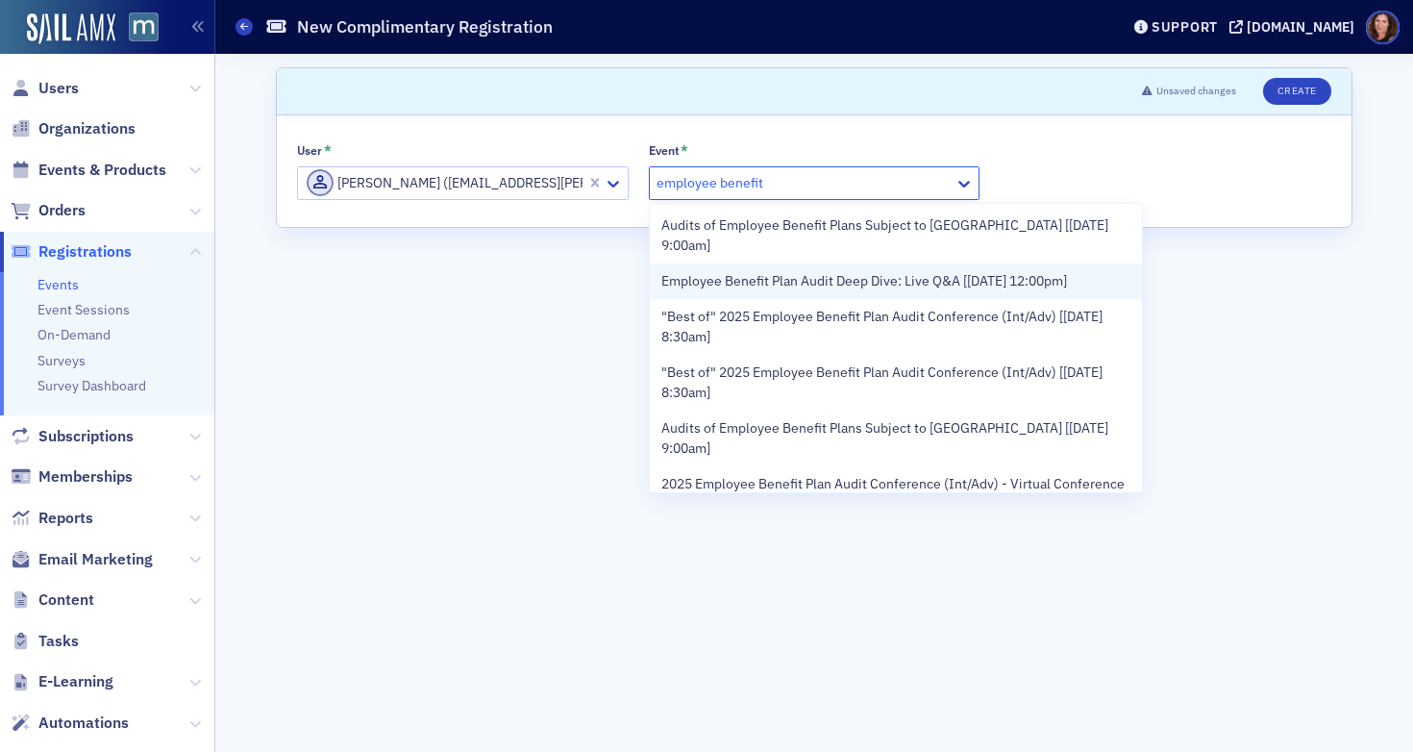
click at [807, 271] on span "Employee Benefit Plan Audit Deep Dive: Live Q&A [8/18/2025 12:00pm]" at bounding box center [864, 281] width 406 height 20
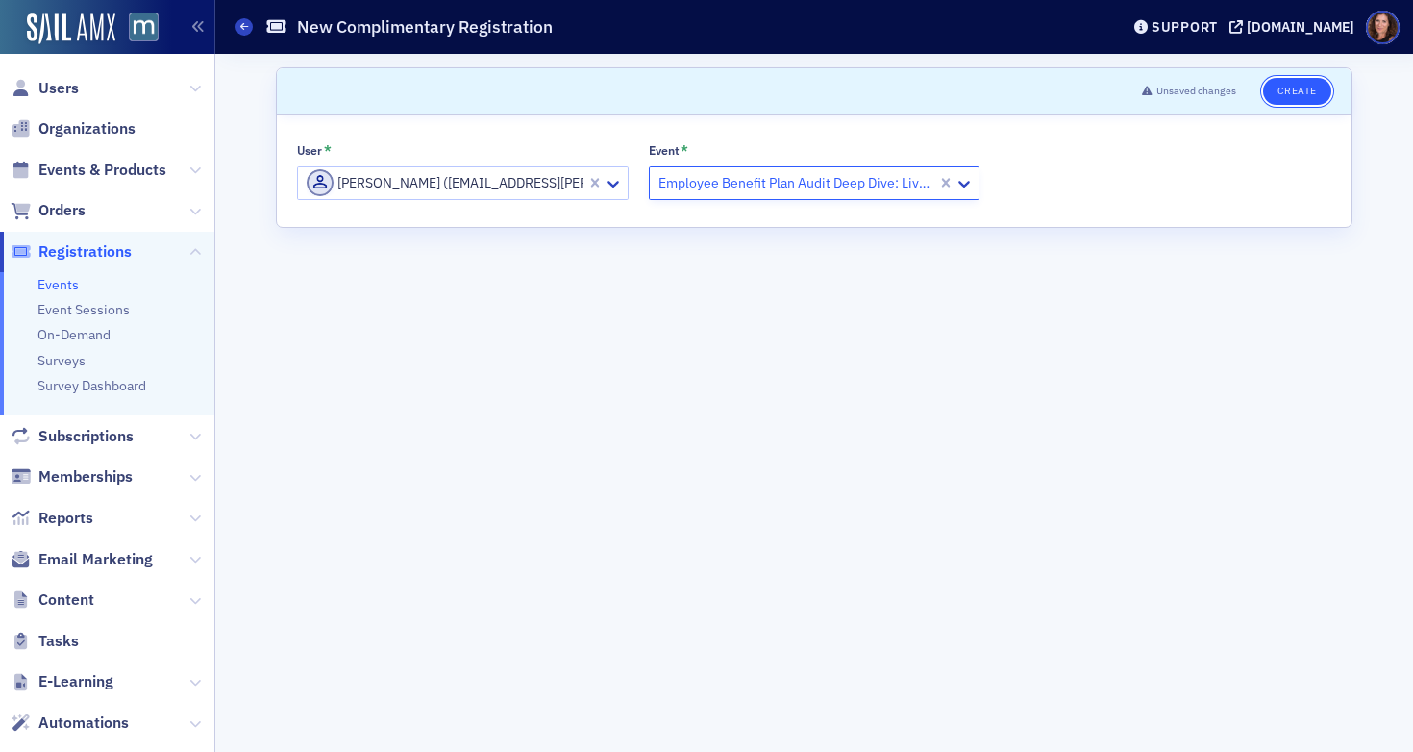
click at [1299, 93] on button "Create" at bounding box center [1297, 91] width 68 height 27
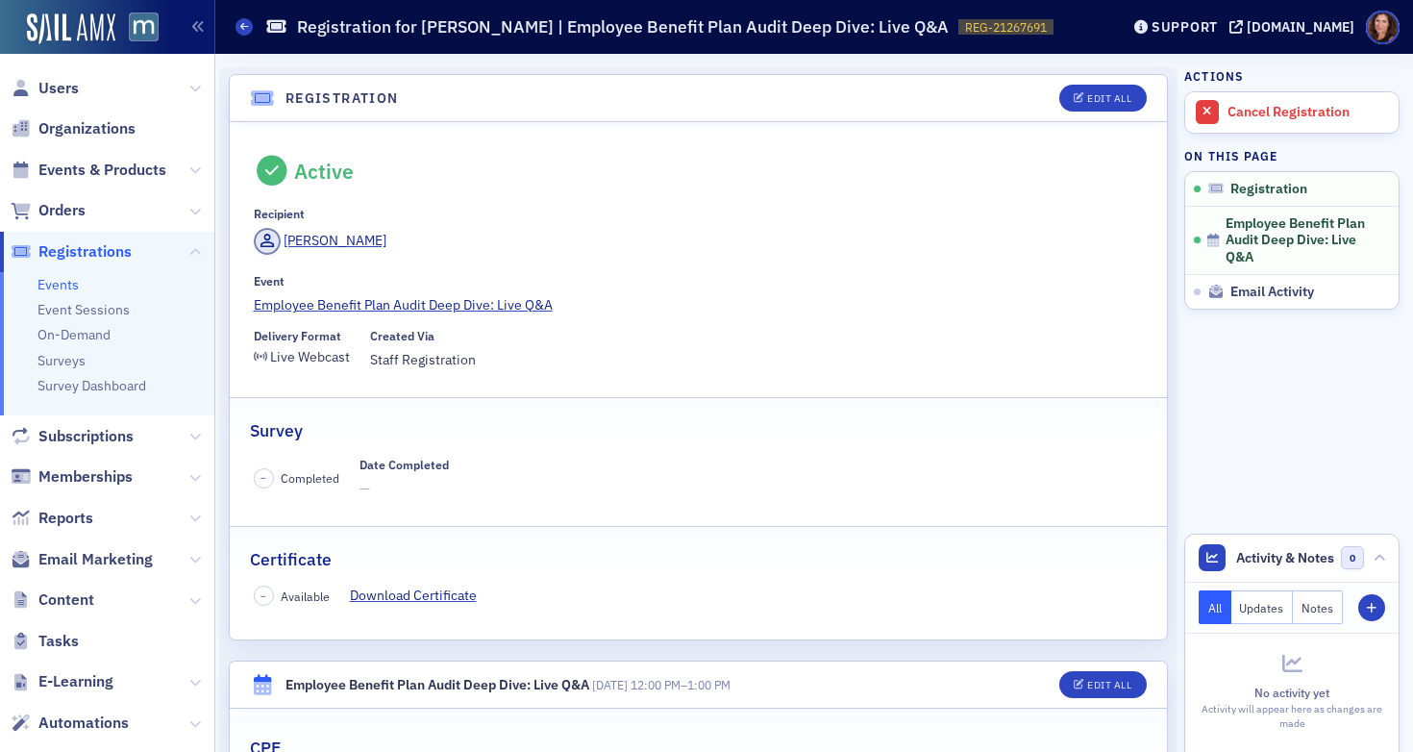
click at [49, 285] on link "Events" at bounding box center [57, 284] width 41 height 17
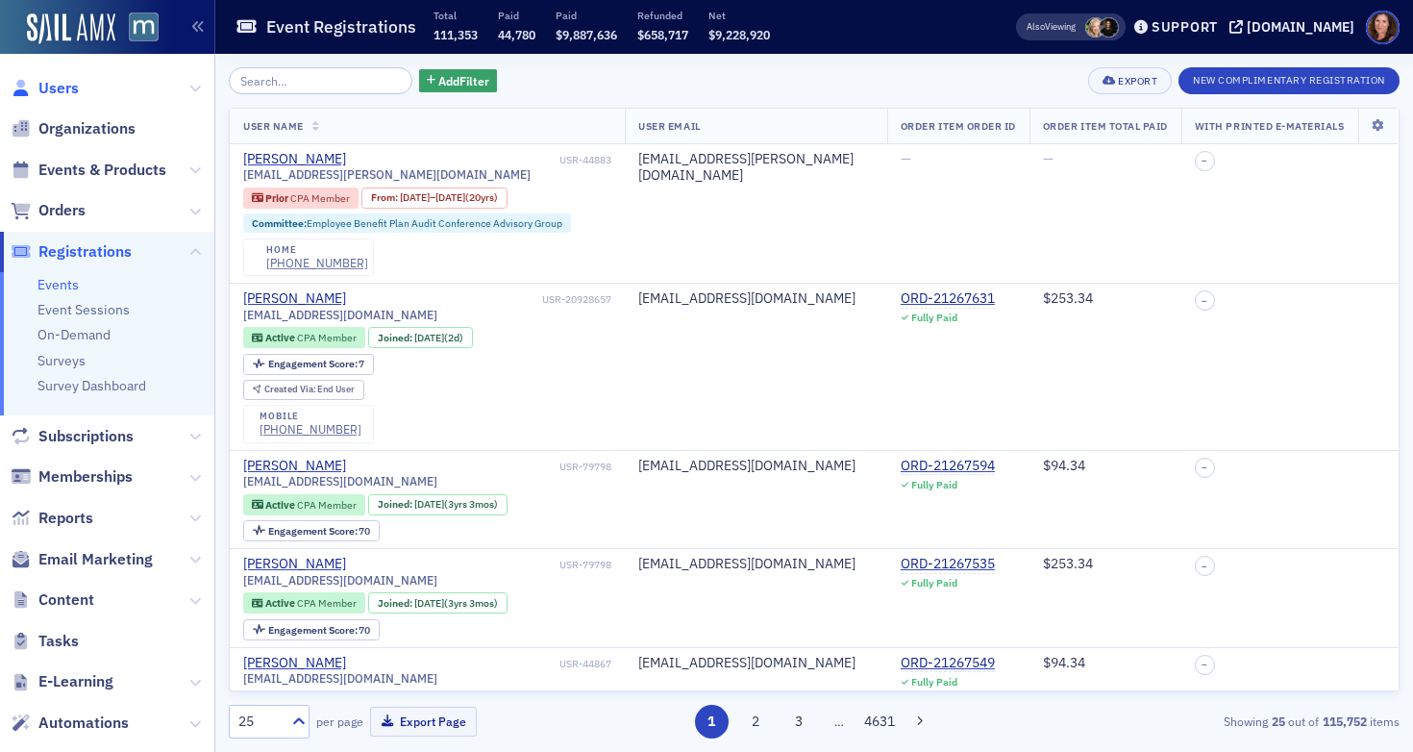
click at [53, 82] on span "Users" at bounding box center [58, 88] width 40 height 21
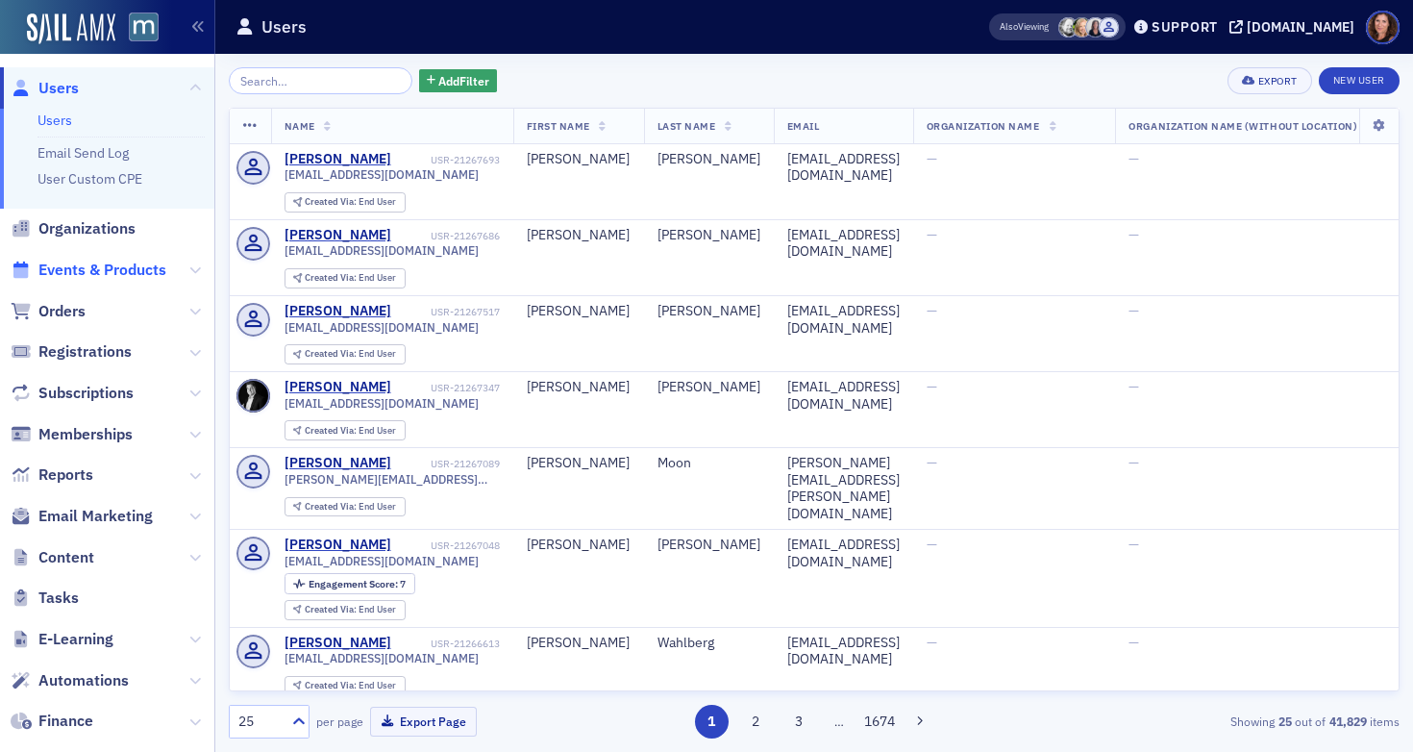
click at [105, 269] on span "Events & Products" at bounding box center [102, 270] width 128 height 21
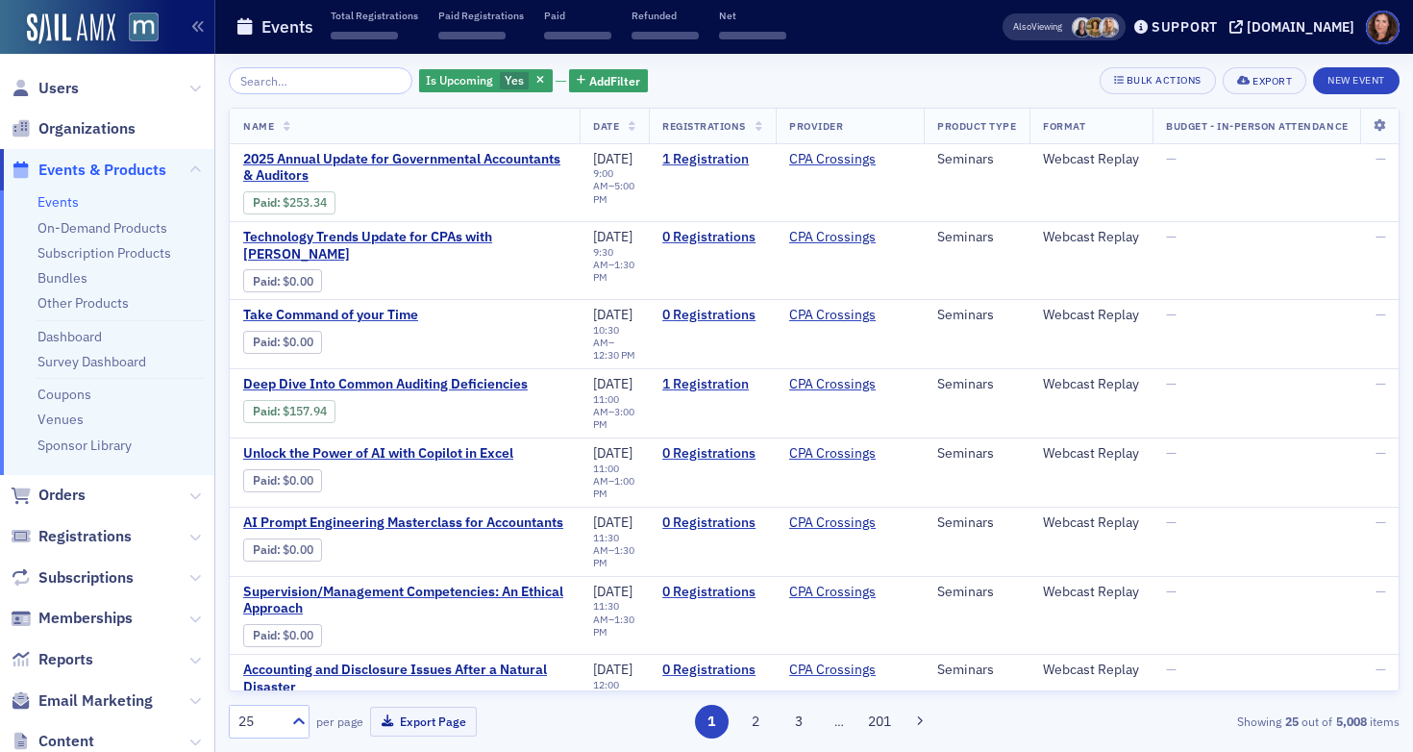
click at [294, 81] on input "search" at bounding box center [321, 80] width 184 height 27
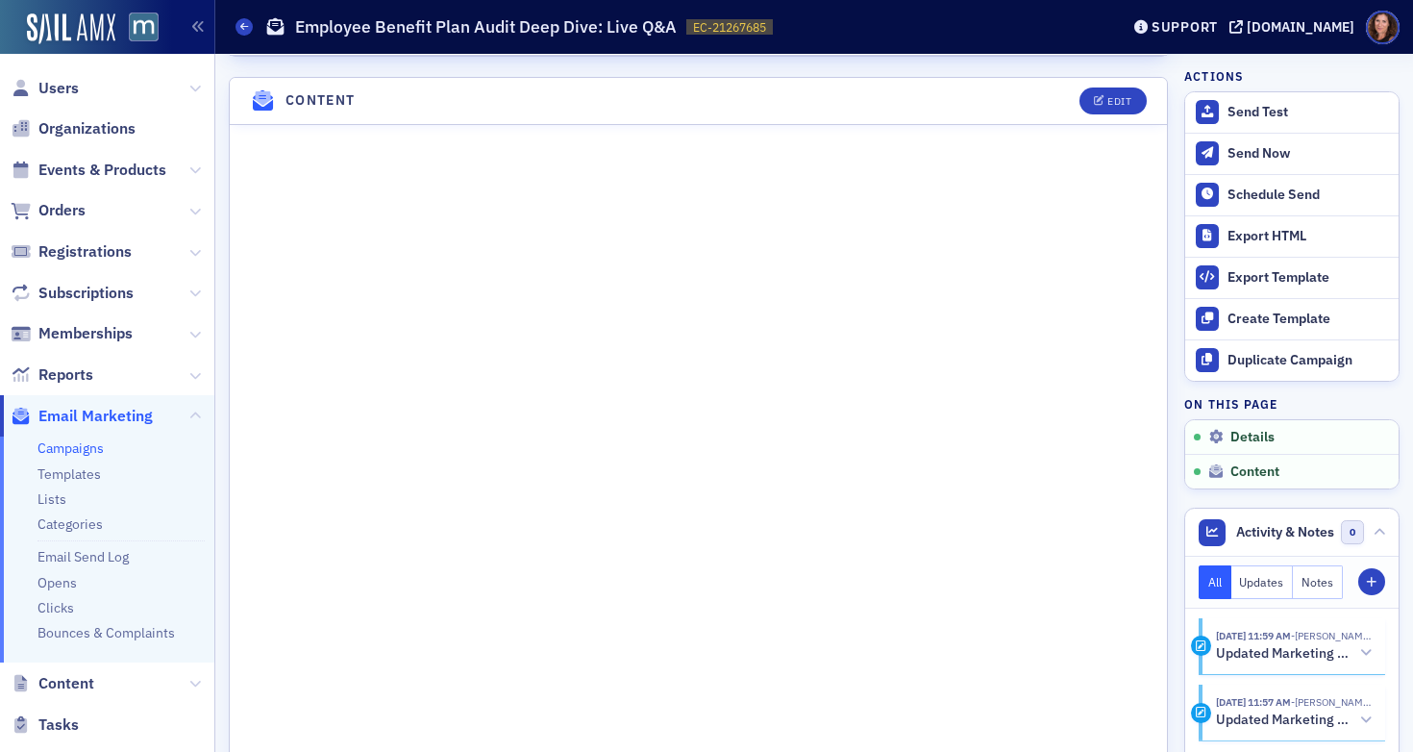
scroll to position [1065, 0]
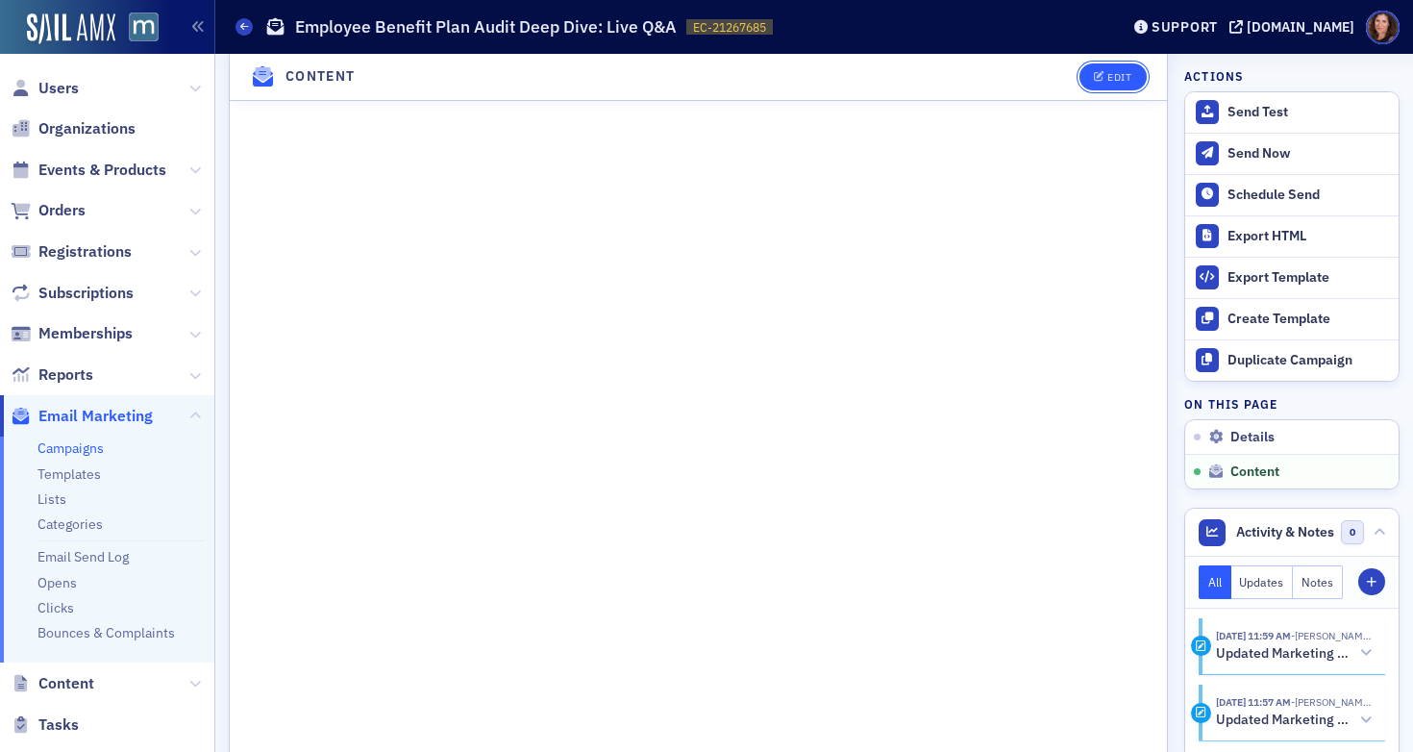
click at [1107, 81] on div "Edit" at bounding box center [1119, 77] width 24 height 11
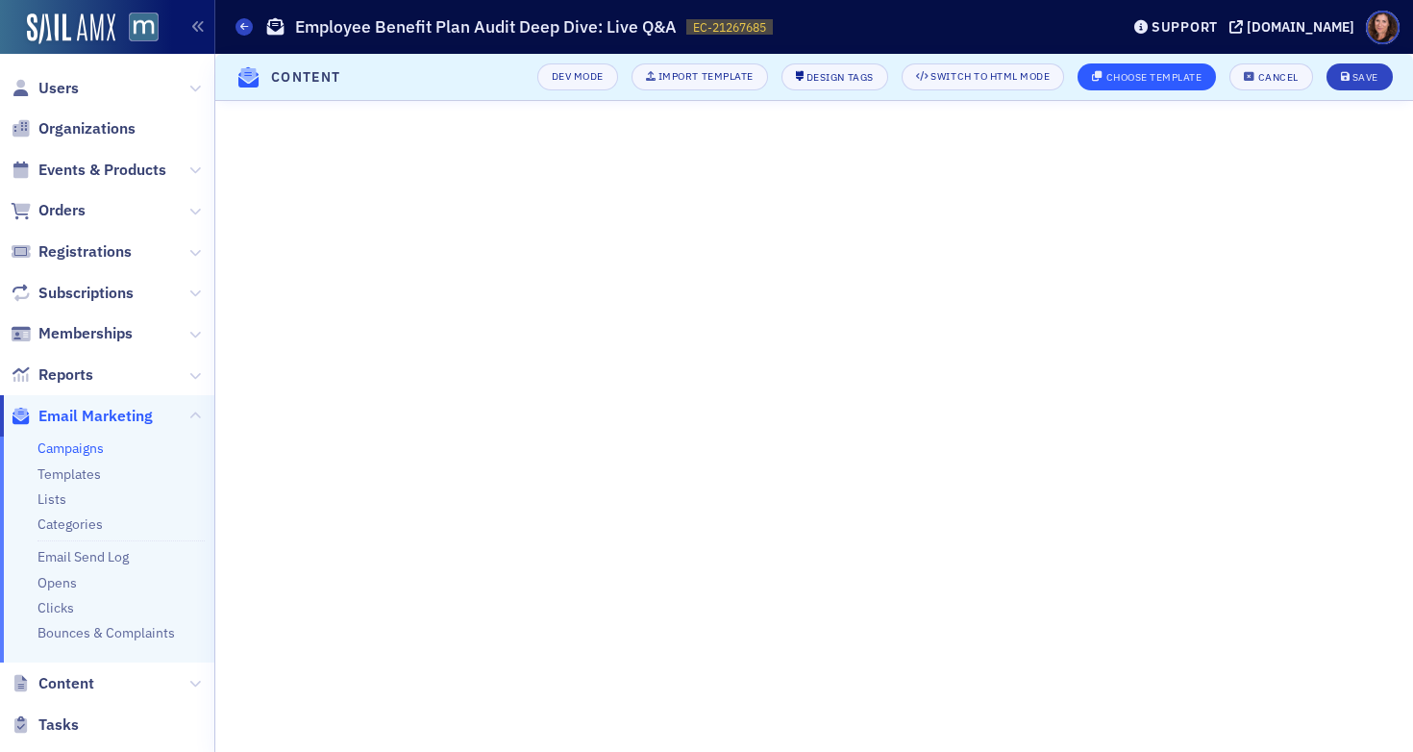
scroll to position [348, 0]
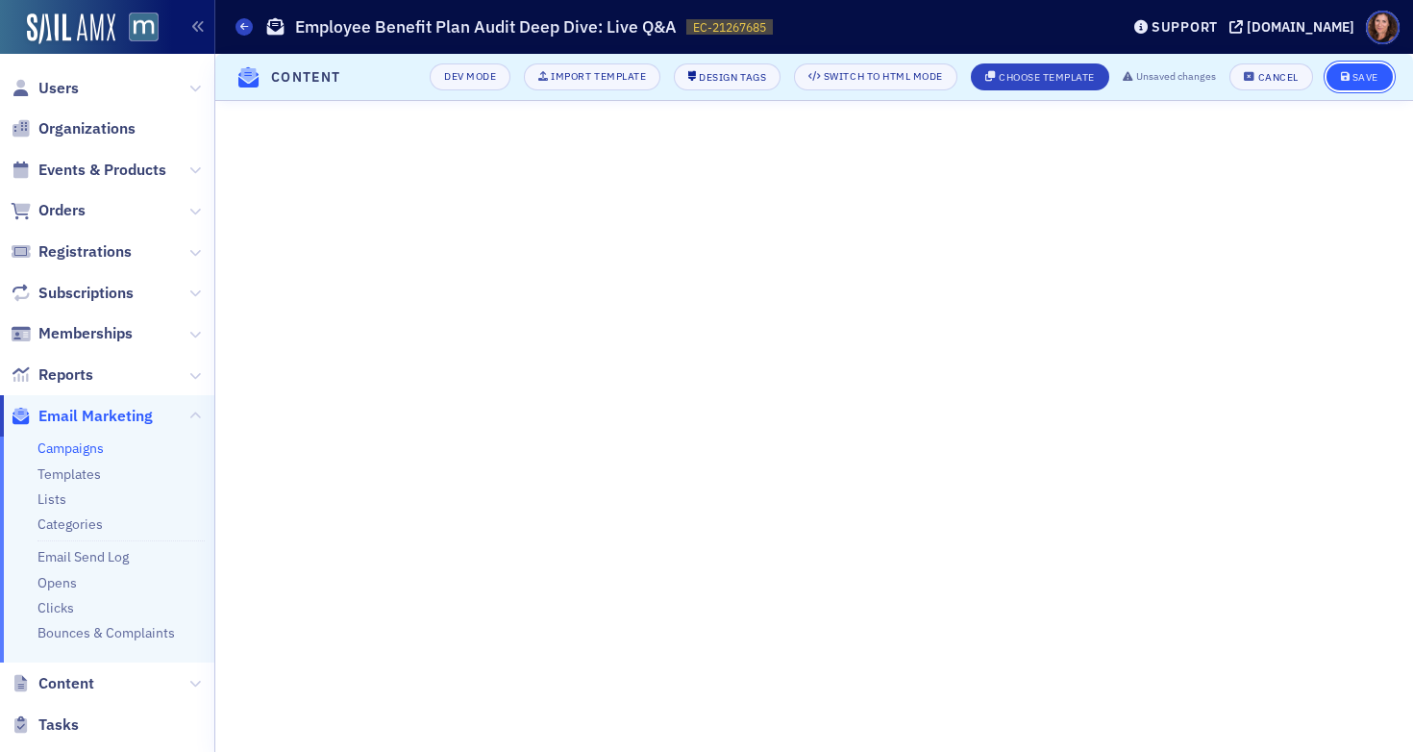
click at [1354, 84] on button "Save" at bounding box center [1360, 76] width 66 height 27
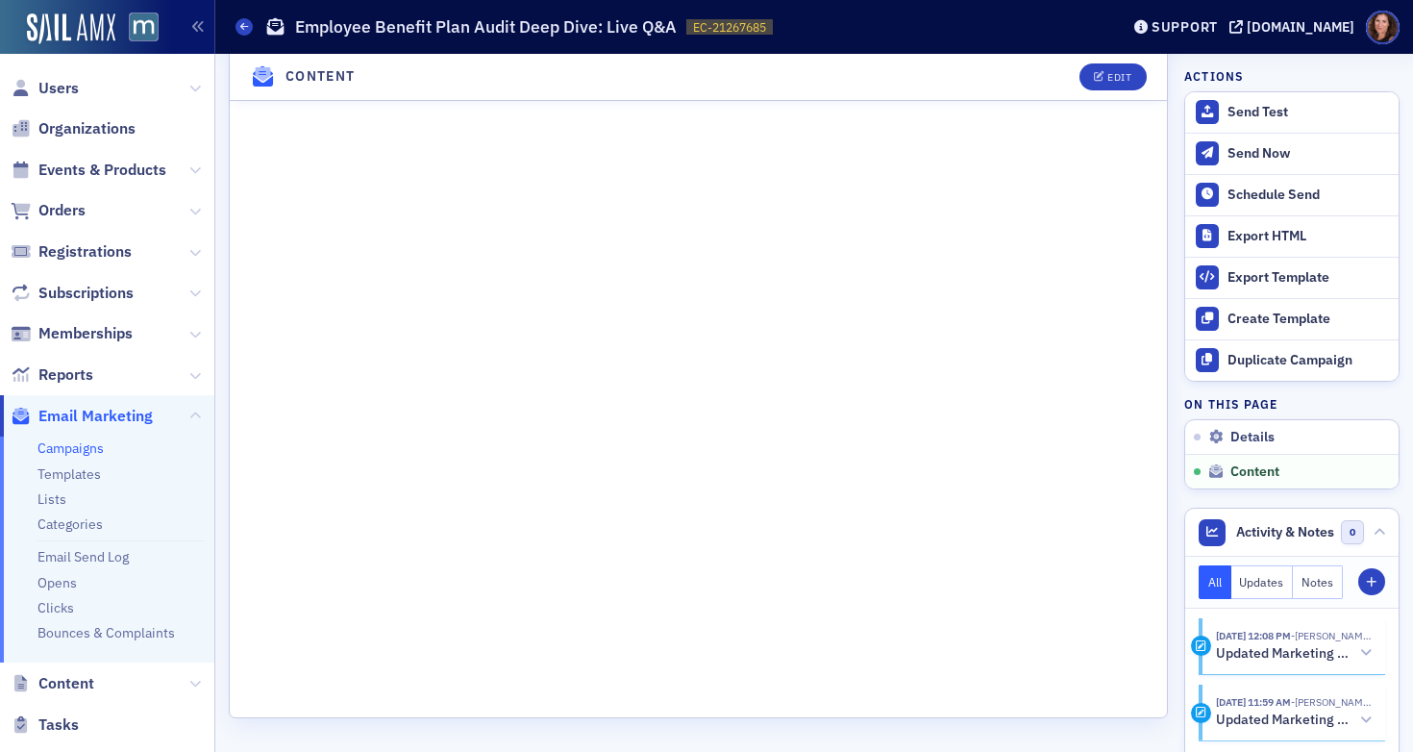
scroll to position [1531, 0]
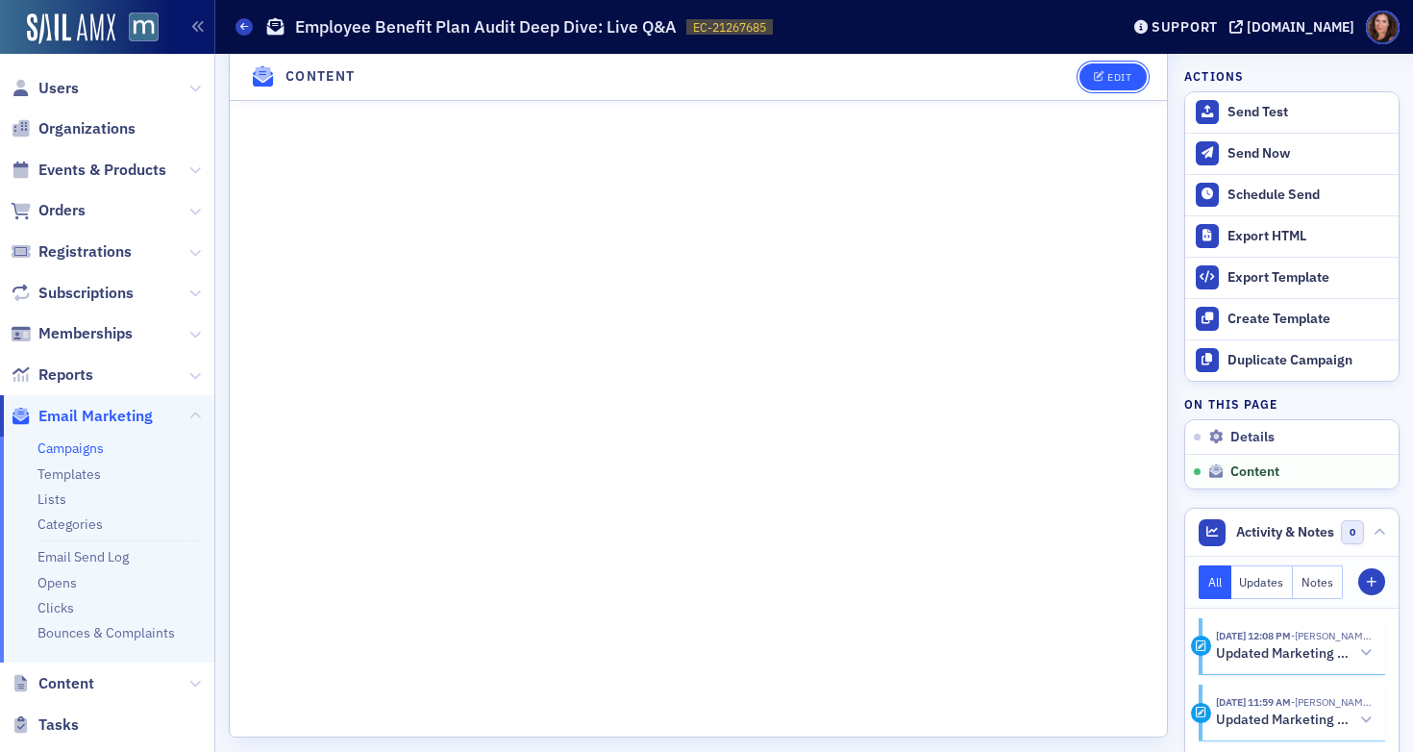
click at [1105, 84] on button "Edit" at bounding box center [1113, 76] width 66 height 27
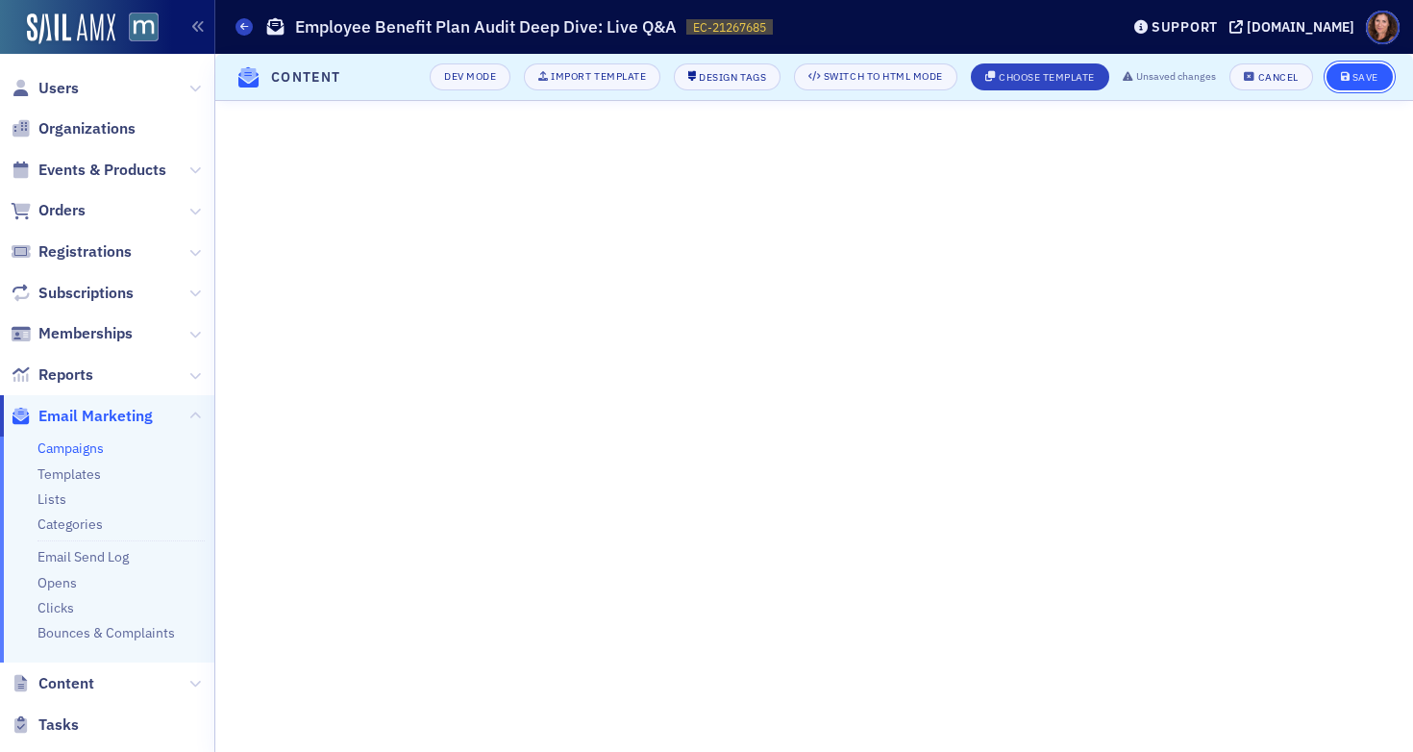
click at [1360, 77] on div "Save" at bounding box center [1366, 77] width 26 height 11
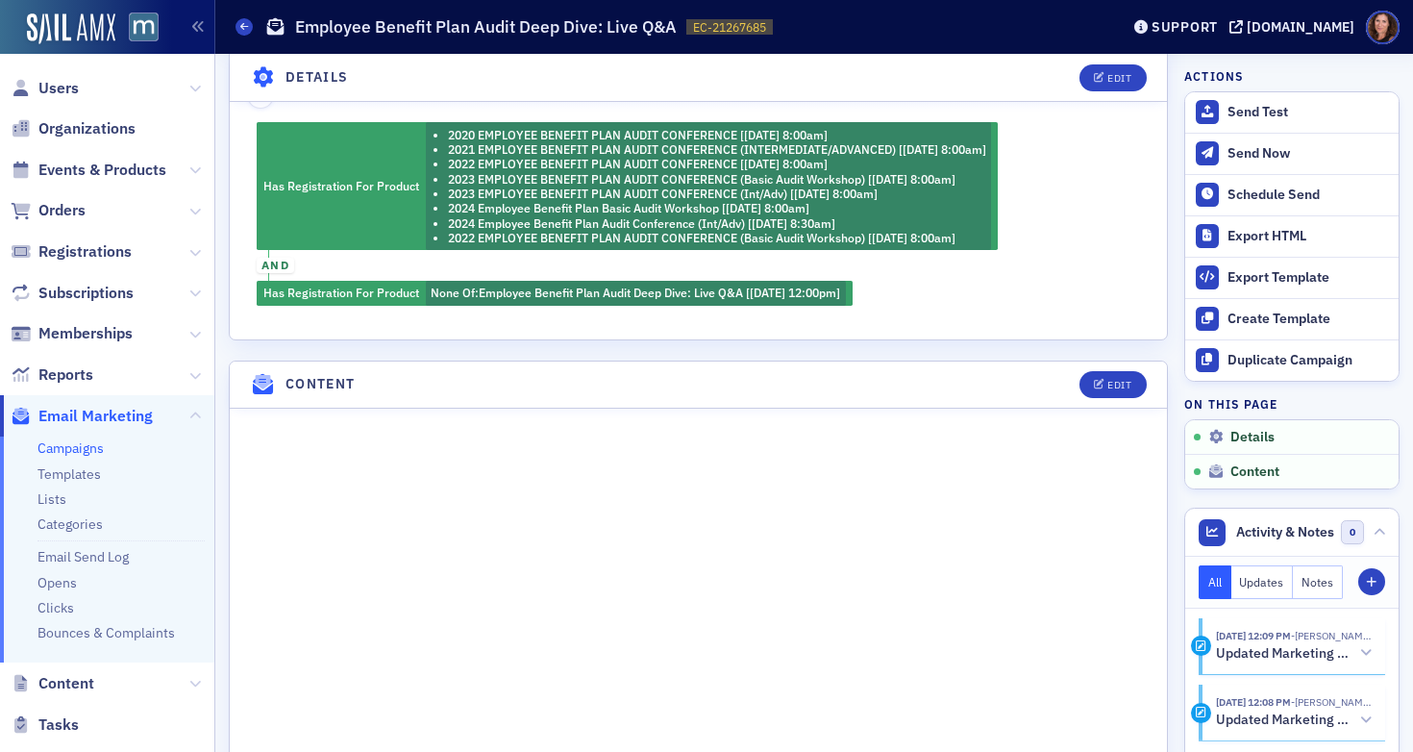
scroll to position [706, 0]
click at [919, 174] on div "Has Registration For Product 2020 EMPLOYEE BENEFIT PLAN AUDIT CONFERENCE [5/11/…" at bounding box center [699, 213] width 931 height 183
click at [1107, 75] on div "Edit" at bounding box center [1119, 77] width 24 height 11
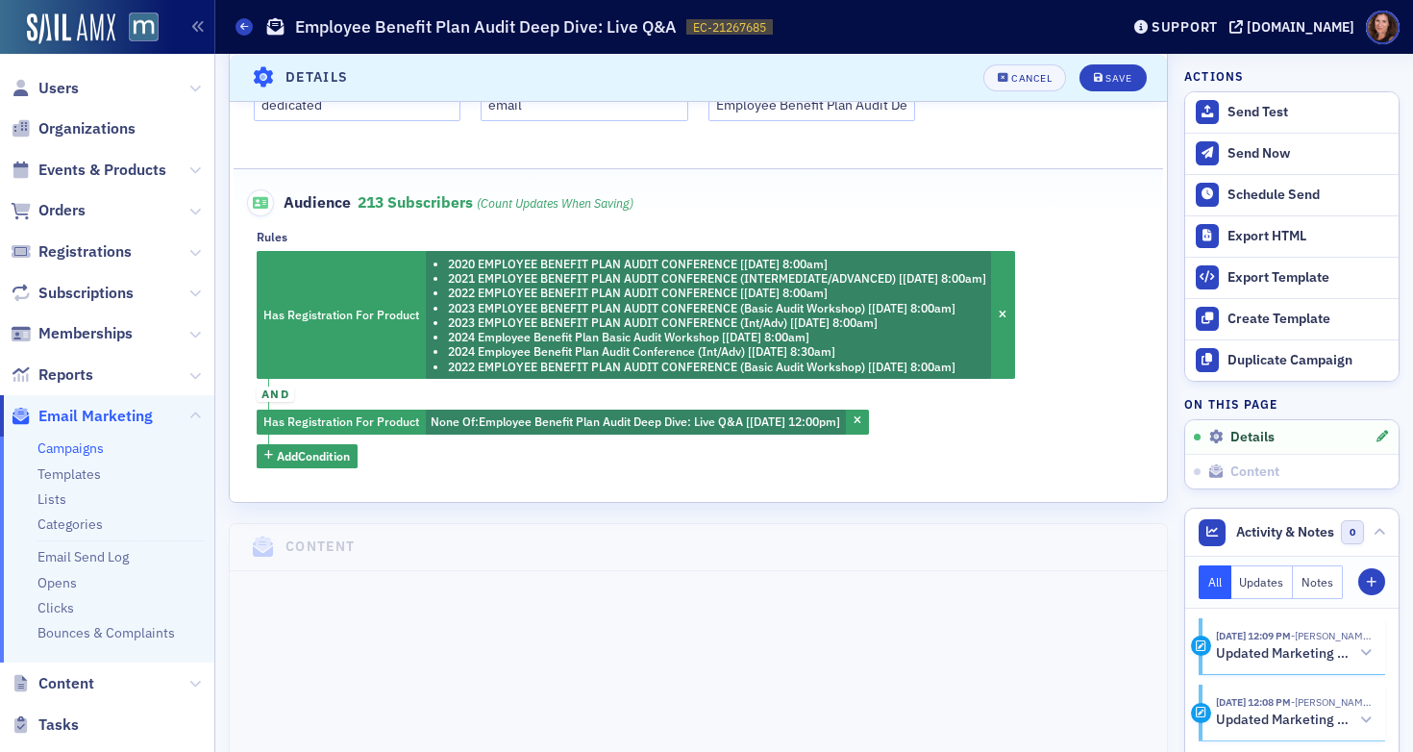
scroll to position [575, 0]
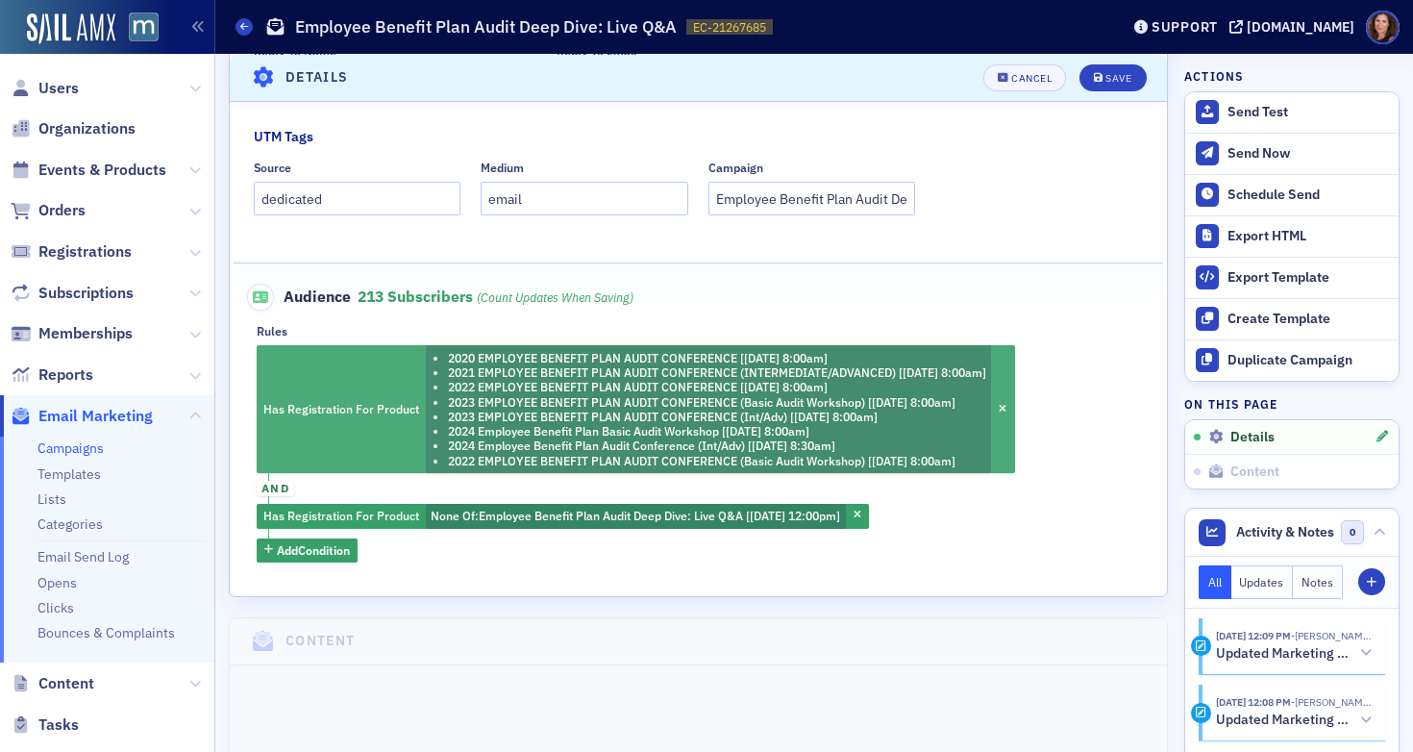
click at [727, 365] on li "2021 EMPLOYEE BENEFIT PLAN AUDIT CONFERENCE (INTERMEDIATE/ADVANCED) [[DATE] 8:0…" at bounding box center [717, 372] width 538 height 14
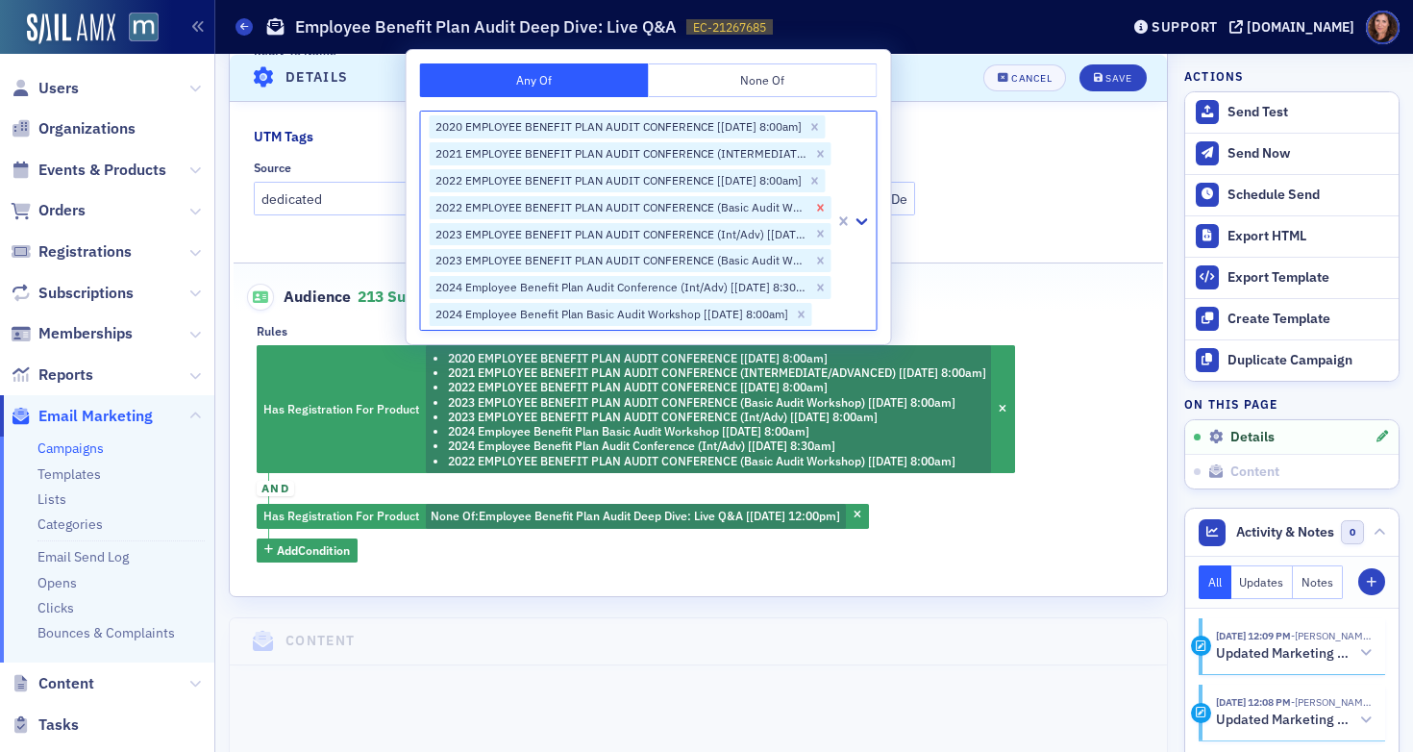
click at [824, 201] on icon "Remove 2022 EMPLOYEE BENEFIT PLAN AUDIT CONFERENCE (Basic Audit Workshop) [5/25…" at bounding box center [820, 207] width 13 height 13
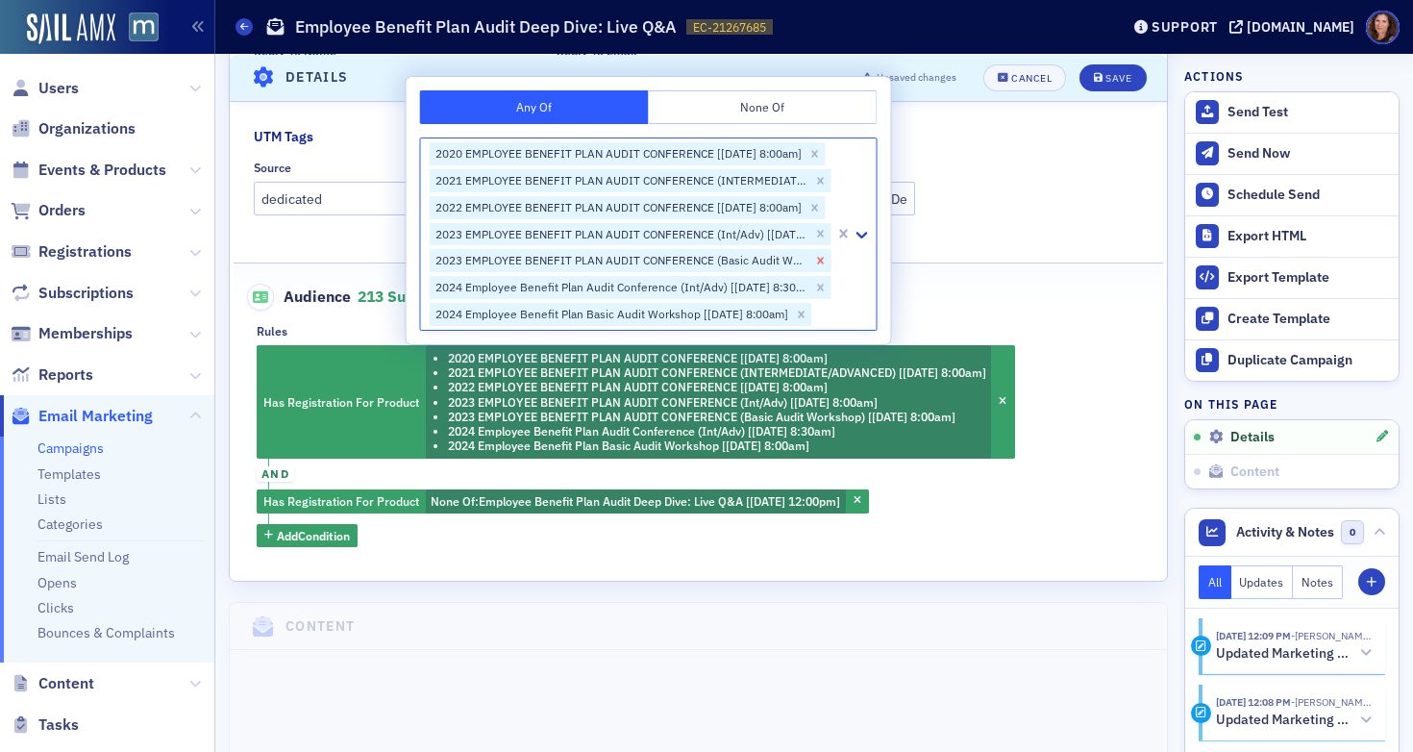
click at [822, 258] on icon "Remove 2023 EMPLOYEE BENEFIT PLAN AUDIT CONFERENCE (Basic Audit Workshop) [5/22…" at bounding box center [820, 261] width 7 height 7
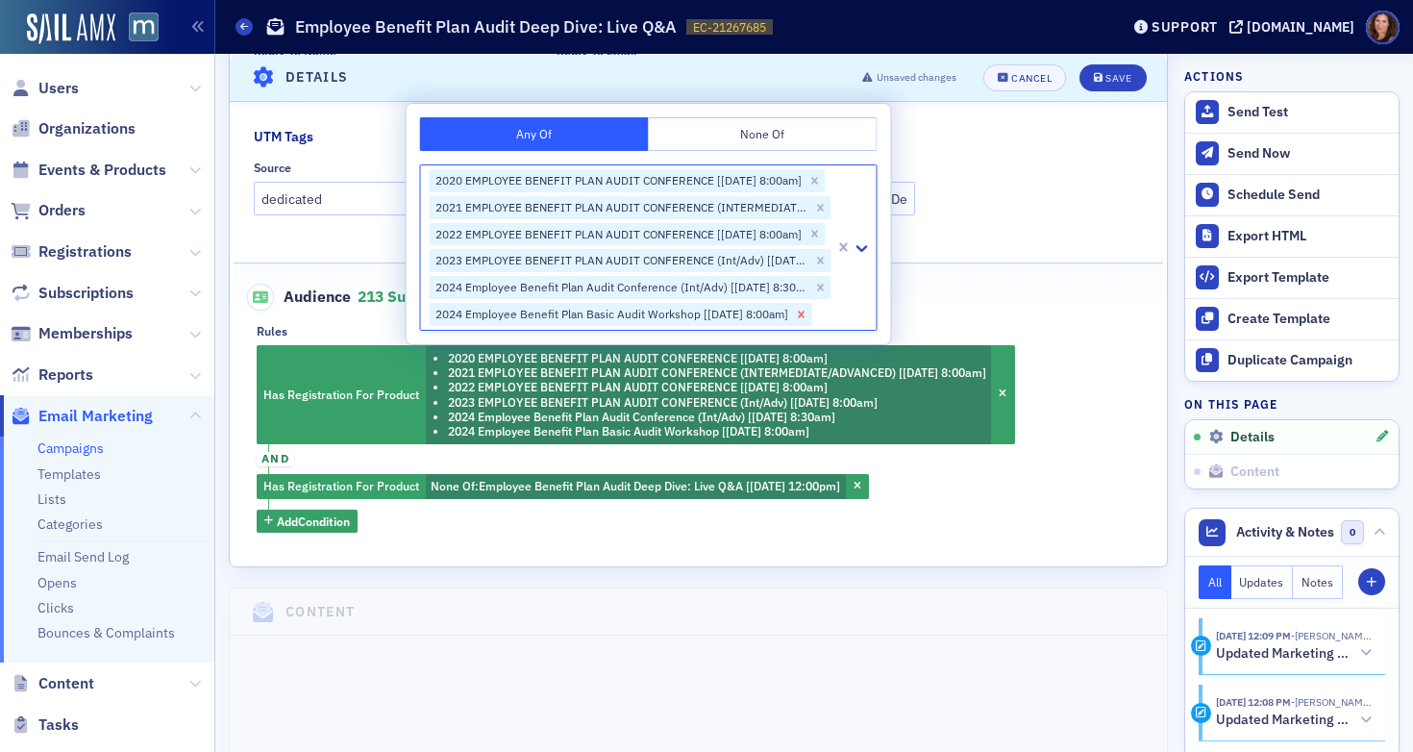
click at [805, 310] on icon "Remove 2024 Employee Benefit Plan Basic Audit Workshop [5/20/2024 8:00am]" at bounding box center [801, 313] width 7 height 7
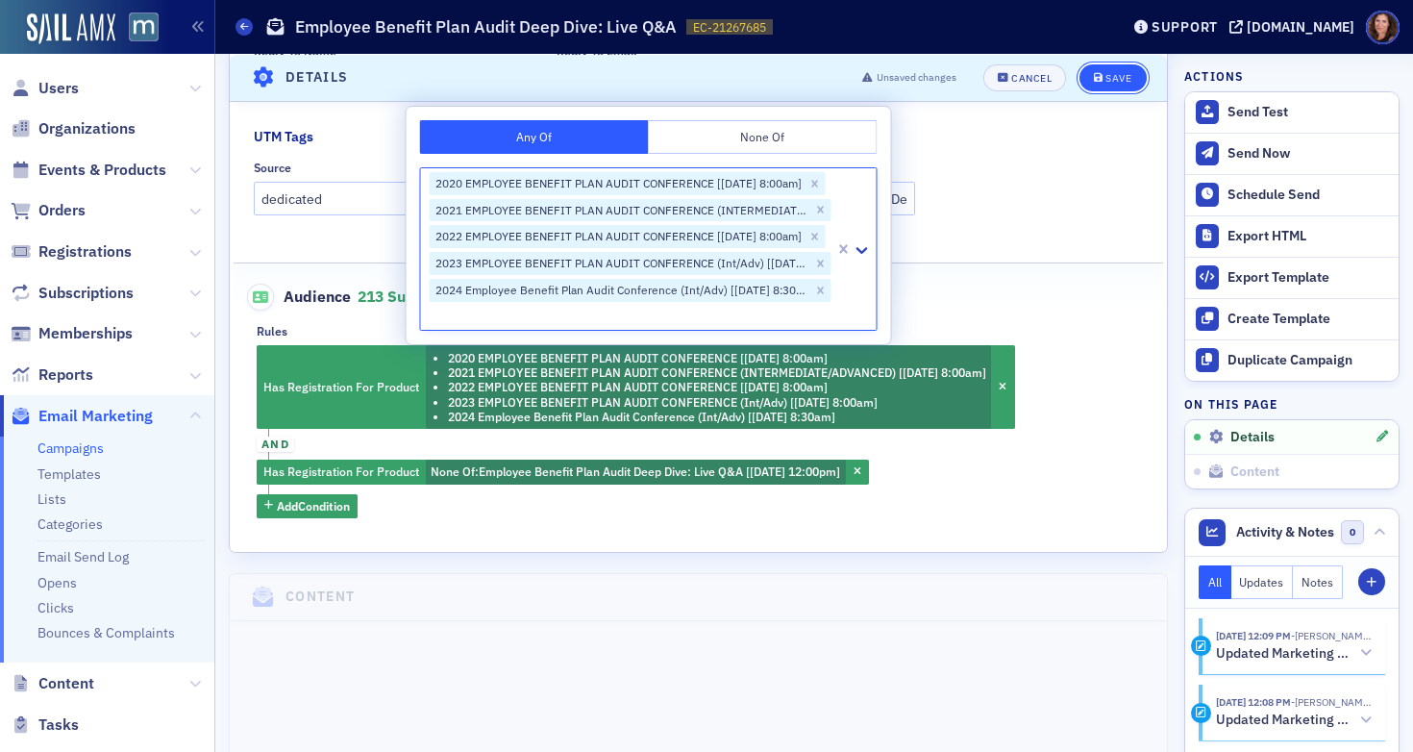
click at [1101, 85] on button "Save" at bounding box center [1113, 76] width 66 height 27
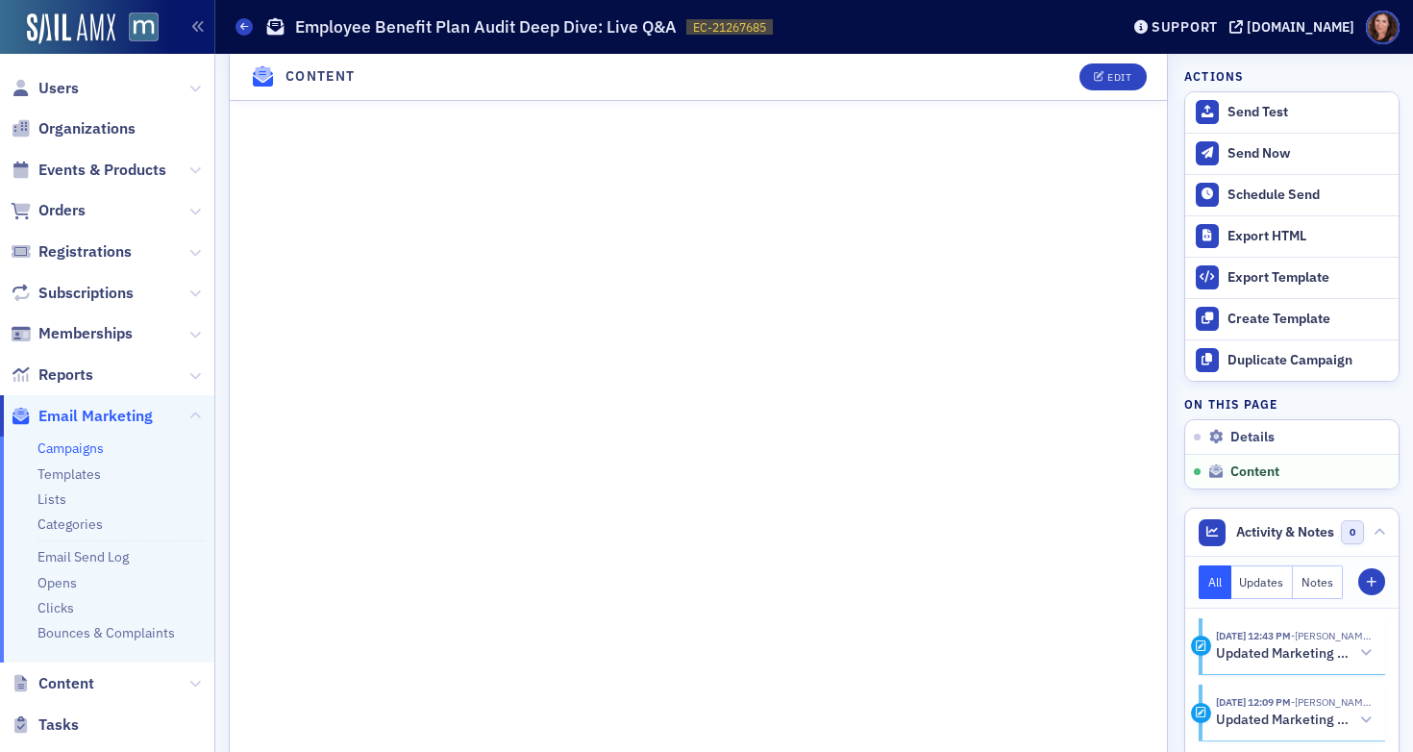
scroll to position [1391, 0]
click at [1266, 142] on button "Send Now" at bounding box center [1291, 153] width 213 height 41
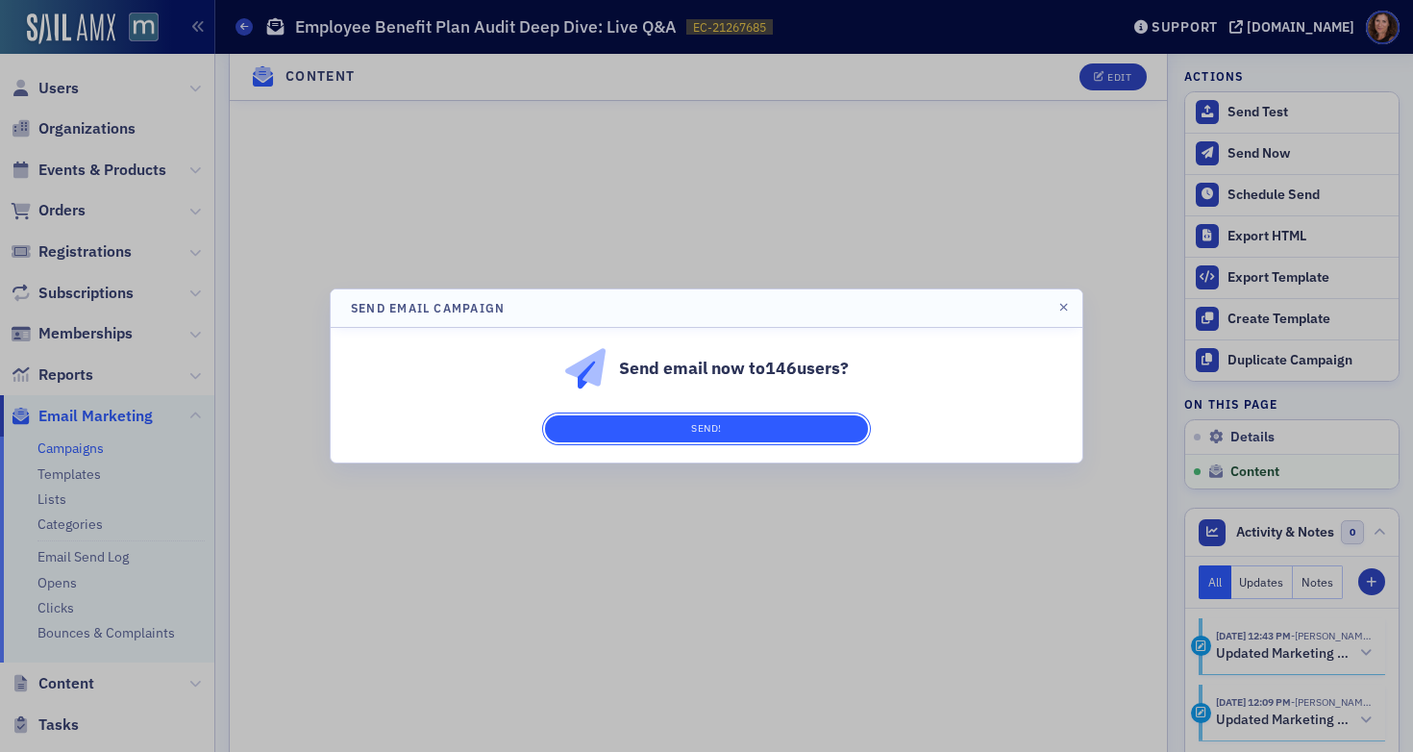
click at [742, 433] on button "Send!" at bounding box center [706, 428] width 323 height 27
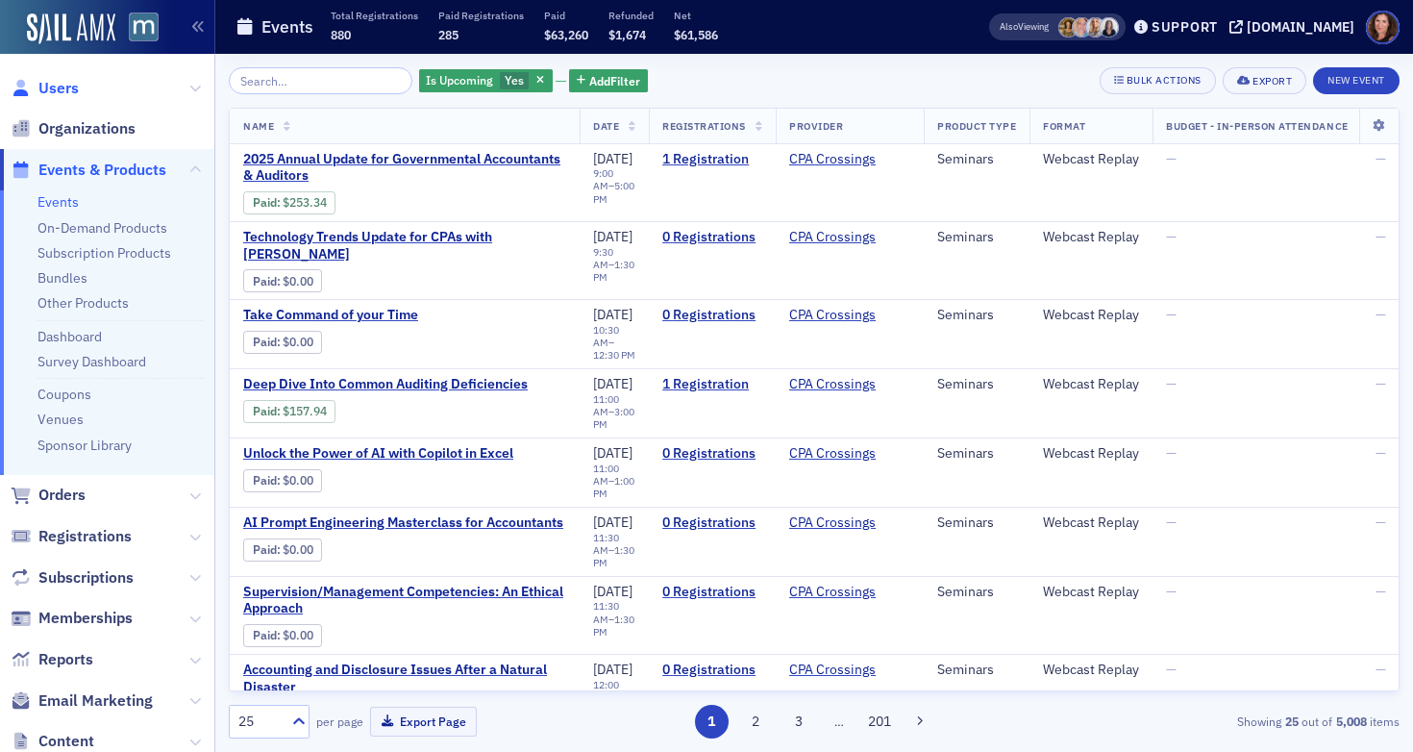
click at [63, 85] on span "Users" at bounding box center [58, 88] width 40 height 21
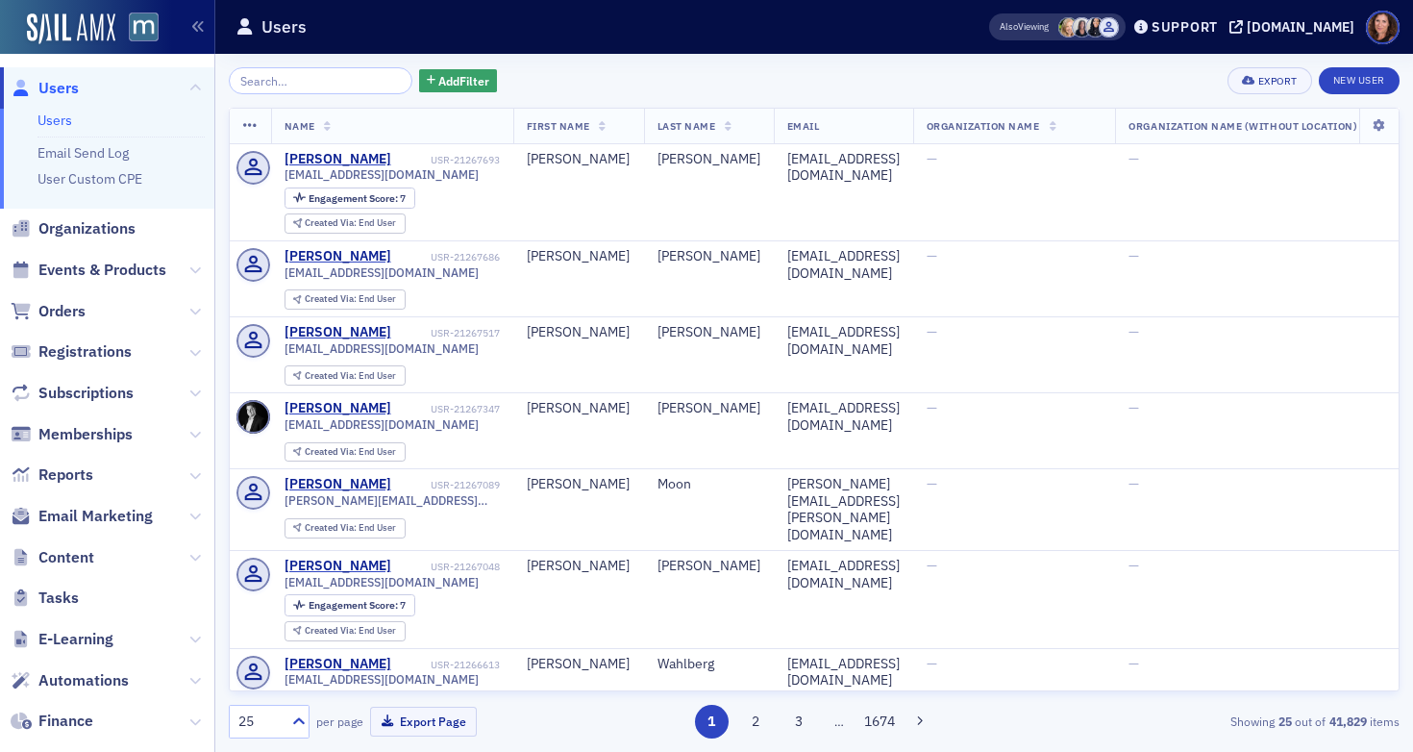
click at [306, 74] on input "search" at bounding box center [321, 80] width 184 height 27
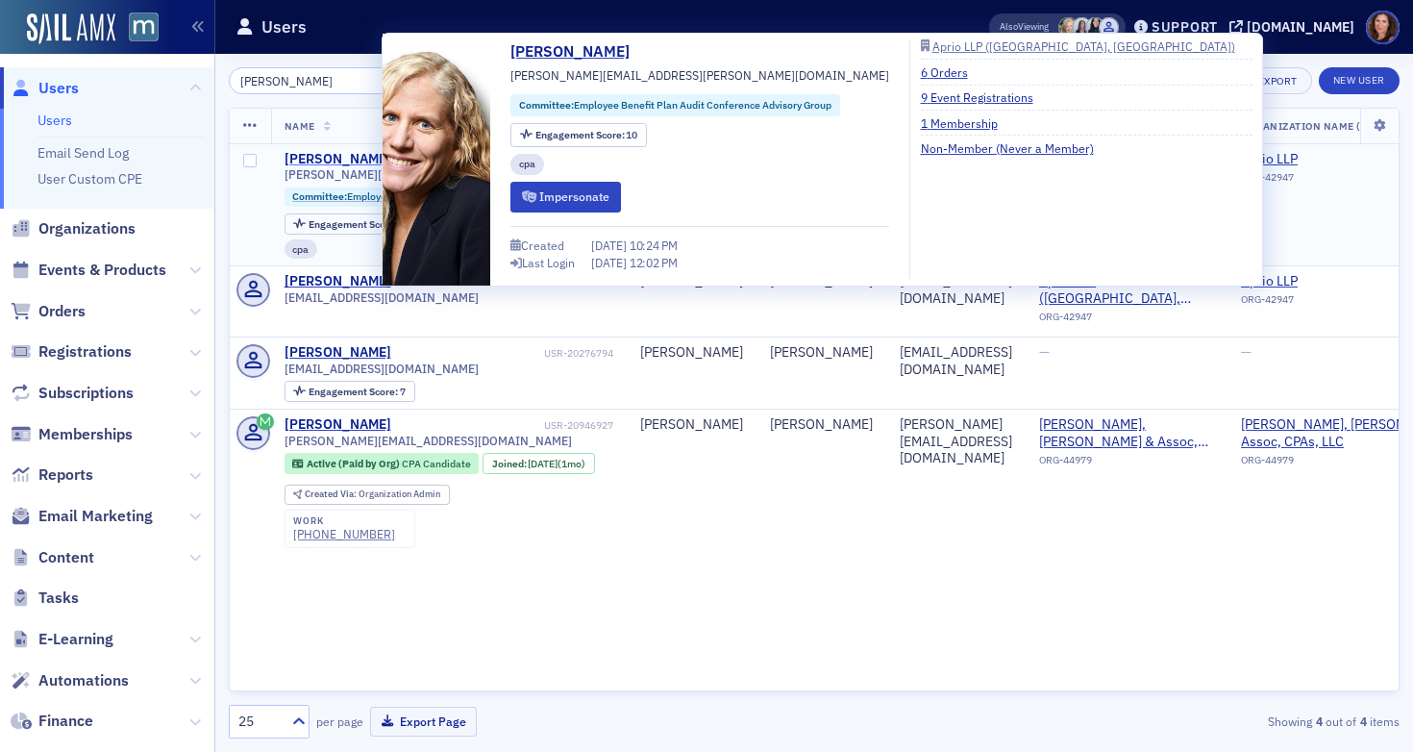
type input "[PERSON_NAME]"
click at [331, 155] on div "[PERSON_NAME]" at bounding box center [338, 159] width 107 height 17
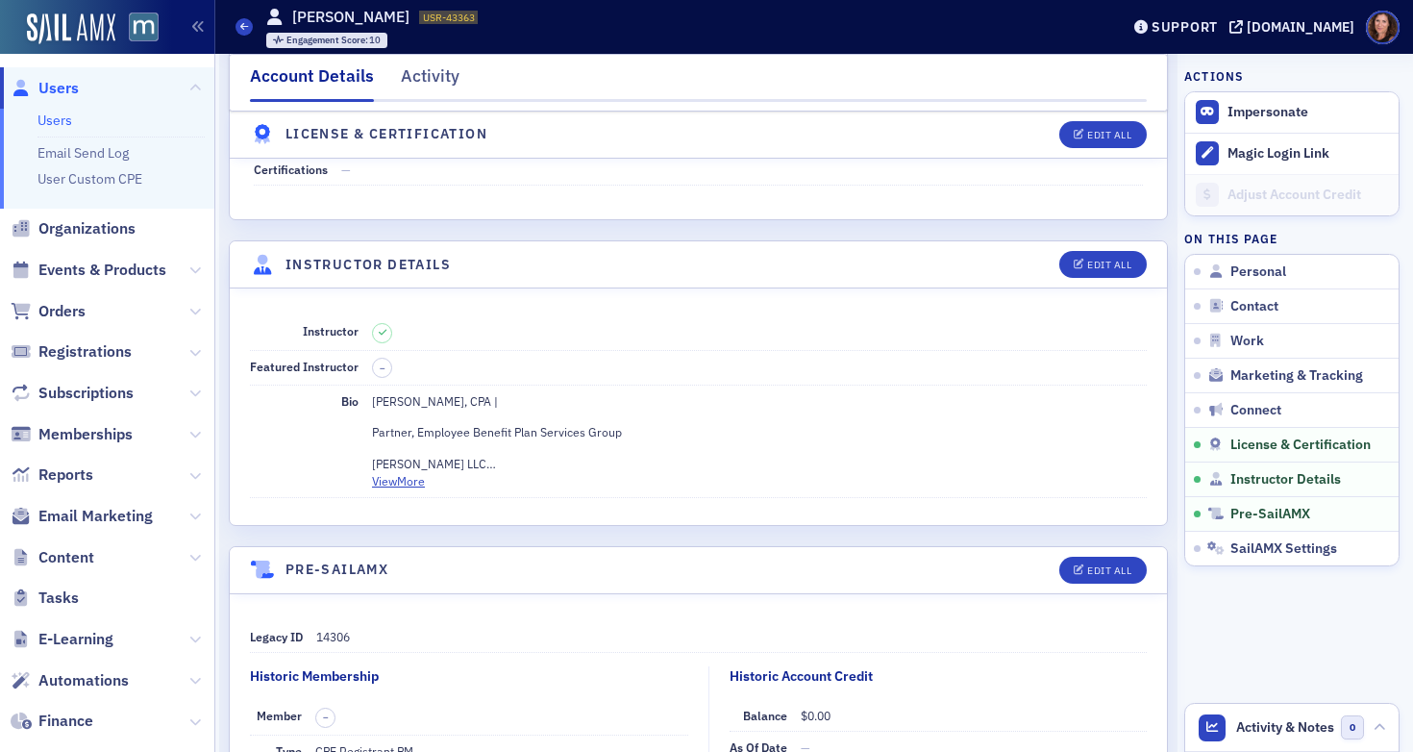
scroll to position [3498, 0]
click at [1087, 257] on div "Edit All" at bounding box center [1109, 262] width 44 height 11
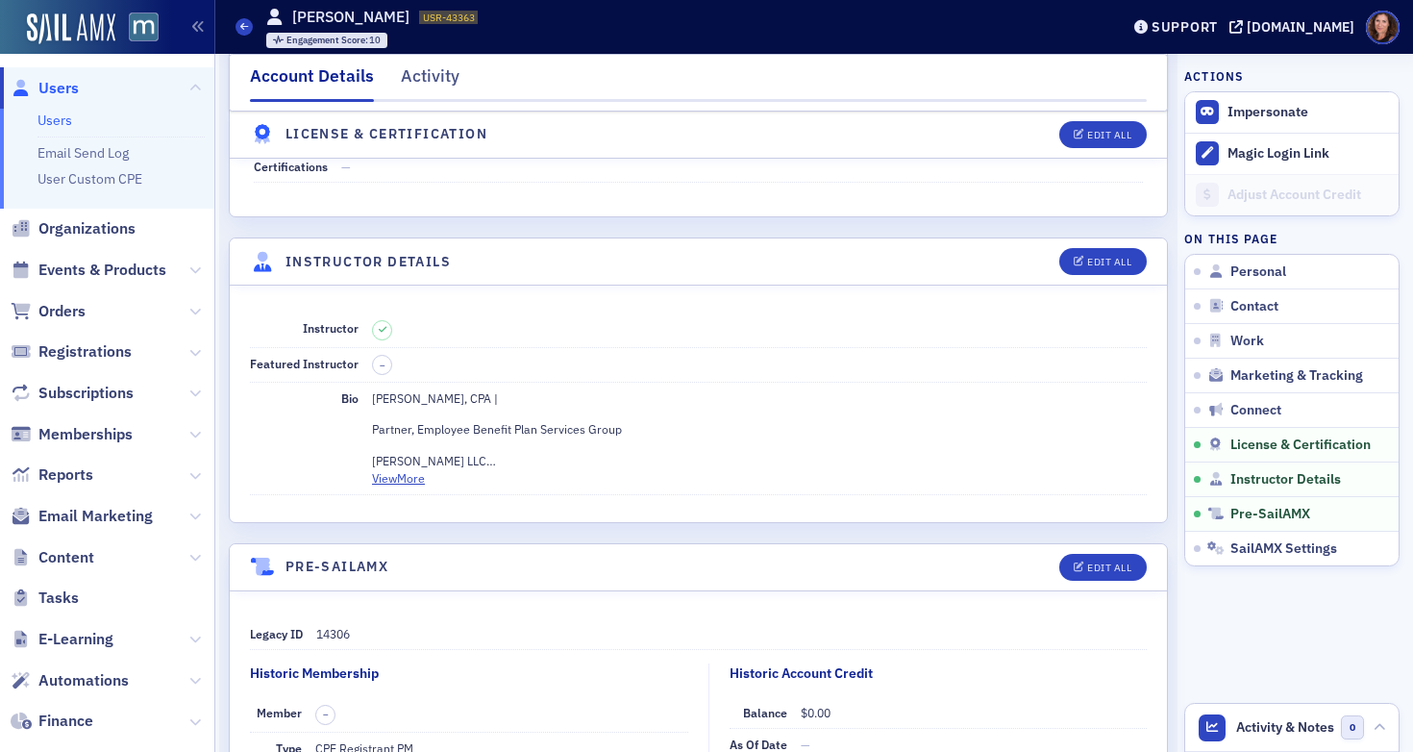
select select "US"
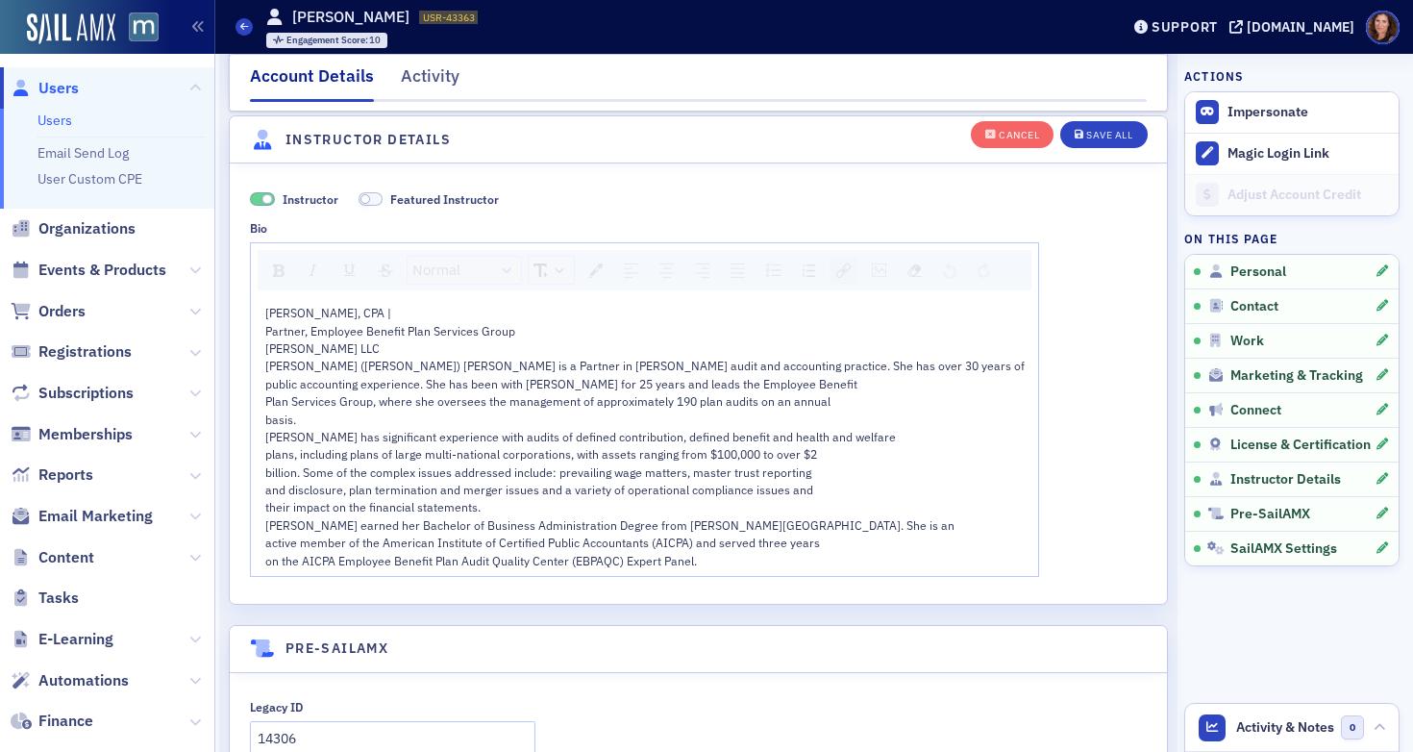
scroll to position [4126, 0]
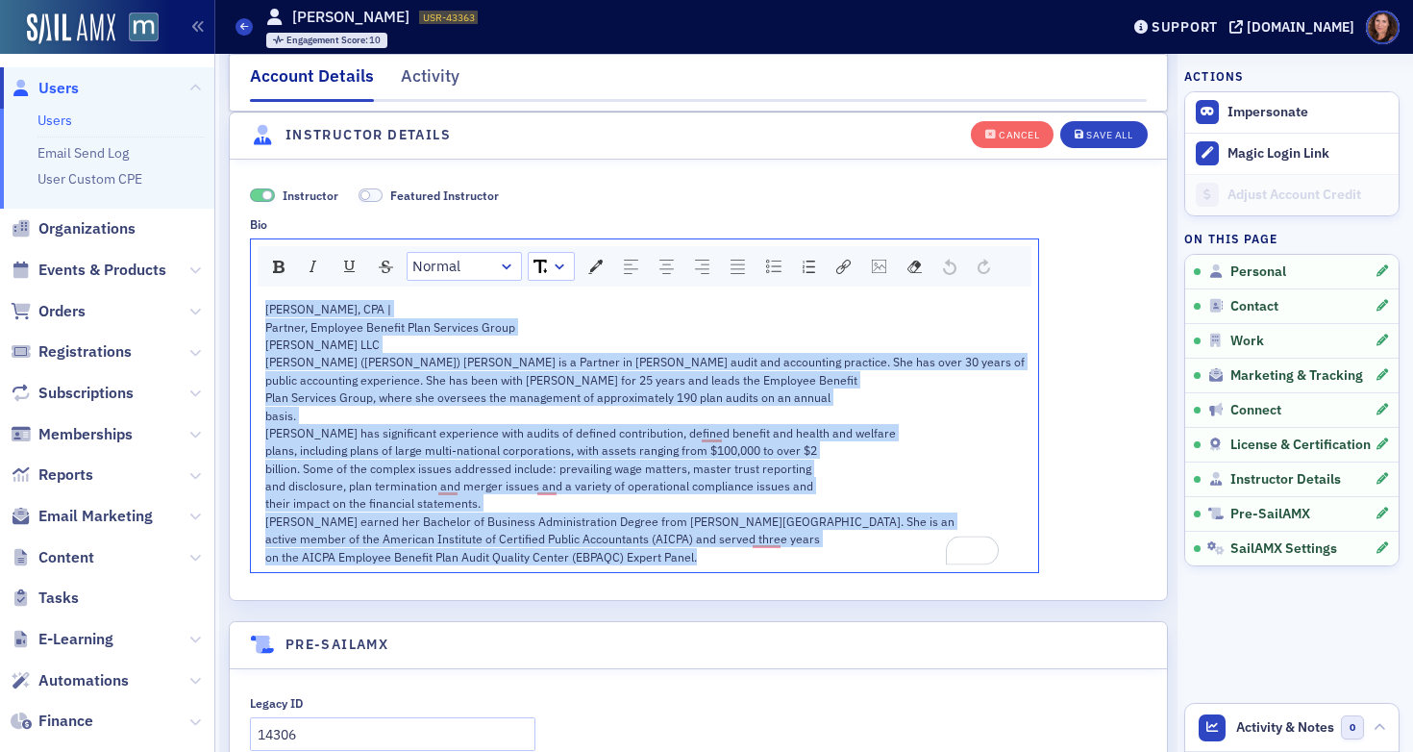
drag, startPoint x: 267, startPoint y: 314, endPoint x: 794, endPoint y: 598, distance: 598.3
click at [794, 598] on div "Instructor Featured Instructor Bio Normal [PERSON_NAME], CPA | Partner, Employe…" at bounding box center [698, 380] width 937 height 440
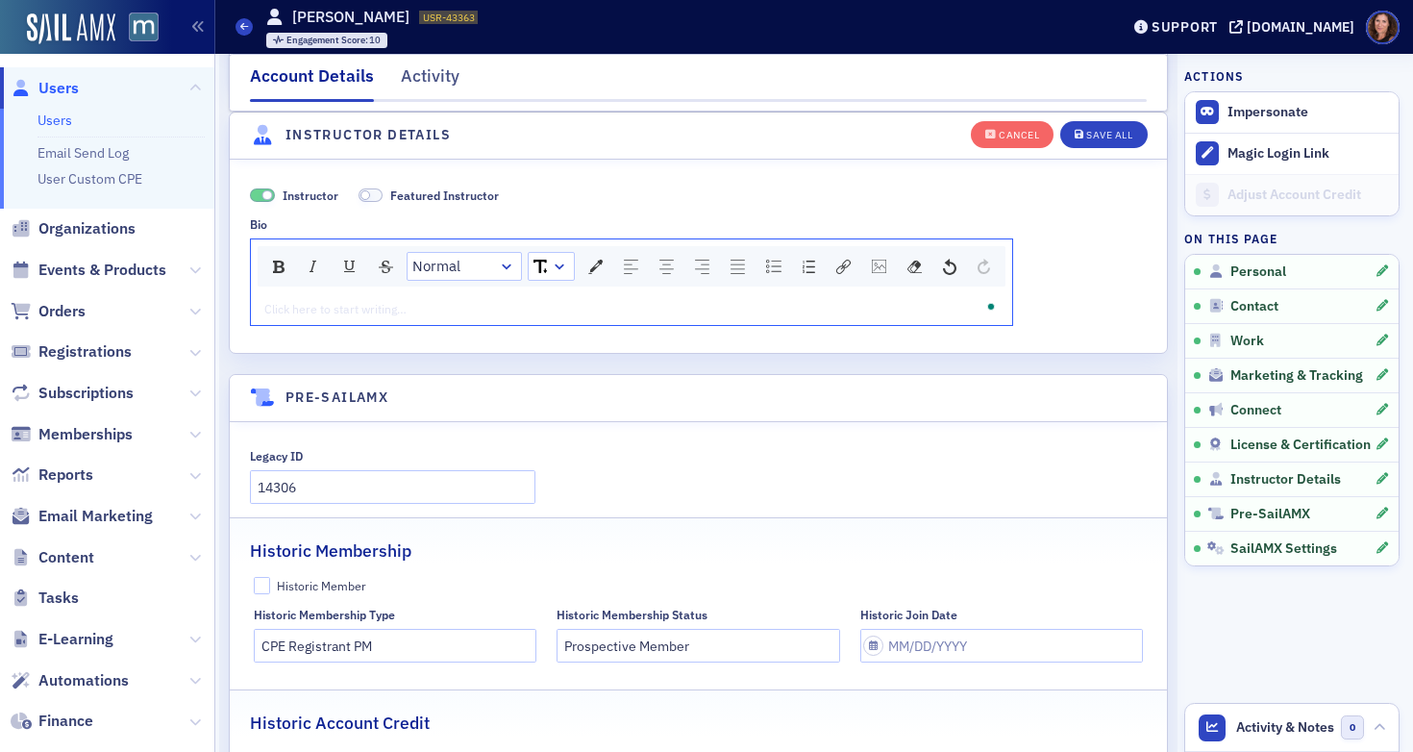
scroll to position [4153, 0]
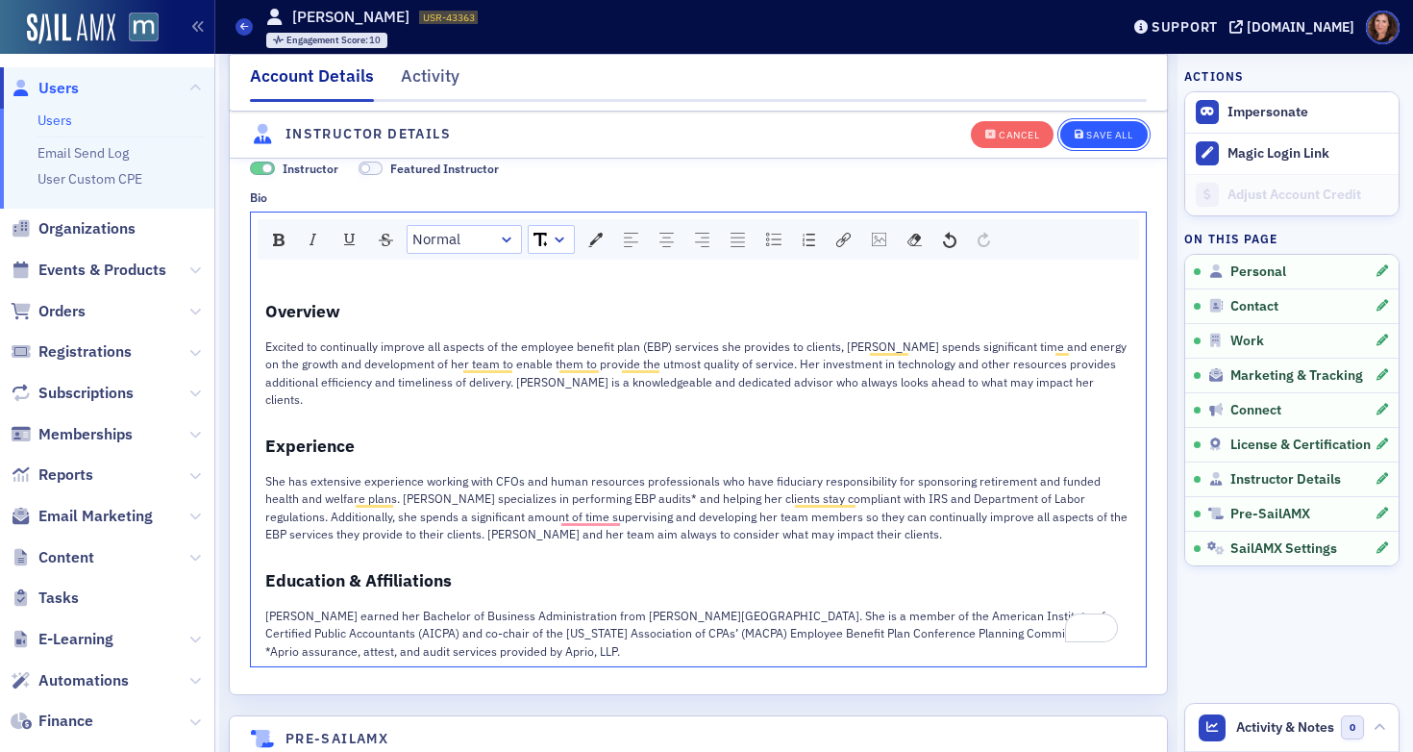
click at [1093, 130] on div "Save All" at bounding box center [1109, 135] width 46 height 11
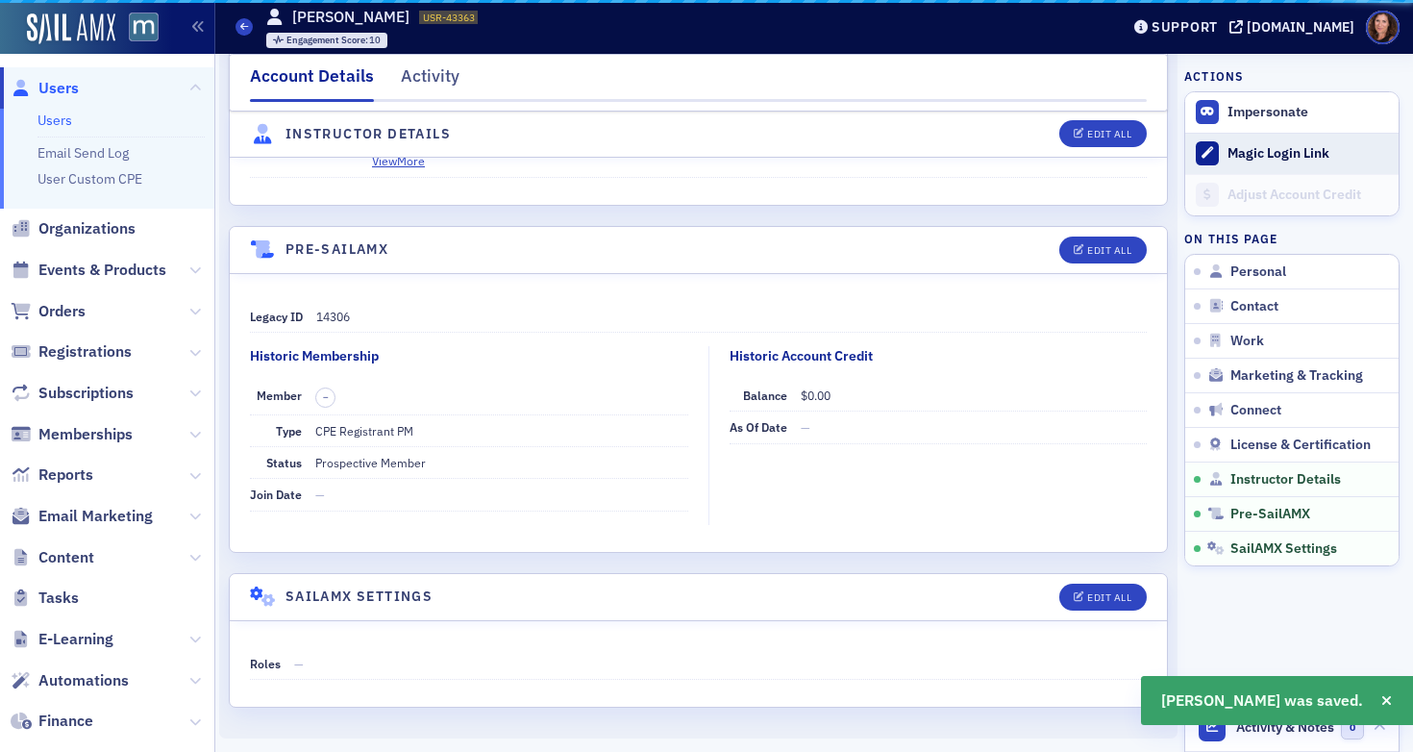
scroll to position [3789, 0]
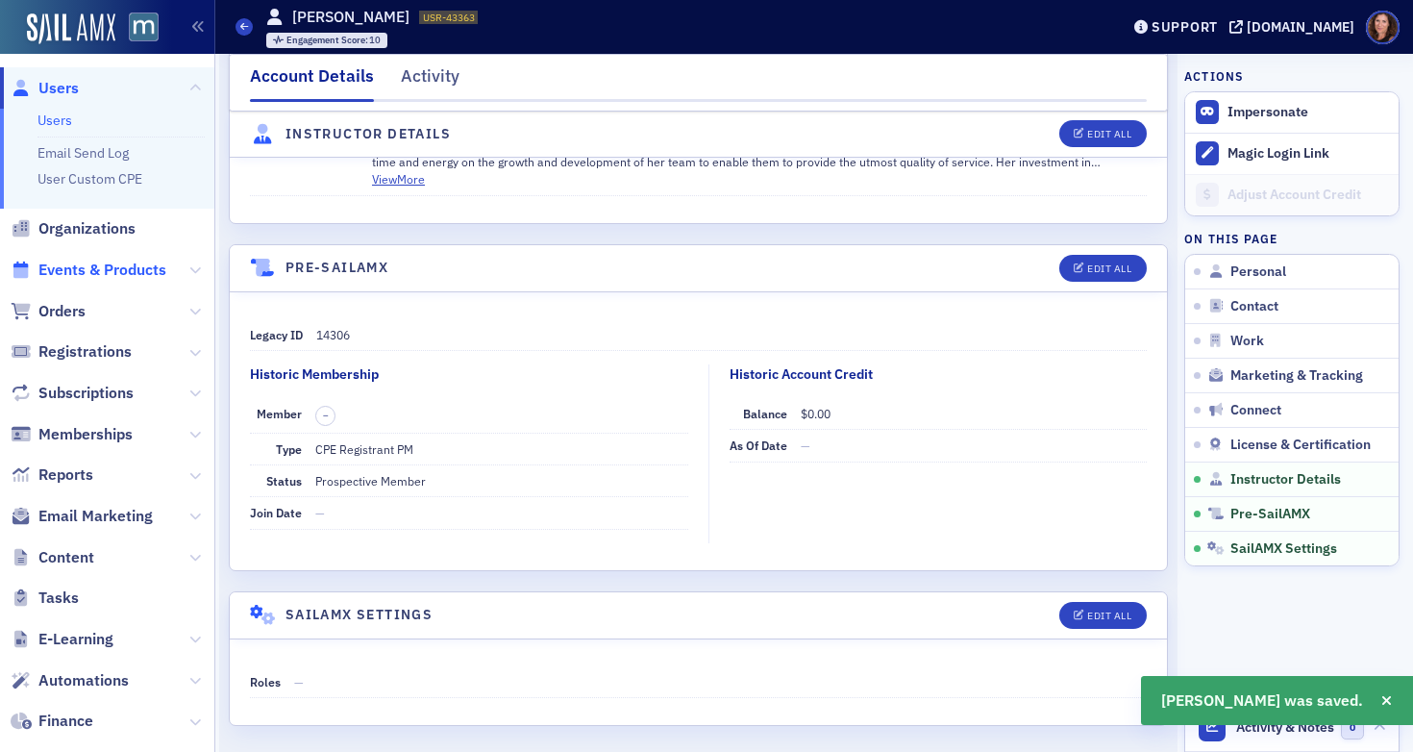
click at [96, 273] on span "Events & Products" at bounding box center [102, 270] width 128 height 21
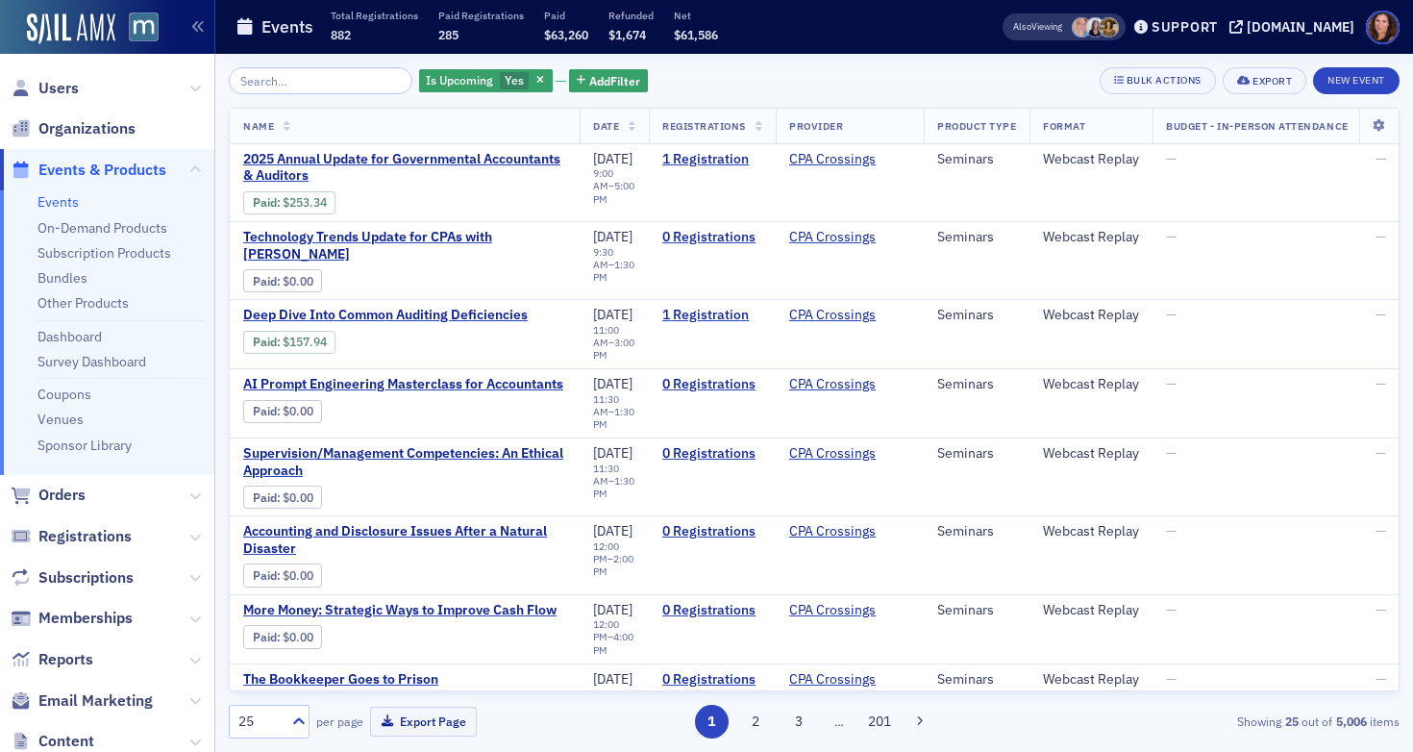
click at [331, 75] on input "search" at bounding box center [321, 80] width 184 height 27
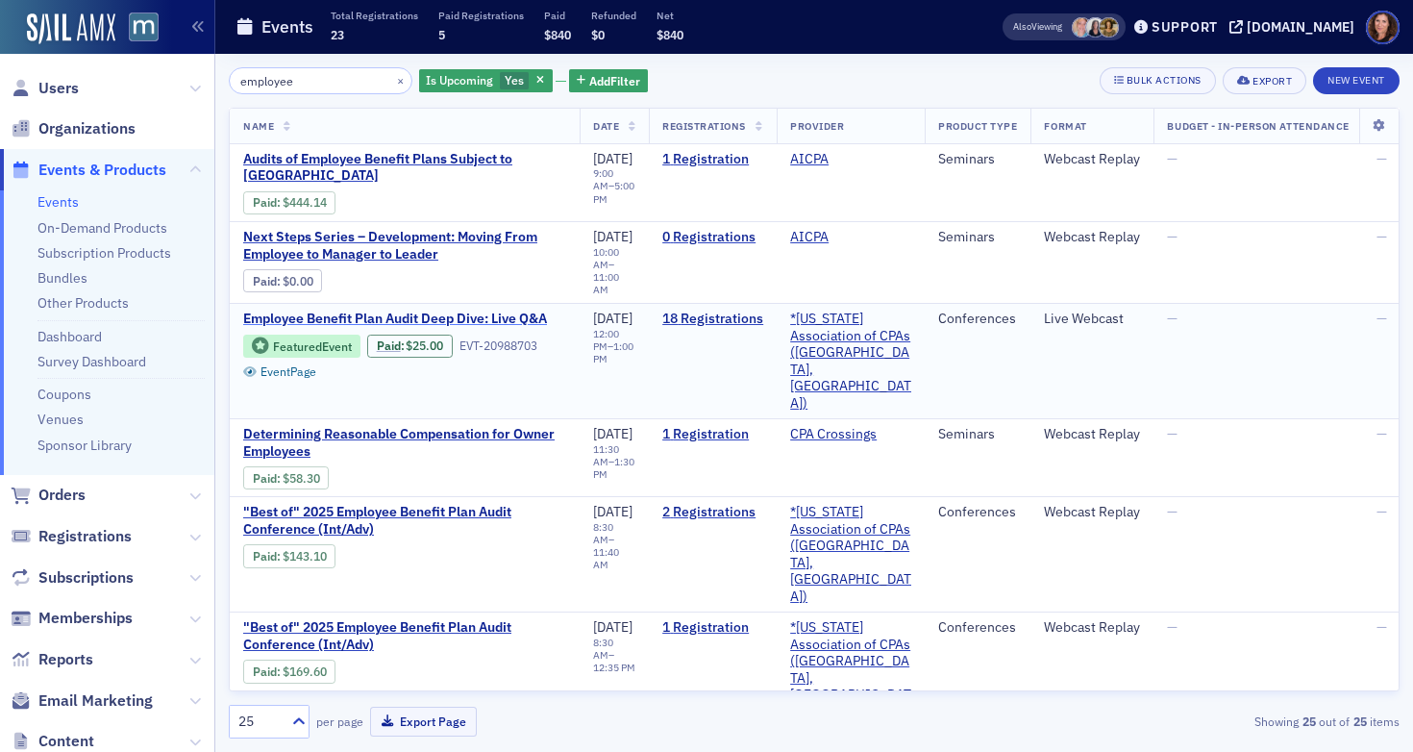
type input "employee"
click at [513, 310] on span "Employee Benefit Plan Audit Deep Dive: Live Q&A" at bounding box center [404, 318] width 323 height 17
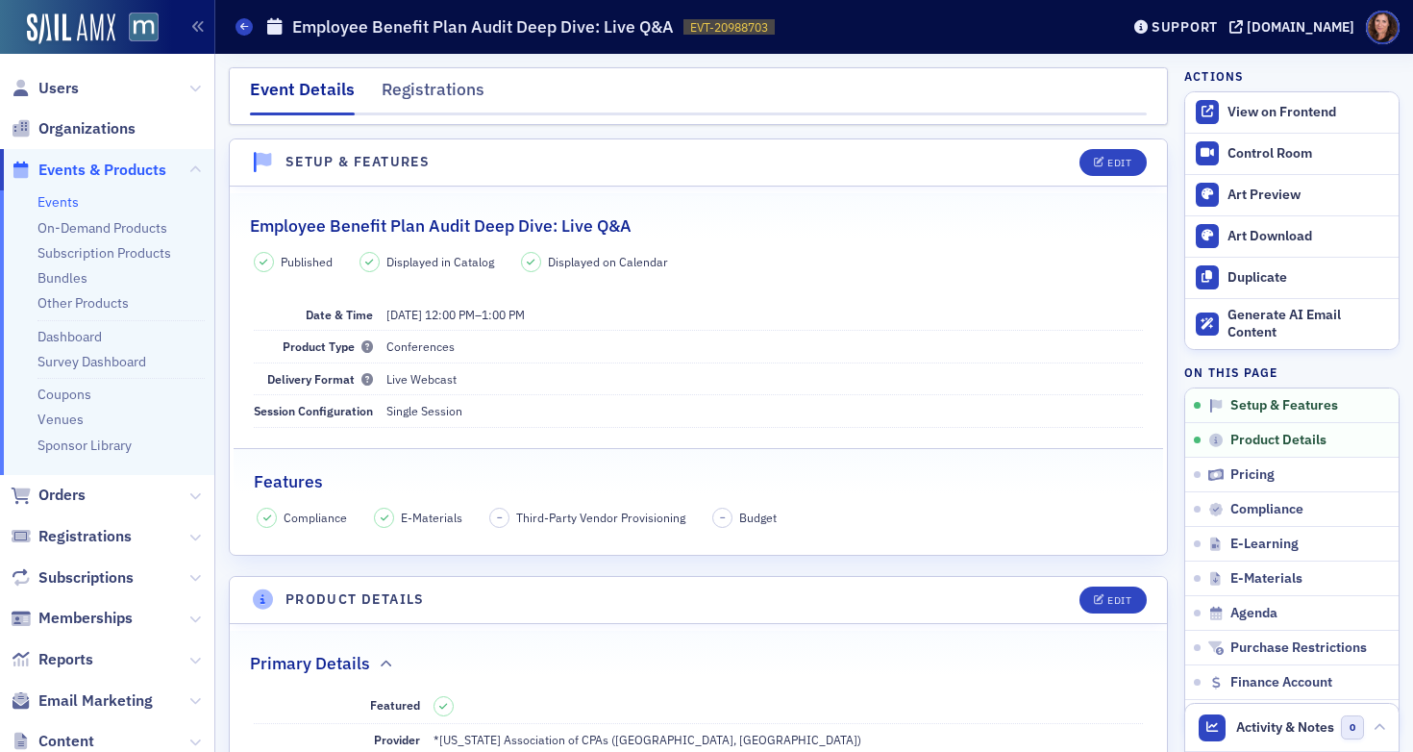
drag, startPoint x: 436, startPoint y: 91, endPoint x: 923, endPoint y: 263, distance: 515.9
click at [436, 91] on div "Registrations" at bounding box center [433, 95] width 103 height 36
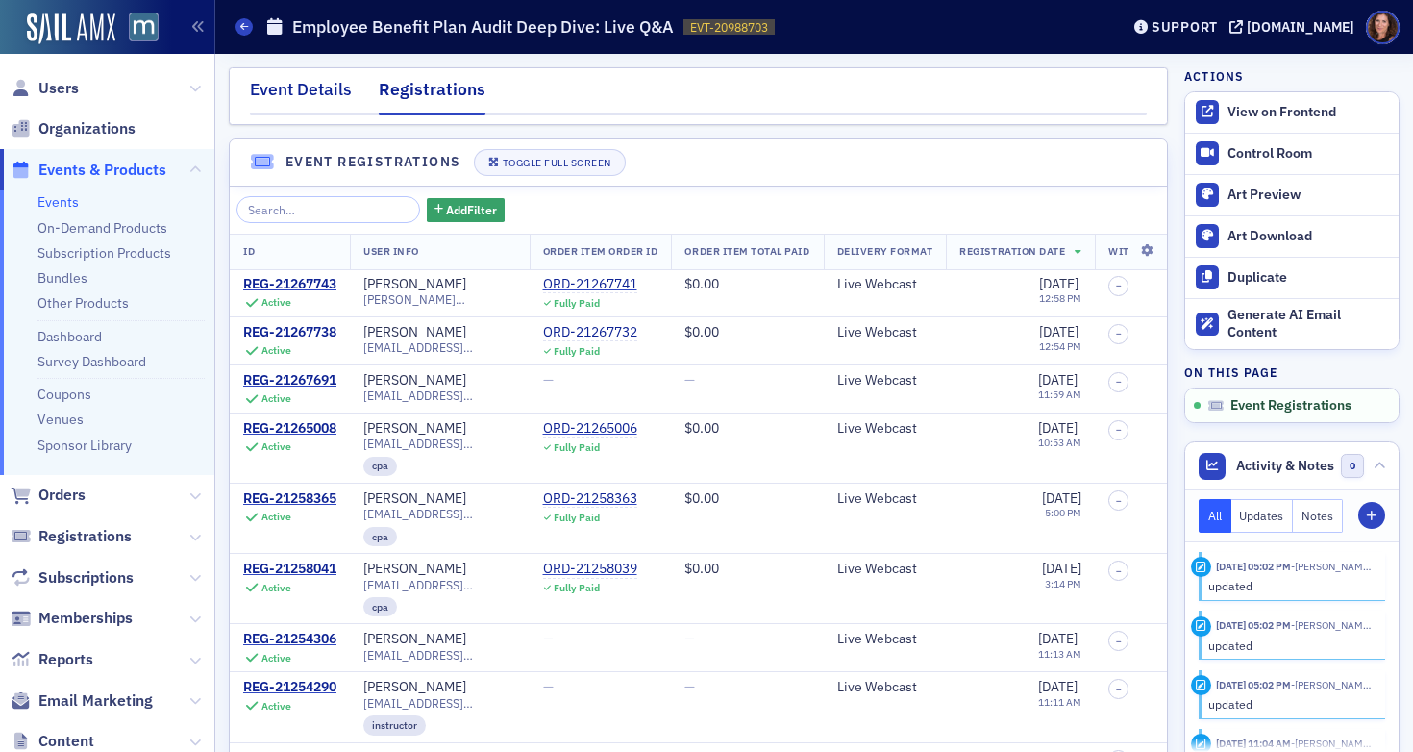
click at [293, 82] on div "Event Details" at bounding box center [301, 95] width 102 height 36
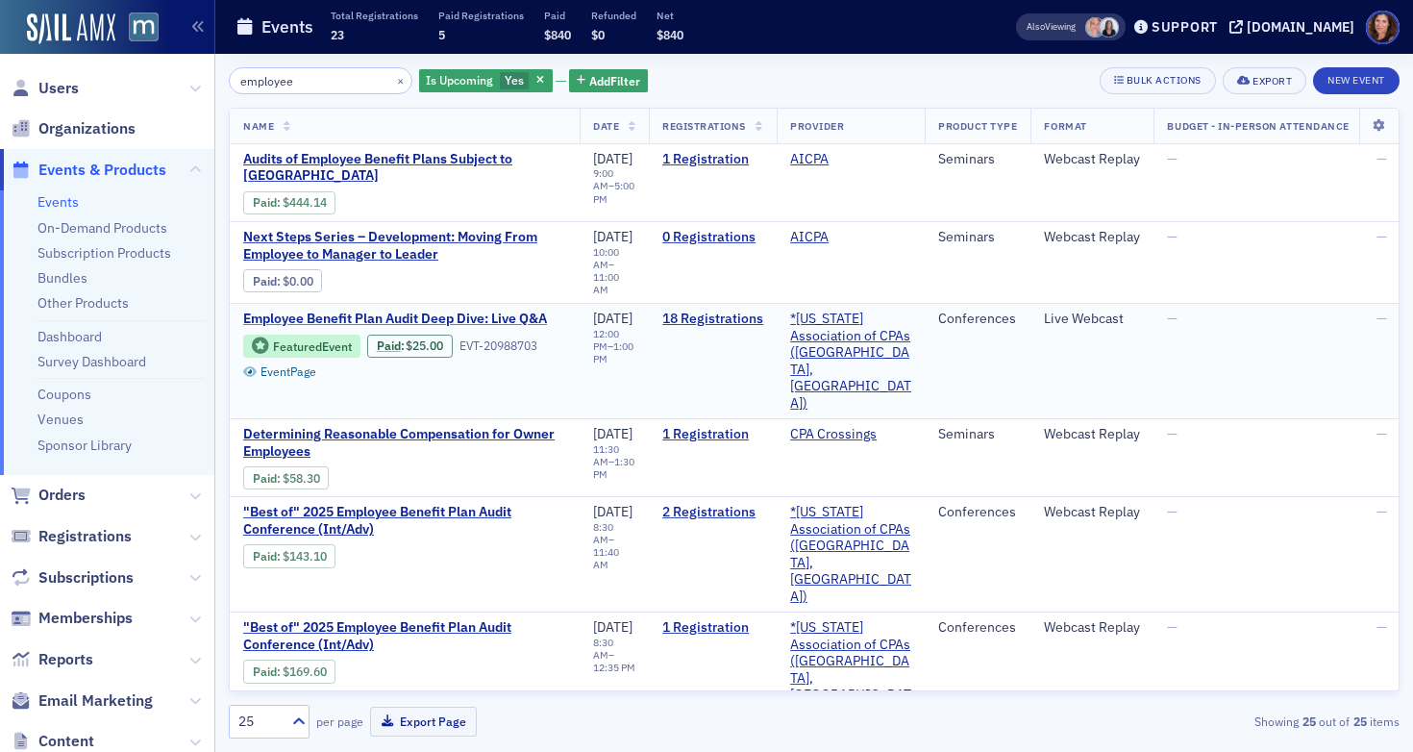
click at [460, 310] on span "Employee Benefit Plan Audit Deep Dive: Live Q&A" at bounding box center [404, 318] width 323 height 17
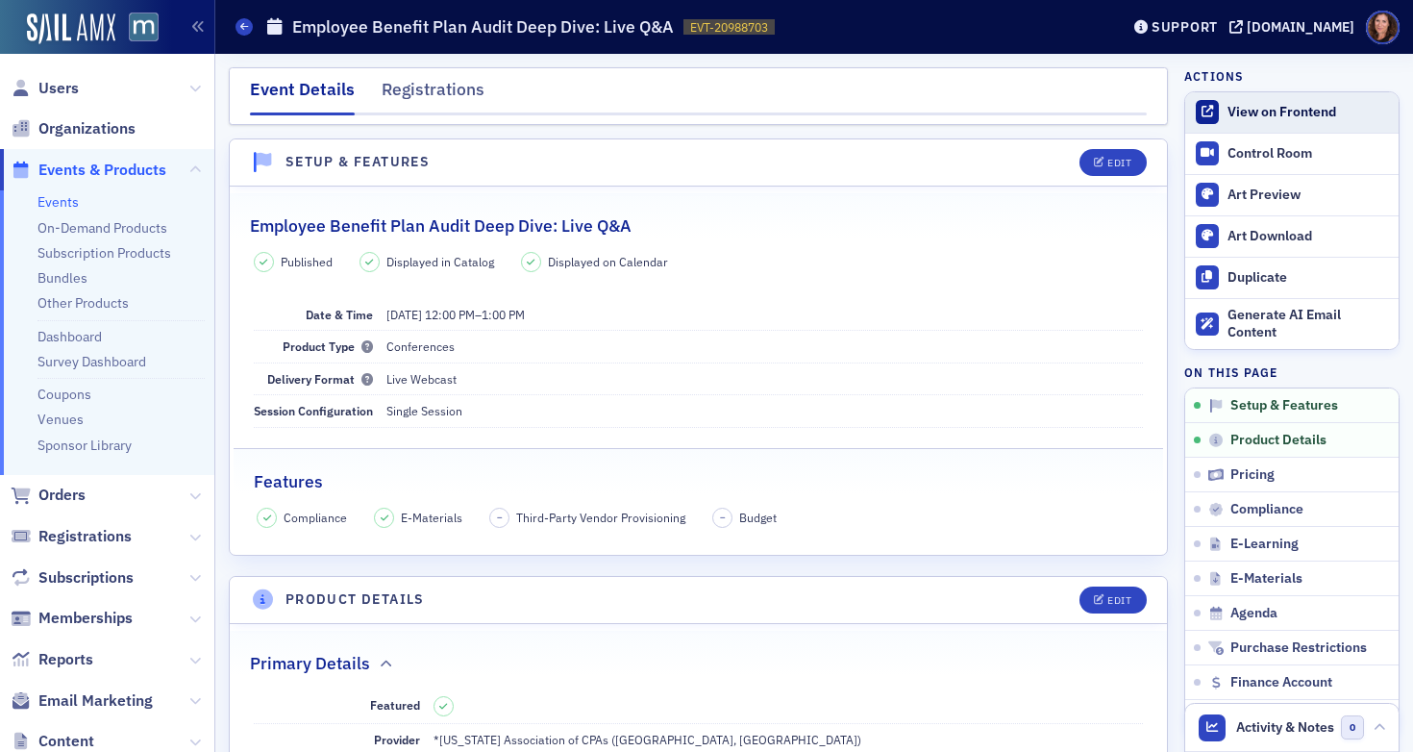
click at [1278, 106] on div "View on Frontend" at bounding box center [1308, 112] width 161 height 17
